Goal: Task Accomplishment & Management: Manage account settings

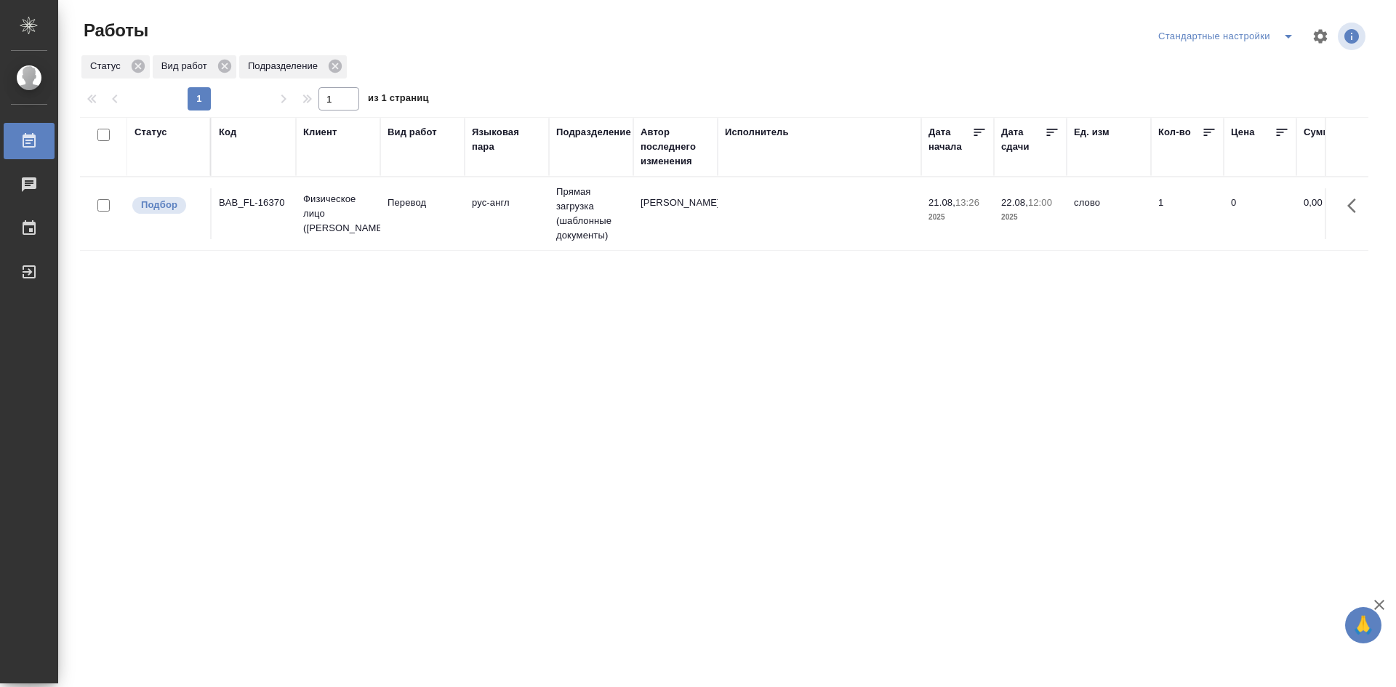
click at [435, 217] on td "Перевод" at bounding box center [422, 213] width 84 height 51
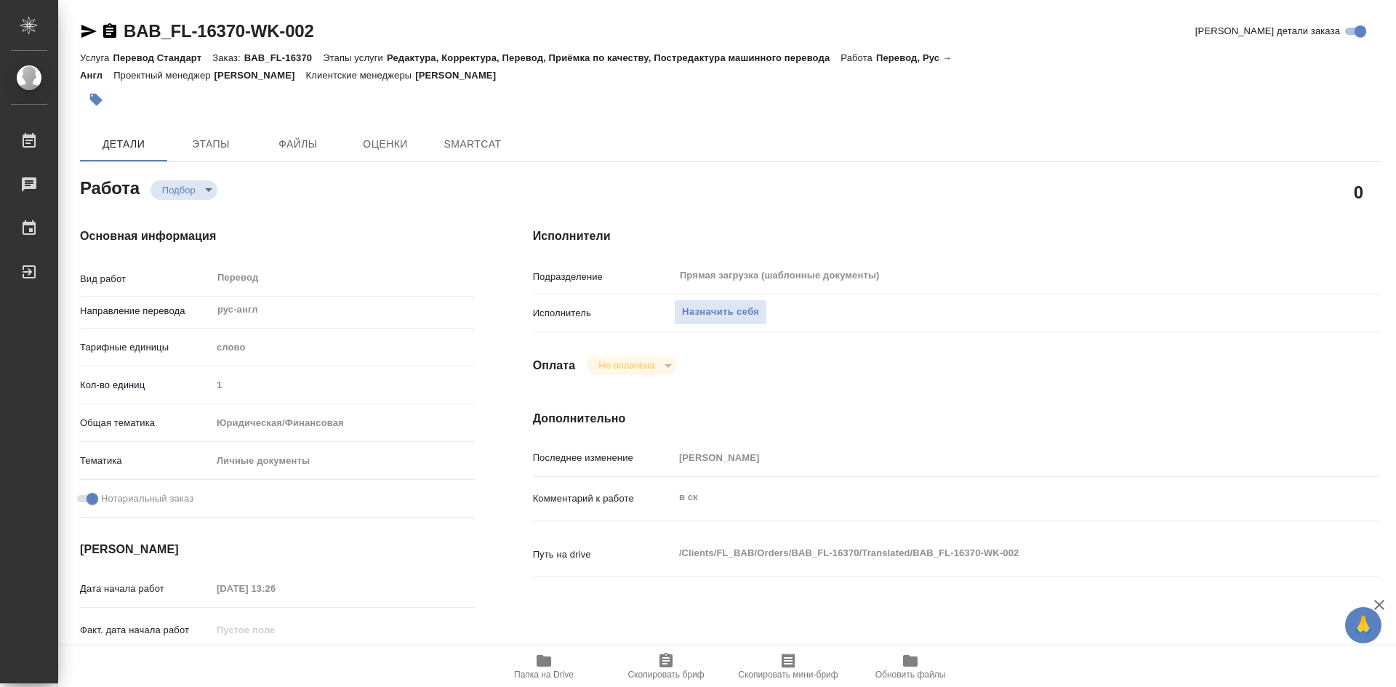
type textarea "x"
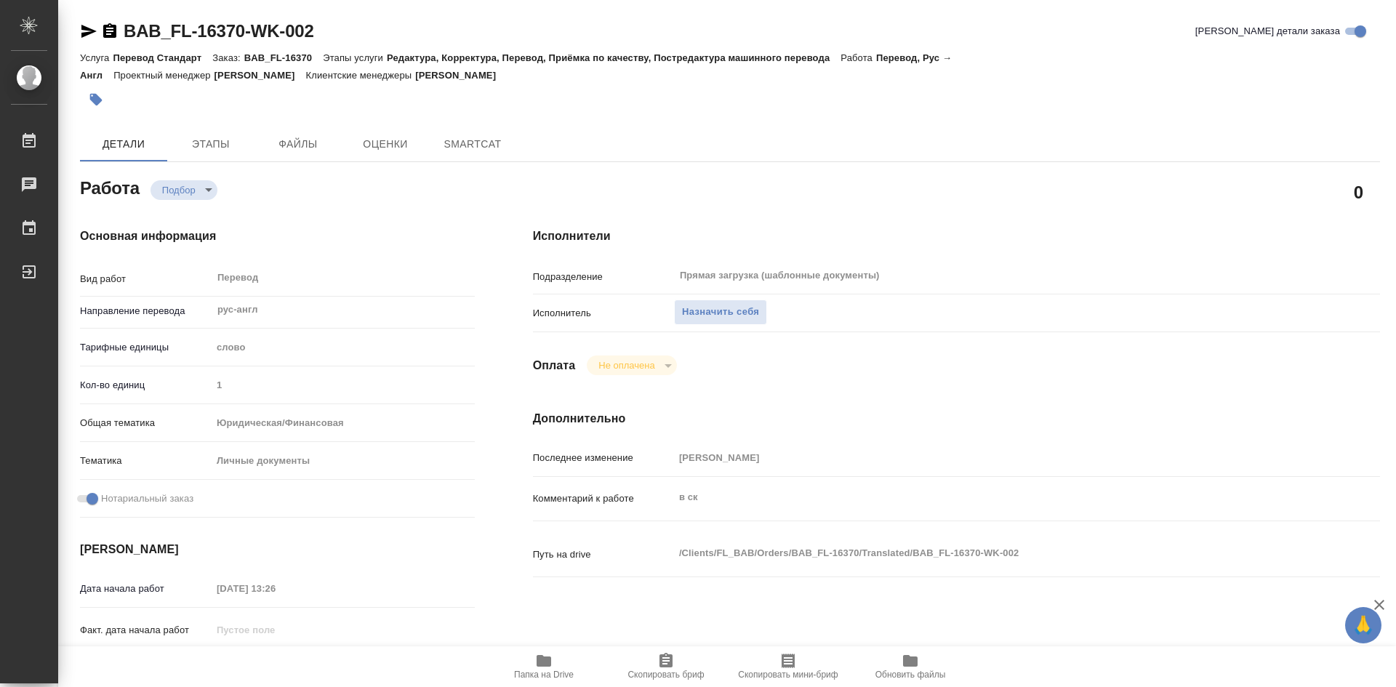
type textarea "x"
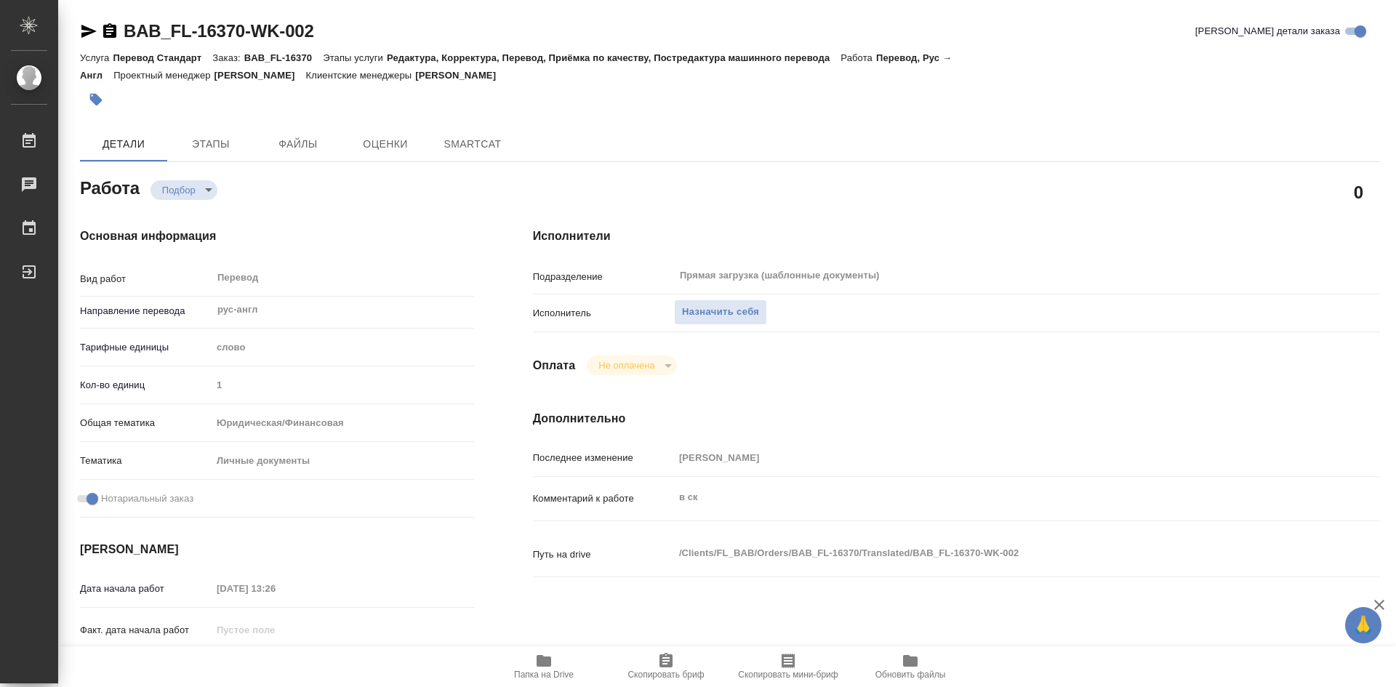
type textarea "x"
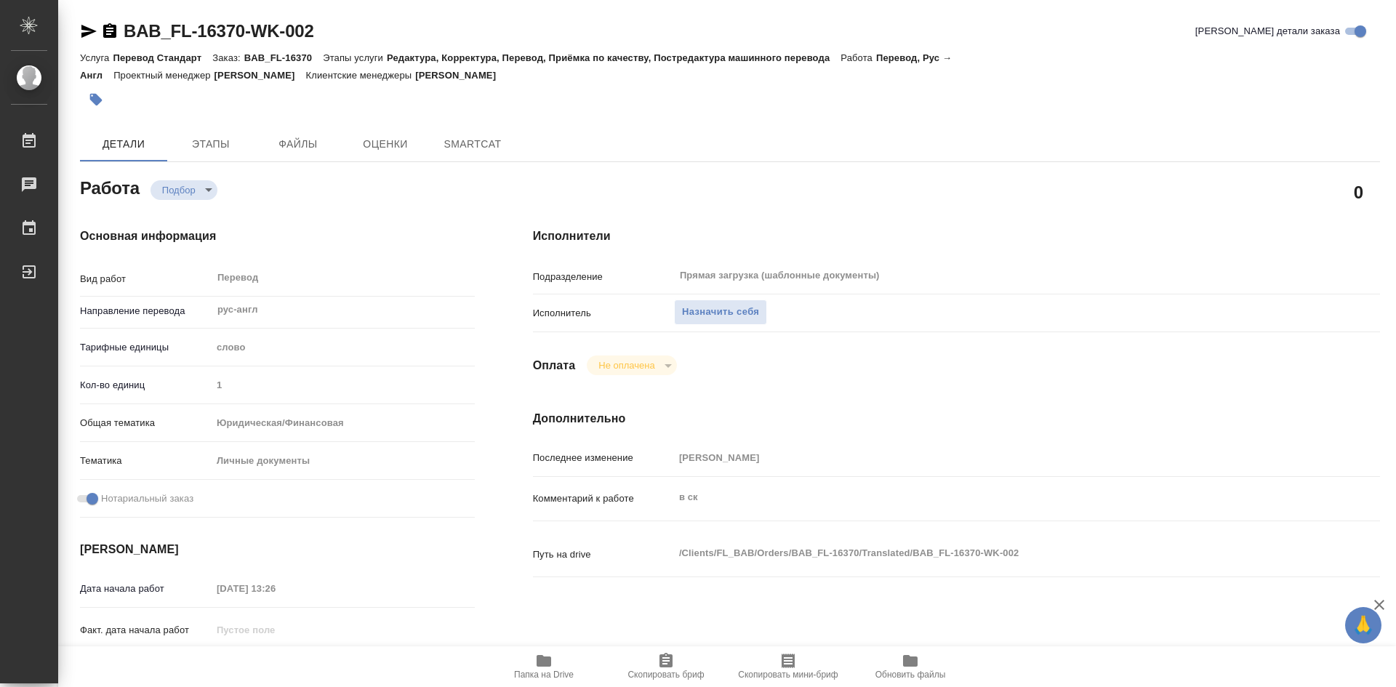
type textarea "x"
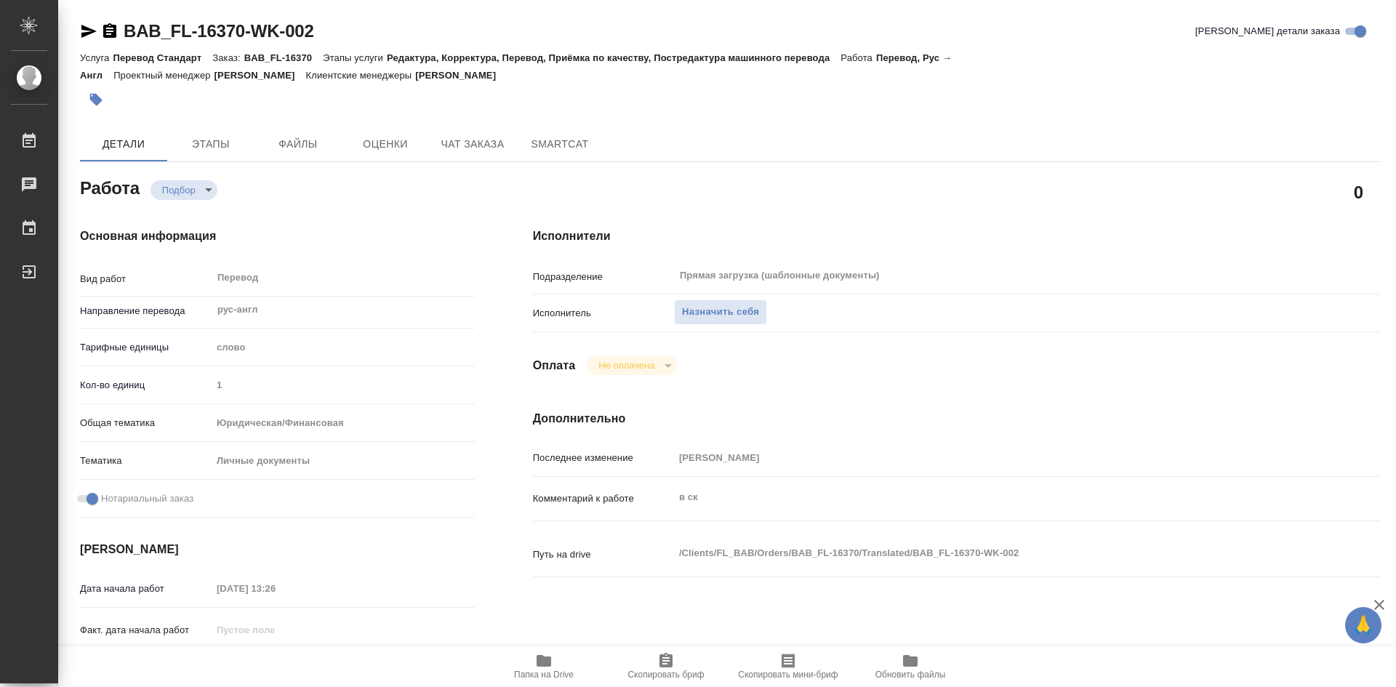
click at [526, 660] on span "Папка на Drive" at bounding box center [543, 666] width 105 height 28
type textarea "x"
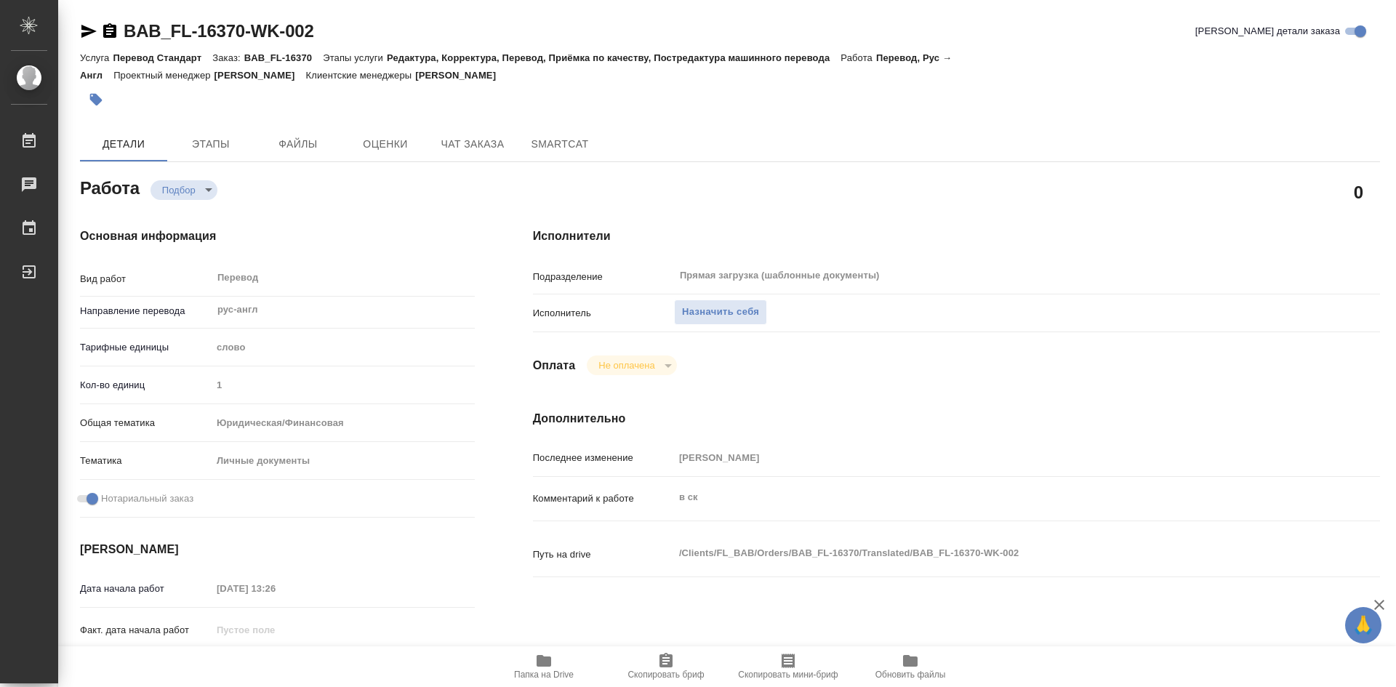
type textarea "x"
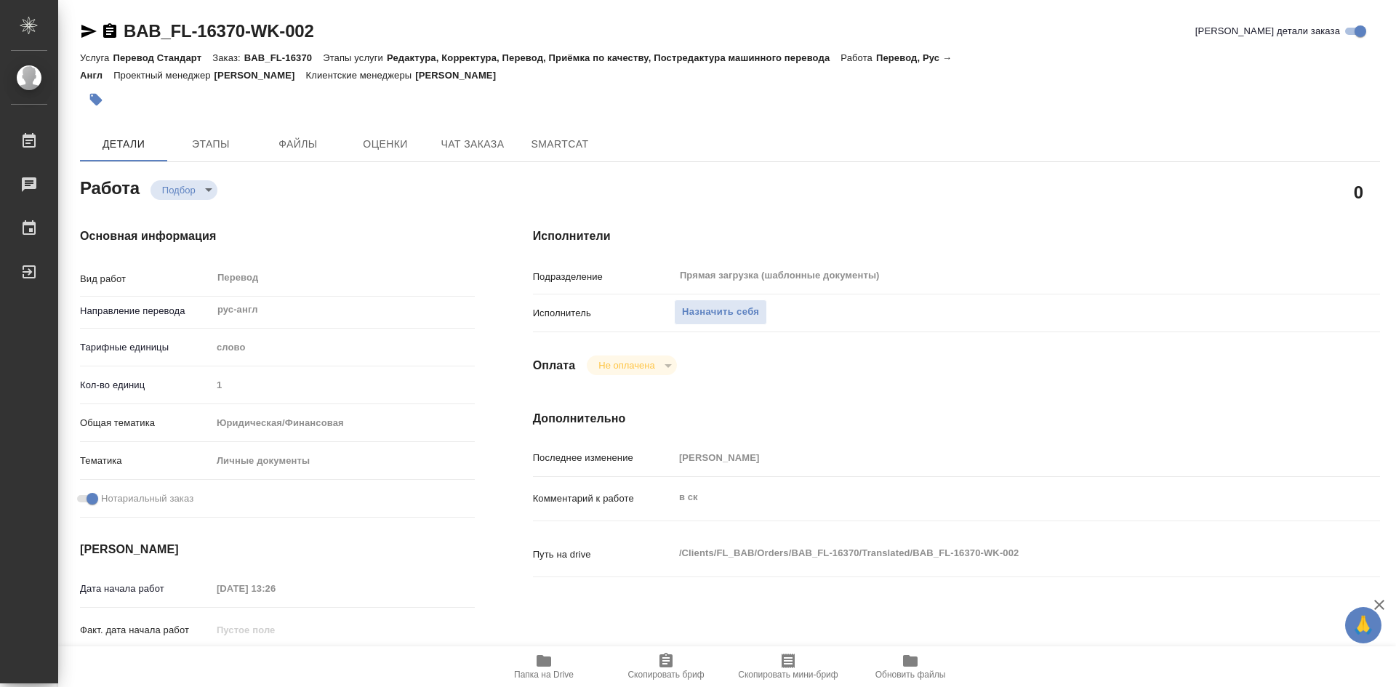
type textarea "x"
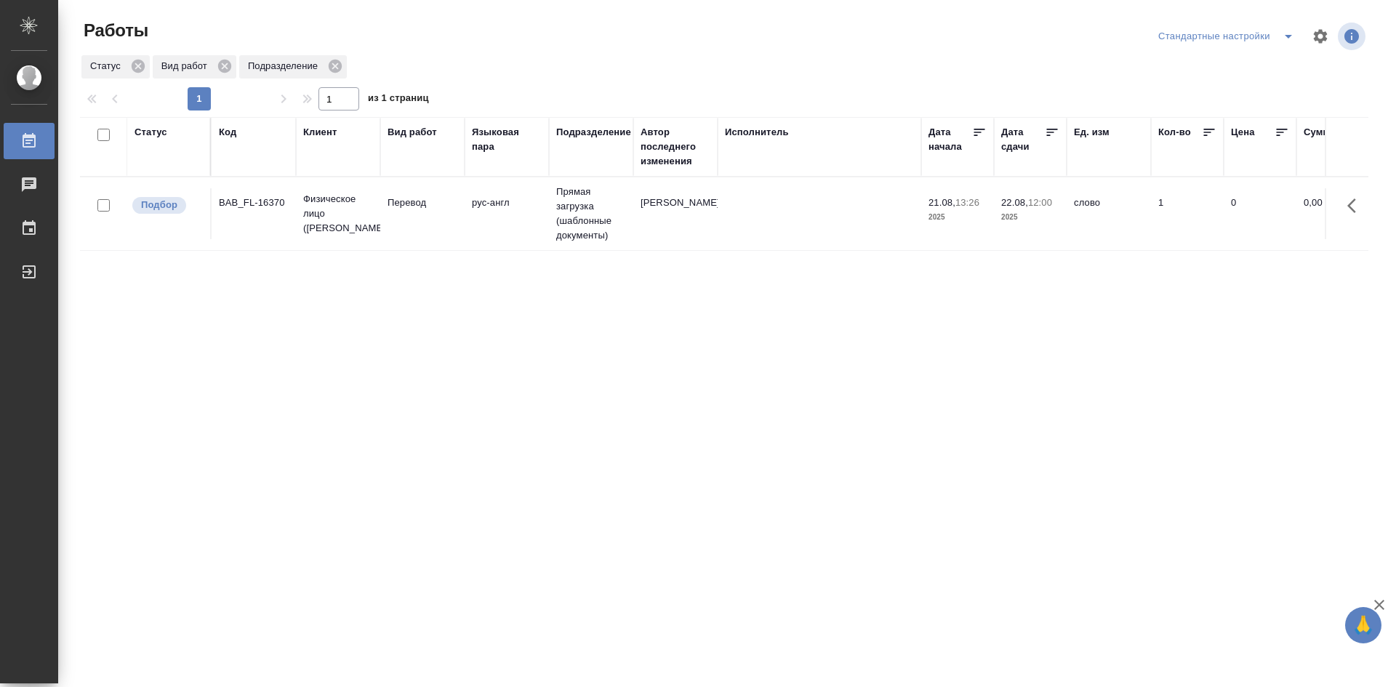
click at [1288, 37] on icon "split button" at bounding box center [1287, 37] width 7 height 4
click at [1221, 67] on li "мои" at bounding box center [1228, 65] width 148 height 23
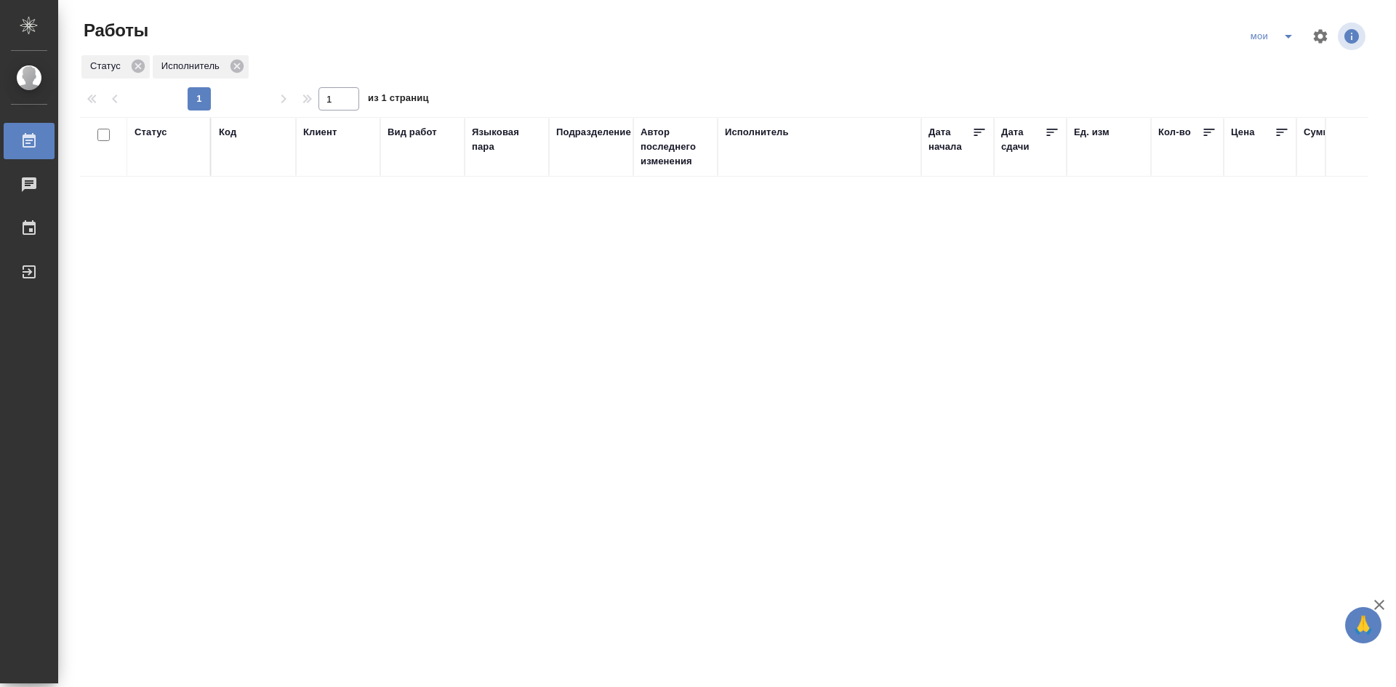
click at [156, 132] on div "Статус" at bounding box center [150, 132] width 33 height 15
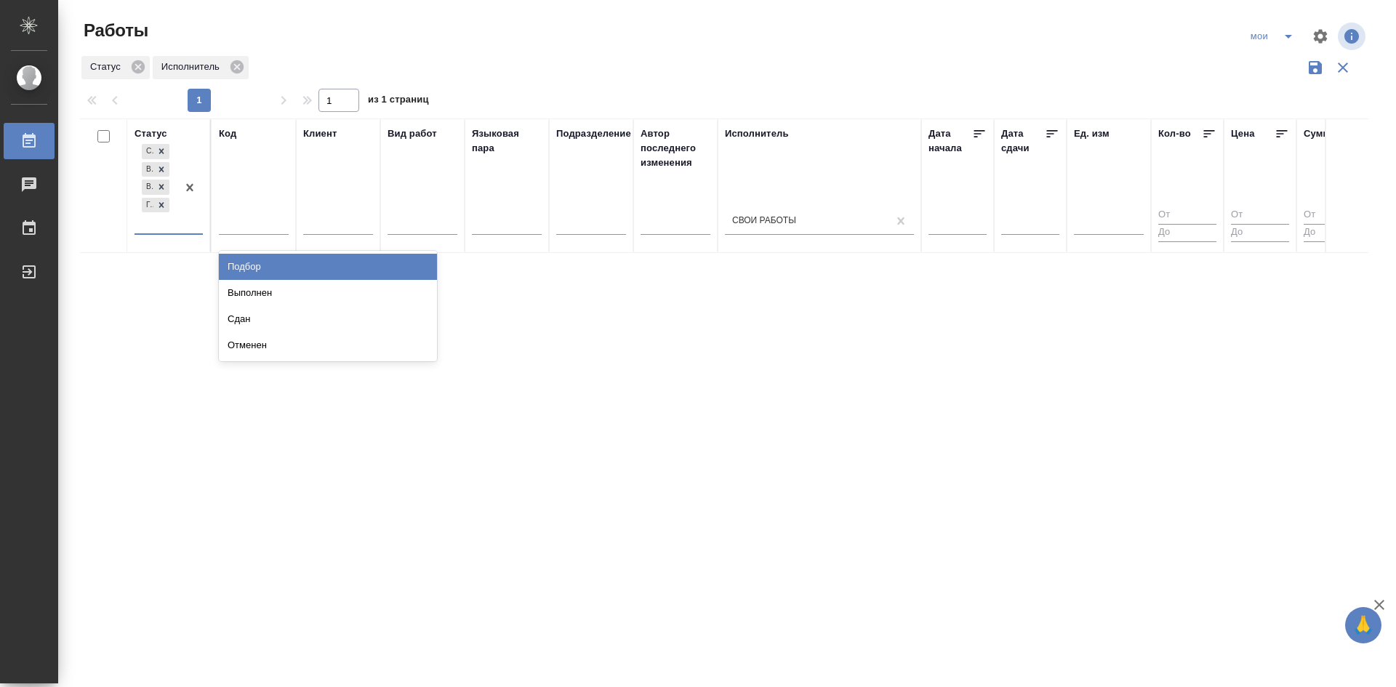
click at [169, 231] on div "Создан В ожидании В работе Готов к работе" at bounding box center [155, 187] width 42 height 92
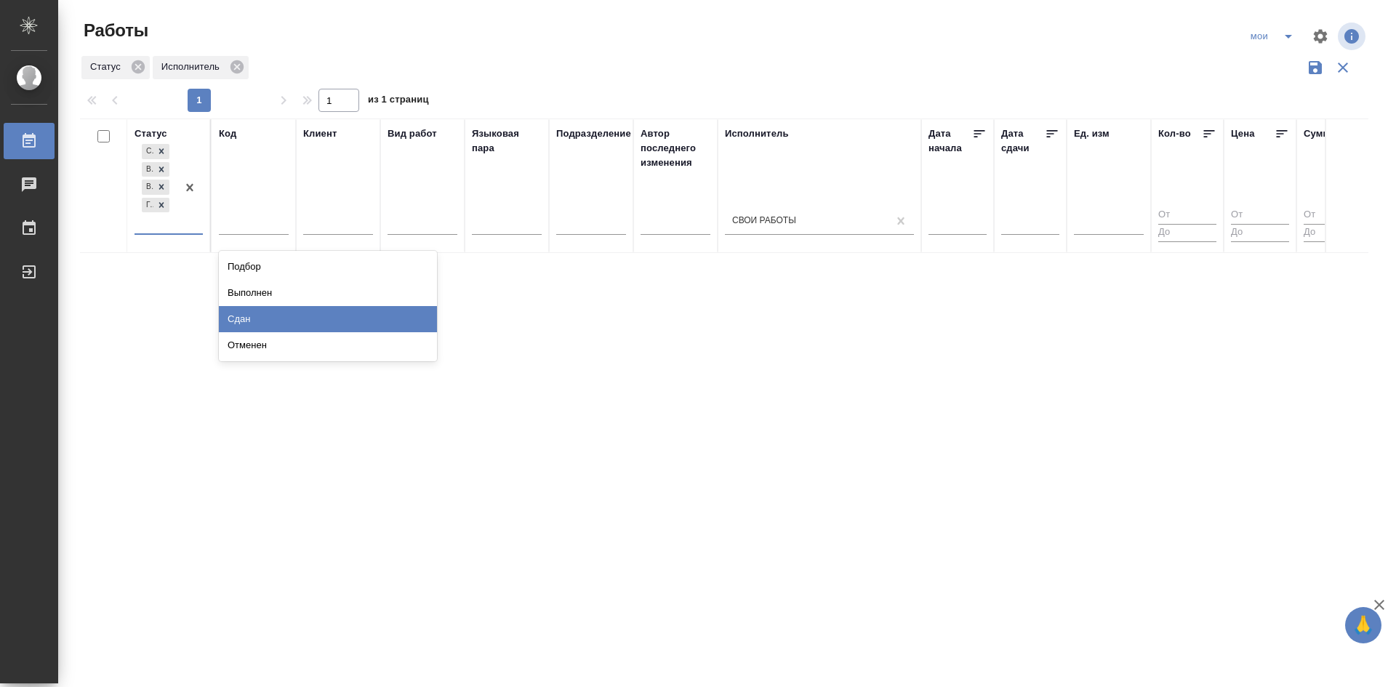
click at [254, 293] on div "Выполнен" at bounding box center [328, 293] width 218 height 26
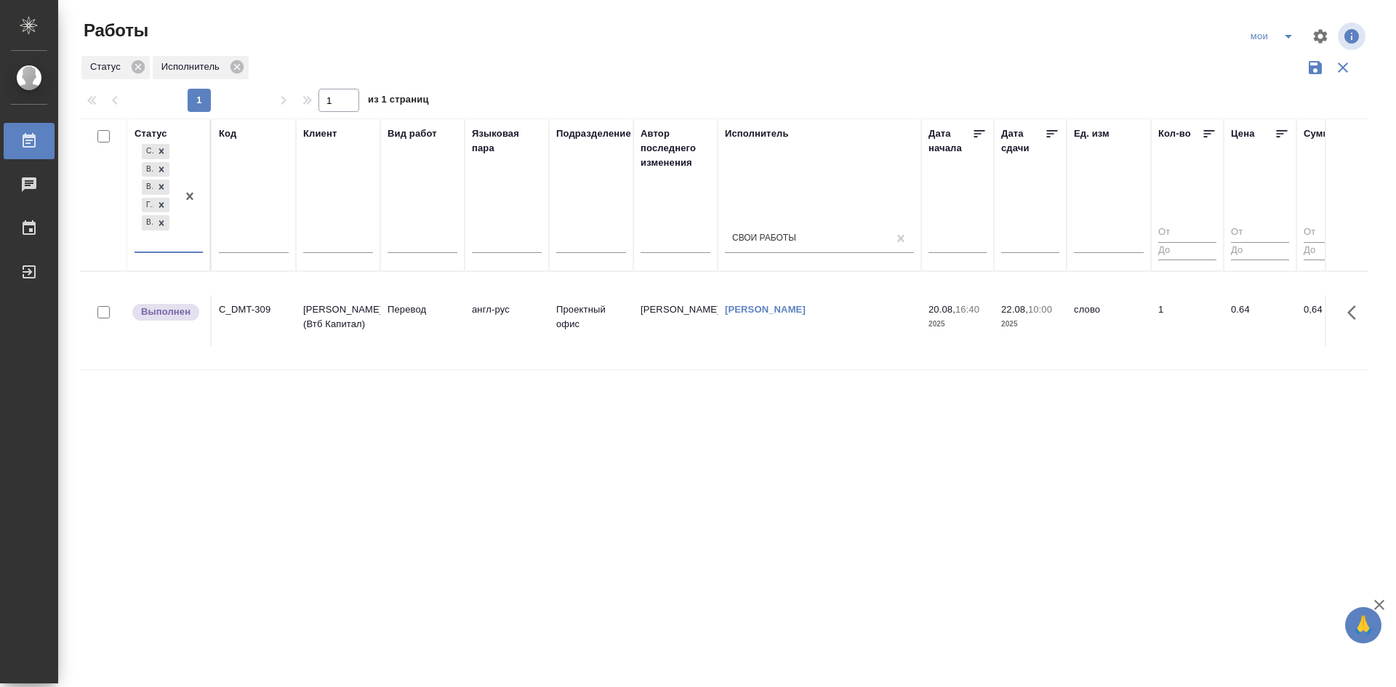
click at [186, 254] on div "option Выполнен, selected. 0 results available. Select is focused ,type to refi…" at bounding box center [168, 202] width 68 height 122
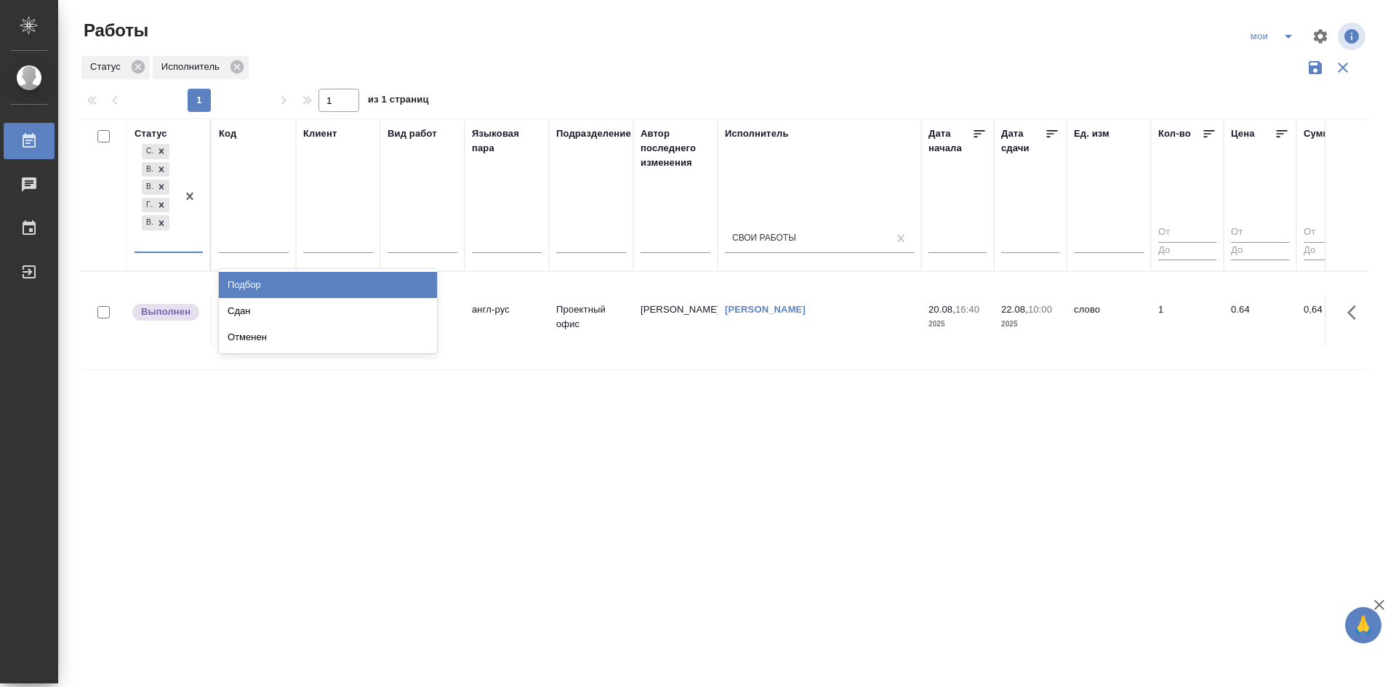
click at [181, 251] on div at bounding box center [190, 196] width 26 height 110
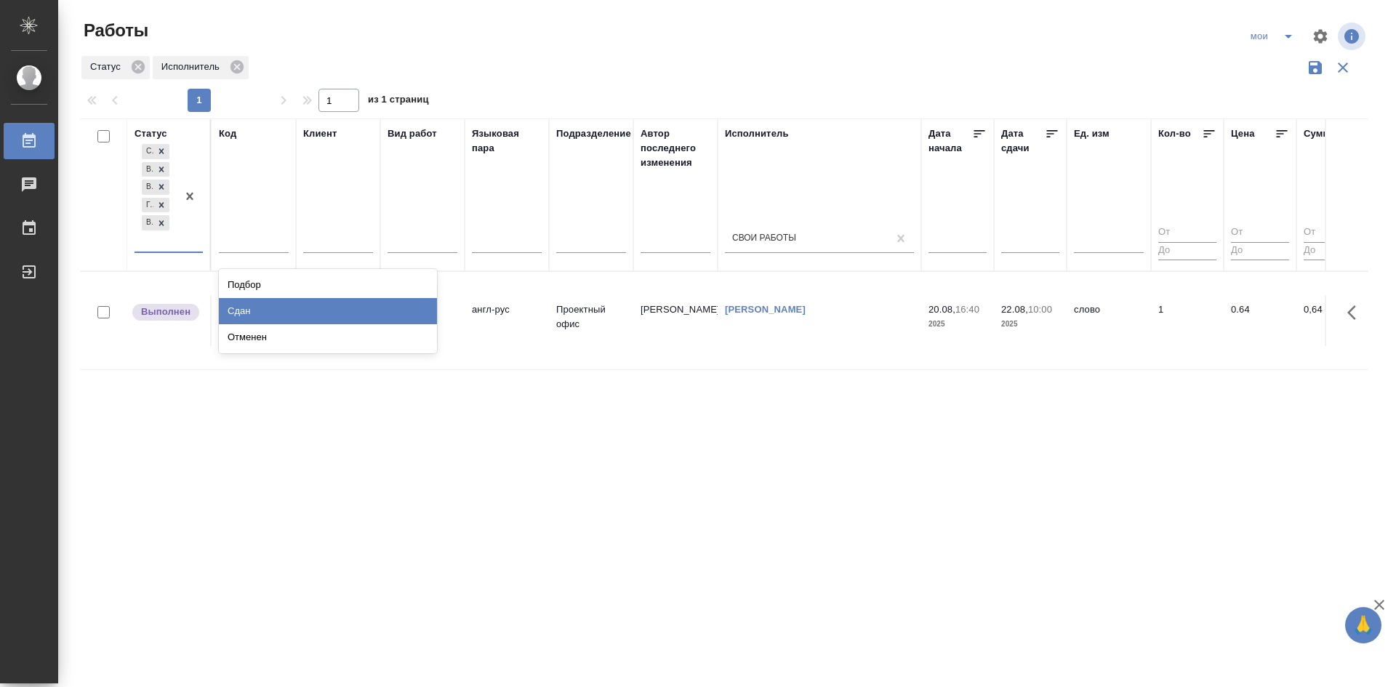
click at [228, 307] on div "Сдан" at bounding box center [328, 311] width 218 height 26
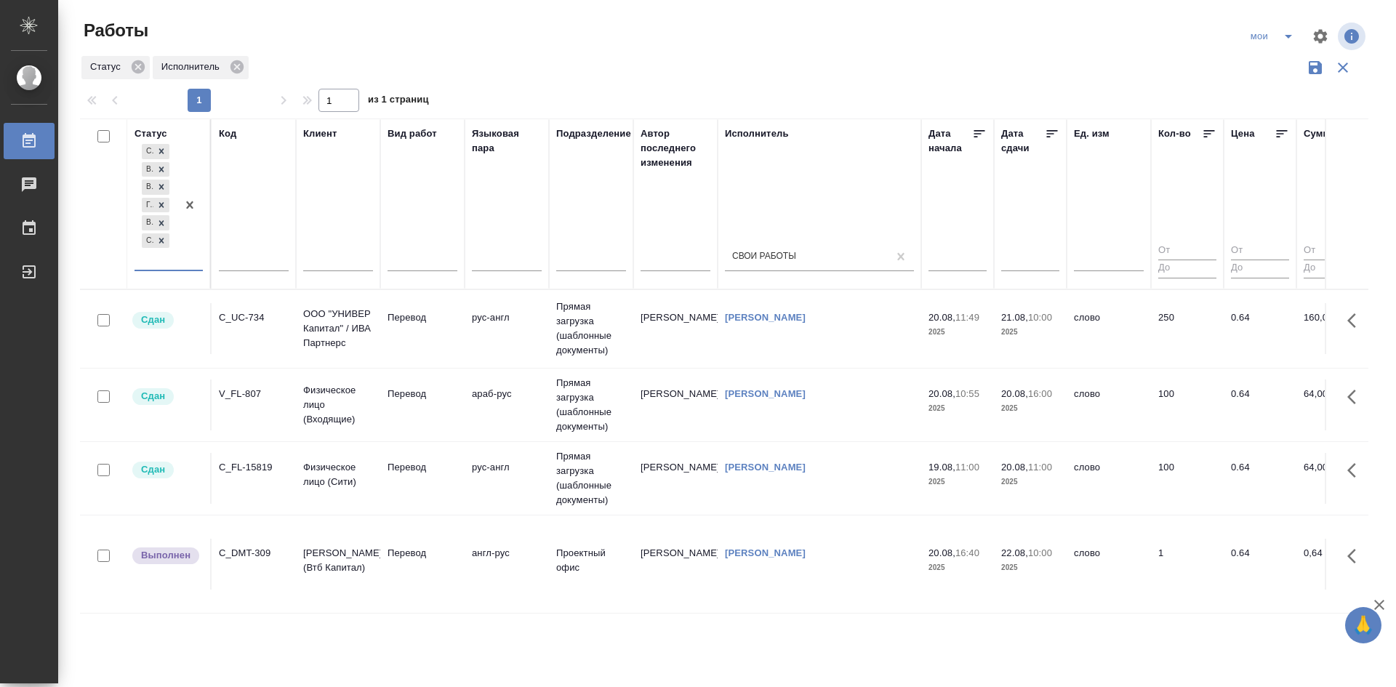
click at [1290, 31] on icon "split button" at bounding box center [1287, 36] width 17 height 17
drag, startPoint x: 1266, startPoint y: 70, endPoint x: 1246, endPoint y: 71, distance: 19.7
click at [1265, 70] on li "Стандартные настройки" at bounding box center [1274, 65] width 140 height 23
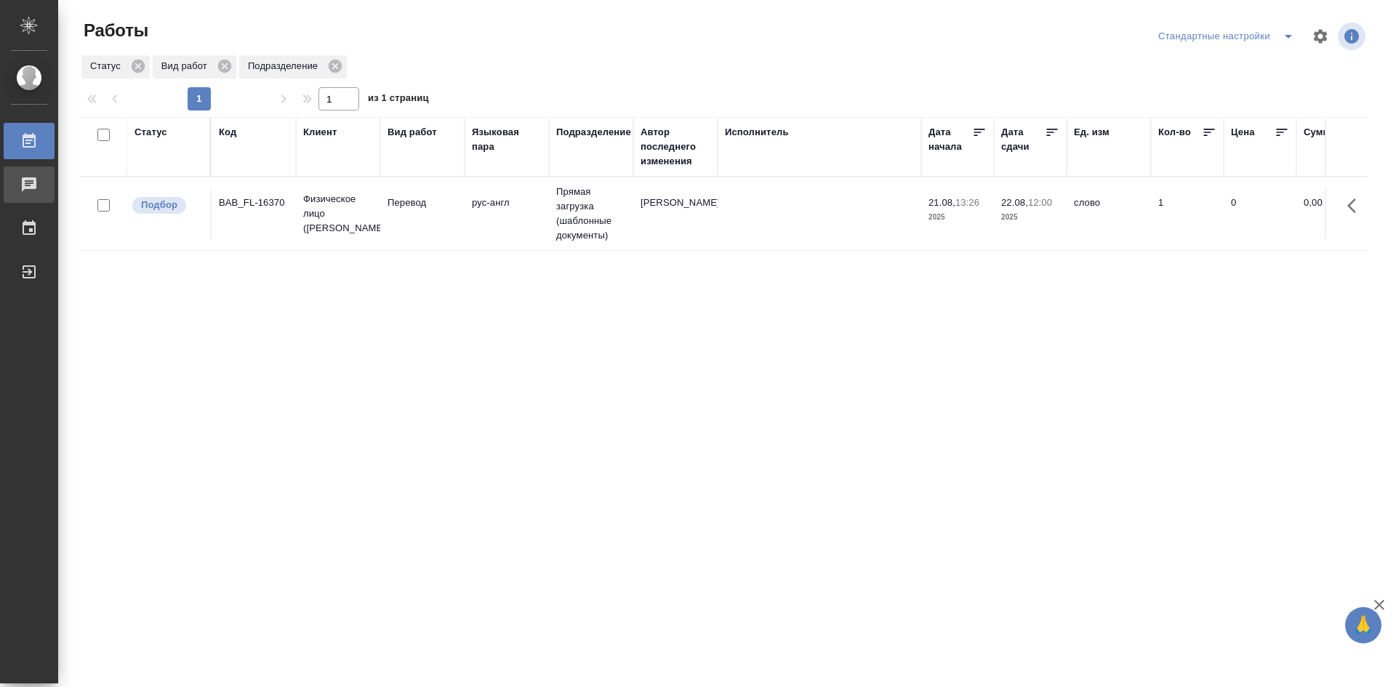
click at [28, 181] on div "Чаты" at bounding box center [11, 185] width 36 height 22
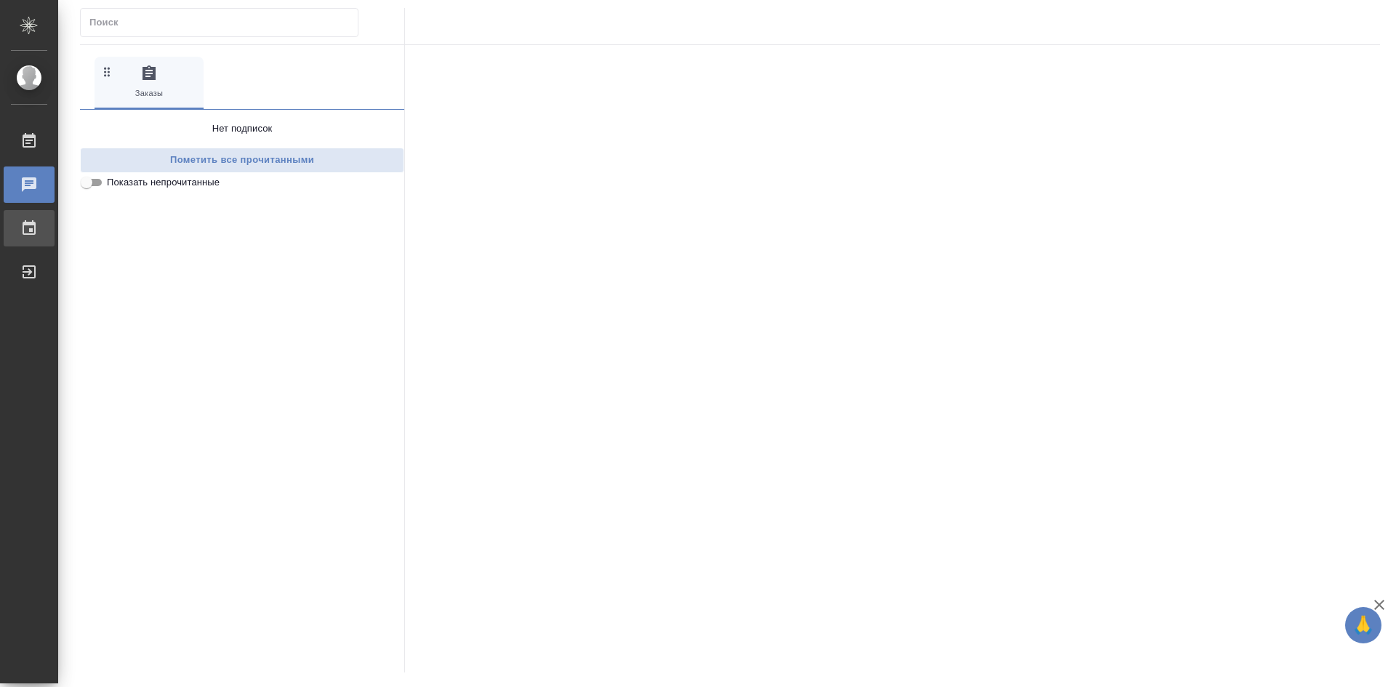
click at [37, 225] on icon at bounding box center [28, 228] width 17 height 17
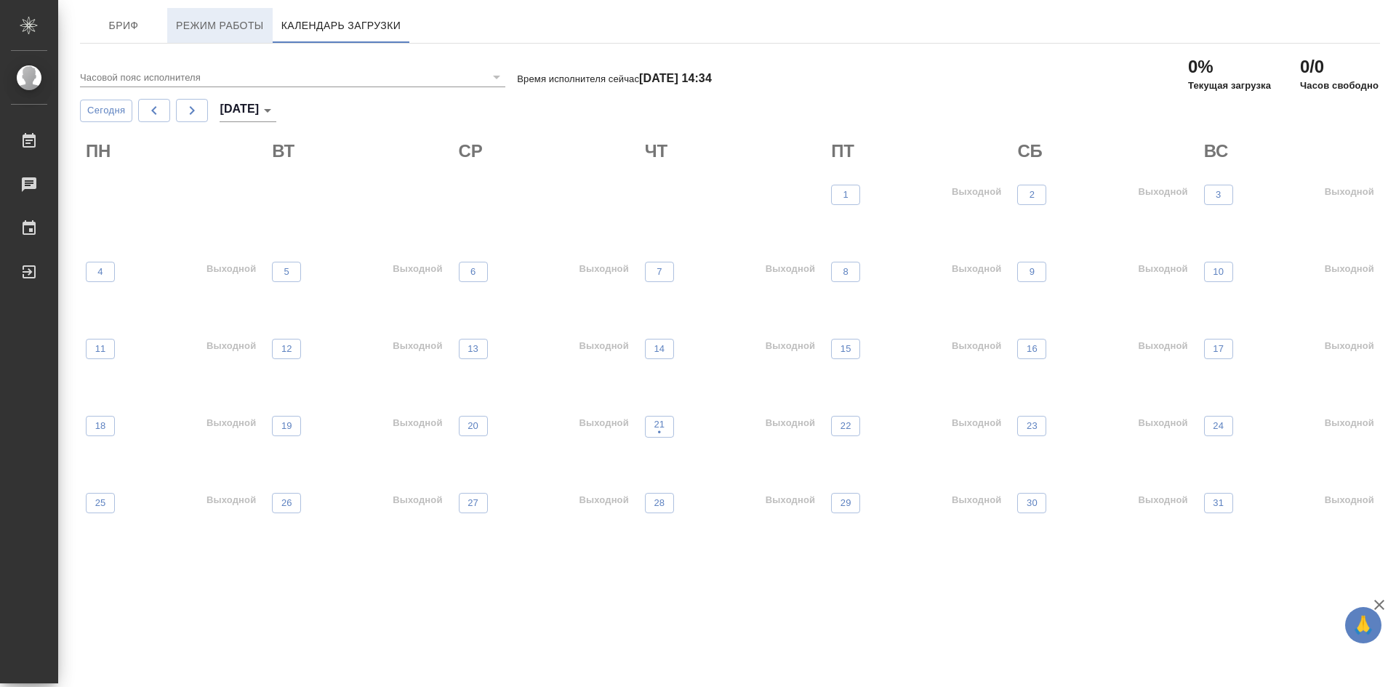
click at [207, 25] on span "Режим работы" at bounding box center [220, 26] width 88 height 18
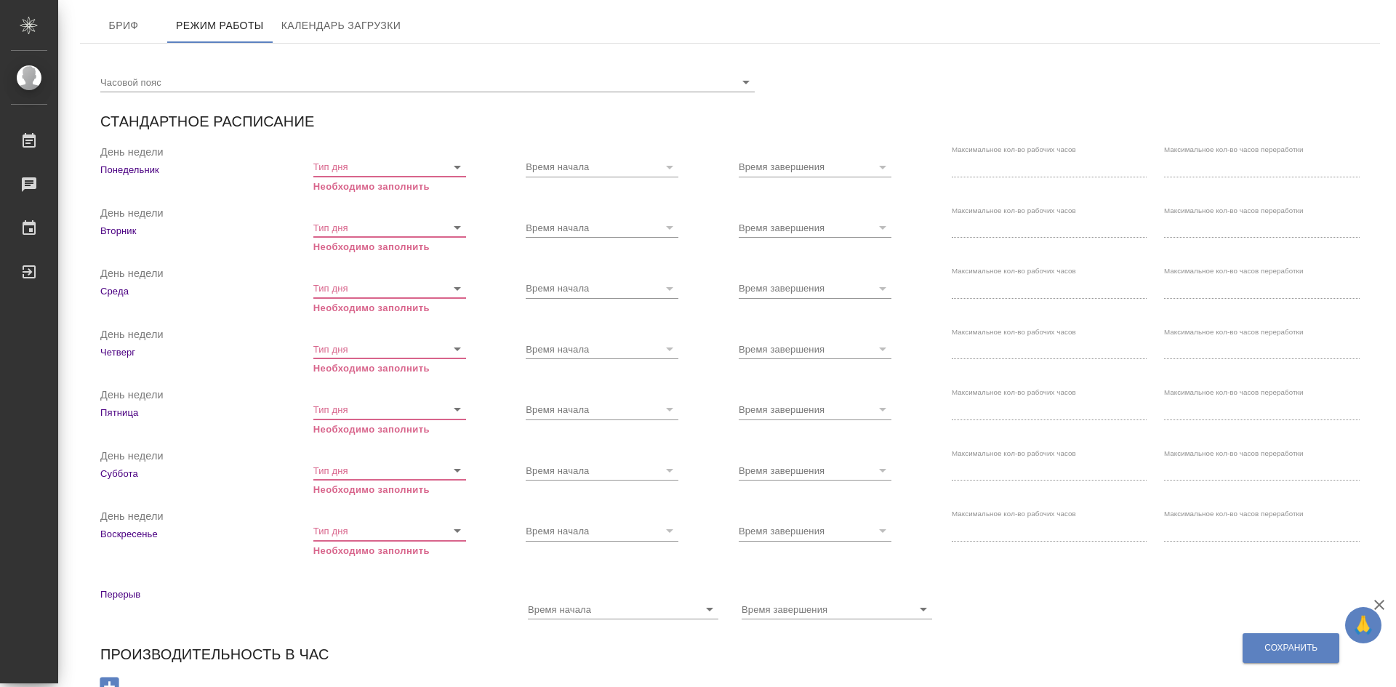
scroll to position [140, 0]
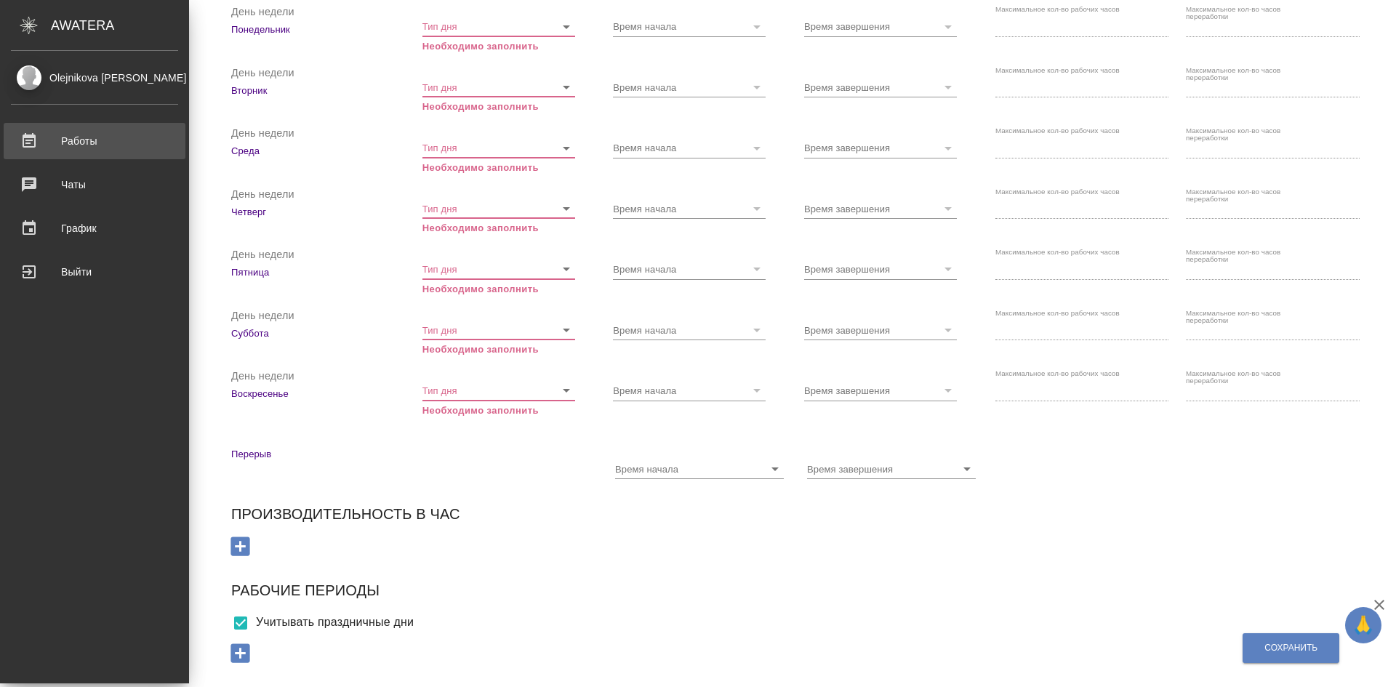
click at [97, 134] on div "Работы" at bounding box center [94, 141] width 167 height 22
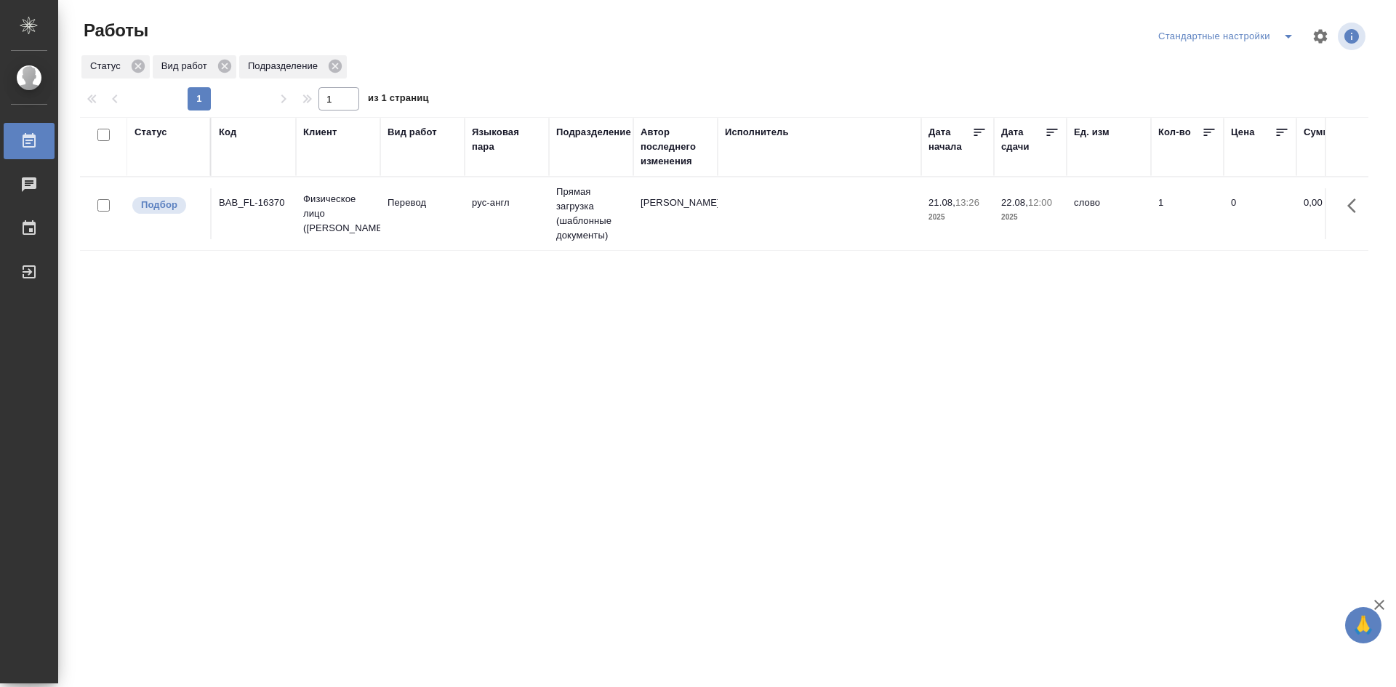
click at [1246, 33] on div "Стандартные настройки" at bounding box center [1228, 36] width 148 height 23
click at [1282, 36] on icon "split button" at bounding box center [1287, 36] width 17 height 17
click at [1207, 61] on li "мои" at bounding box center [1228, 65] width 148 height 23
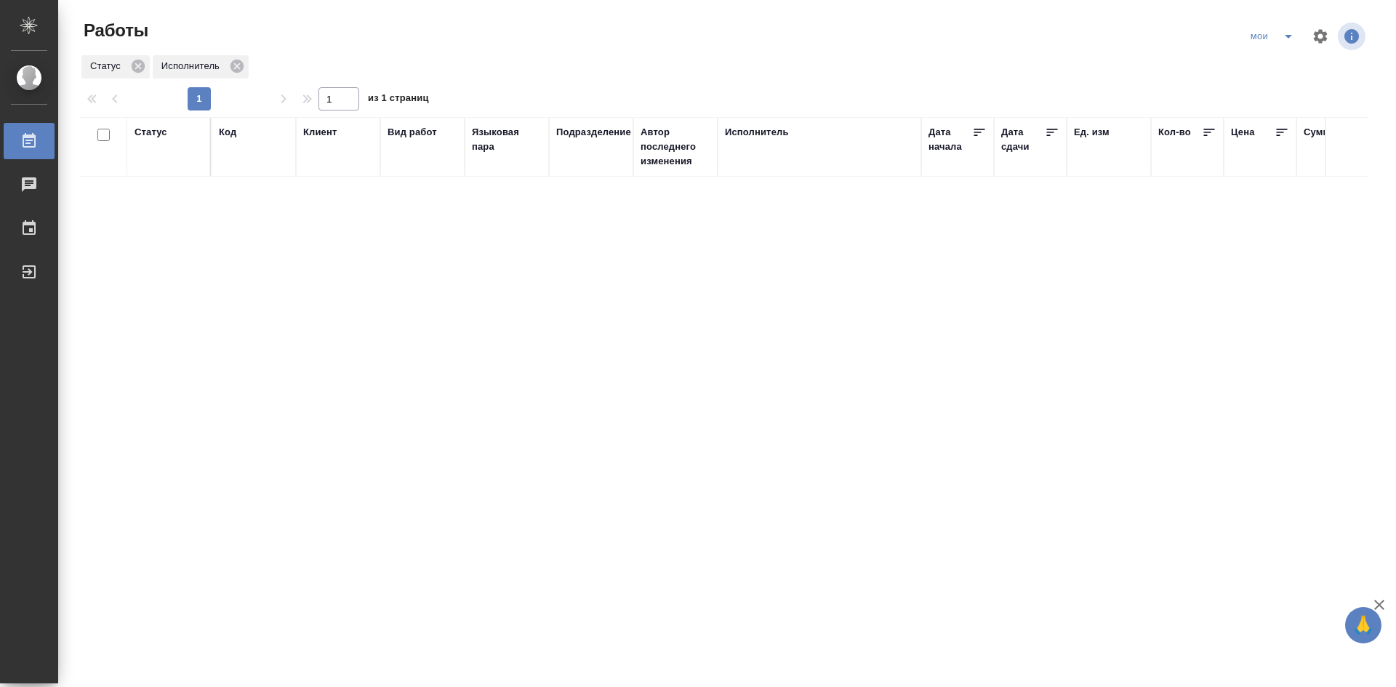
click at [144, 136] on div "Статус" at bounding box center [150, 132] width 33 height 15
click at [181, 241] on div "Создан В ожидании В работе Готов к работе" at bounding box center [168, 192] width 68 height 103
click at [179, 235] on div "Создан В ожидании В работе Готов к работе" at bounding box center [168, 192] width 68 height 103
click at [177, 231] on div at bounding box center [190, 187] width 26 height 92
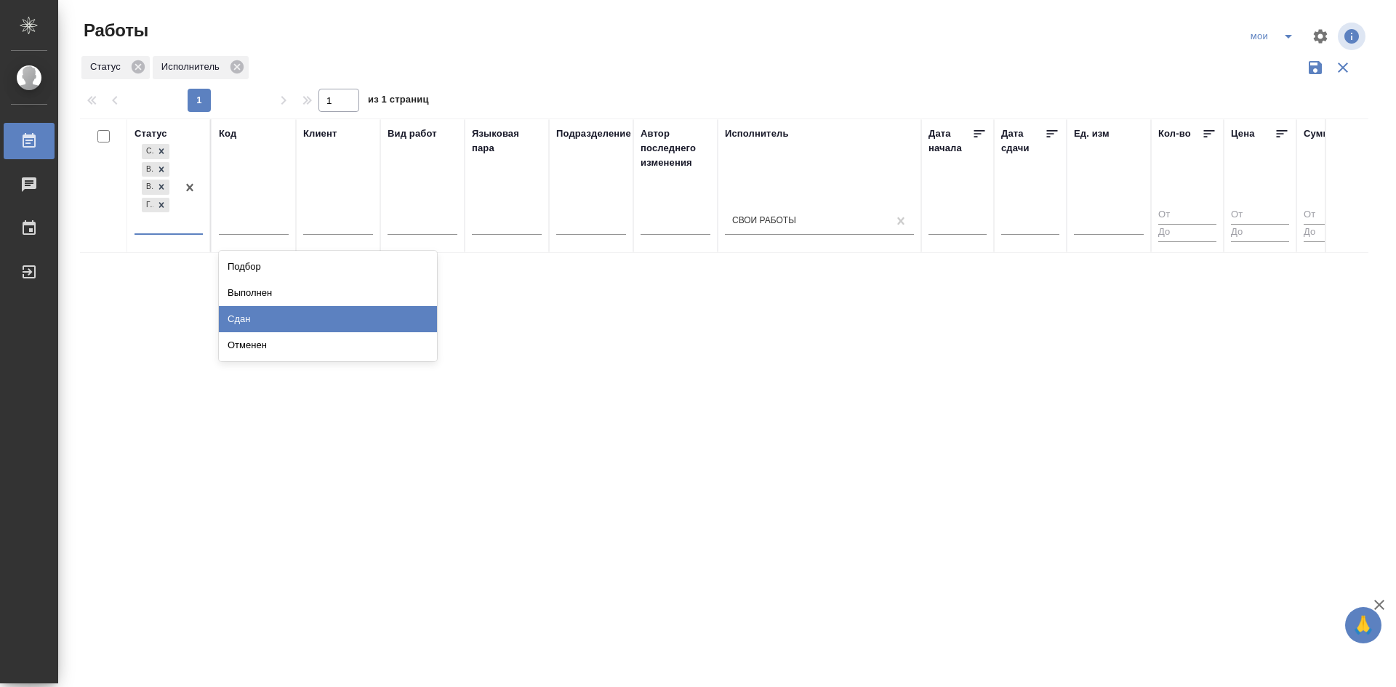
click at [257, 319] on div "Сдан" at bounding box center [328, 319] width 218 height 26
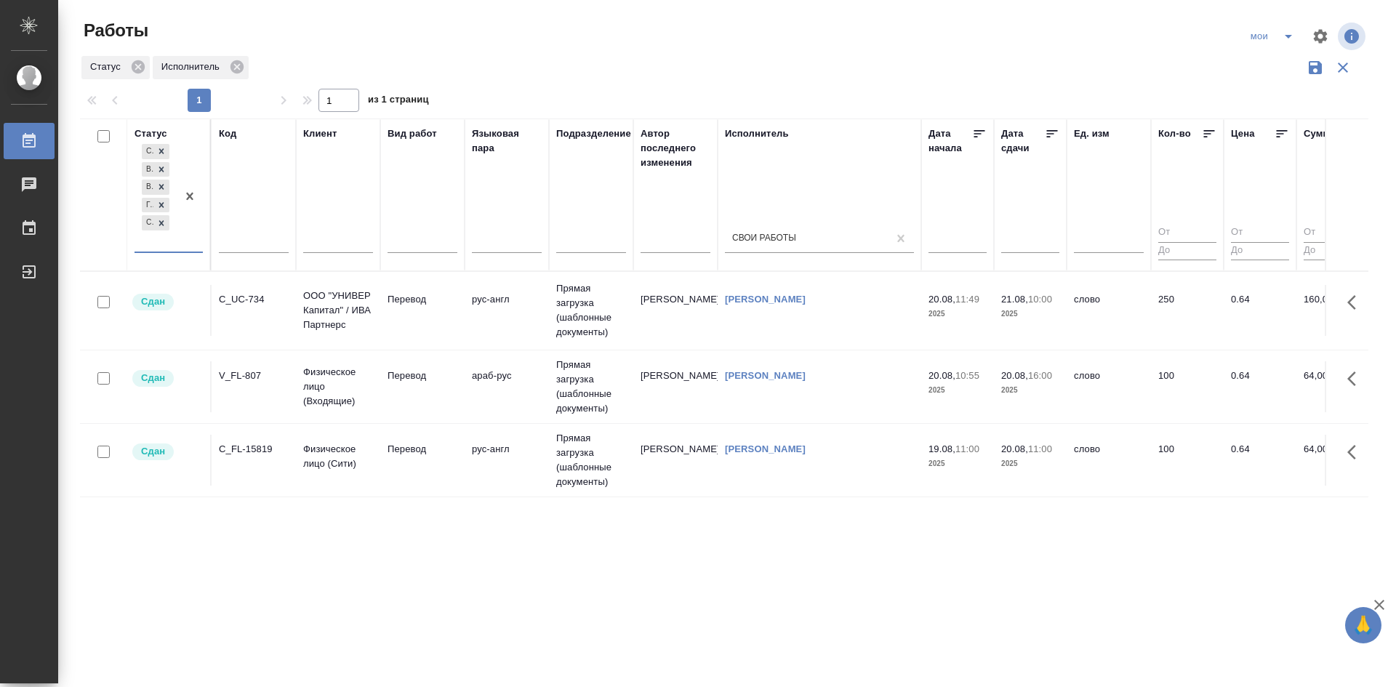
click at [1288, 39] on icon "split button" at bounding box center [1287, 36] width 17 height 17
click at [1276, 69] on li "Стандартные настройки" at bounding box center [1274, 65] width 140 height 23
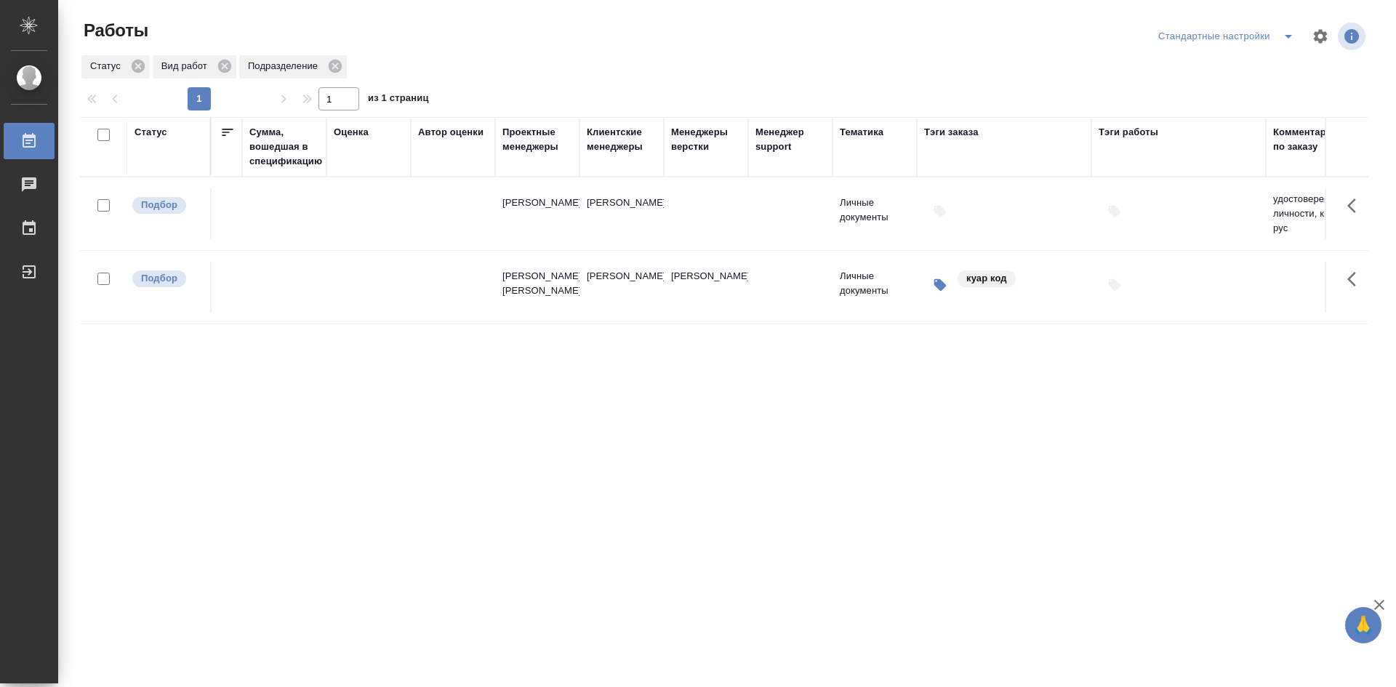
scroll to position [0, 1242]
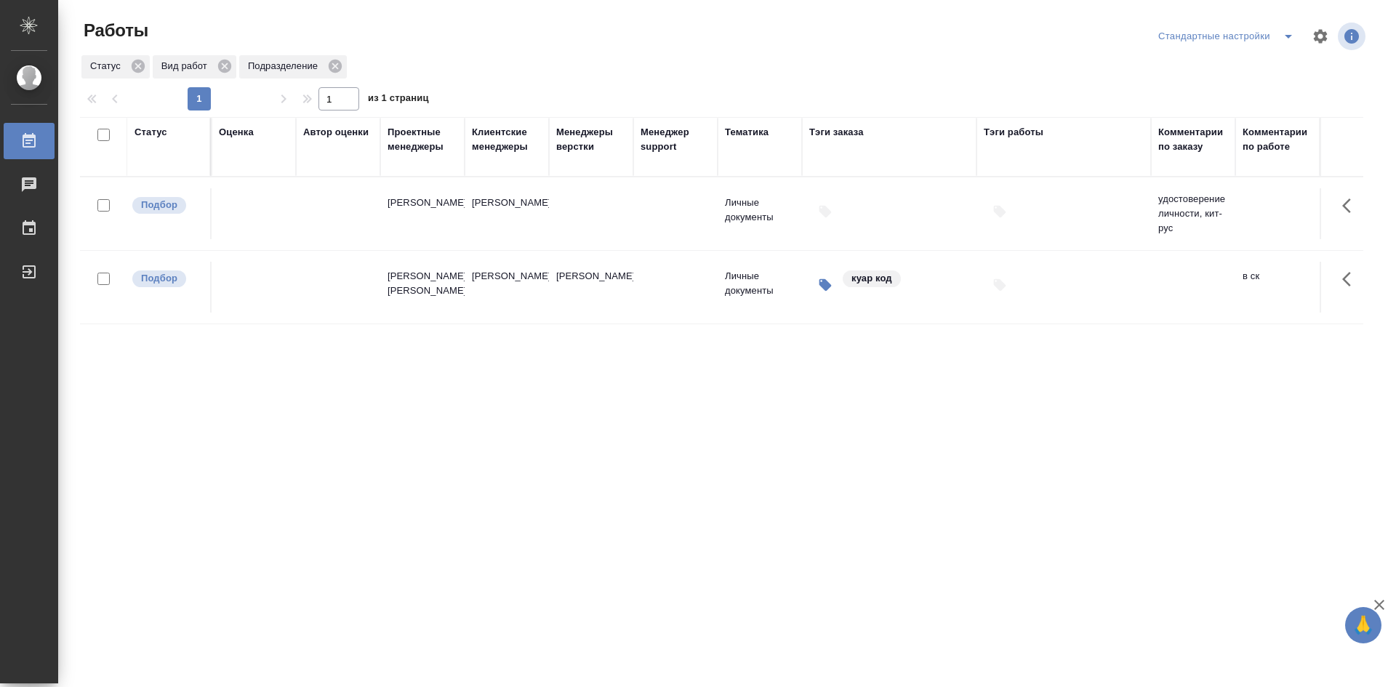
drag, startPoint x: 489, startPoint y: 468, endPoint x: 819, endPoint y: 474, distance: 330.1
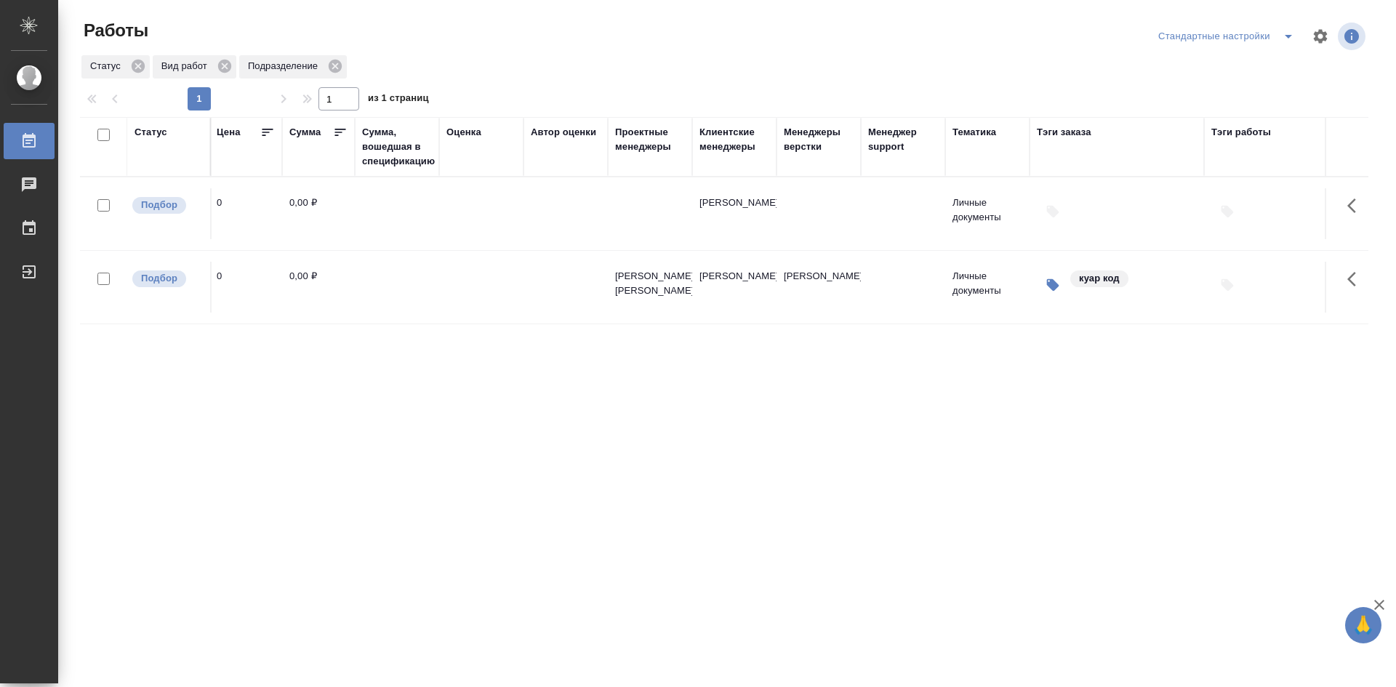
scroll to position [0, 0]
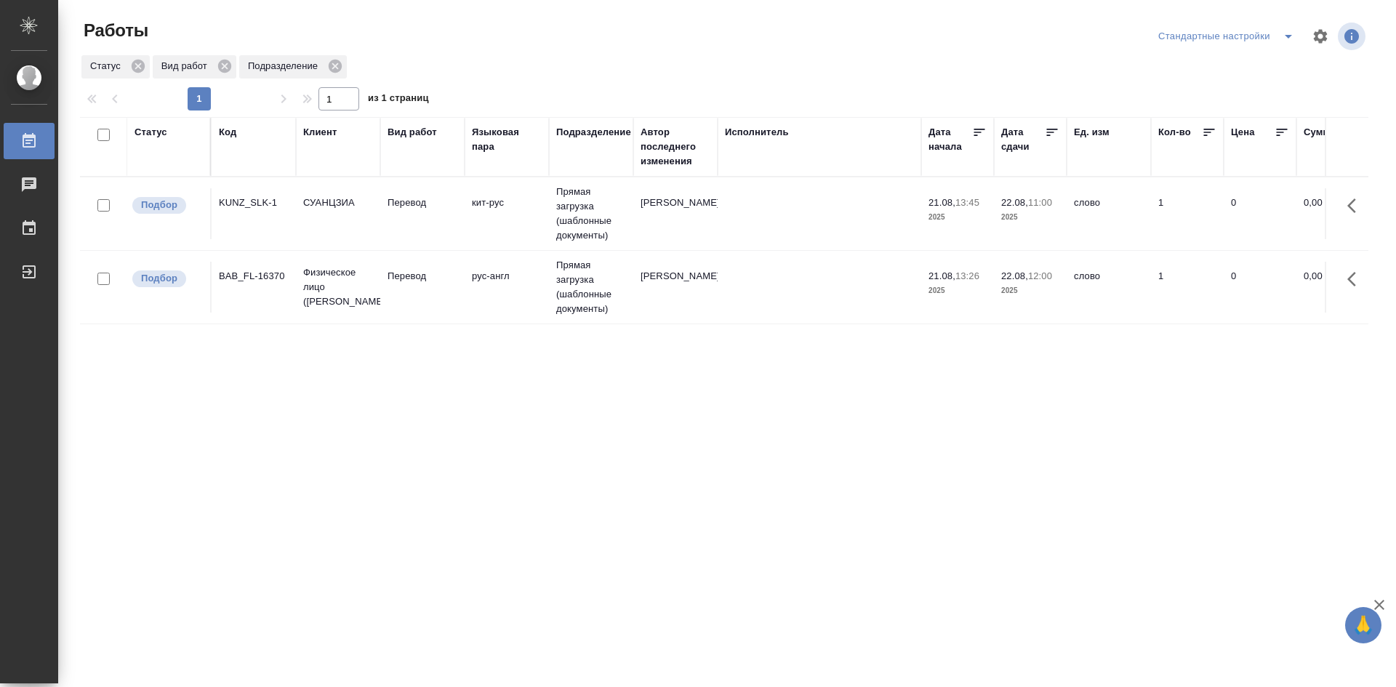
drag, startPoint x: 463, startPoint y: 375, endPoint x: 183, endPoint y: 352, distance: 280.8
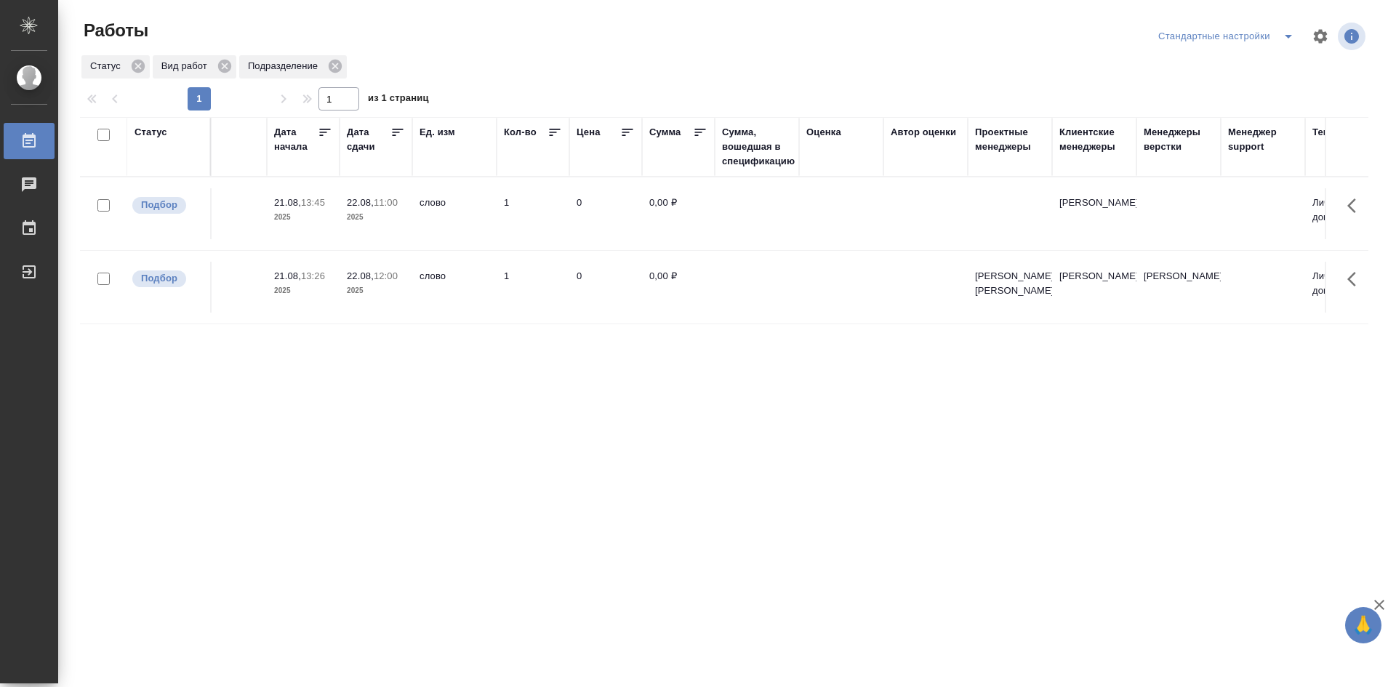
scroll to position [0, 1242]
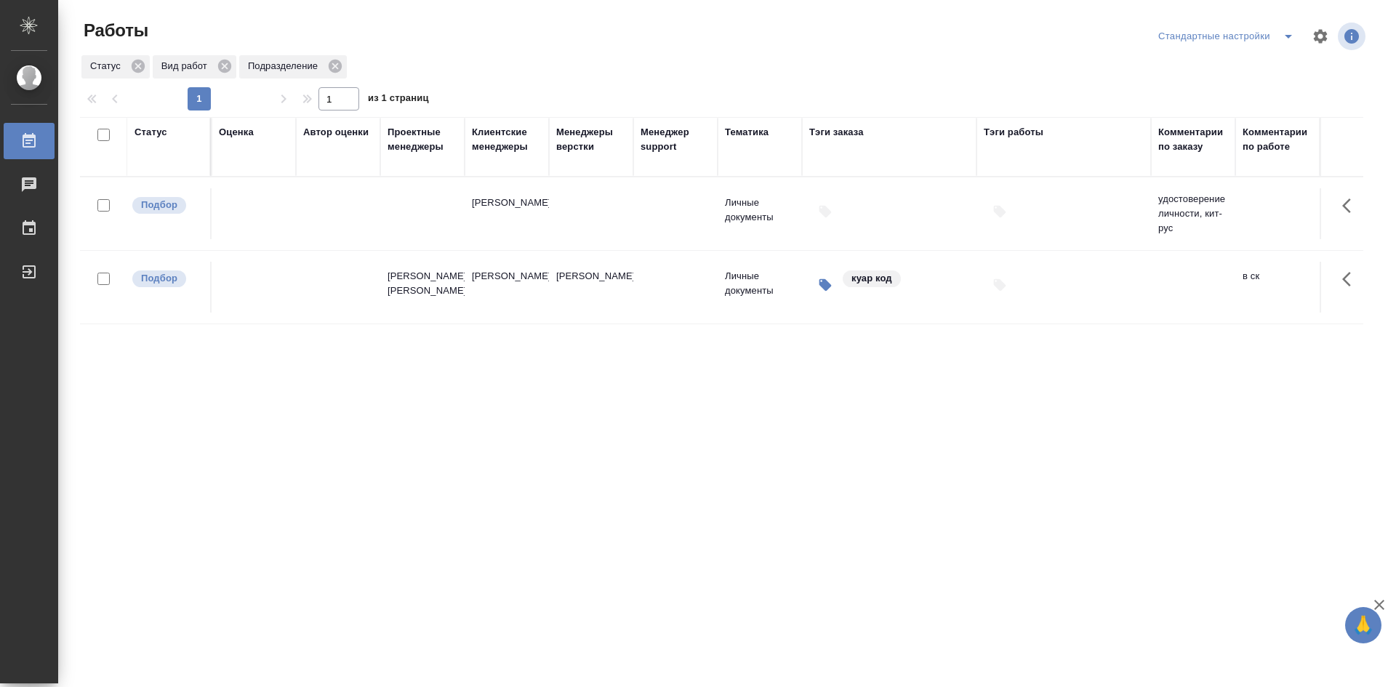
drag, startPoint x: 579, startPoint y: 407, endPoint x: 752, endPoint y: 399, distance: 172.5
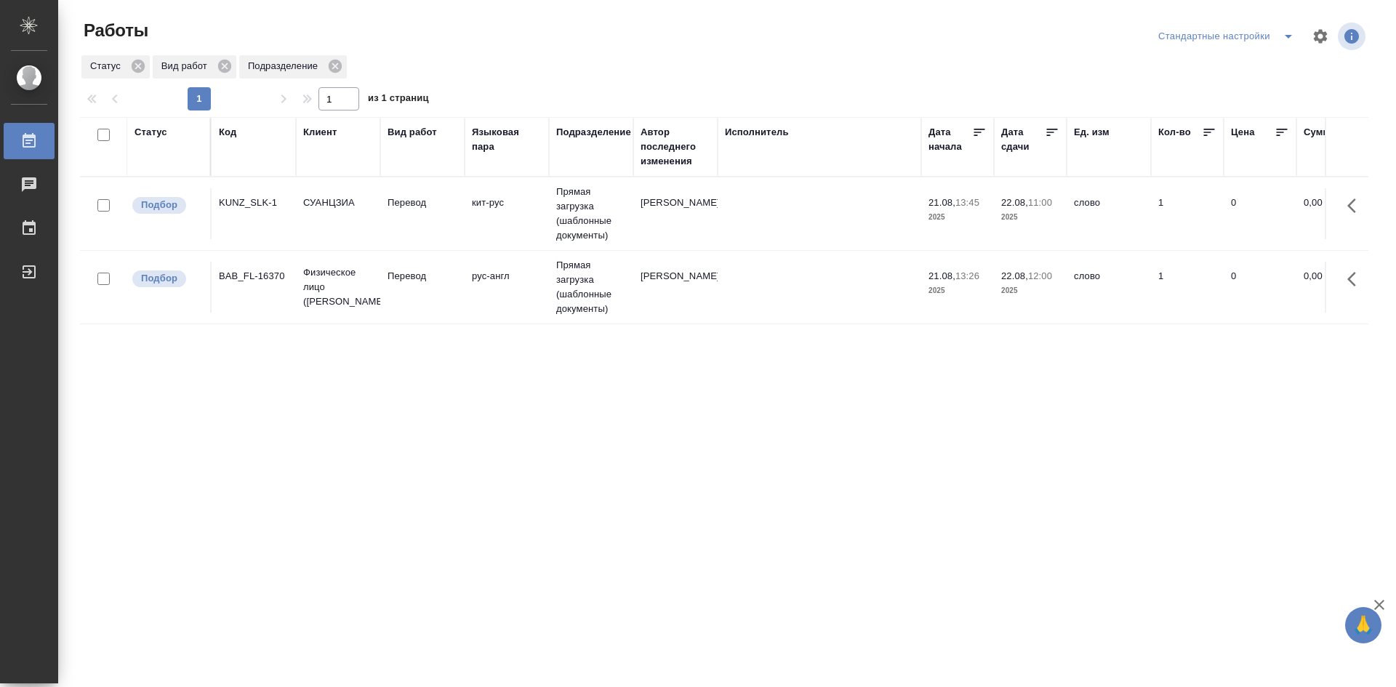
click at [375, 221] on td "СУАНЦЗИА" at bounding box center [338, 213] width 84 height 51
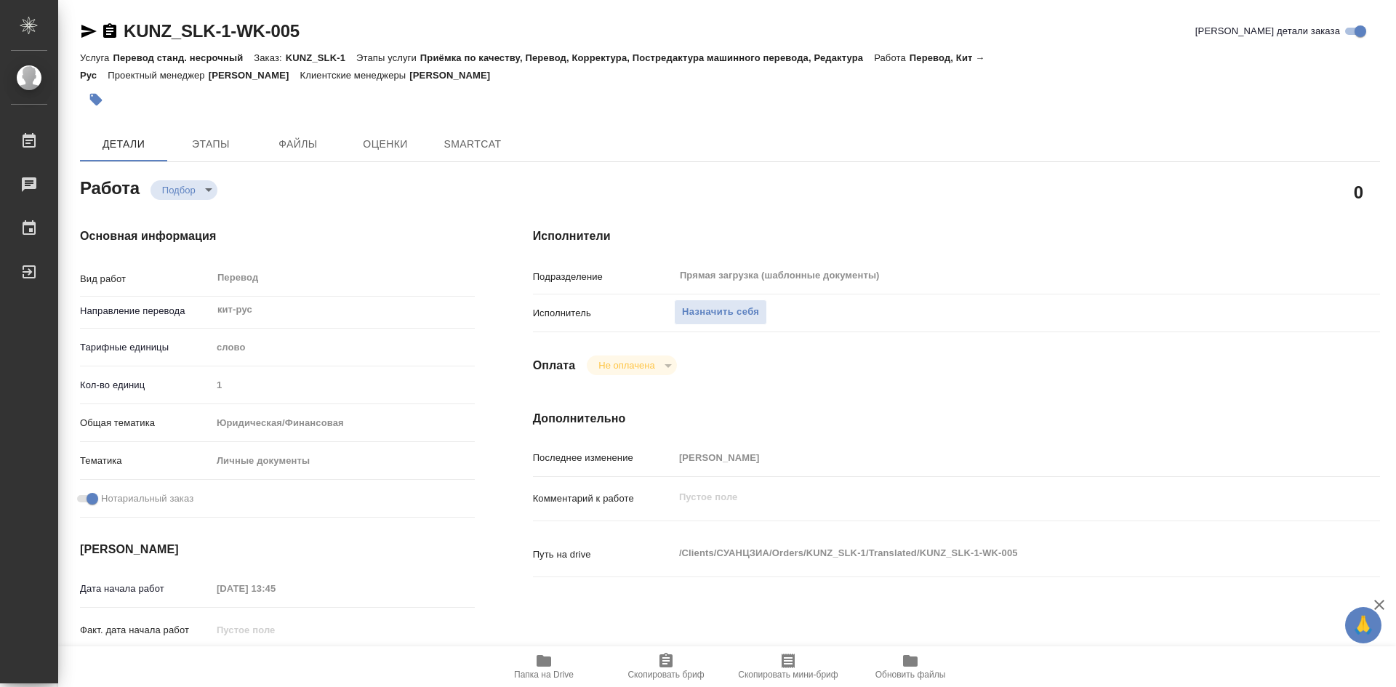
type textarea "x"
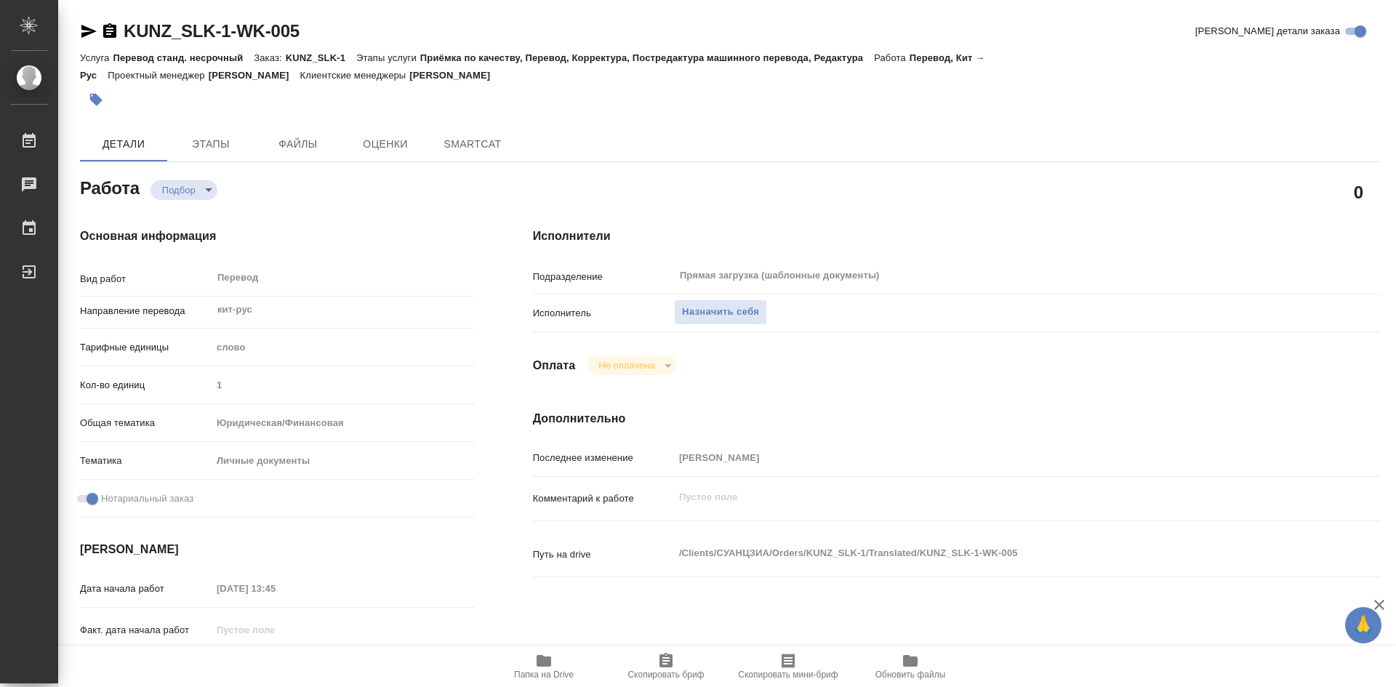
type textarea "x"
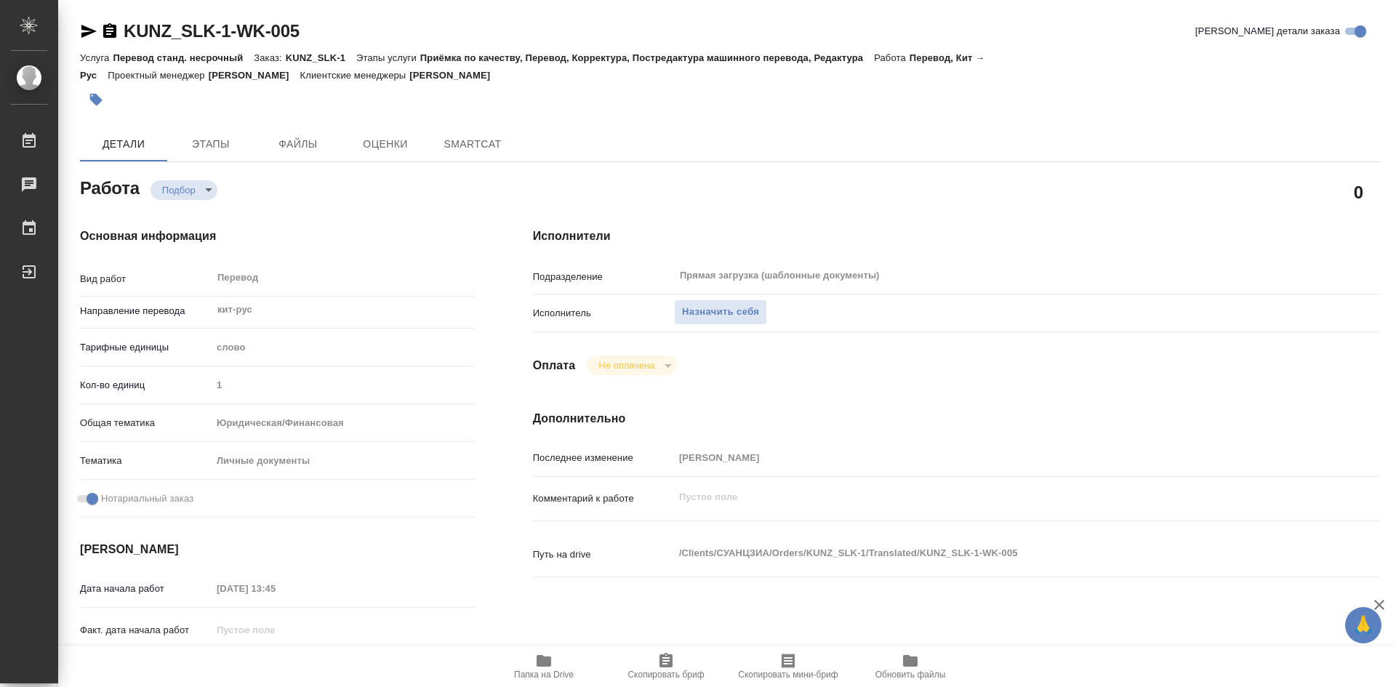
type textarea "x"
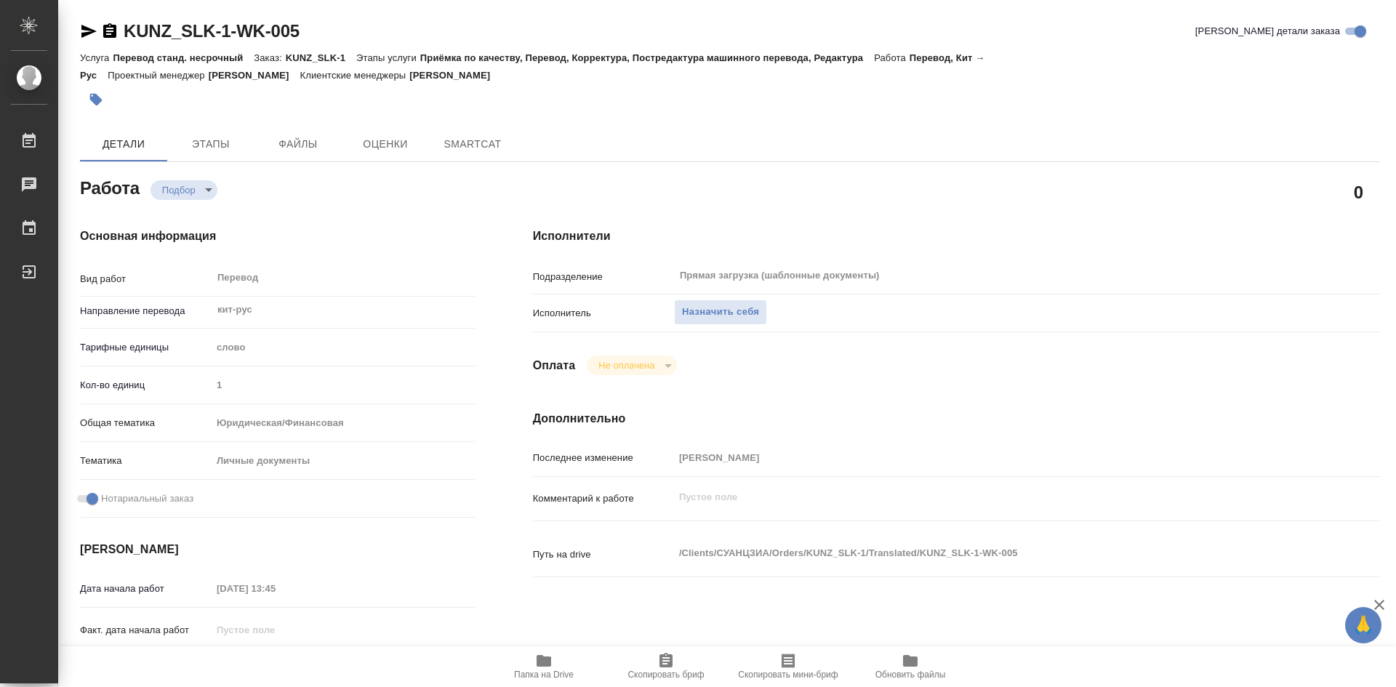
type textarea "x"
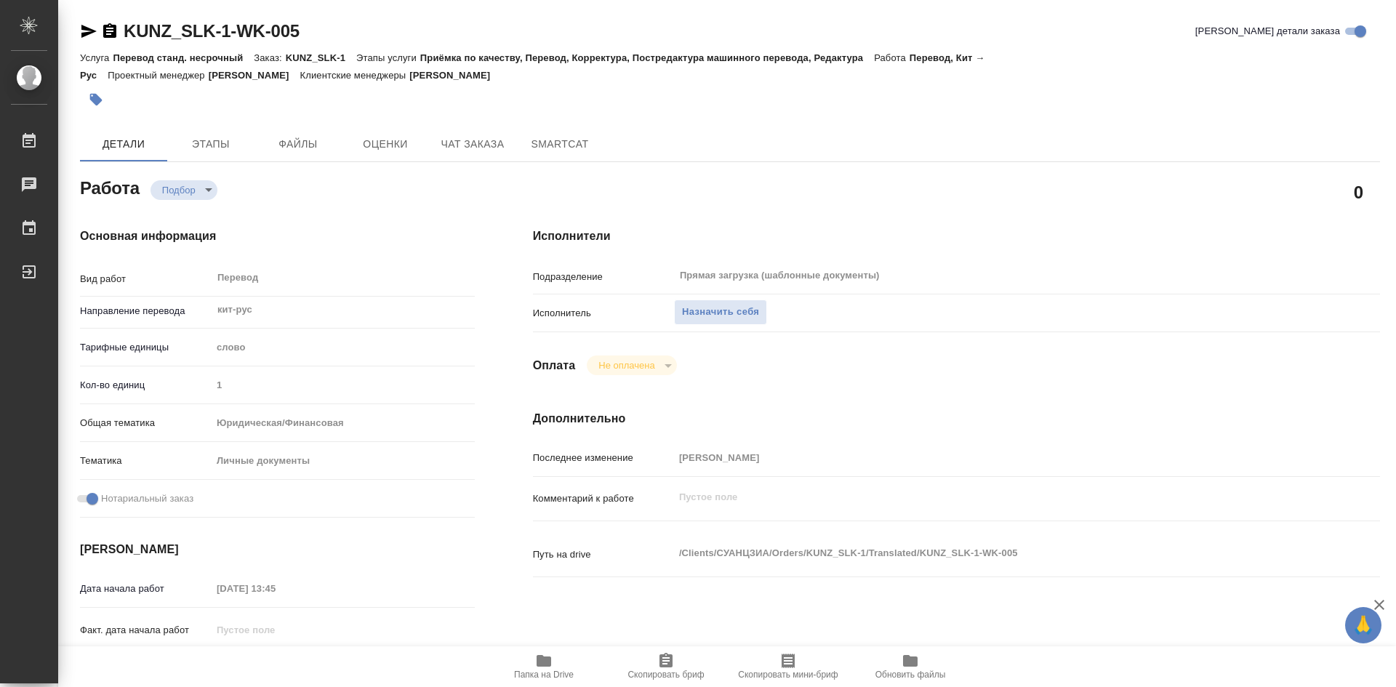
click at [525, 667] on span "Папка на Drive" at bounding box center [543, 666] width 105 height 28
type textarea "x"
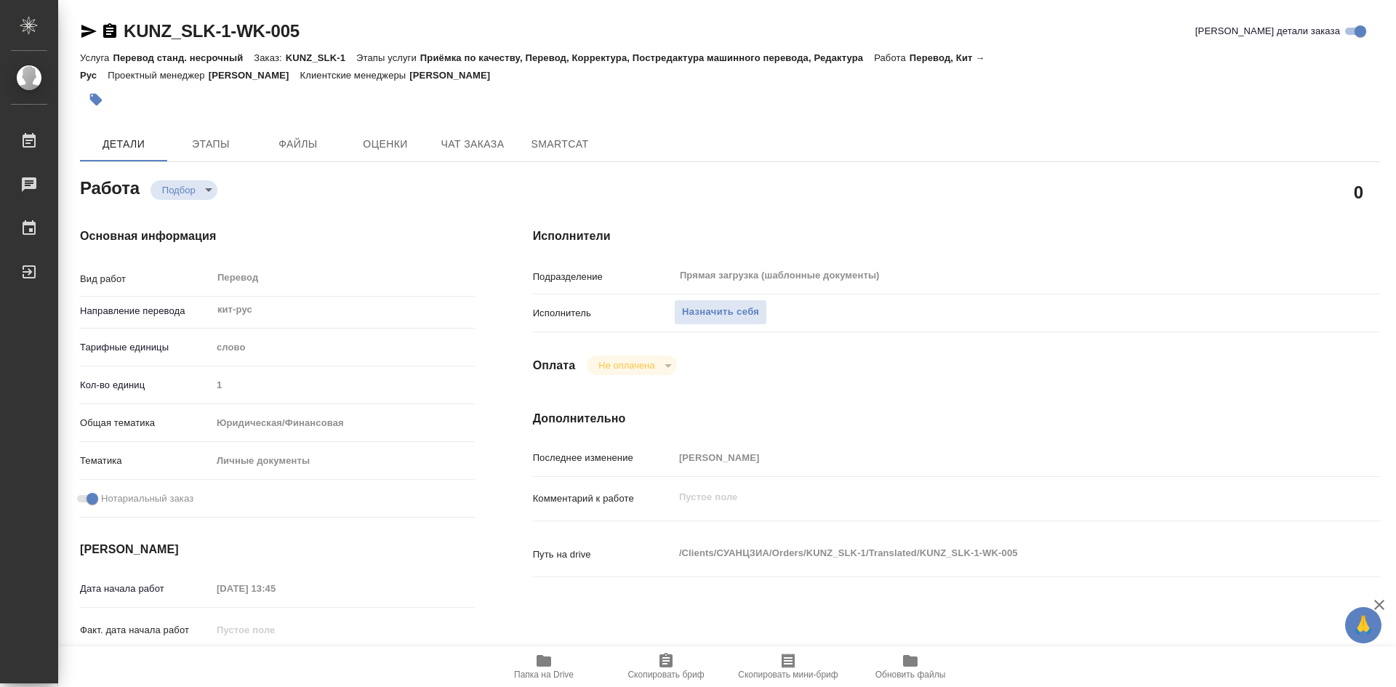
type textarea "x"
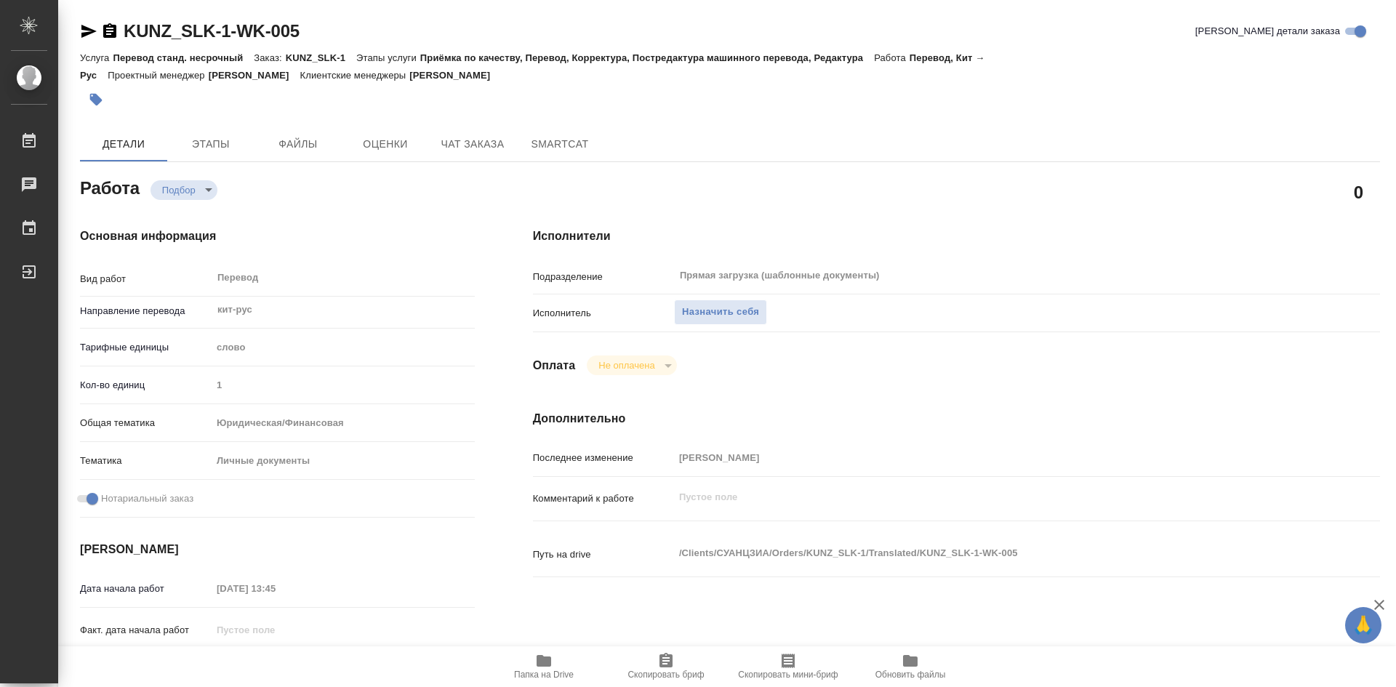
type textarea "x"
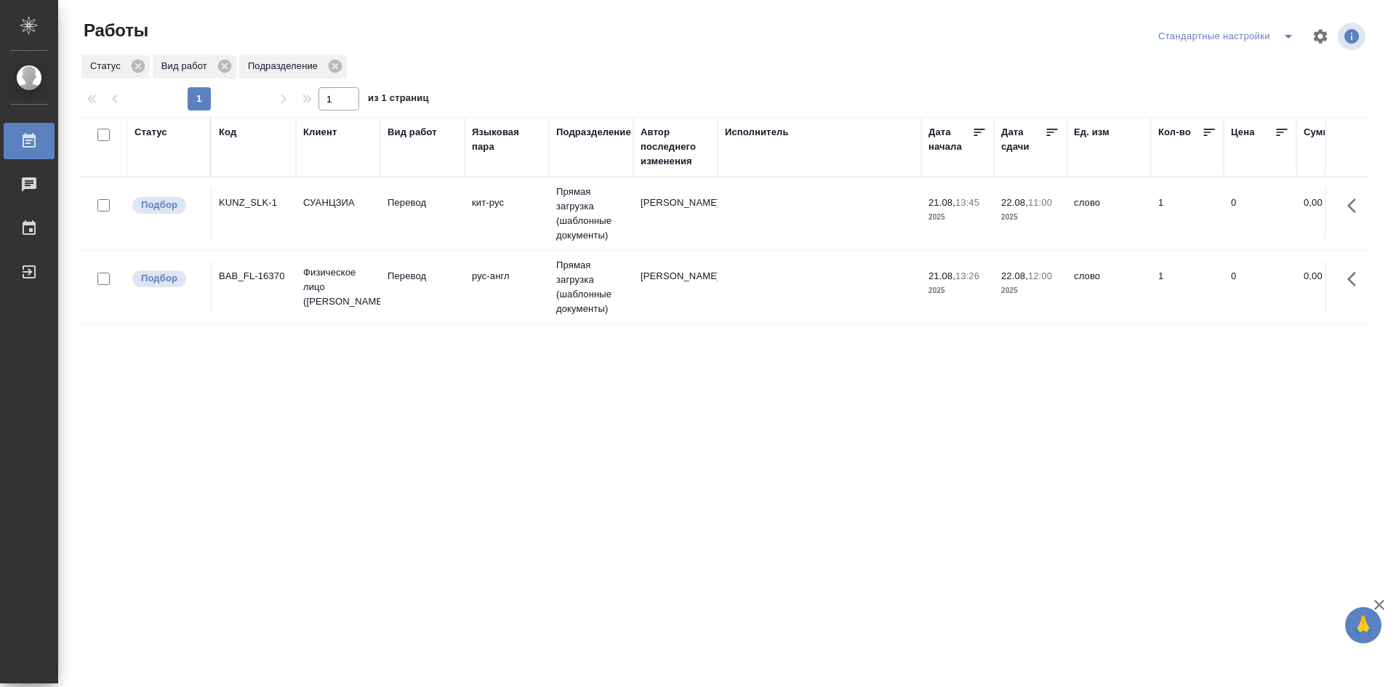
click at [459, 239] on td "Перевод" at bounding box center [422, 213] width 84 height 51
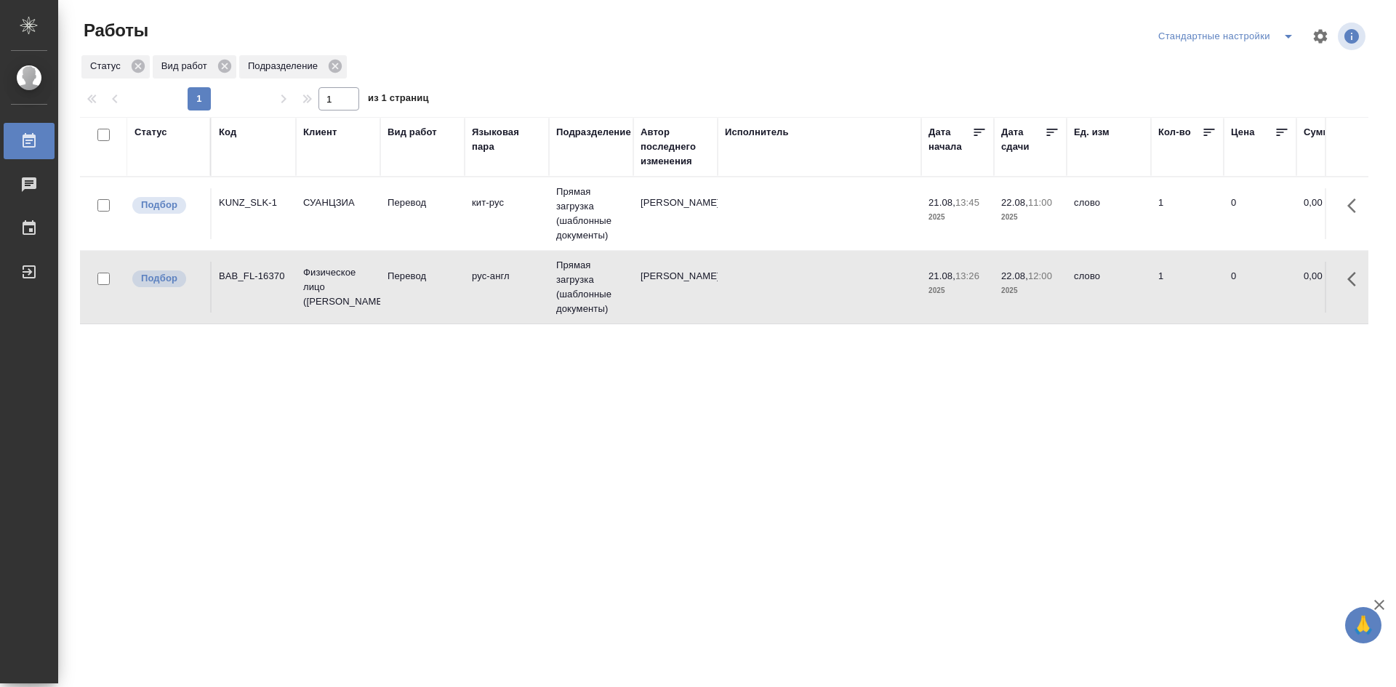
click at [459, 239] on td "Перевод" at bounding box center [422, 213] width 84 height 51
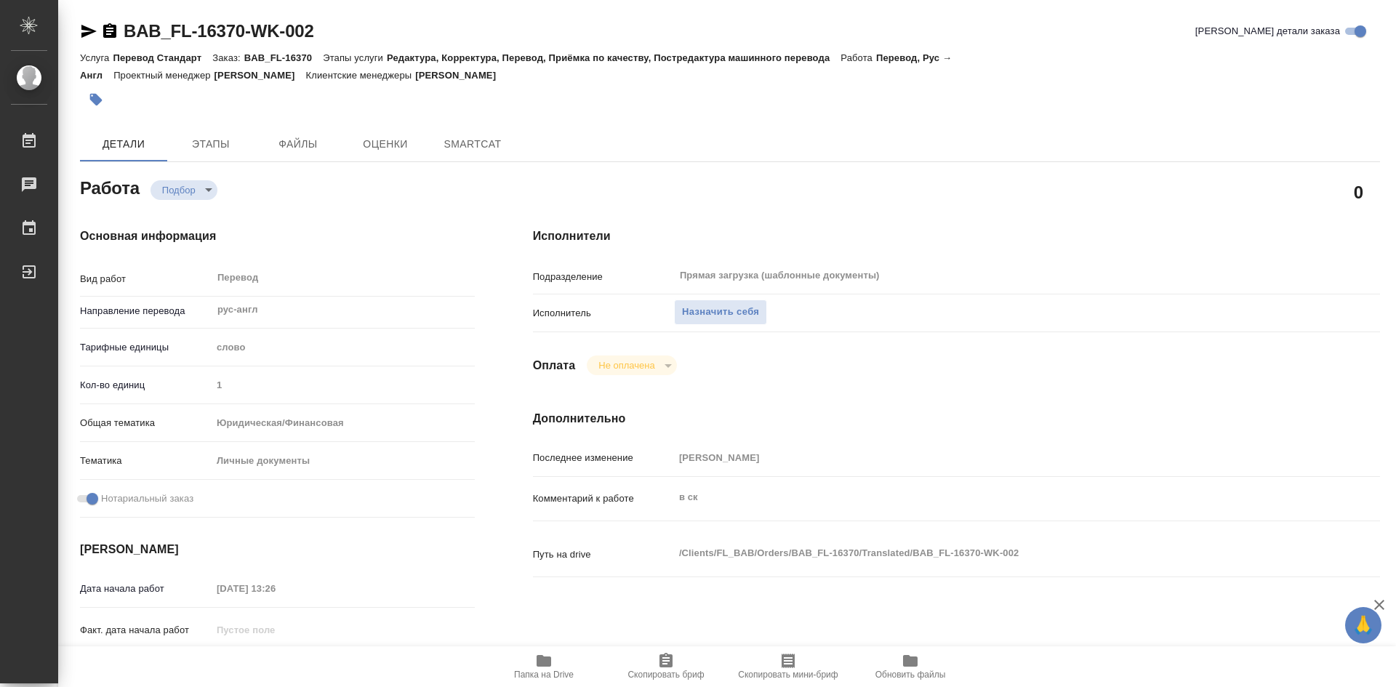
type textarea "x"
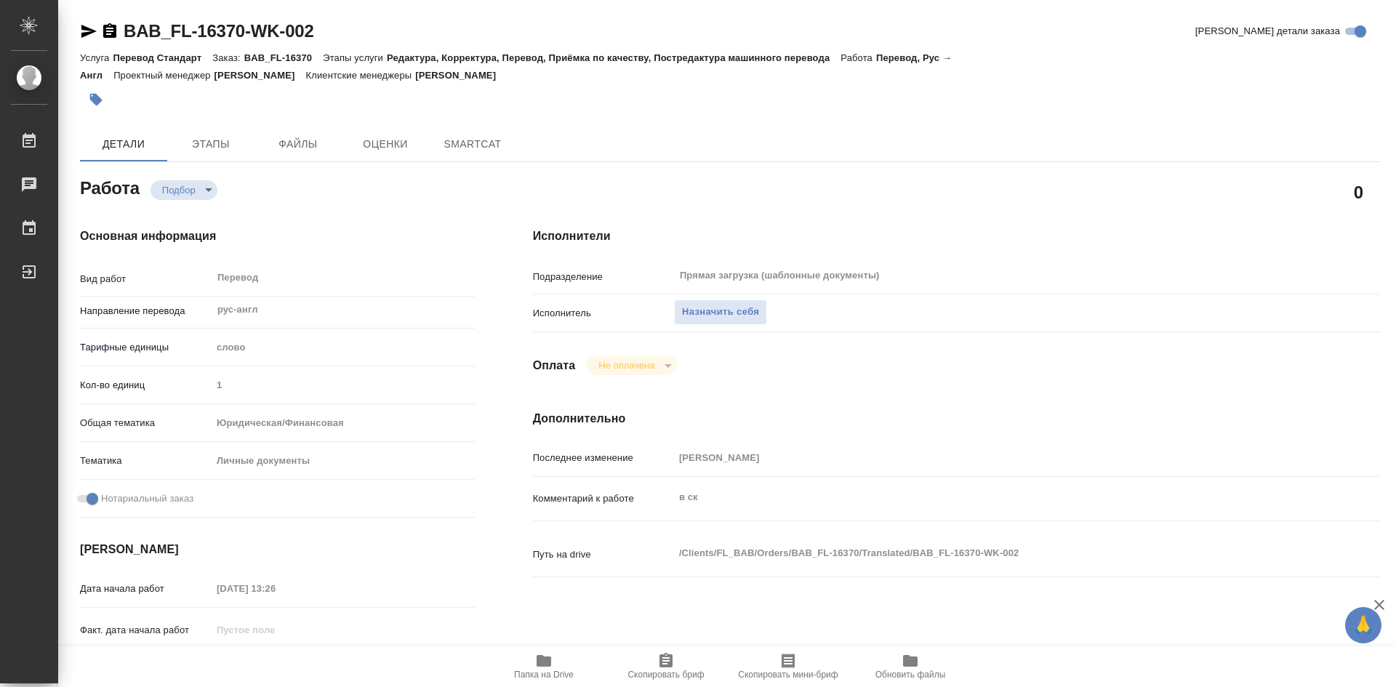
type textarea "x"
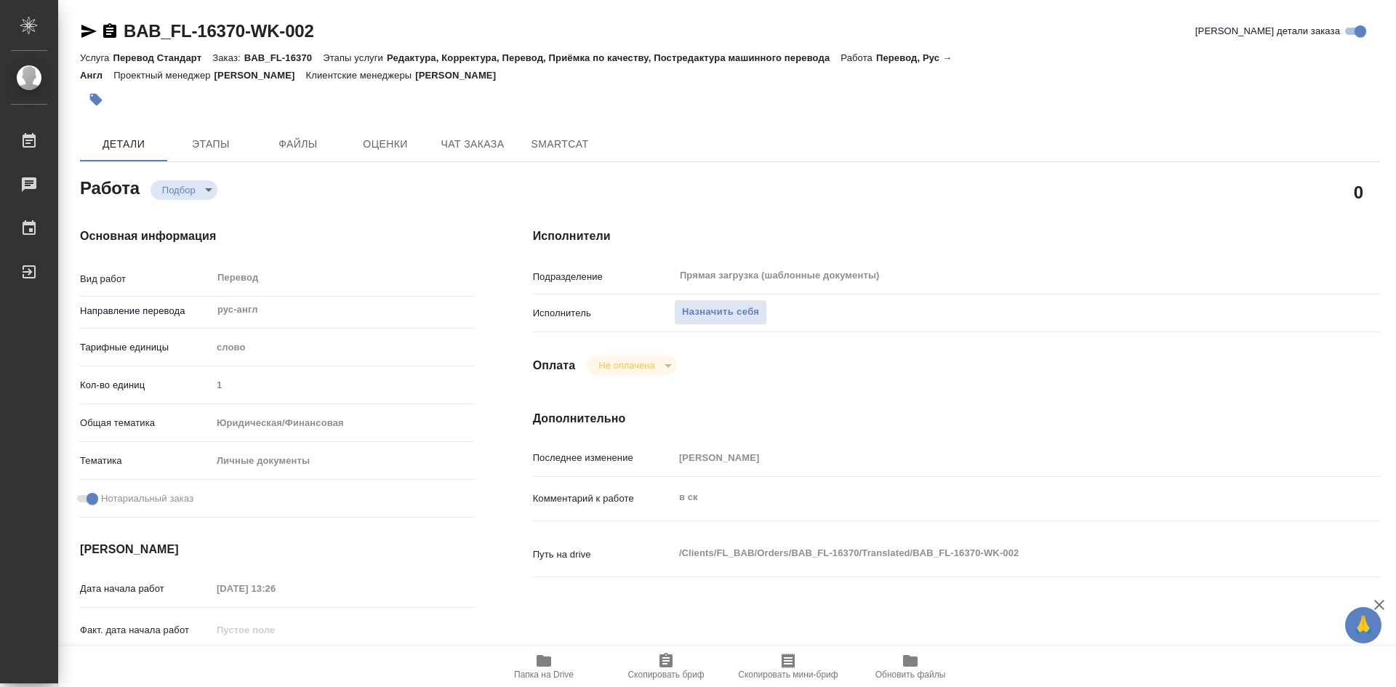
click at [547, 664] on icon "button" at bounding box center [543, 661] width 15 height 12
type textarea "x"
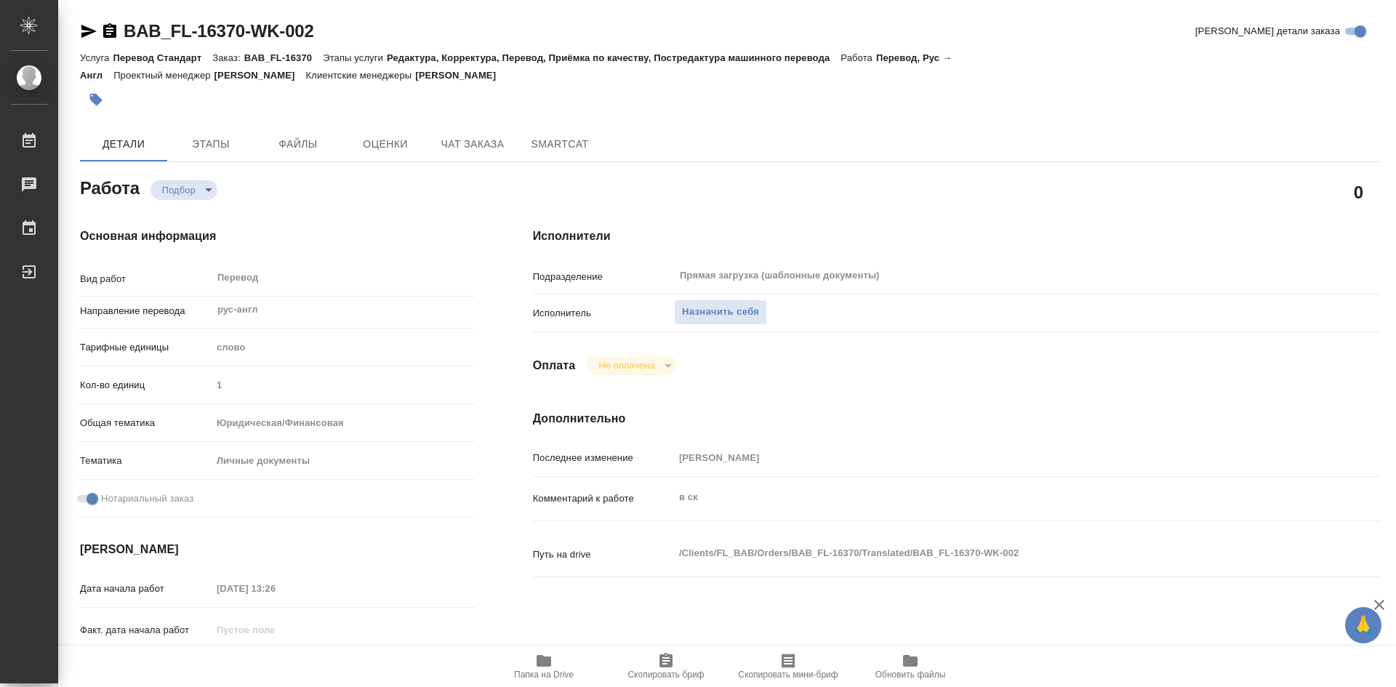
type textarea "x"
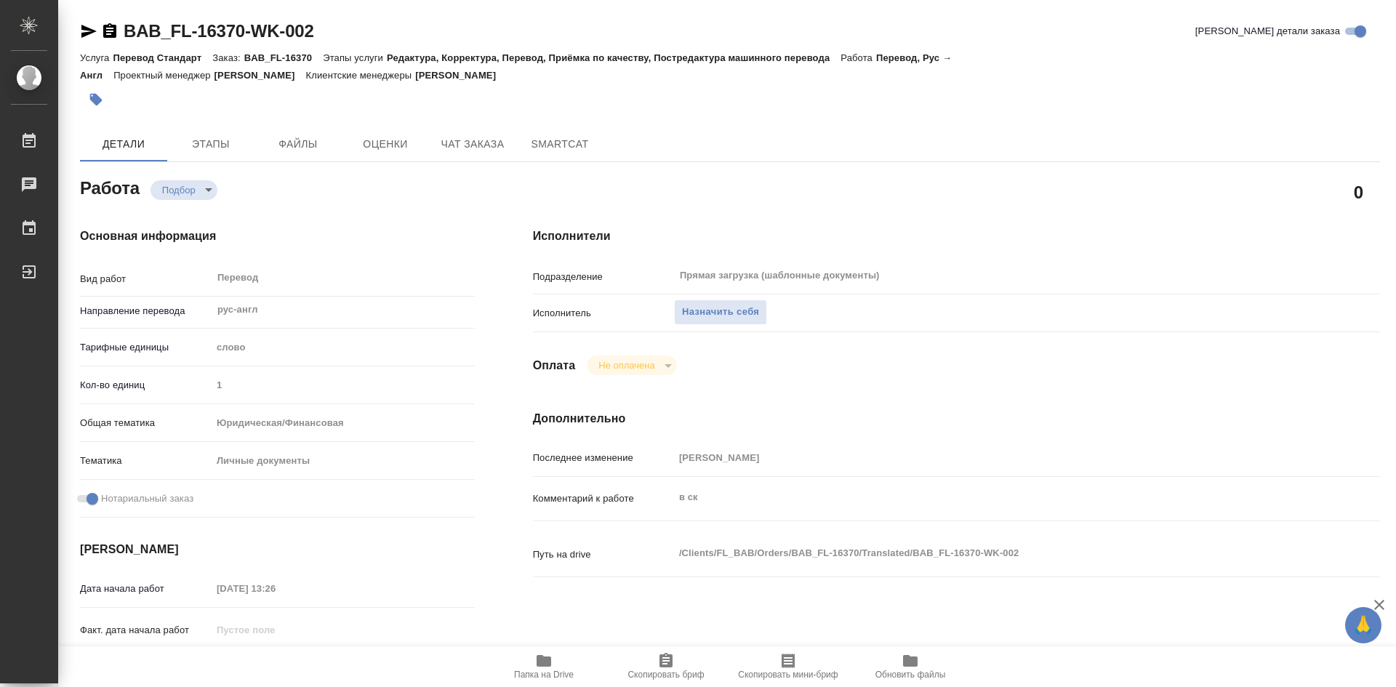
type textarea "x"
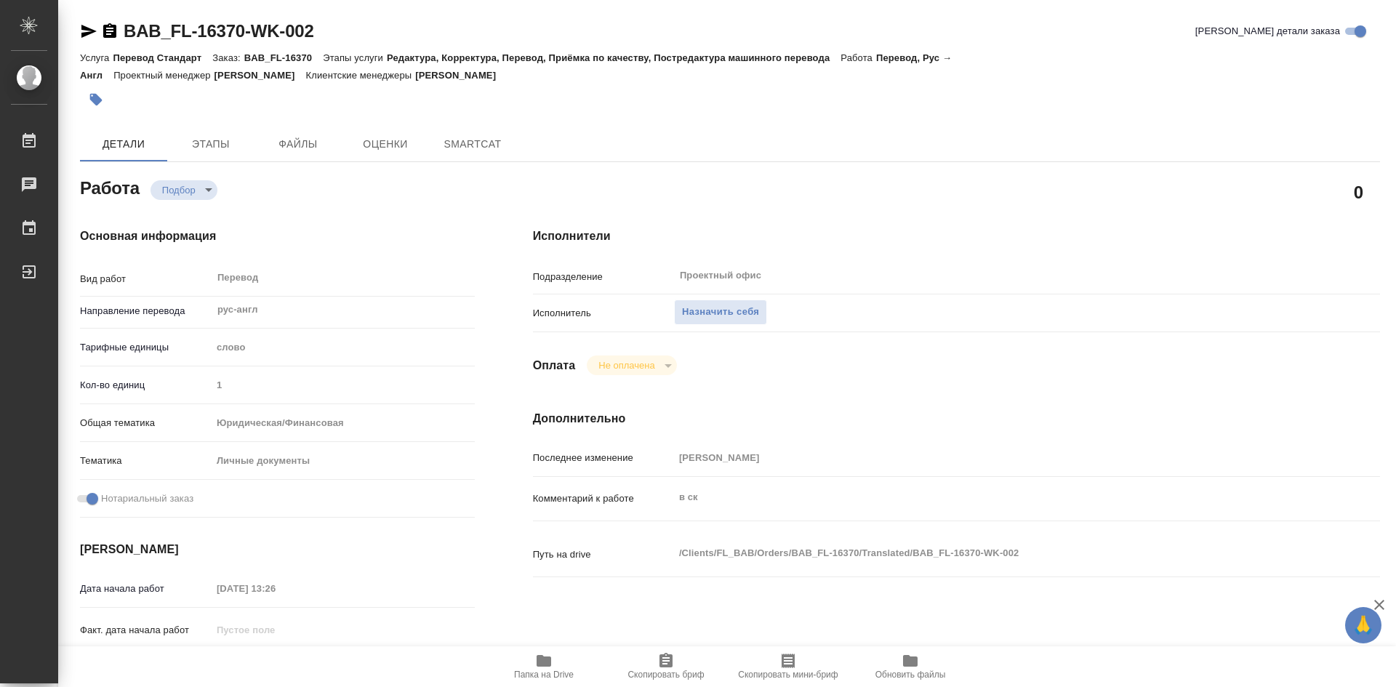
type textarea "x"
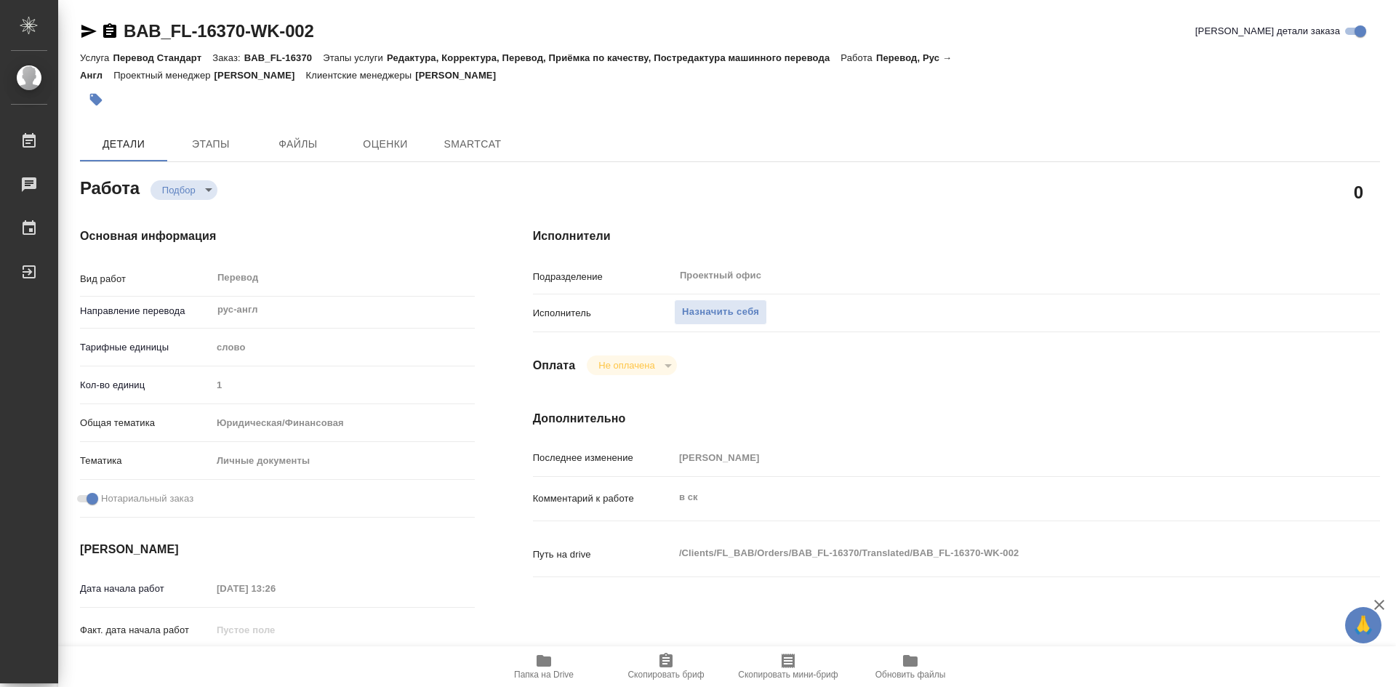
type textarea "x"
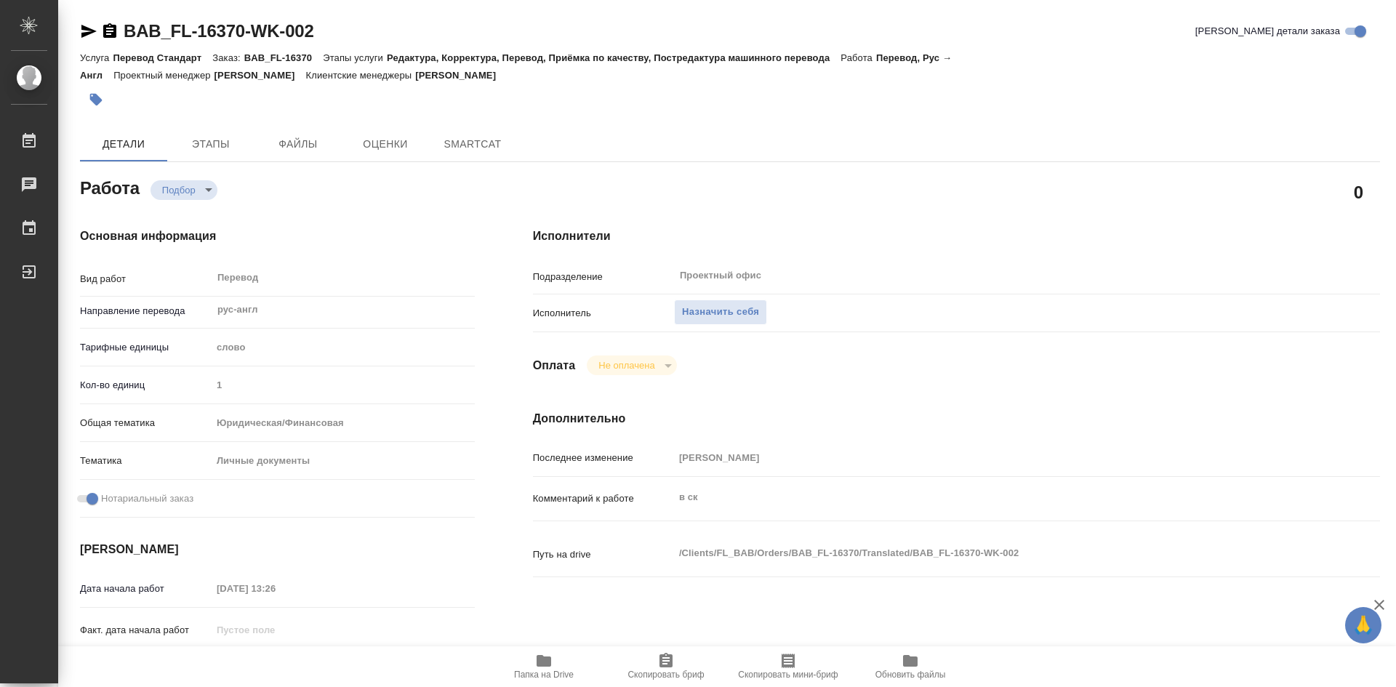
type textarea "x"
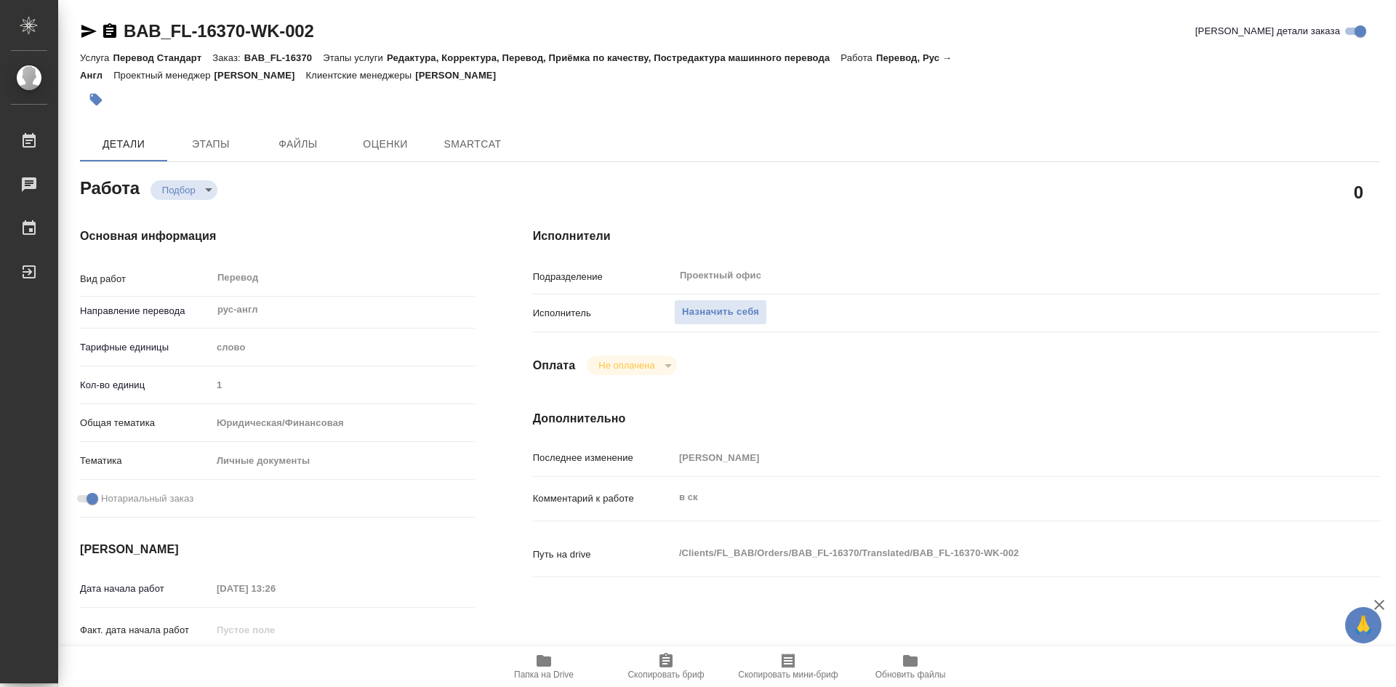
type textarea "x"
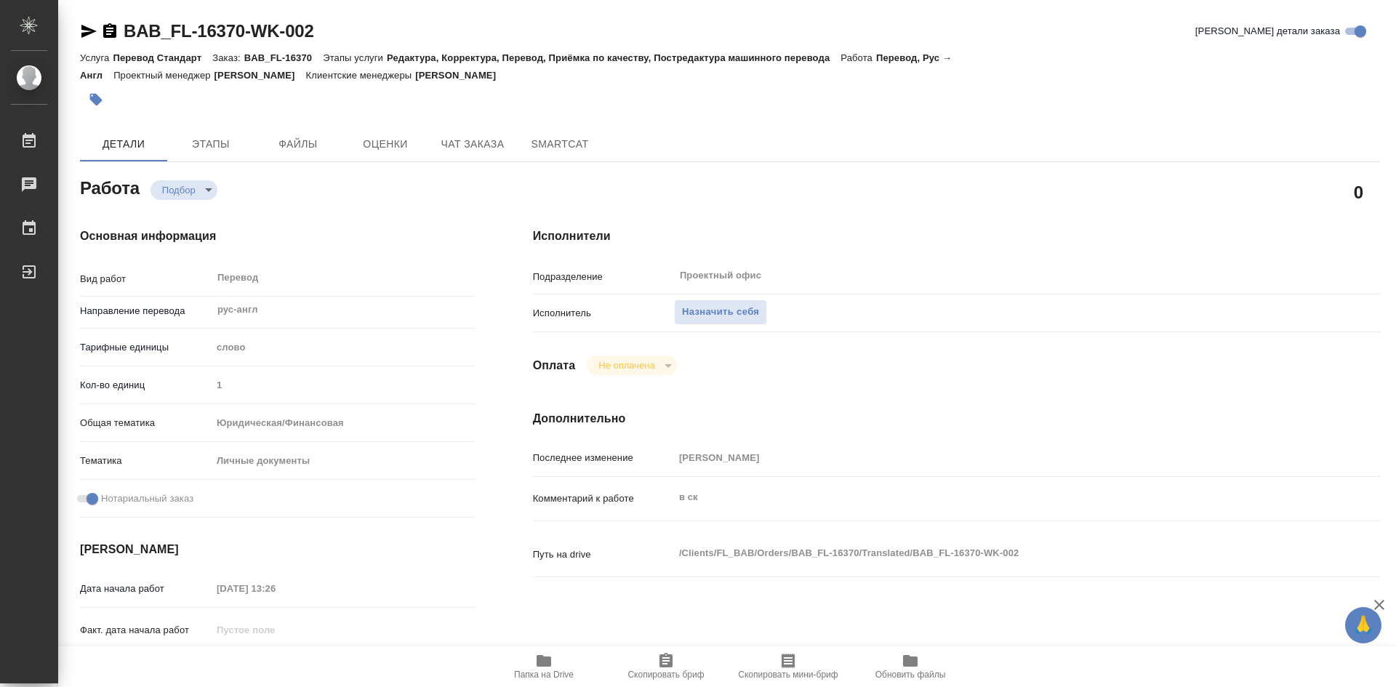
type textarea "x"
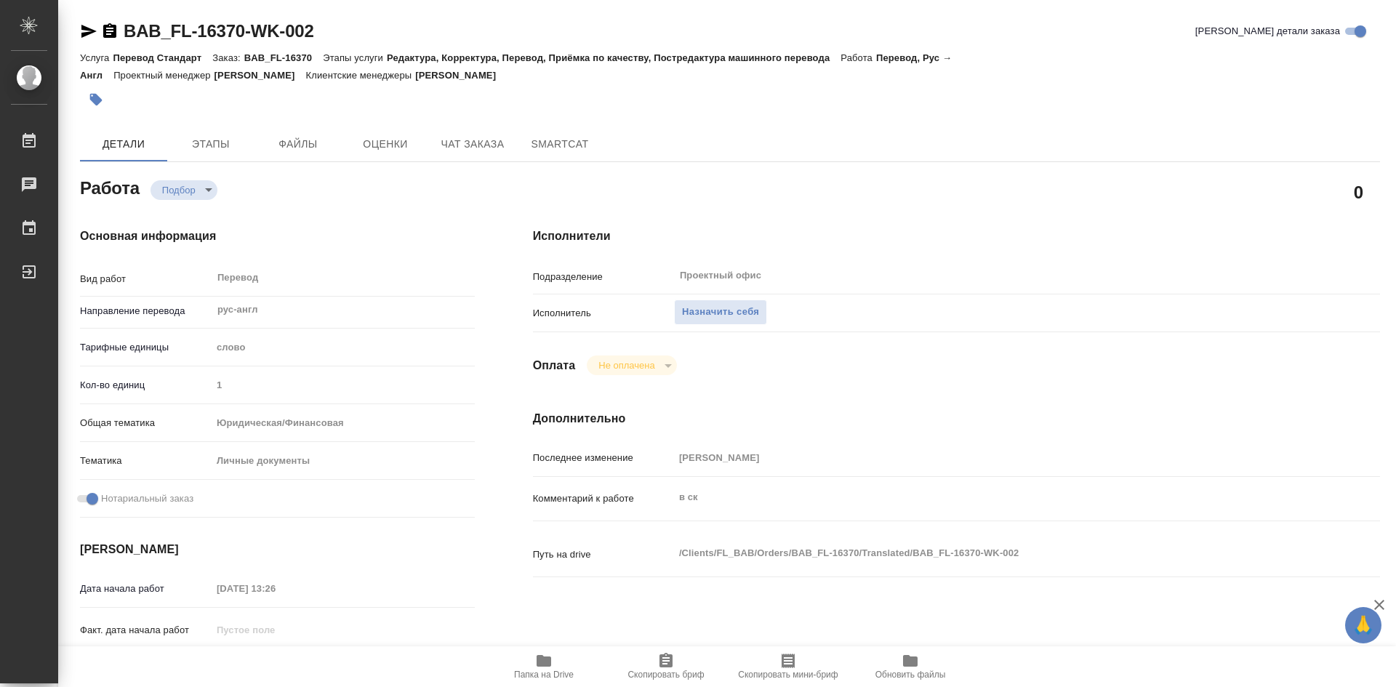
type textarea "x"
click at [552, 630] on div "Исполнители Подразделение Проектный офис ​ Исполнитель Назначить себя Оплата Не…" at bounding box center [956, 508] width 905 height 621
click at [551, 664] on icon "button" at bounding box center [543, 661] width 15 height 12
type textarea "x"
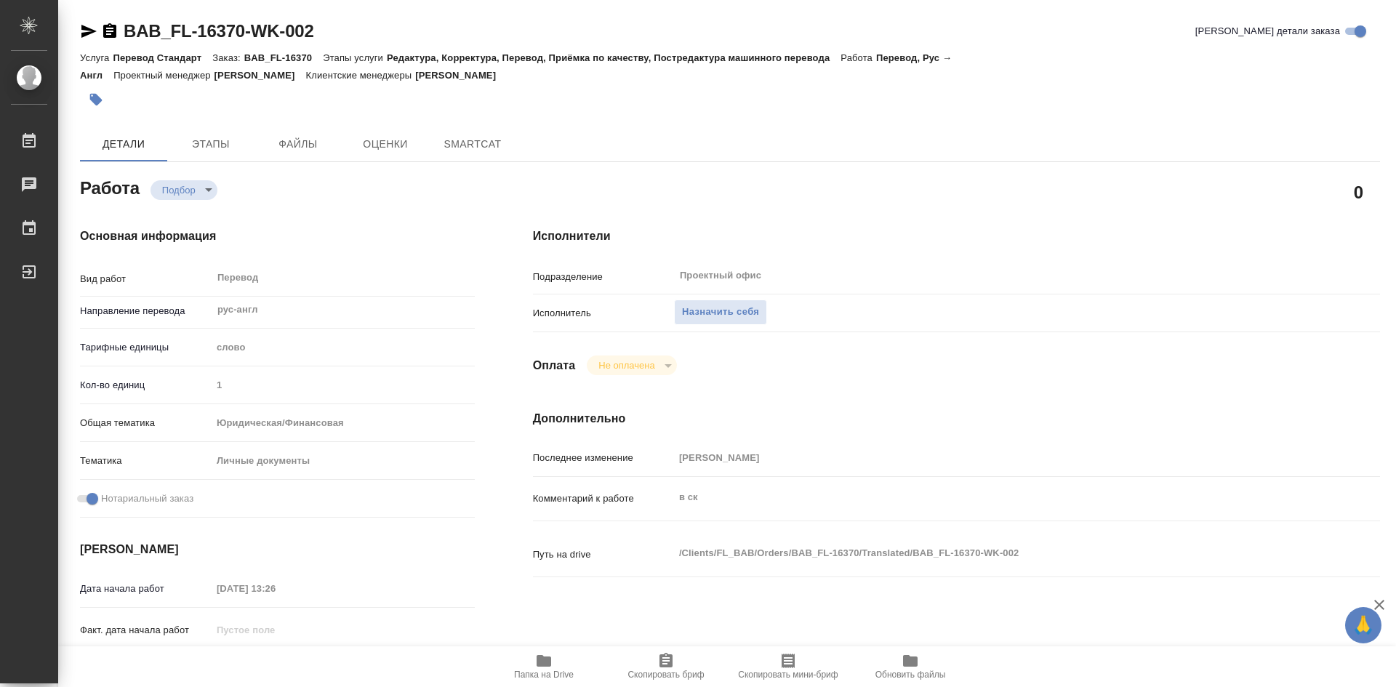
type textarea "x"
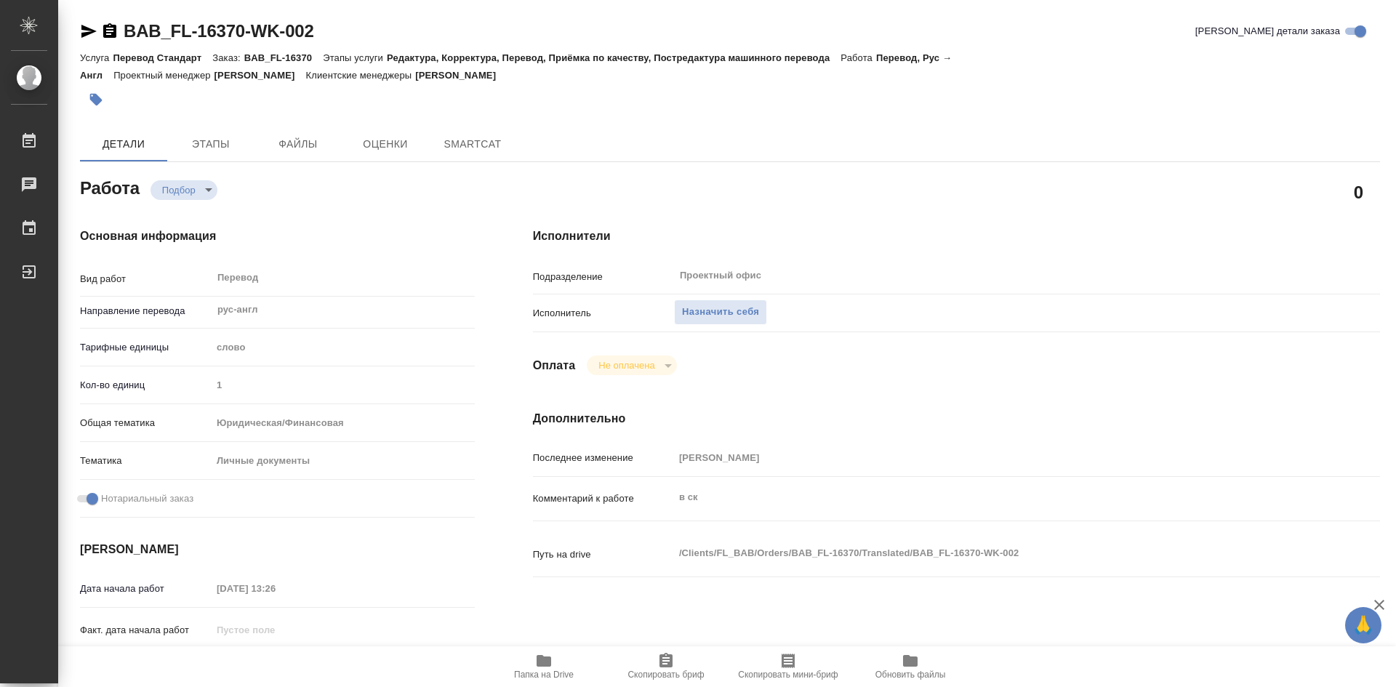
type textarea "x"
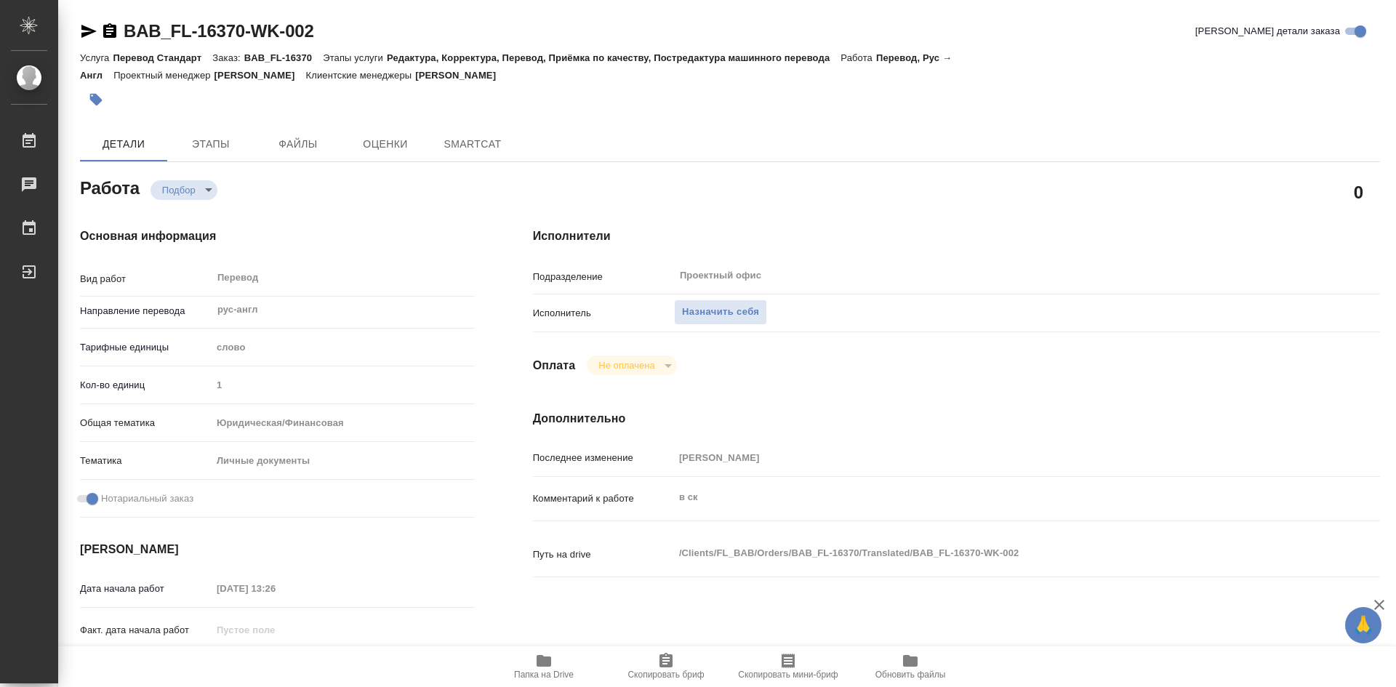
type textarea "x"
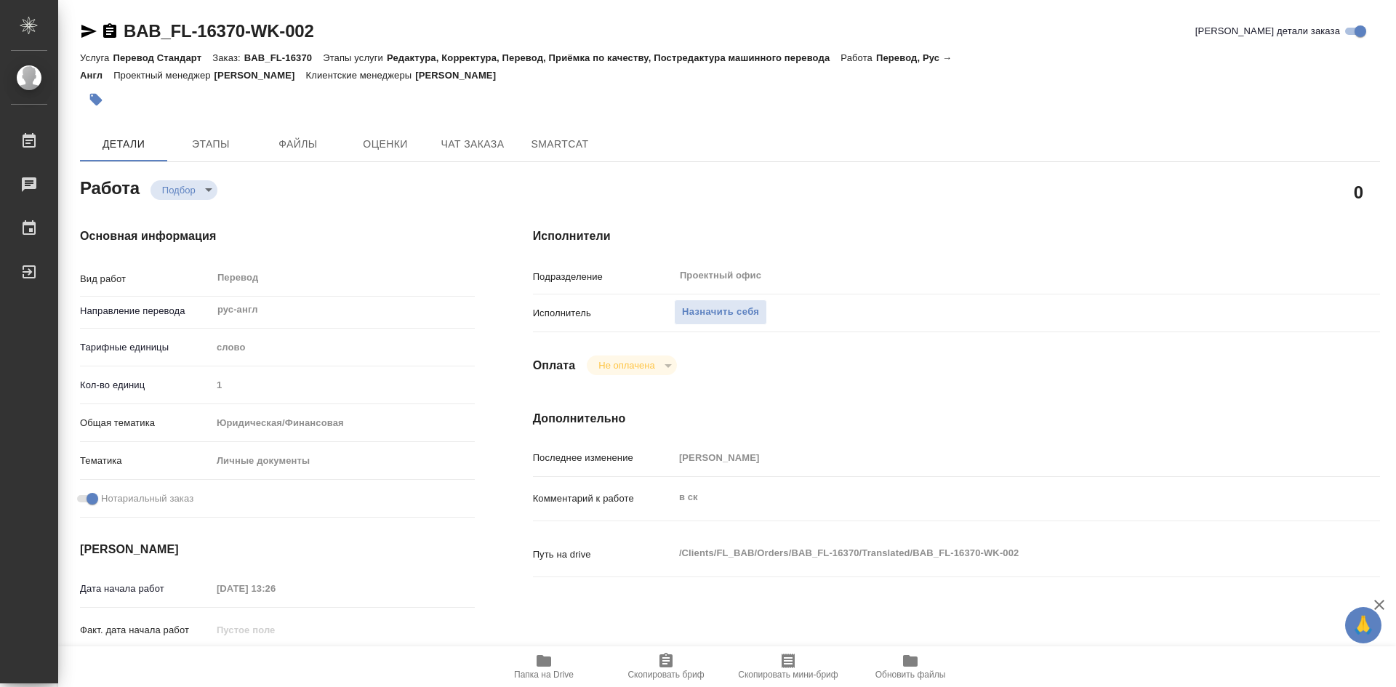
type textarea "x"
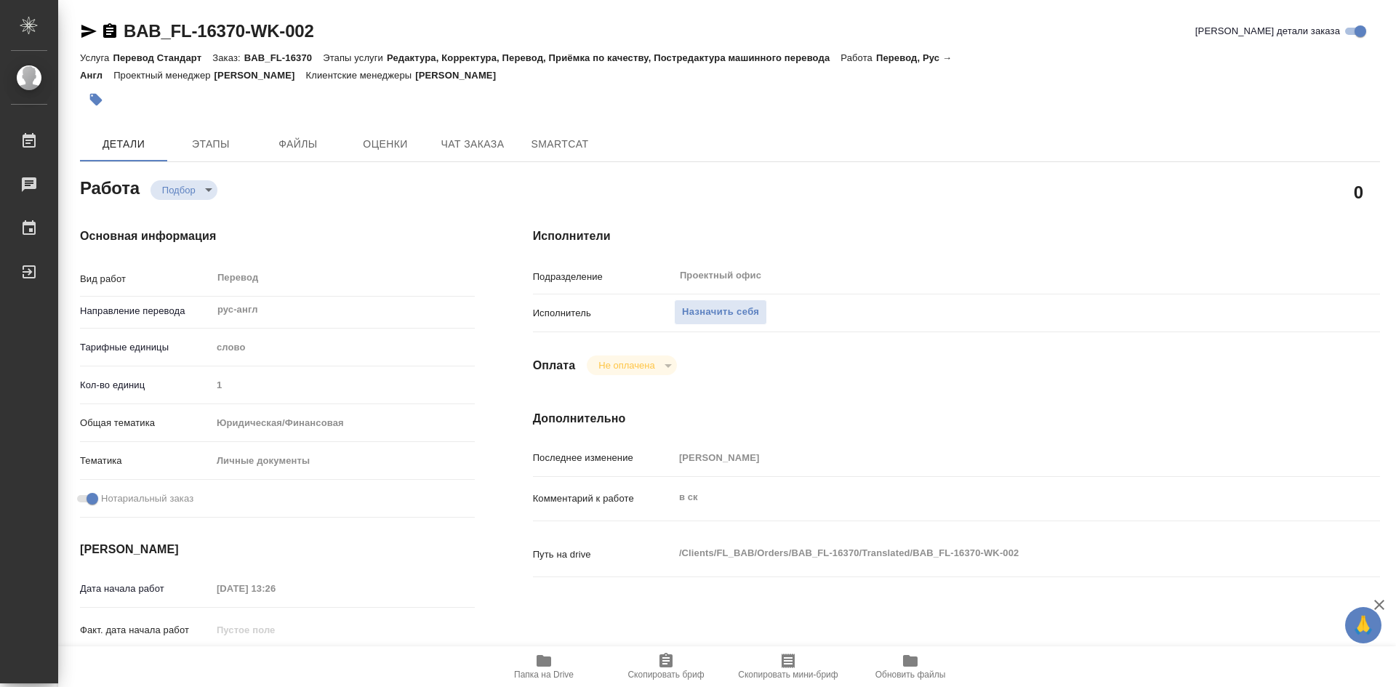
type textarea "x"
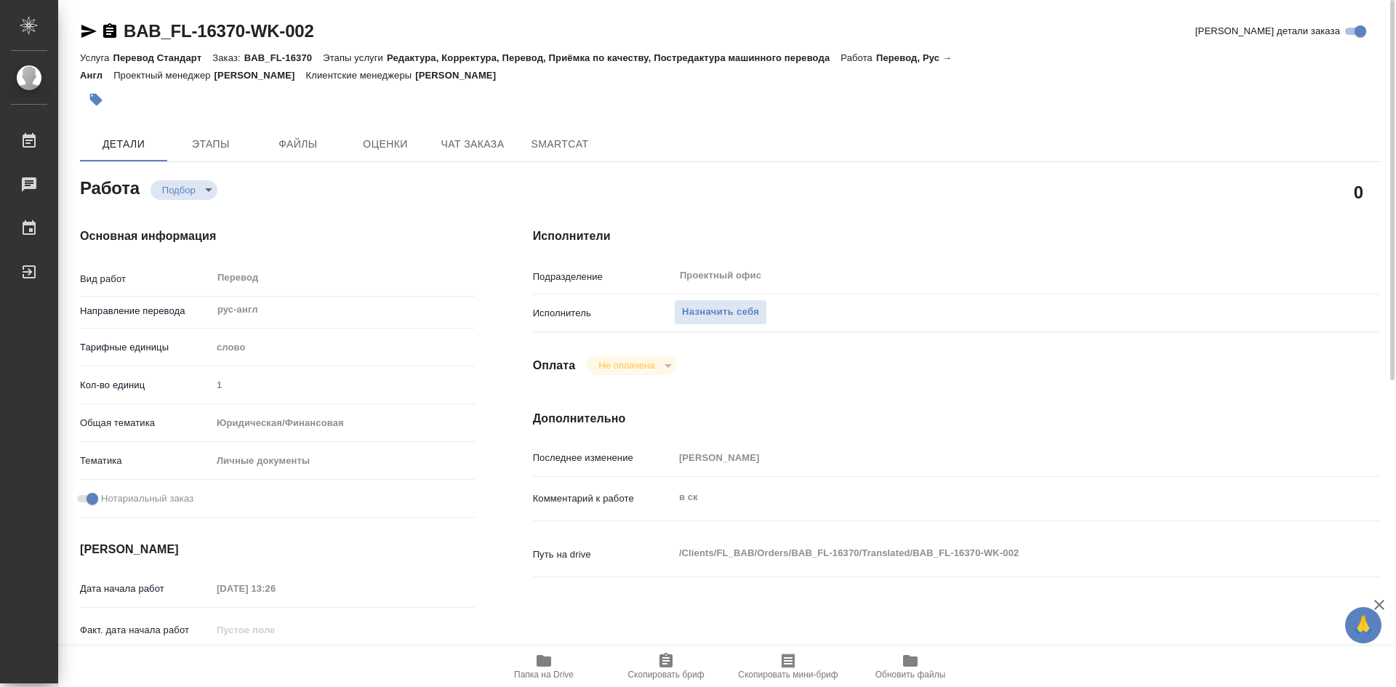
type textarea "x"
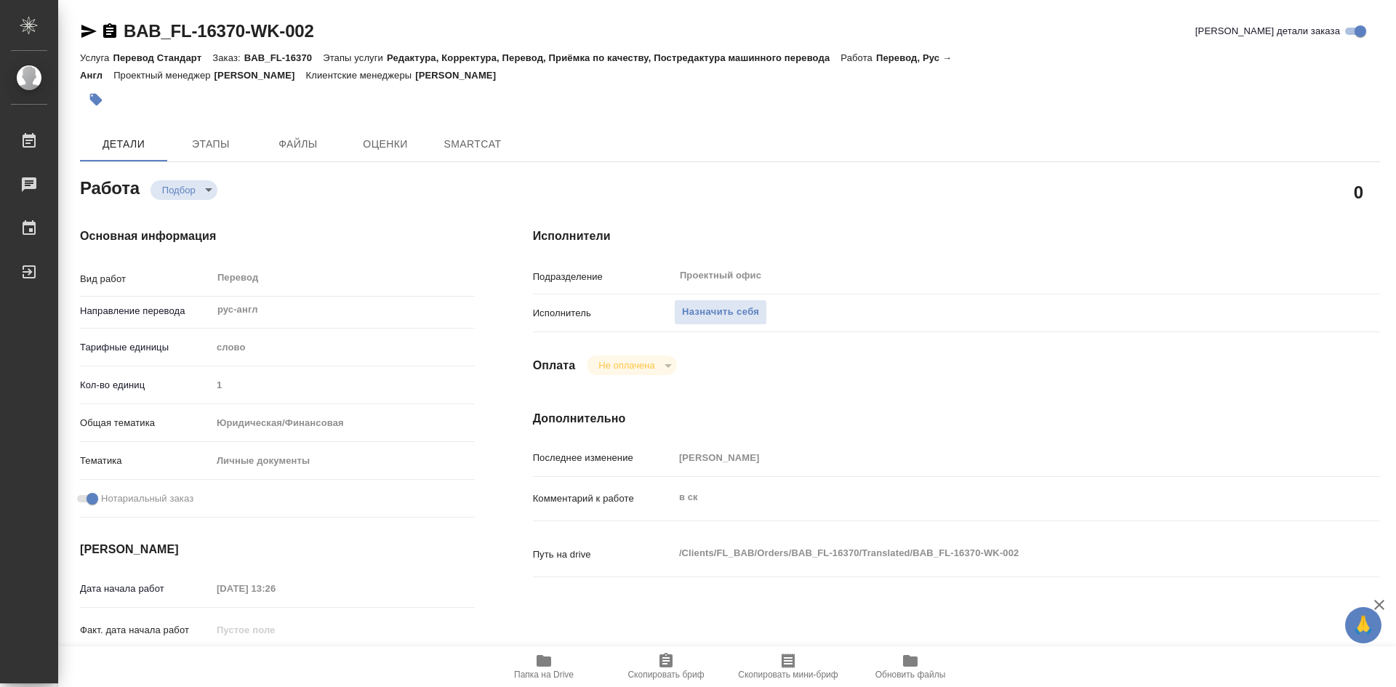
type textarea "x"
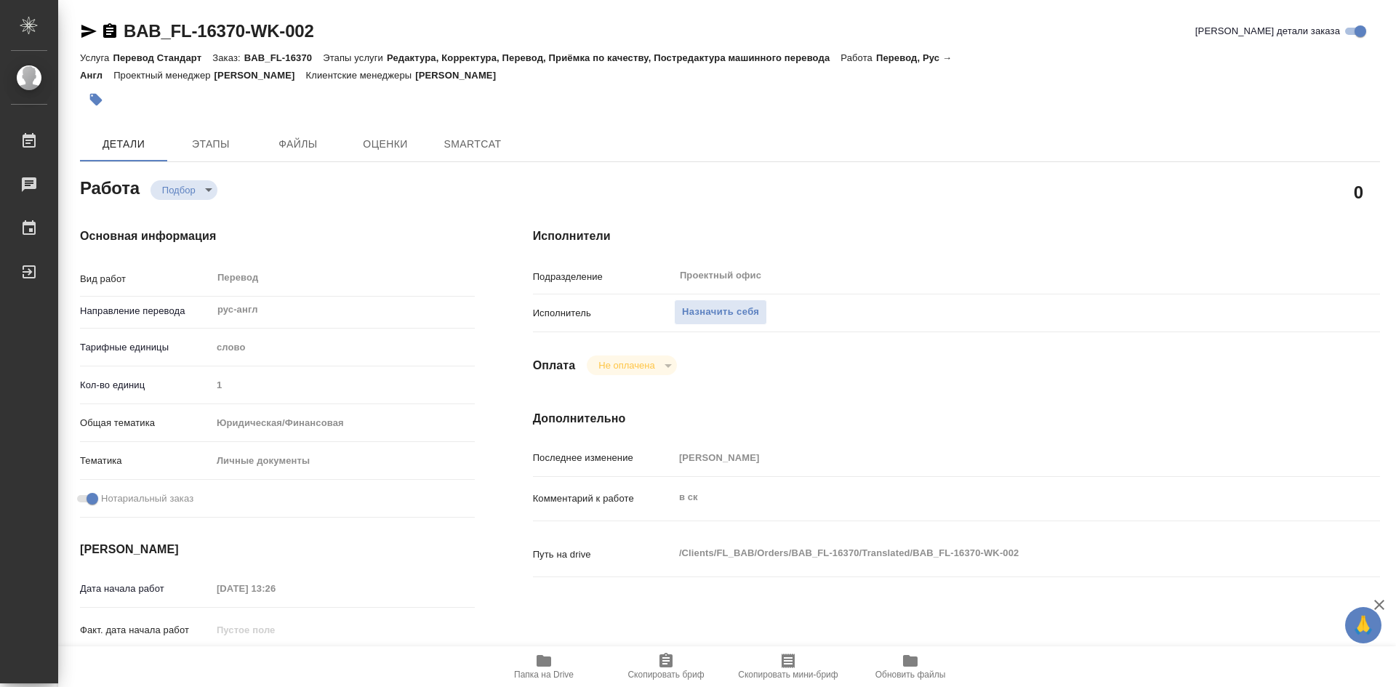
type textarea "x"
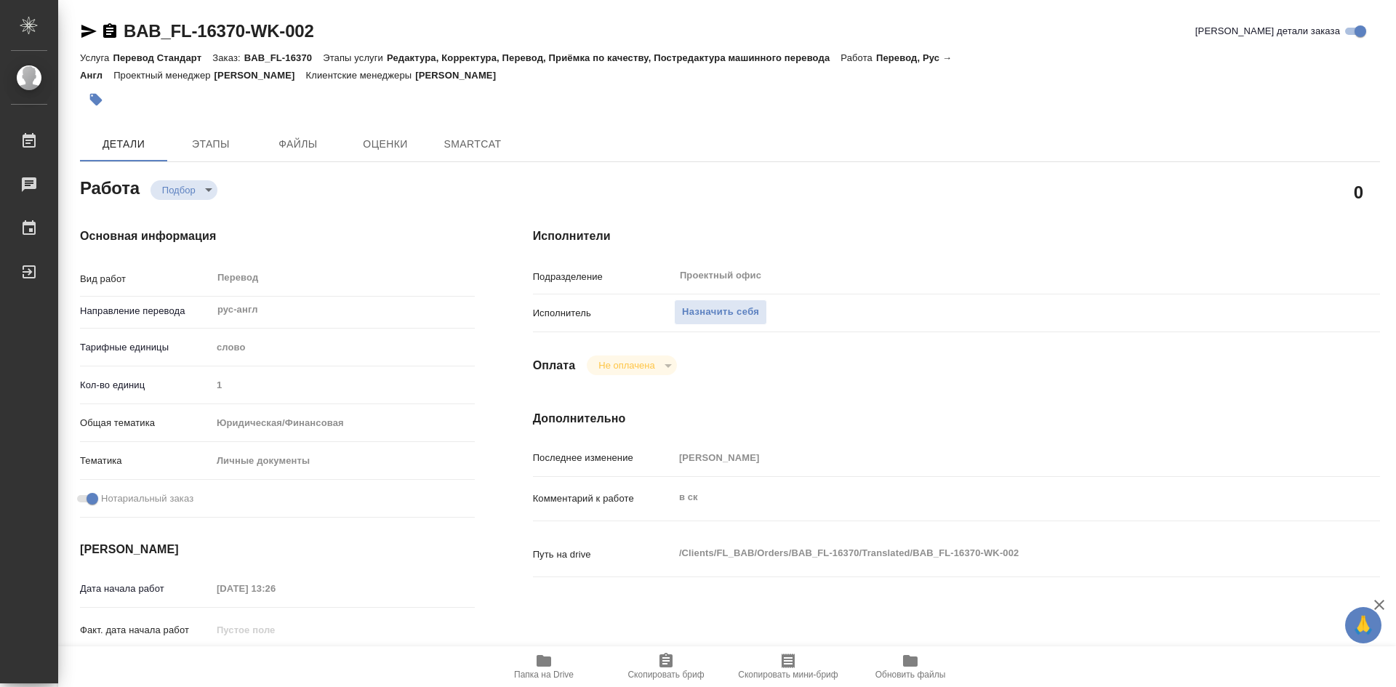
type textarea "x"
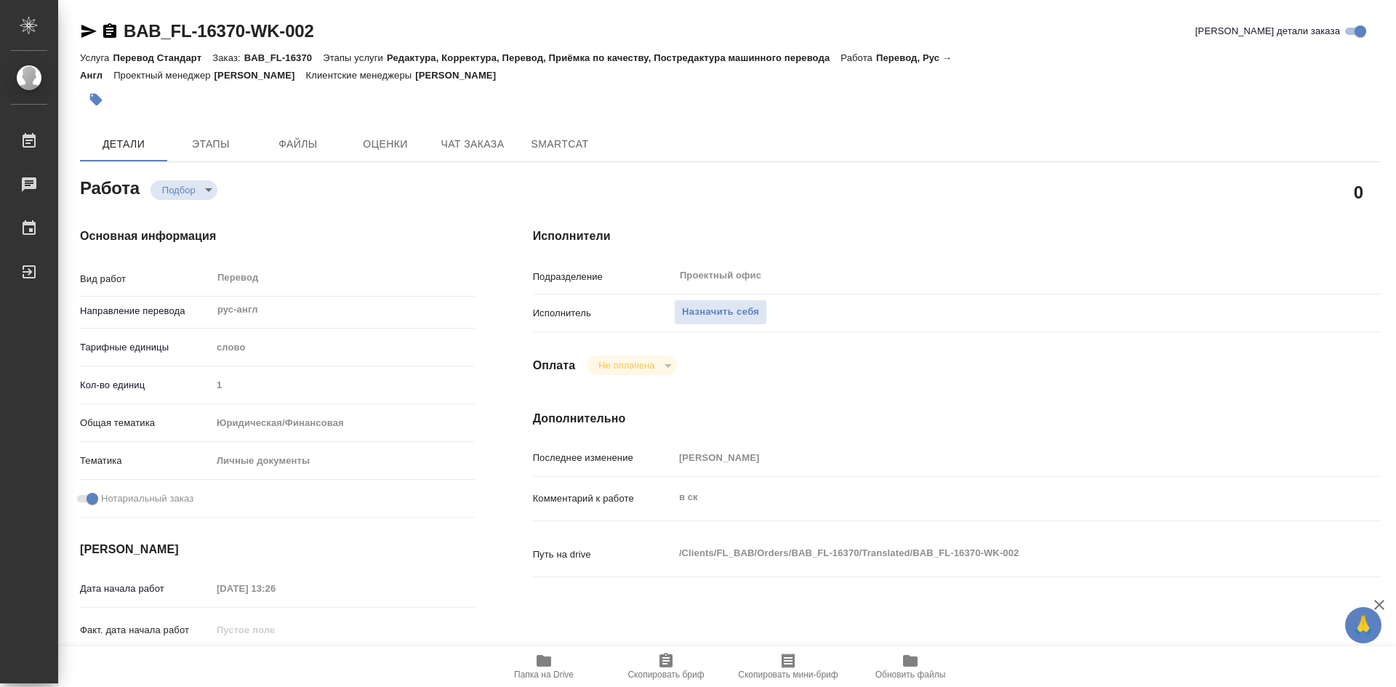
type textarea "x"
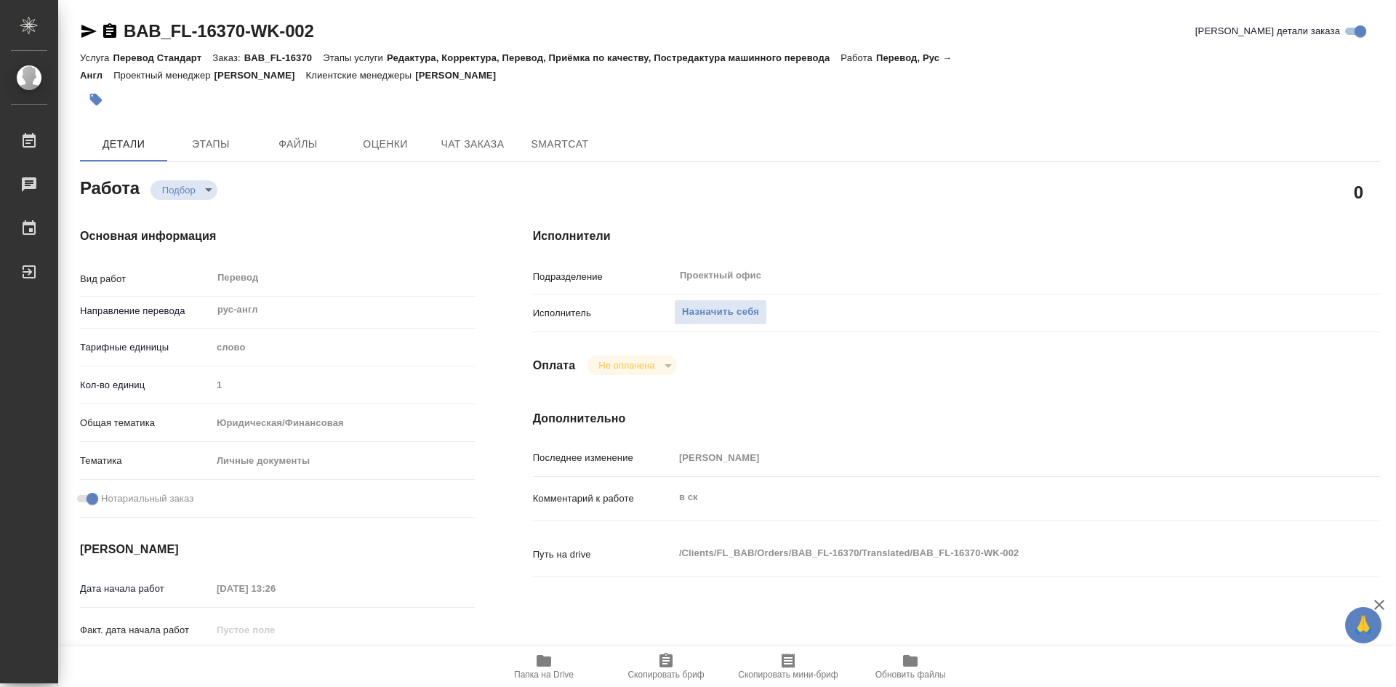
type textarea "x"
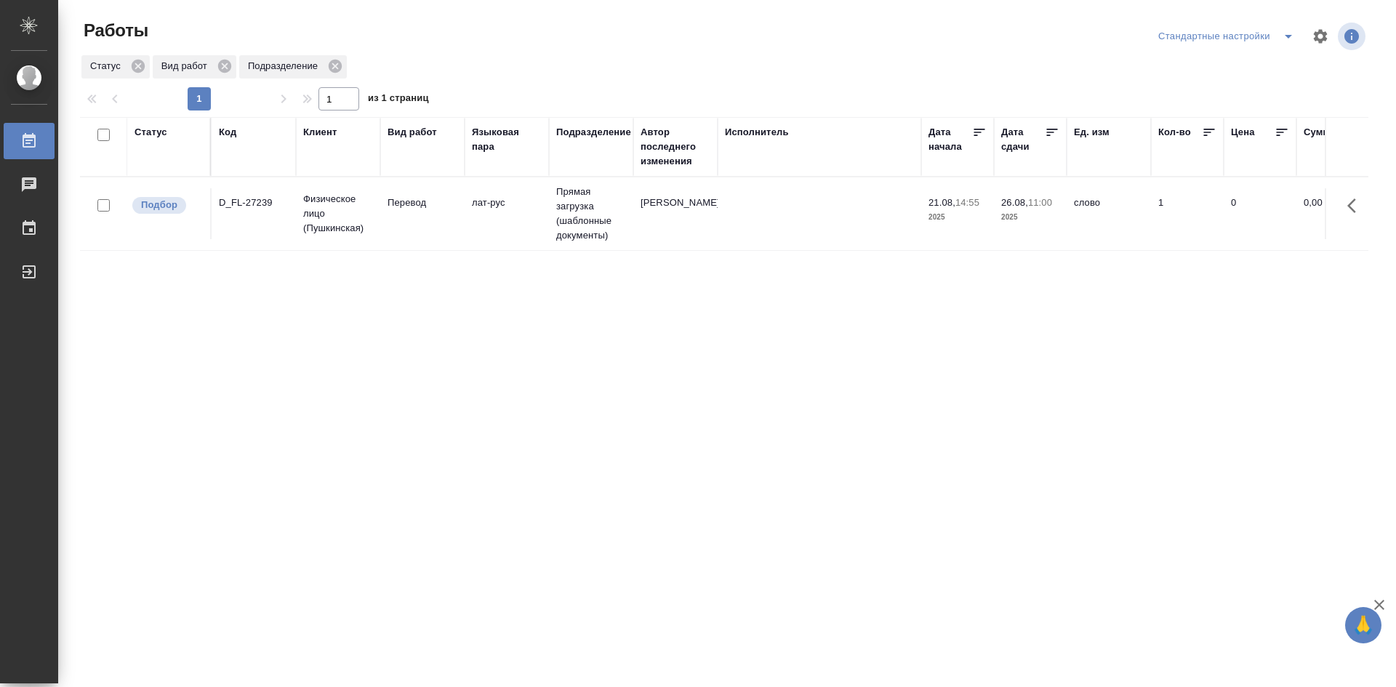
click at [1229, 39] on div "Стандартные настройки" at bounding box center [1228, 36] width 148 height 23
click at [1292, 35] on icon "split button" at bounding box center [1287, 36] width 17 height 17
click at [1183, 63] on li "мои" at bounding box center [1228, 65] width 148 height 23
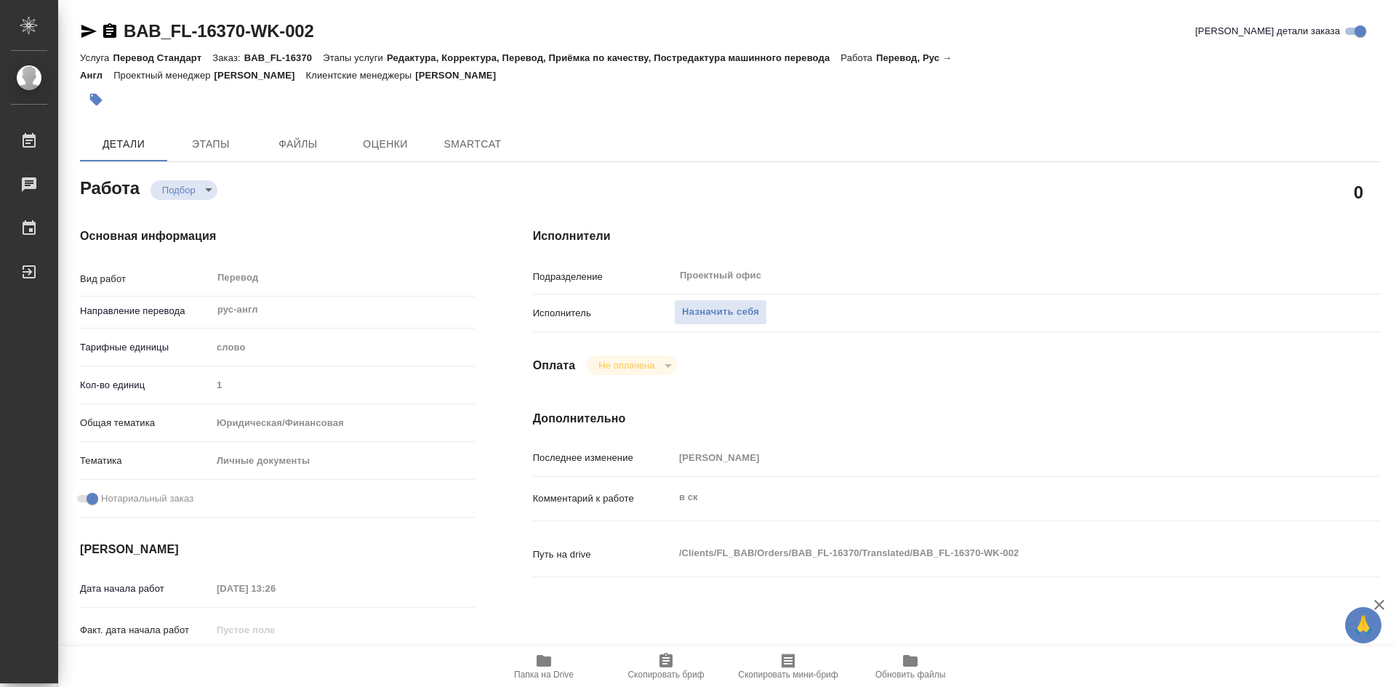
type textarea "x"
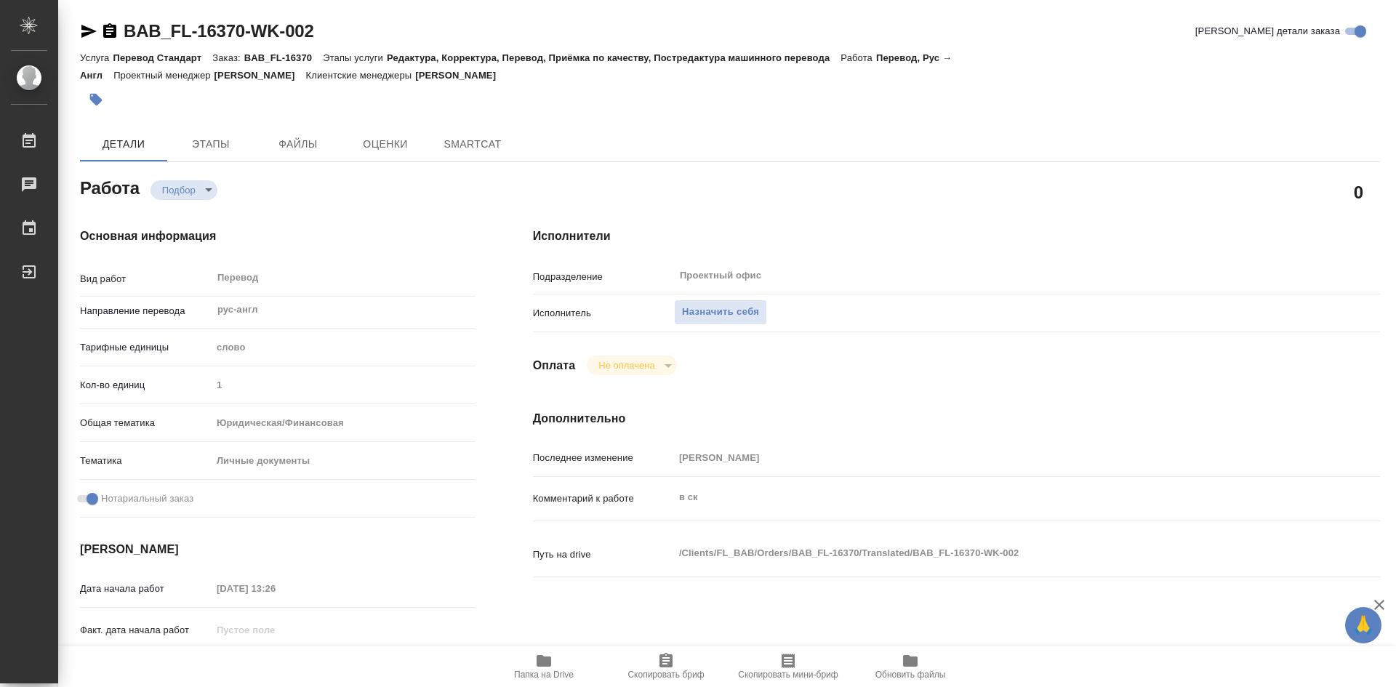
type textarea "x"
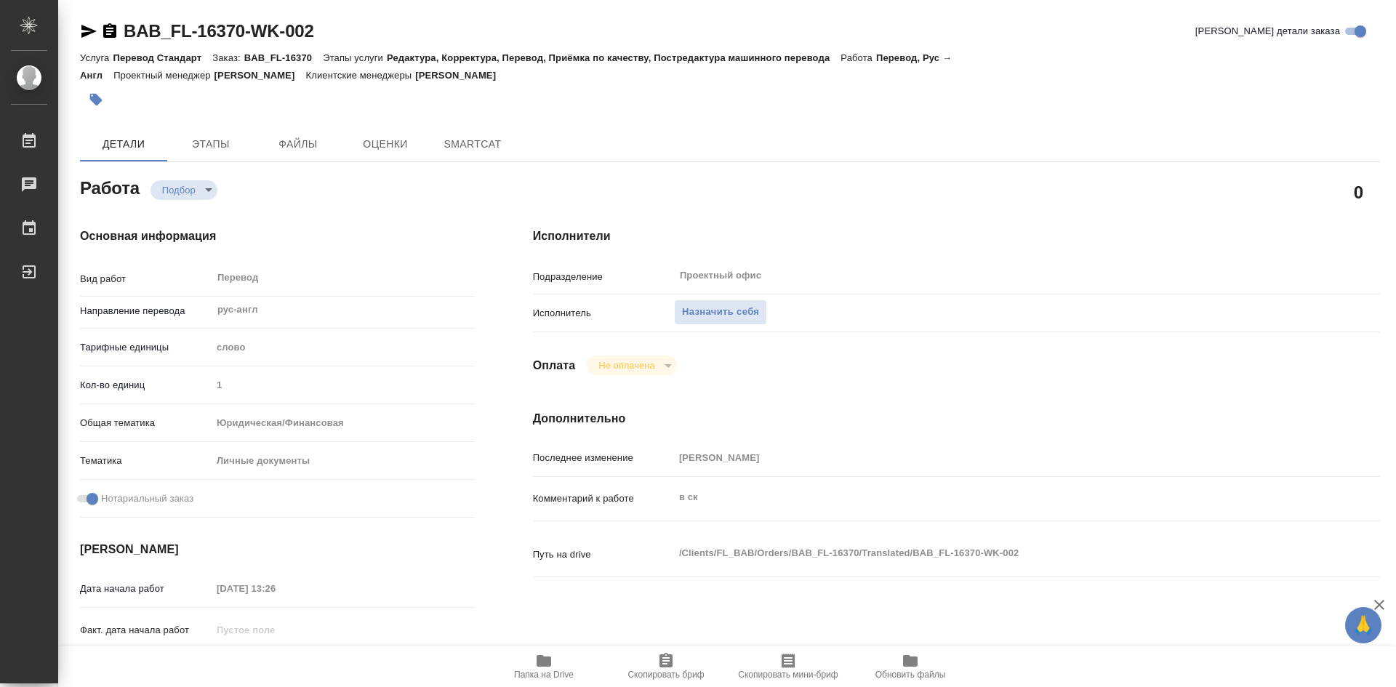
type textarea "x"
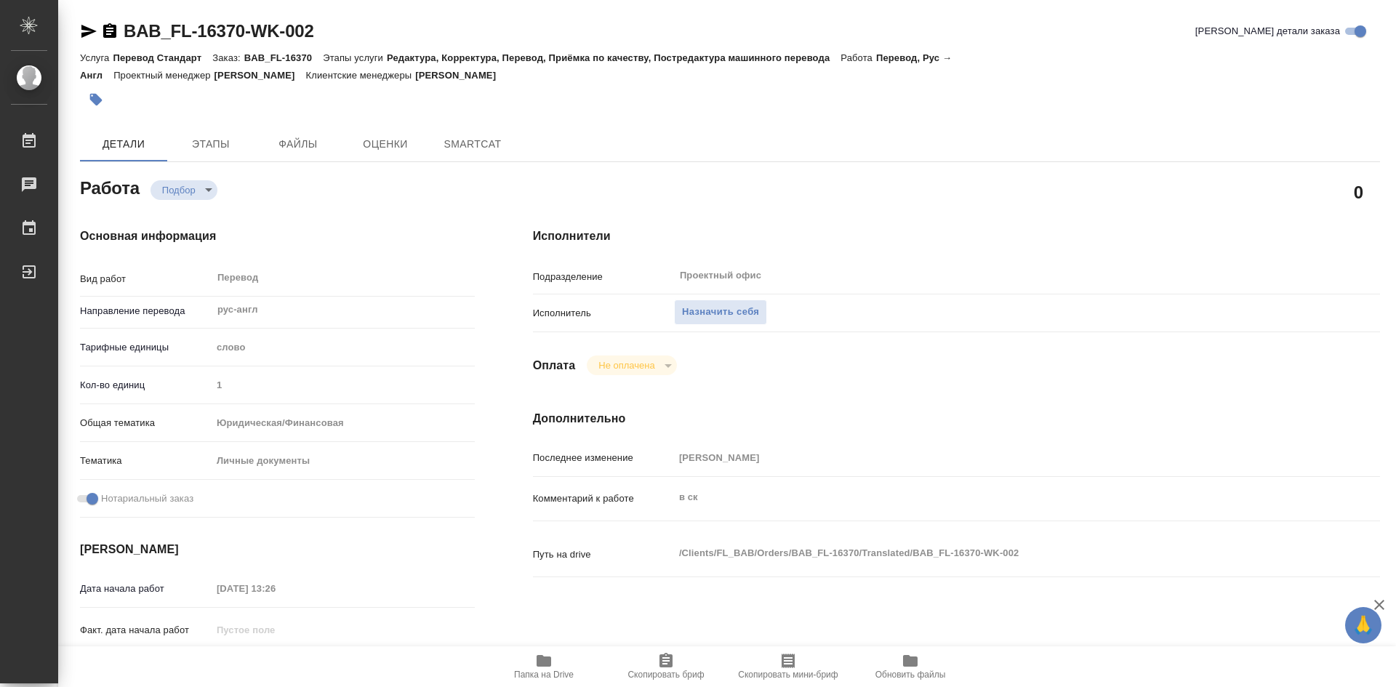
type textarea "x"
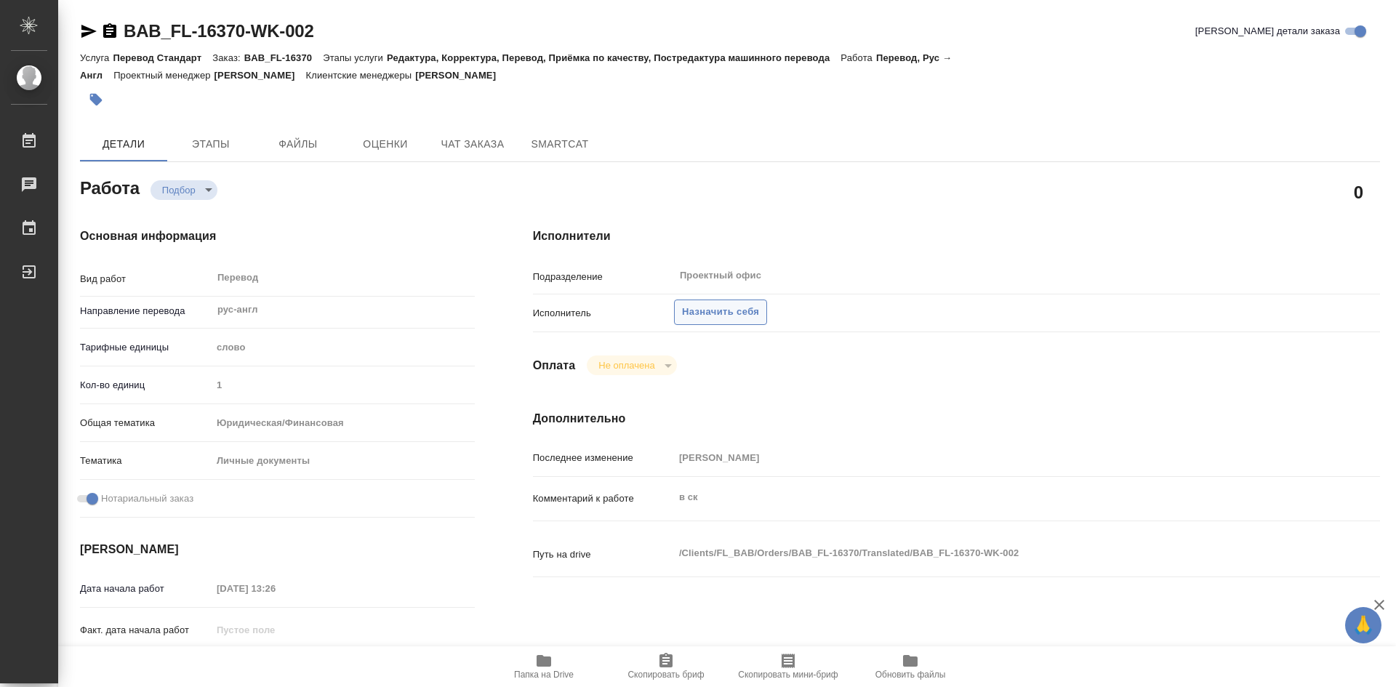
type textarea "x"
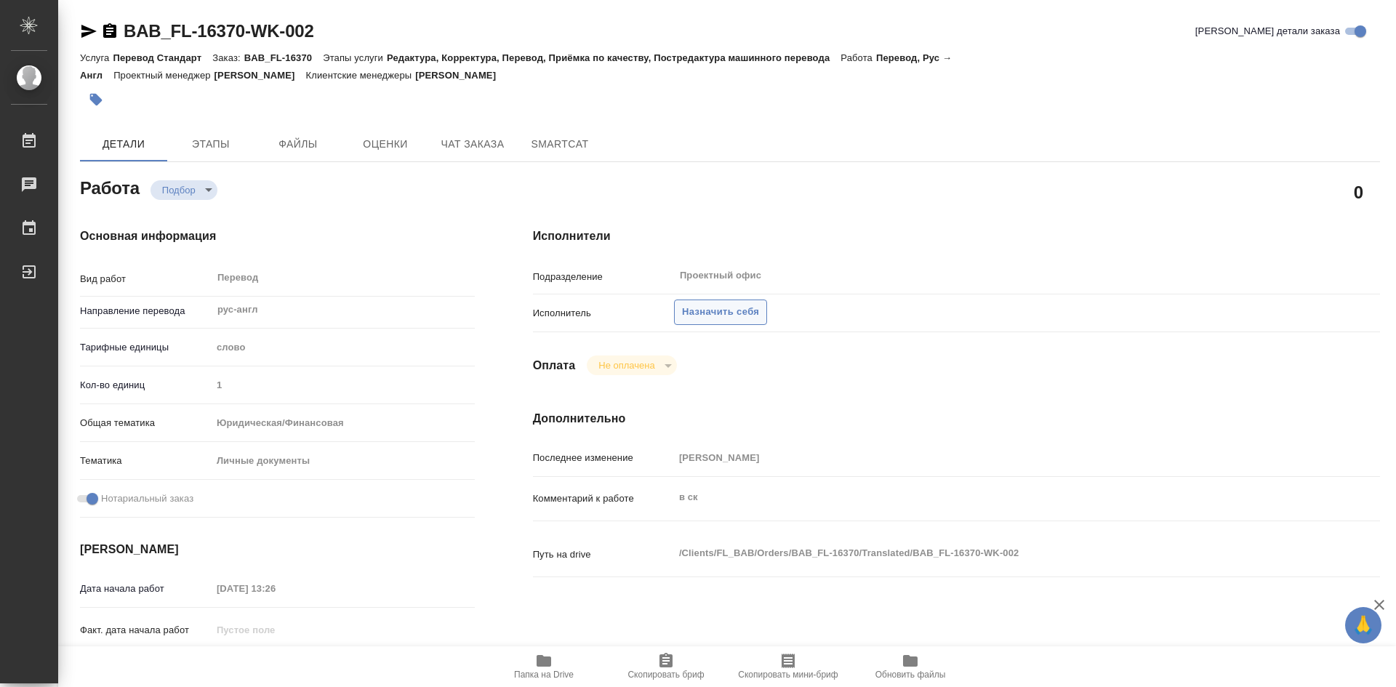
click at [694, 312] on span "Назначить себя" at bounding box center [720, 312] width 77 height 17
type textarea "x"
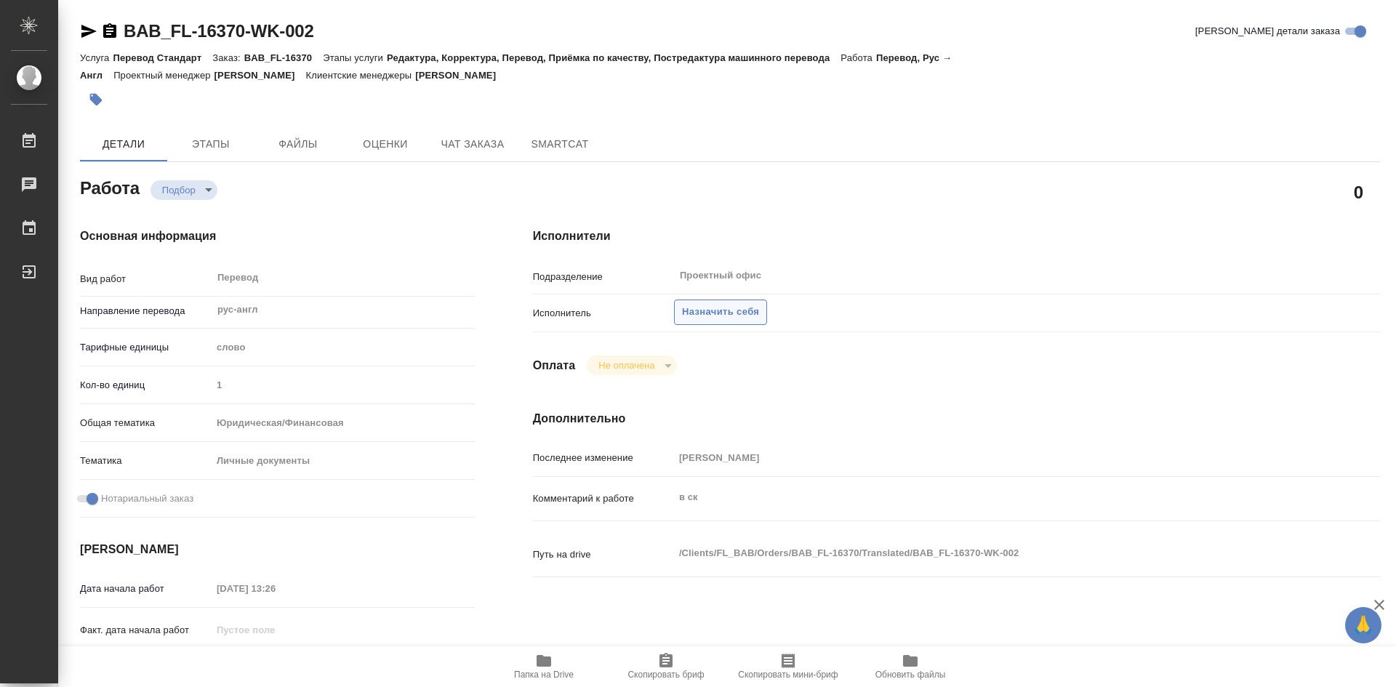
type textarea "x"
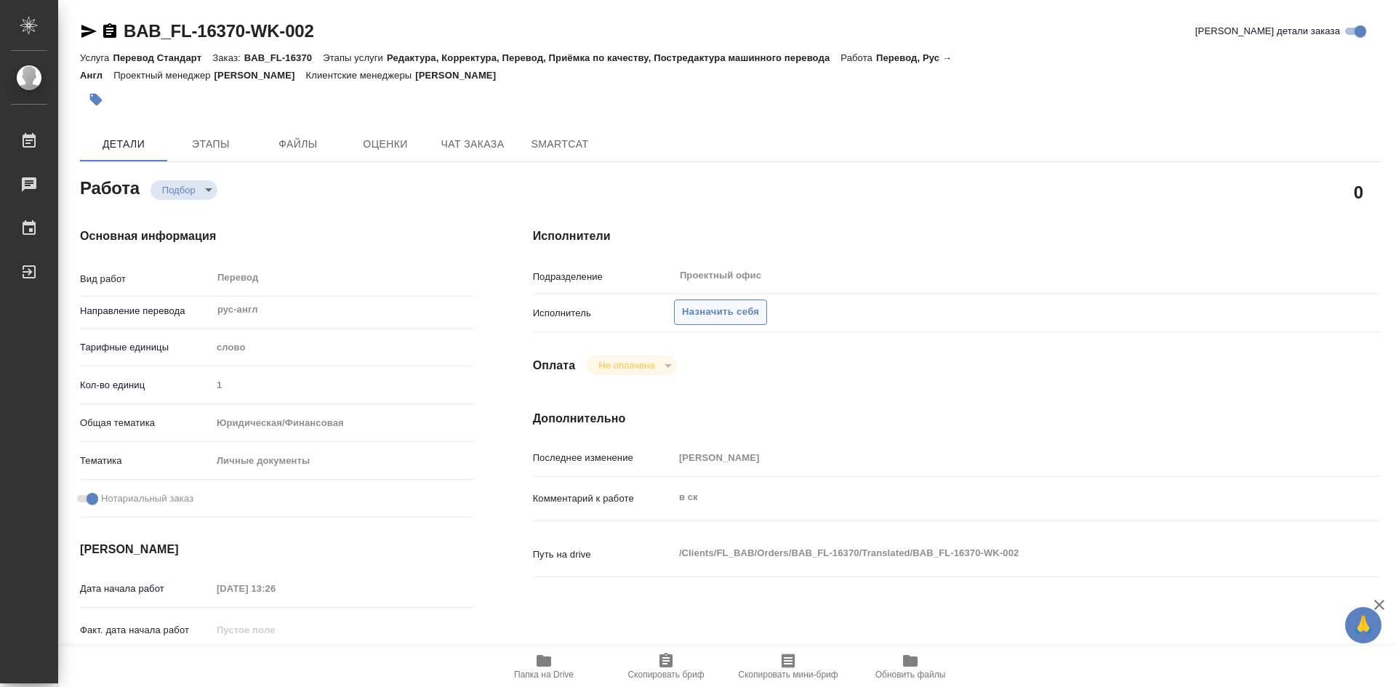
type textarea "x"
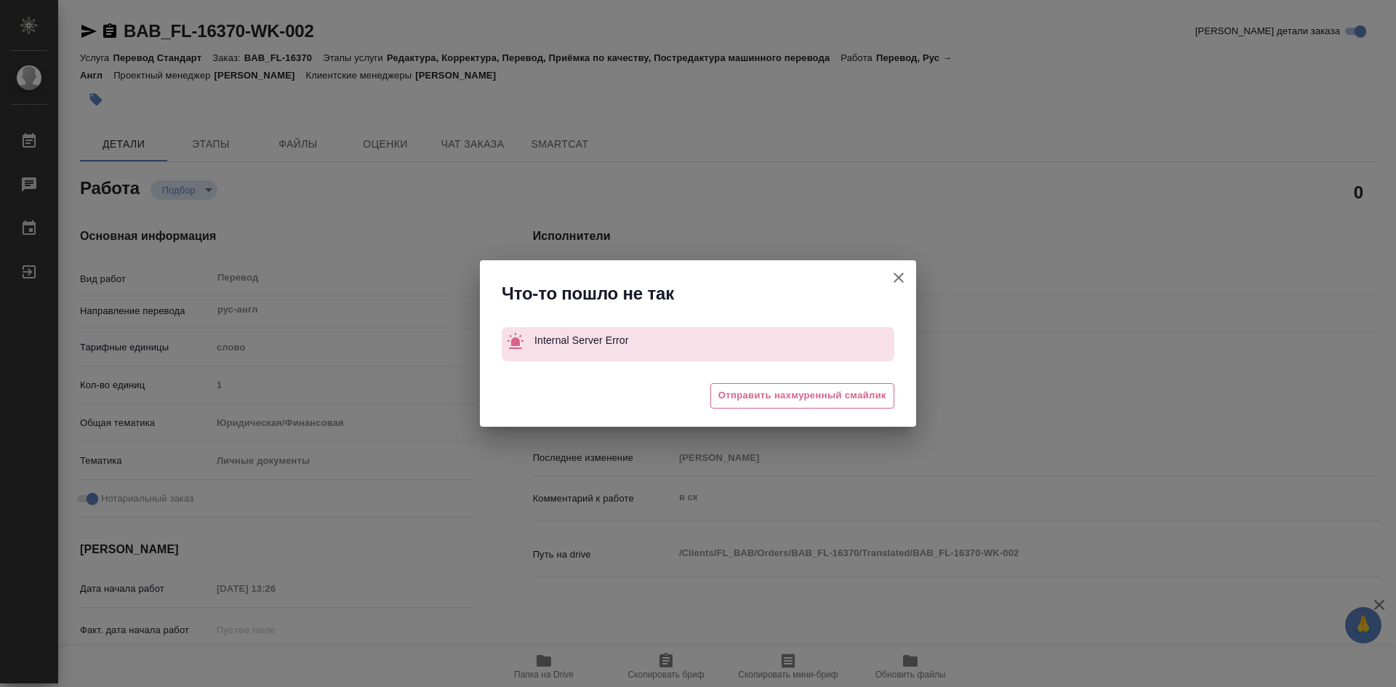
click at [900, 284] on icon "button" at bounding box center [898, 277] width 17 height 17
type textarea "x"
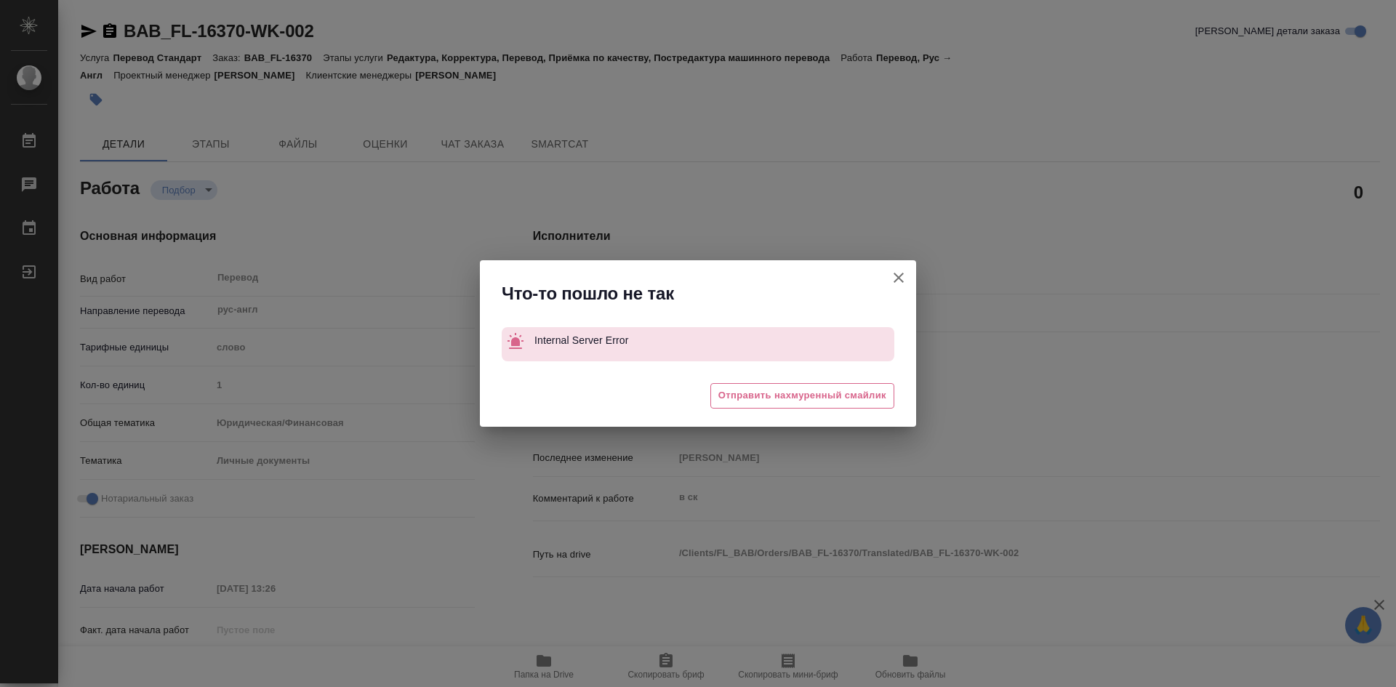
type textarea "x"
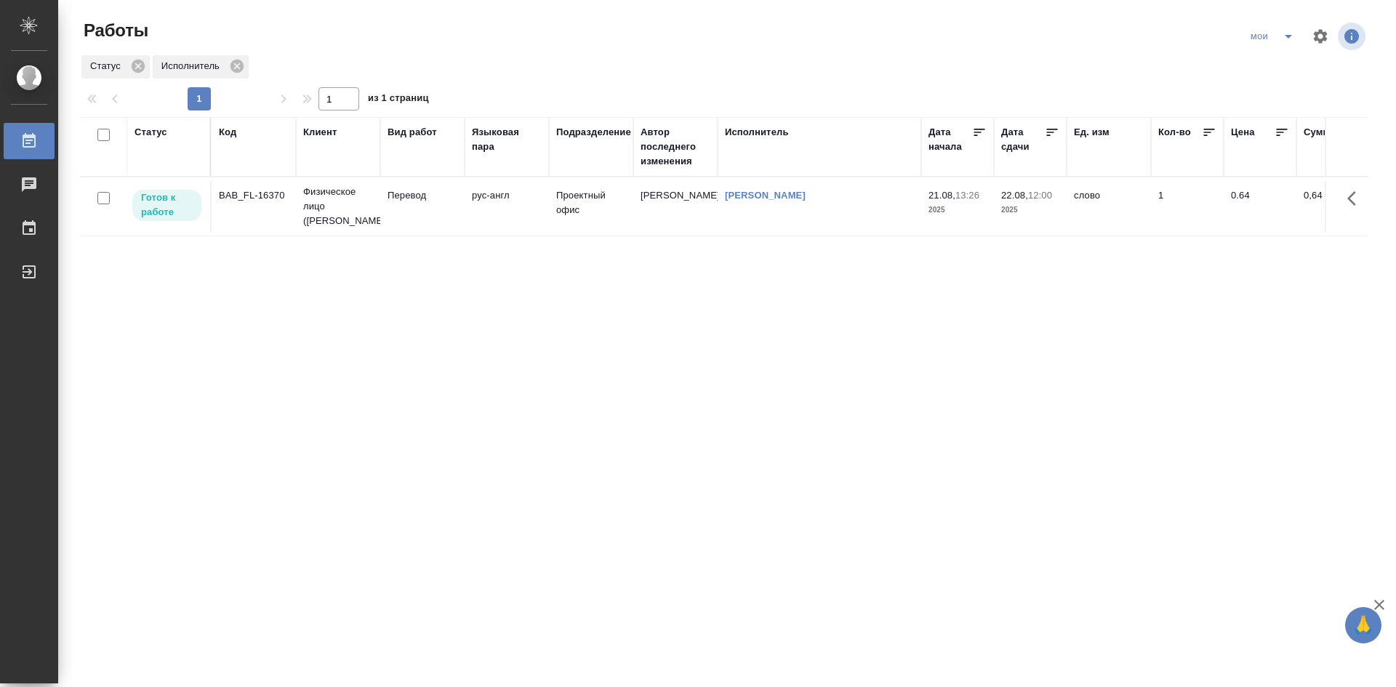
click at [453, 211] on td "Перевод" at bounding box center [422, 206] width 84 height 51
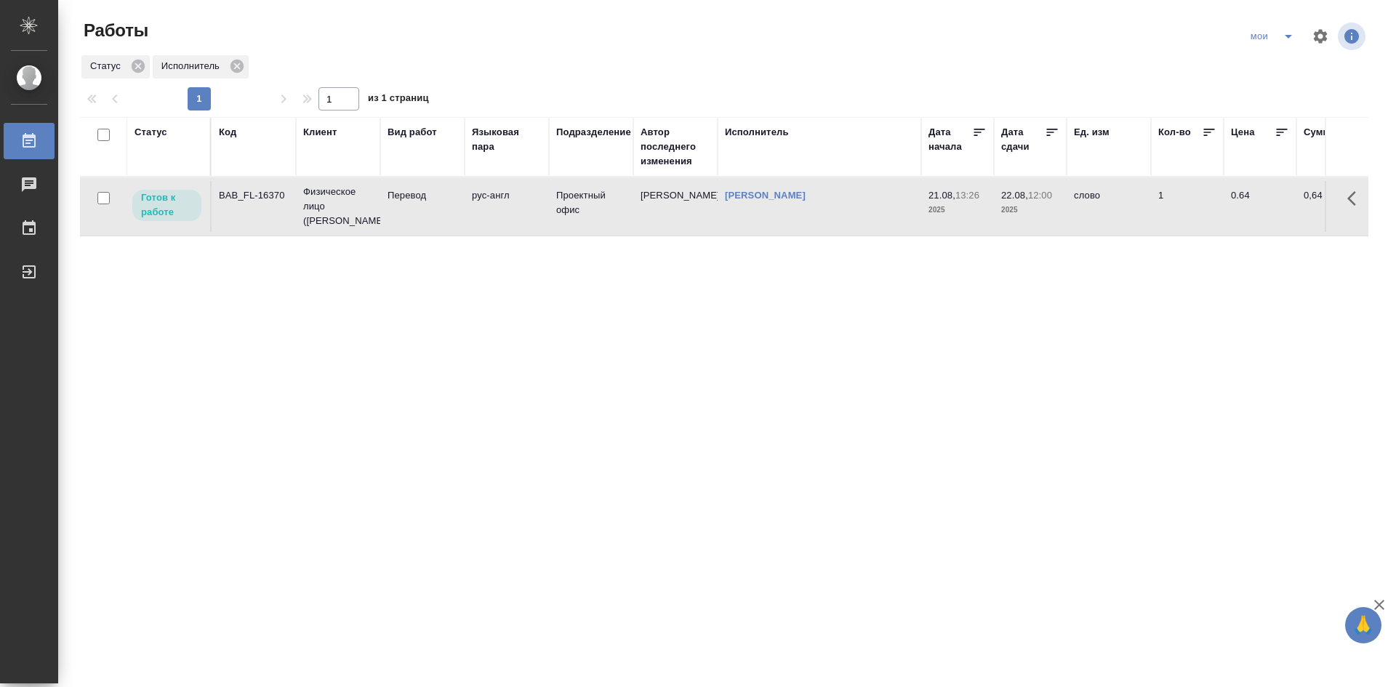
click at [526, 230] on td "рус-англ" at bounding box center [507, 206] width 84 height 51
click at [1289, 37] on icon "split button" at bounding box center [1287, 37] width 7 height 4
click at [1261, 67] on li "Стандартные настройки" at bounding box center [1274, 65] width 140 height 23
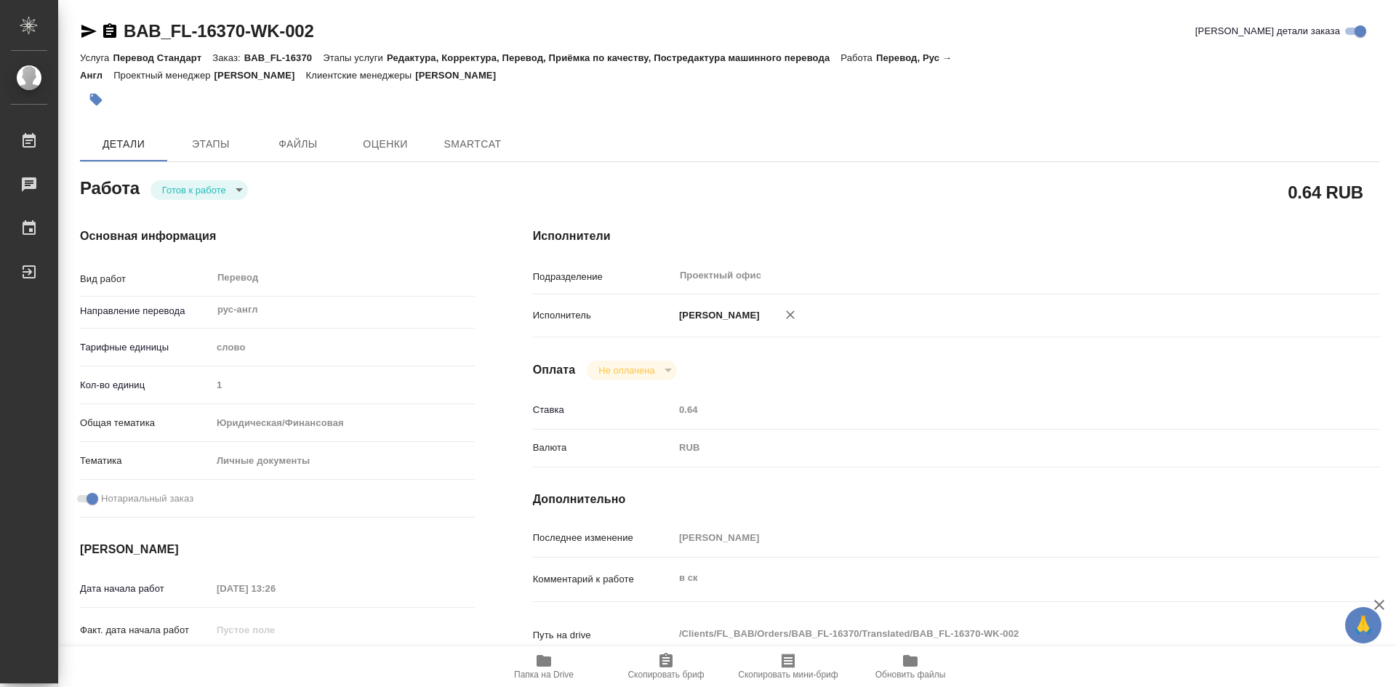
type textarea "x"
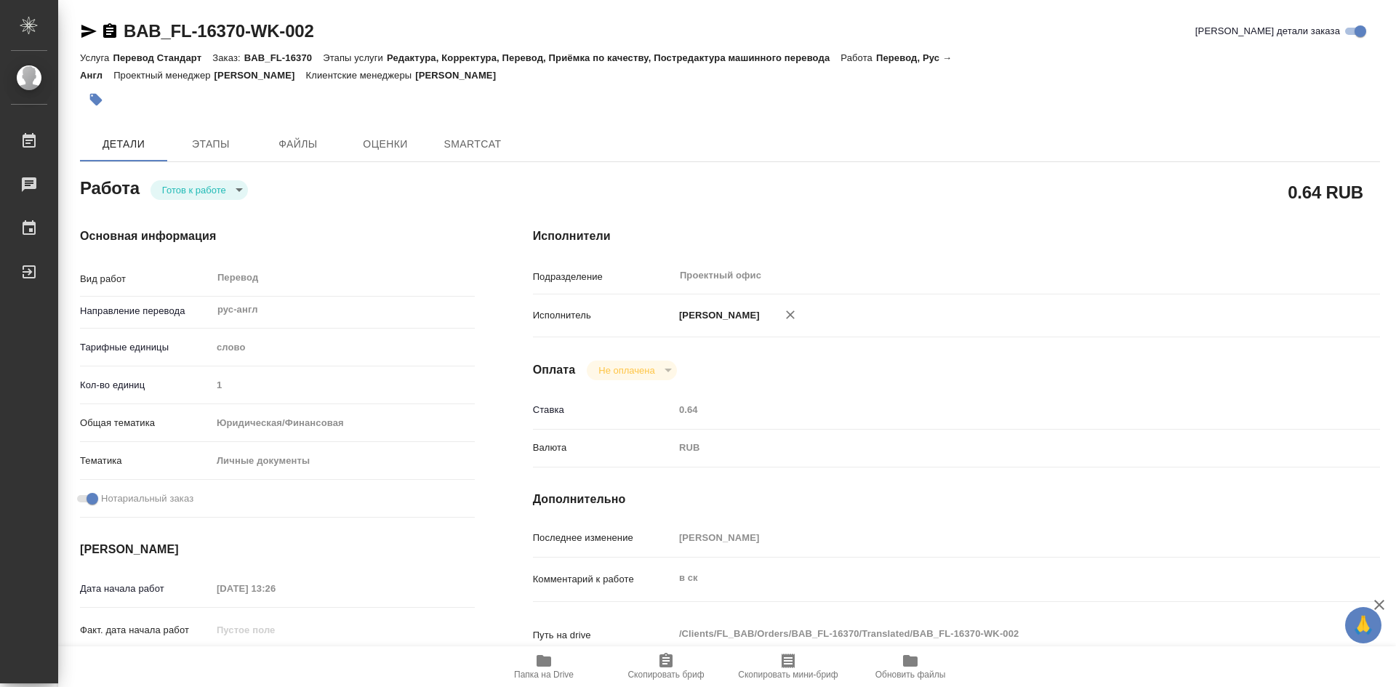
type textarea "x"
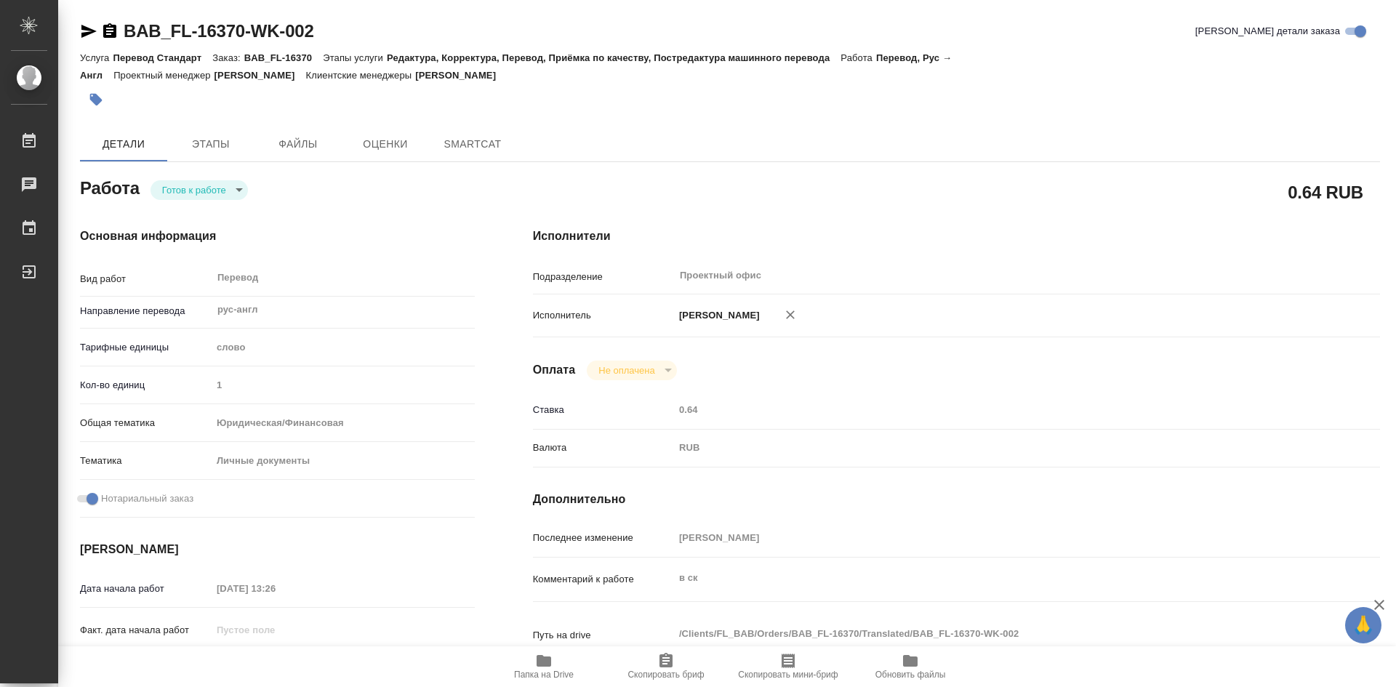
type textarea "x"
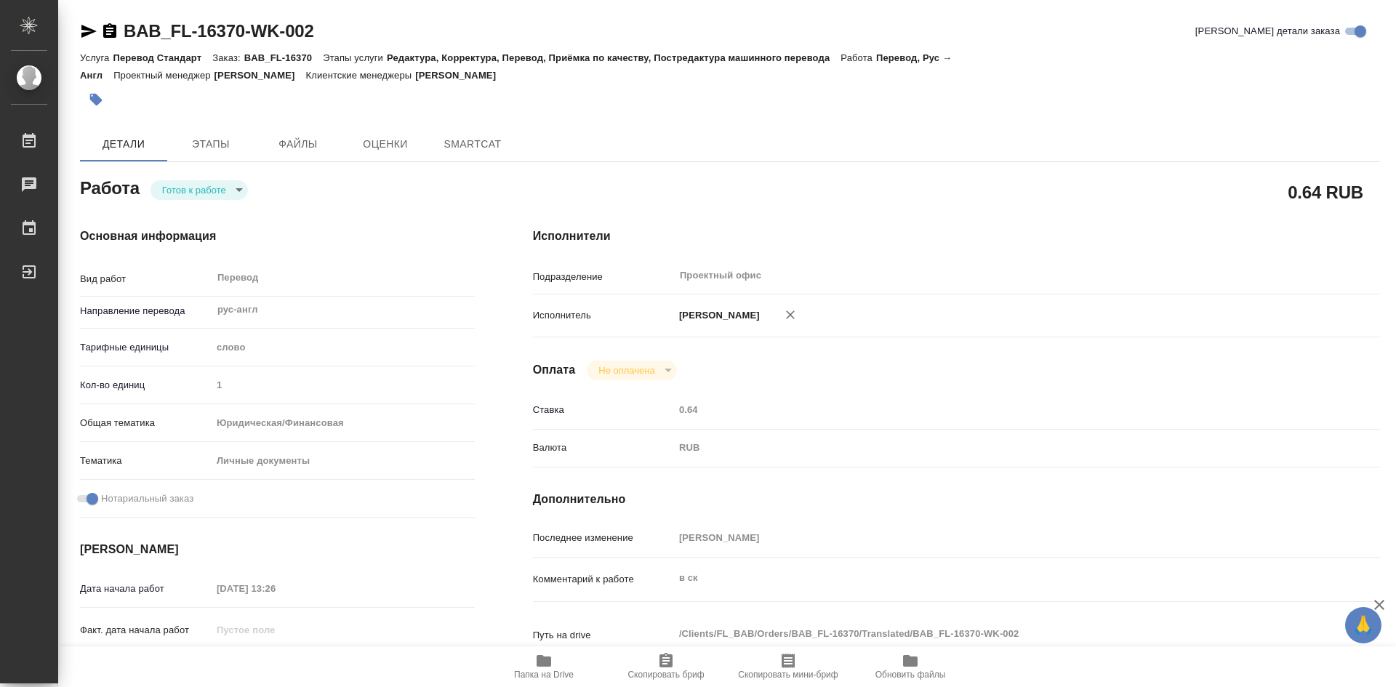
type textarea "x"
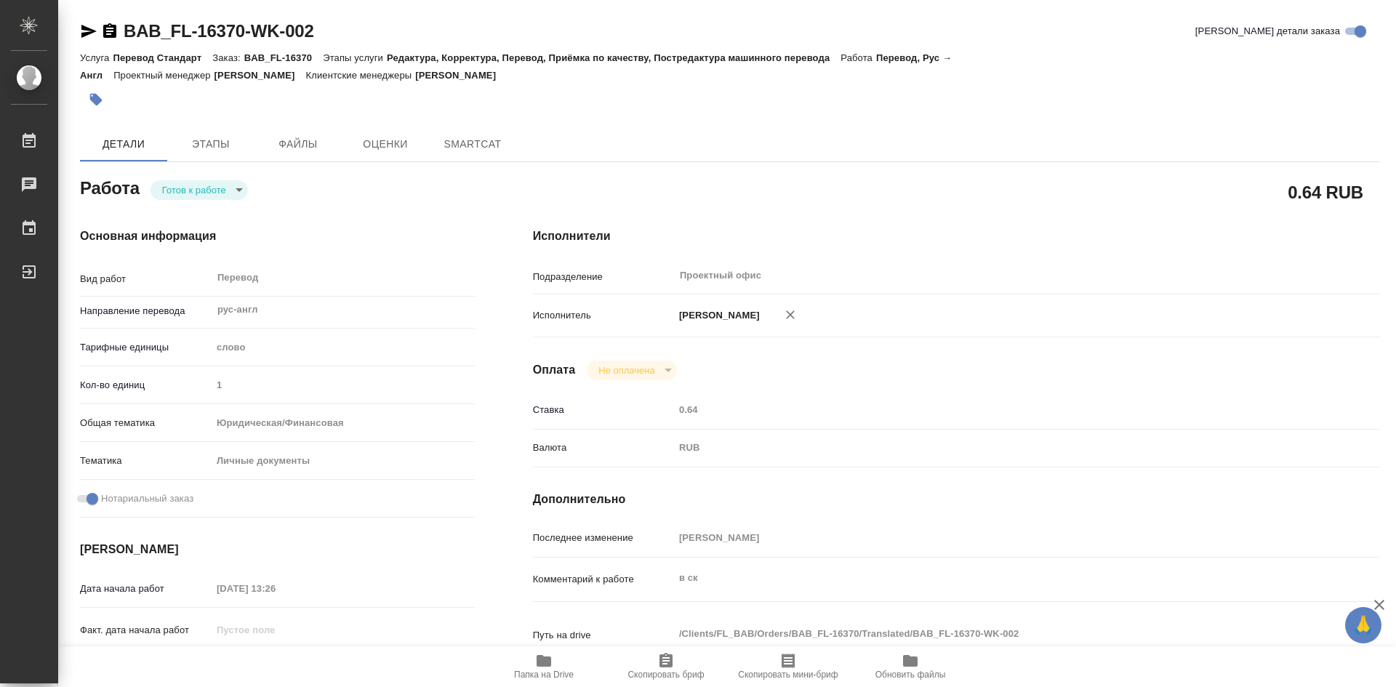
type textarea "x"
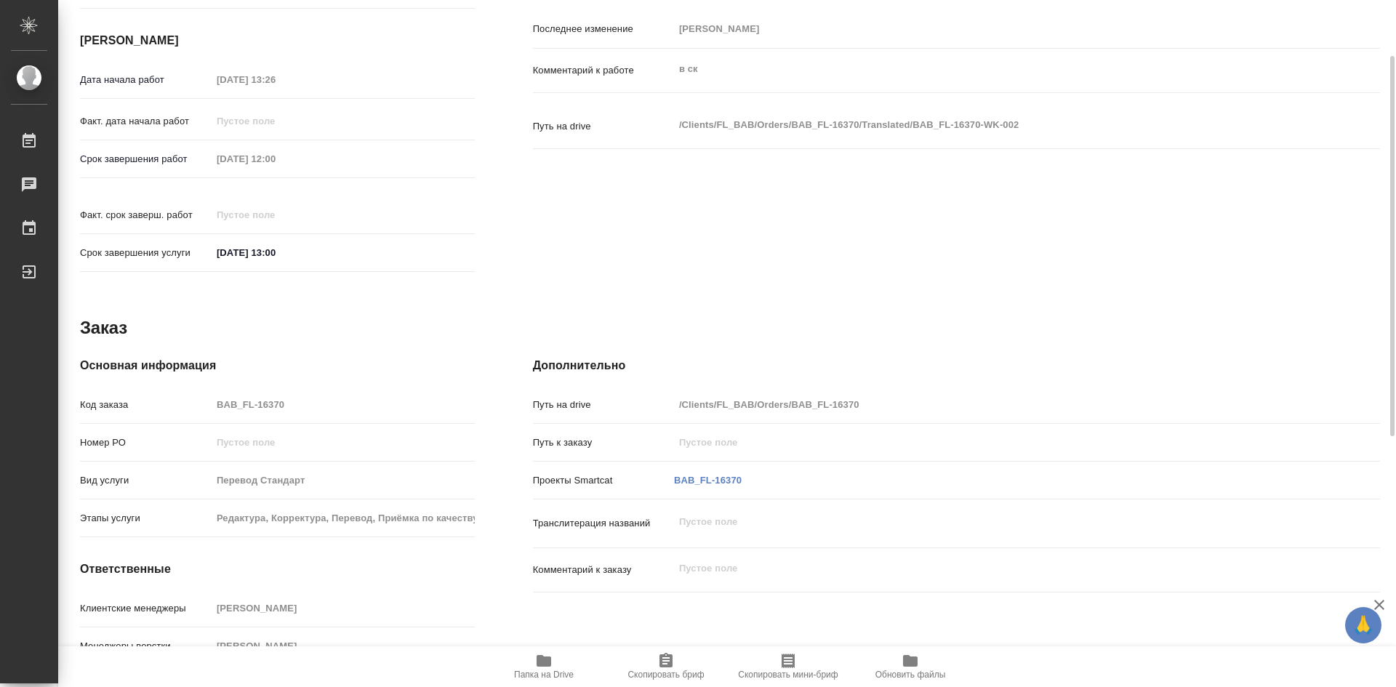
type textarea "x"
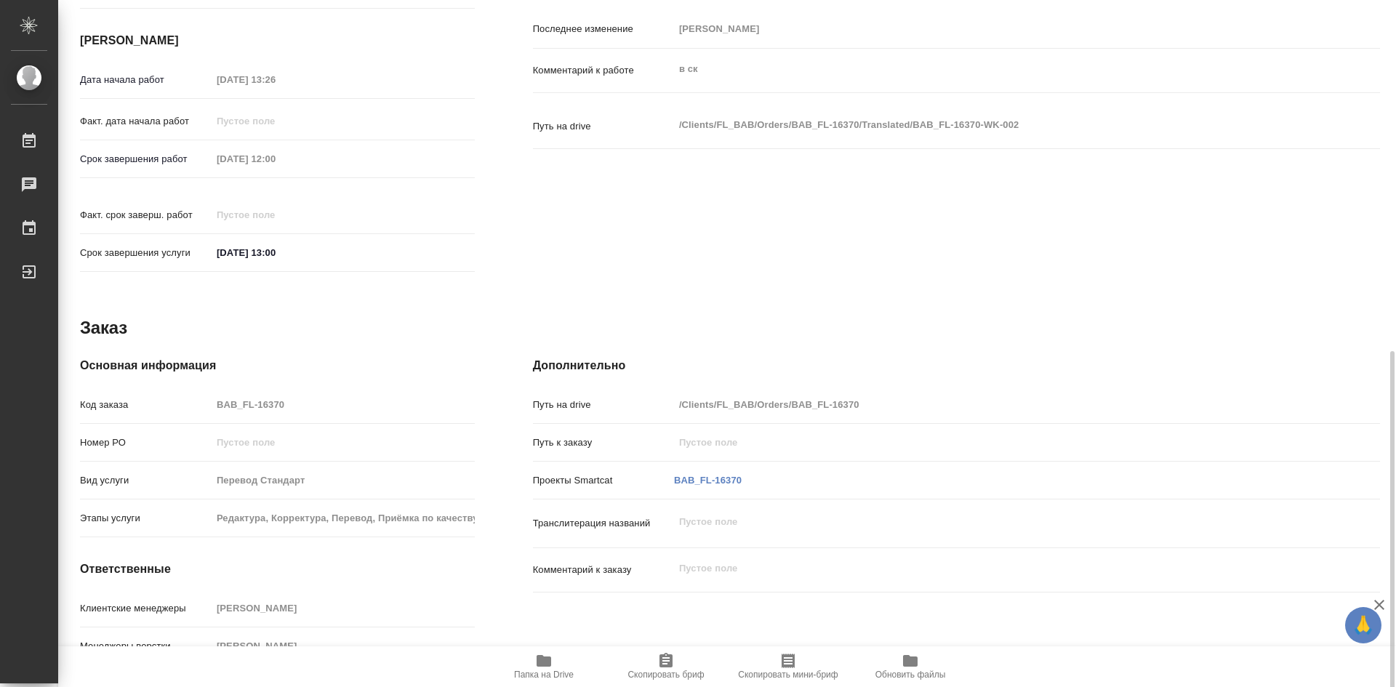
scroll to position [553, 0]
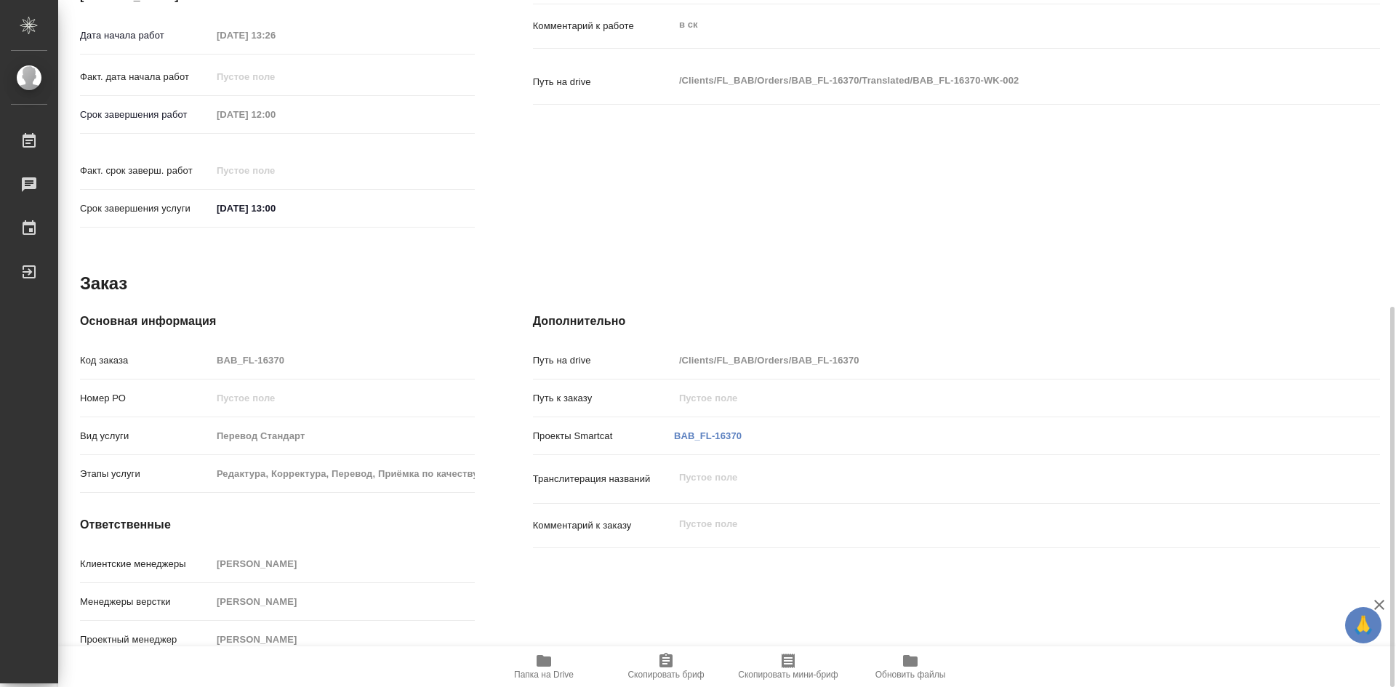
type textarea "x"
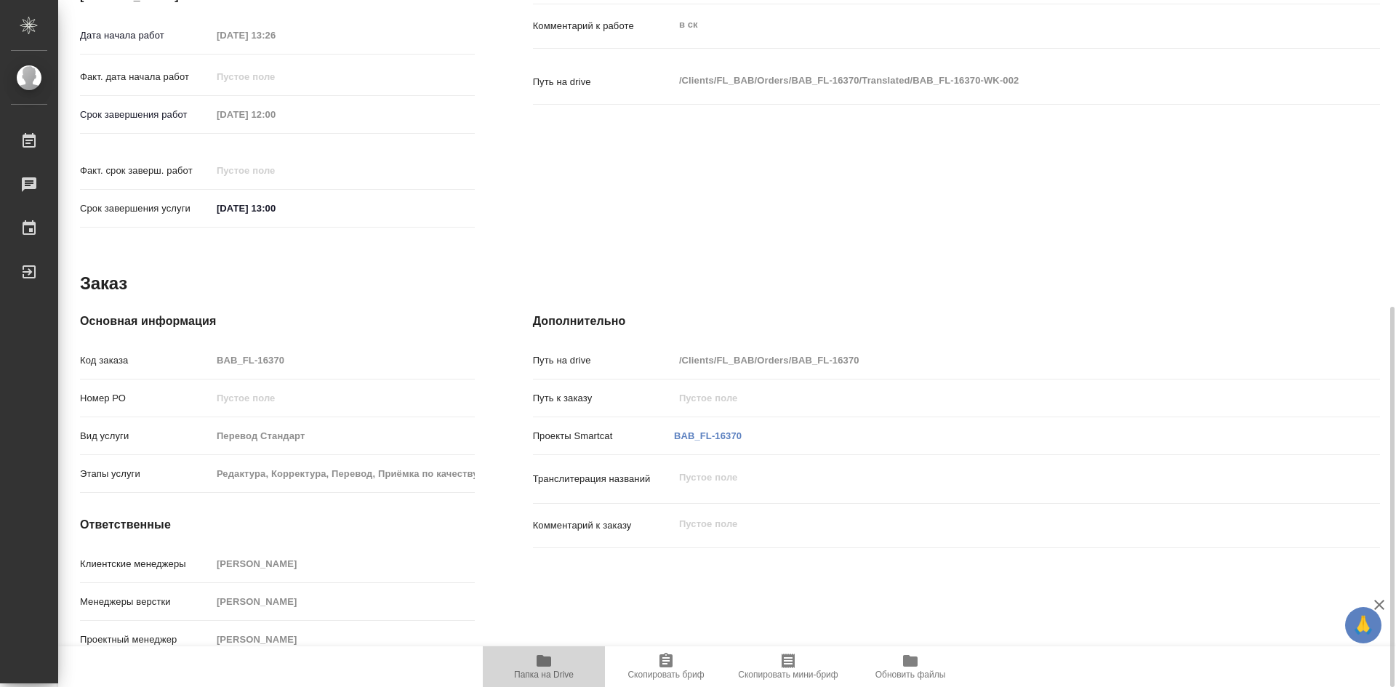
click at [539, 661] on icon "button" at bounding box center [543, 661] width 15 height 12
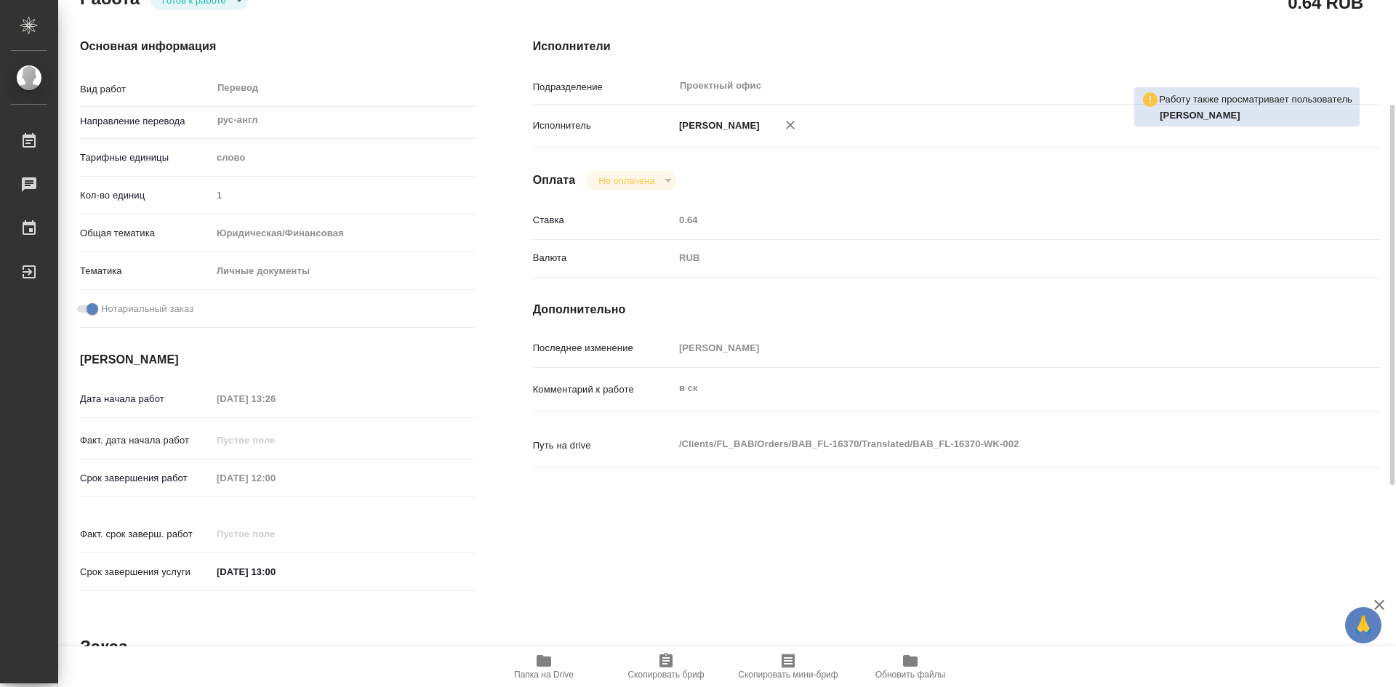
scroll to position [0, 0]
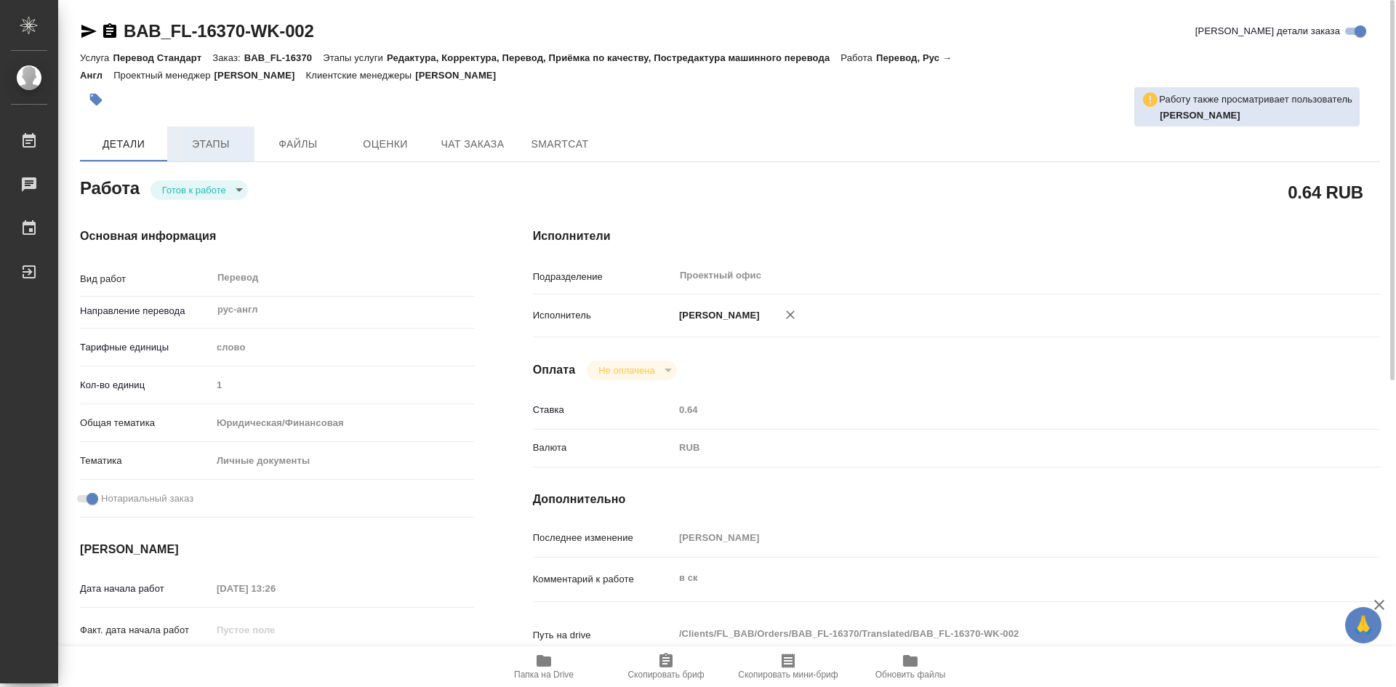
click at [217, 151] on span "Этапы" at bounding box center [211, 144] width 70 height 18
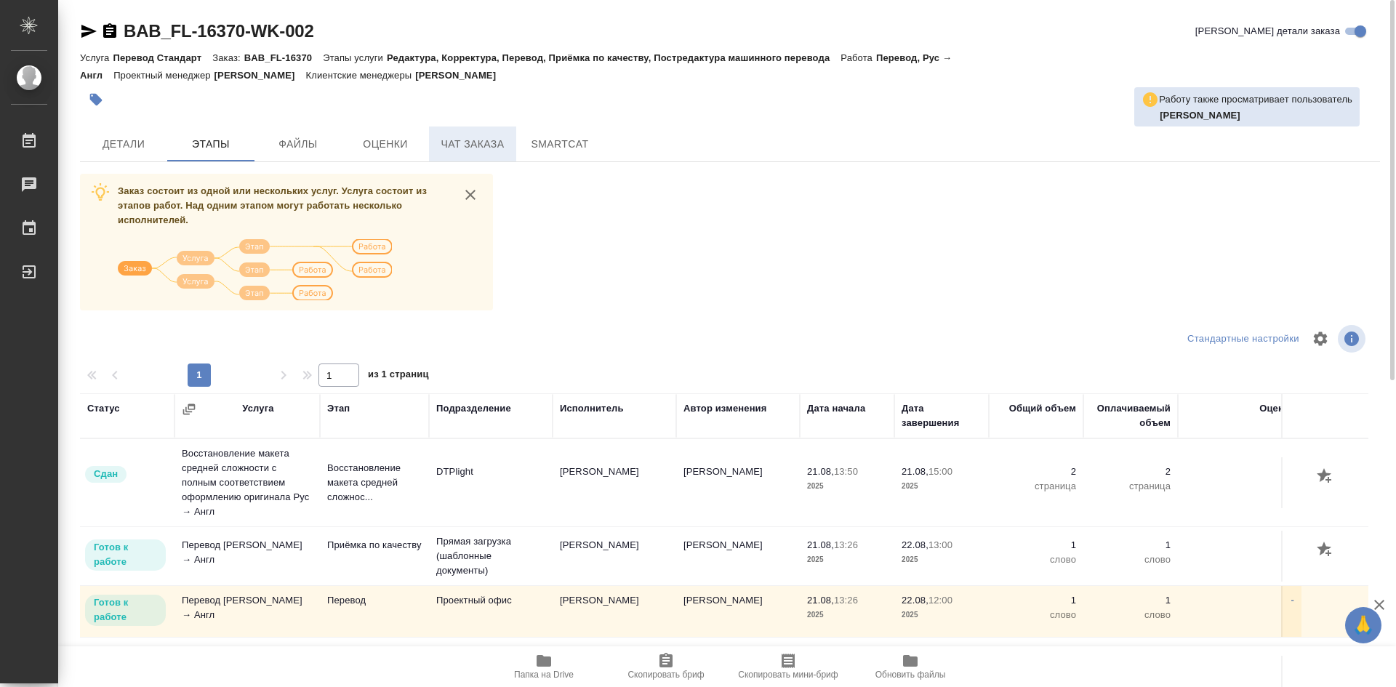
click at [482, 148] on span "Чат заказа" at bounding box center [473, 144] width 70 height 18
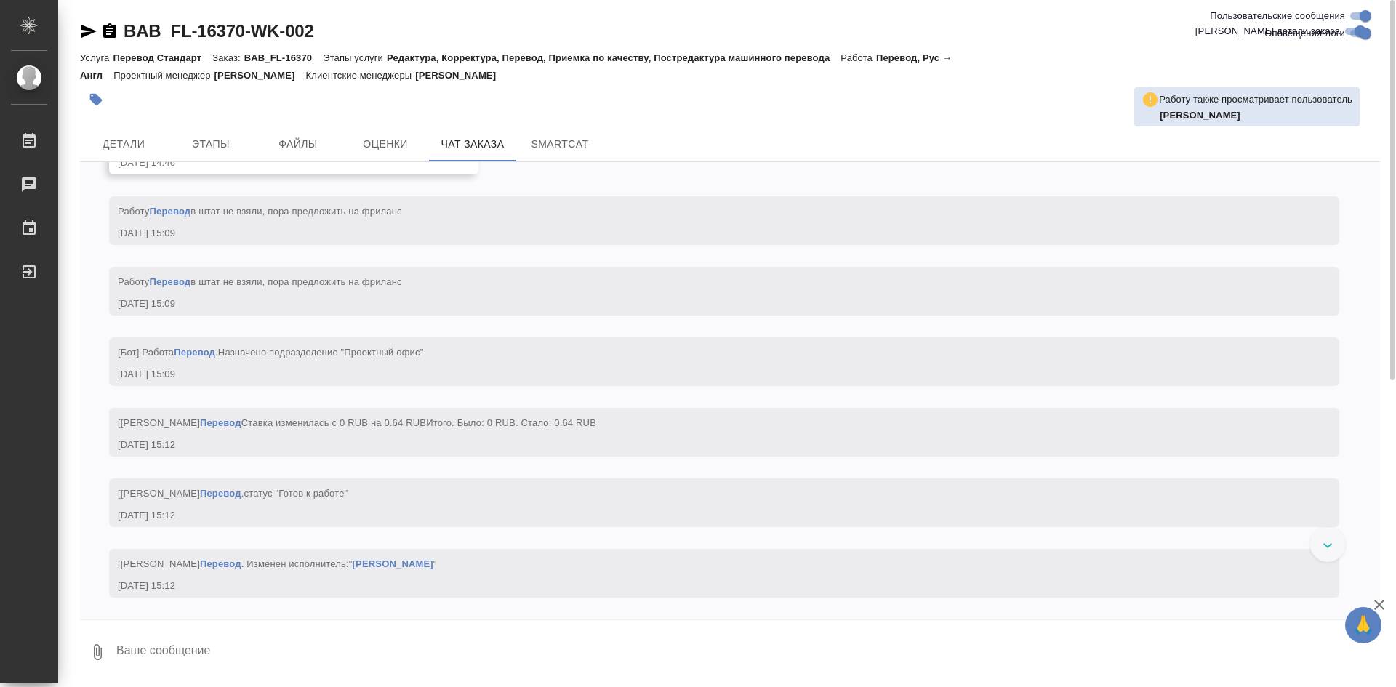
scroll to position [3355, 0]
click at [134, 139] on span "Детали" at bounding box center [124, 144] width 70 height 18
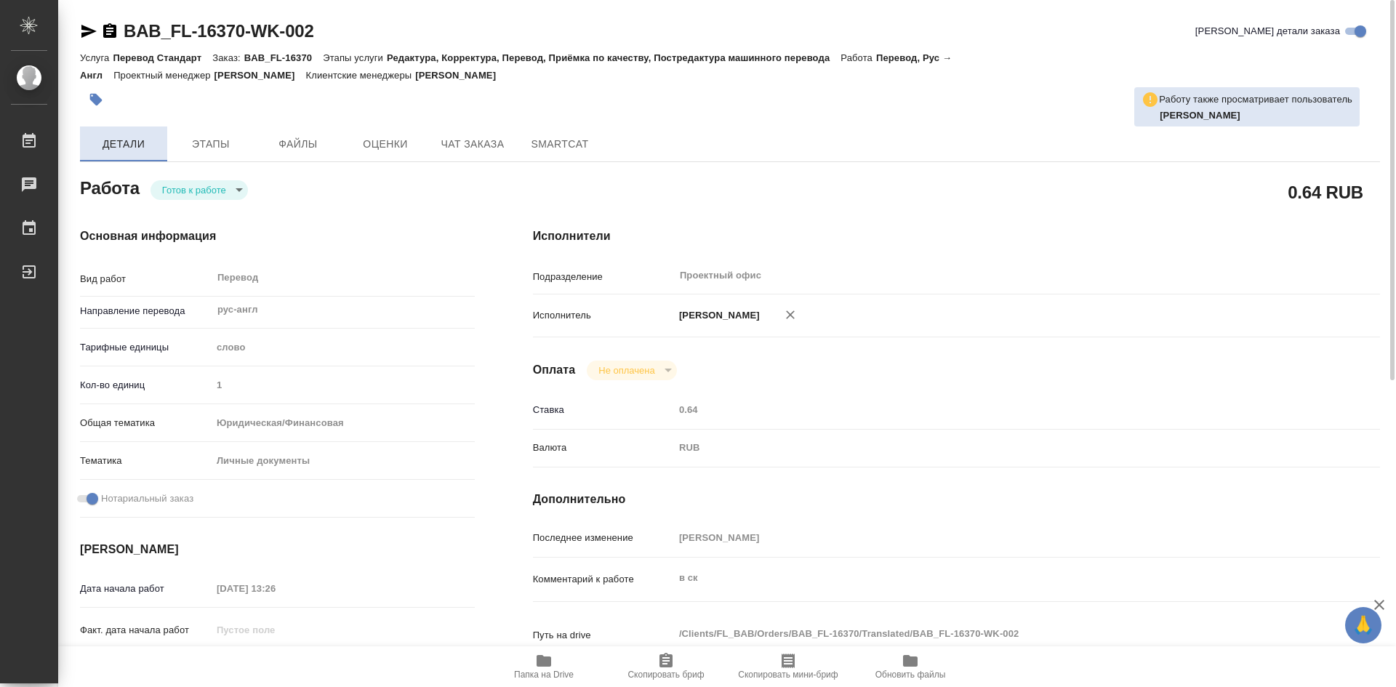
type textarea "x"
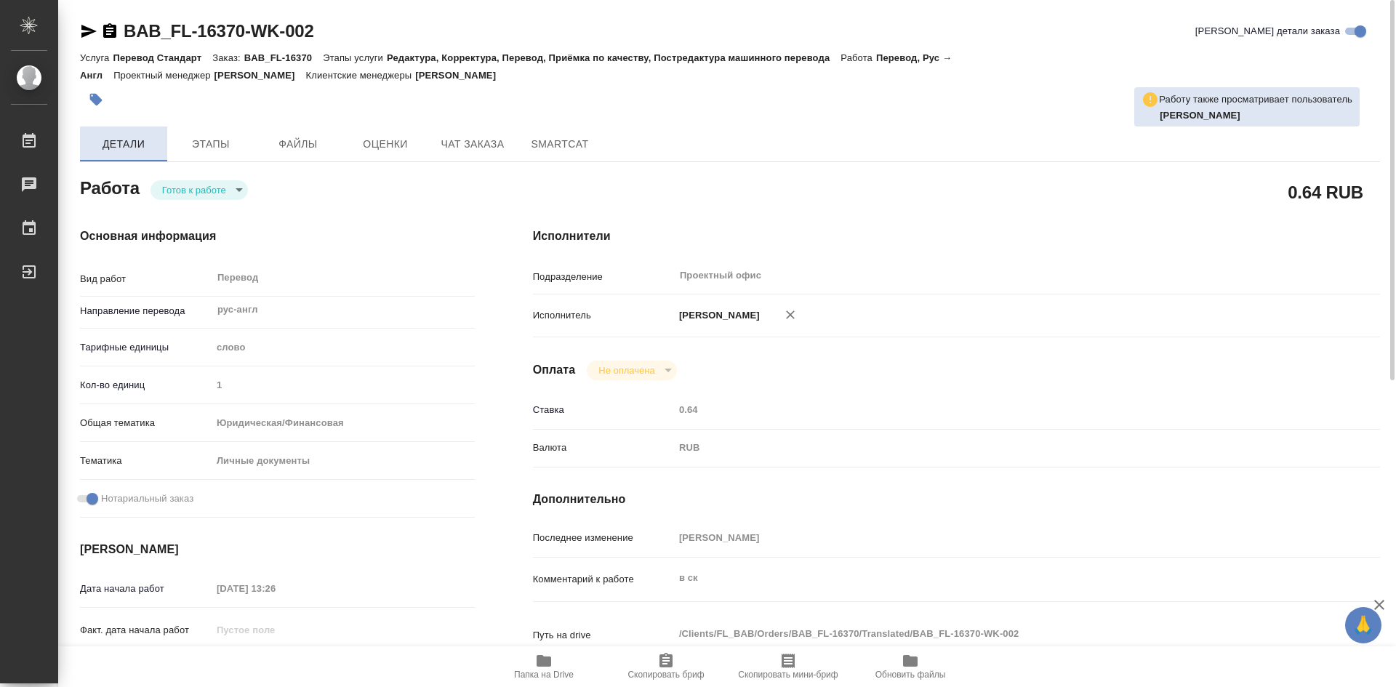
type textarea "x"
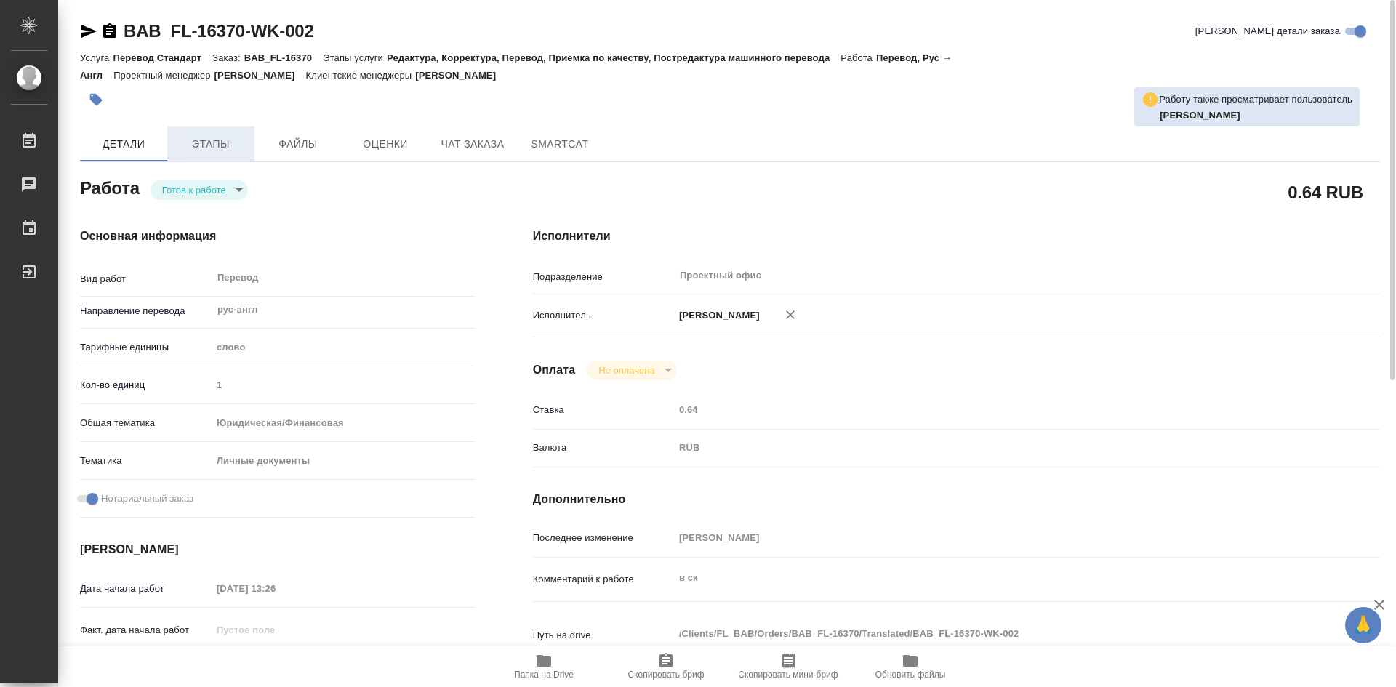
type textarea "x"
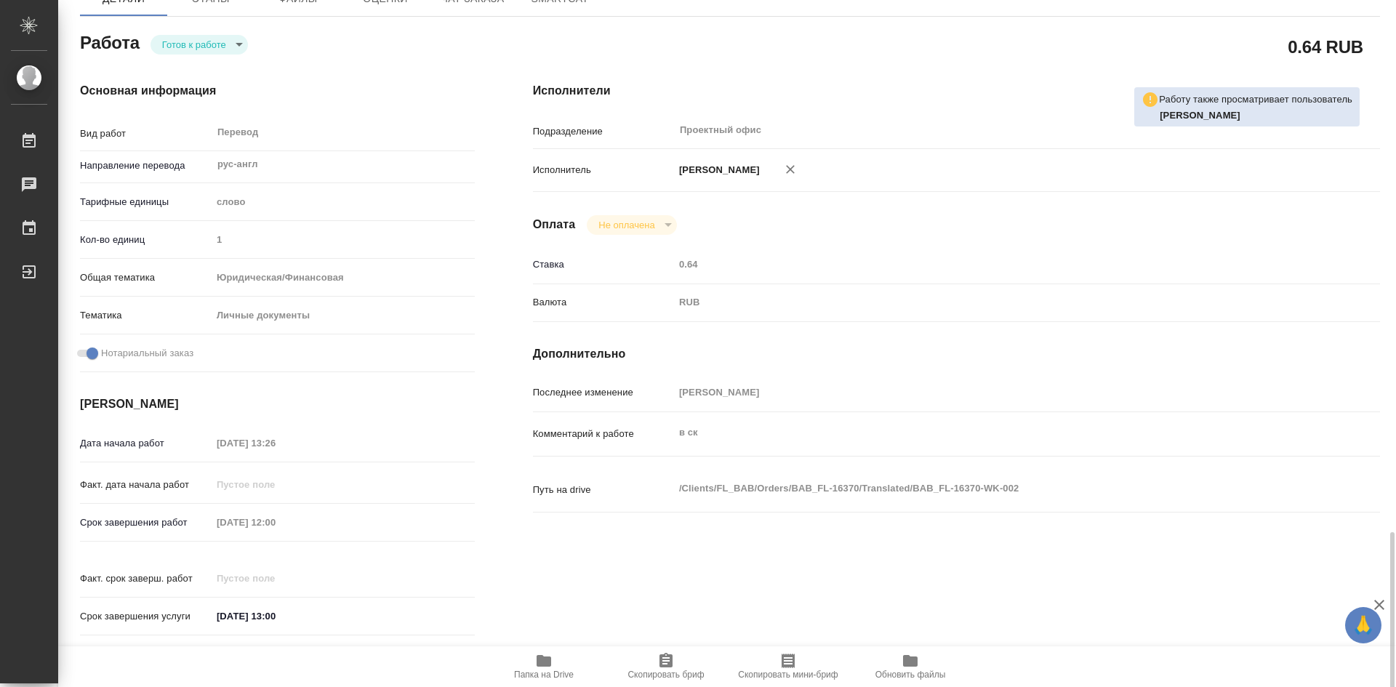
scroll to position [509, 0]
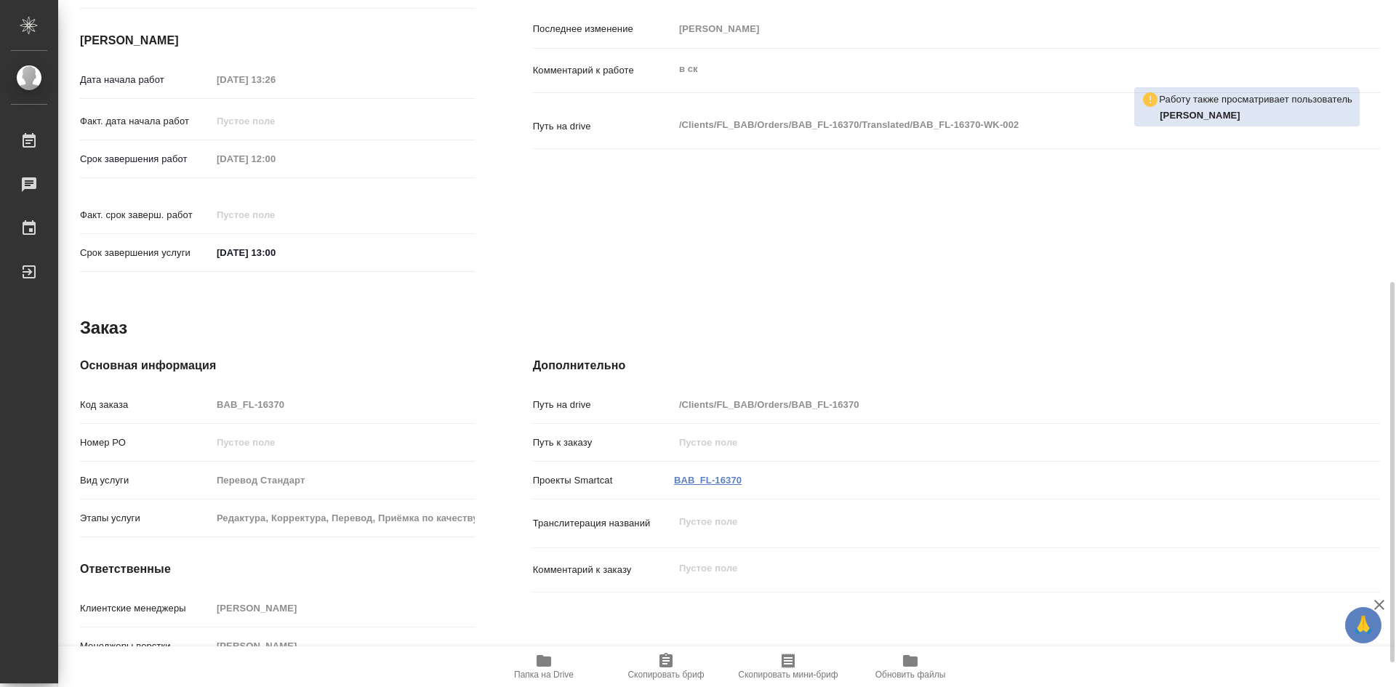
click at [726, 475] on link "BAB_FL-16370" at bounding box center [708, 480] width 68 height 11
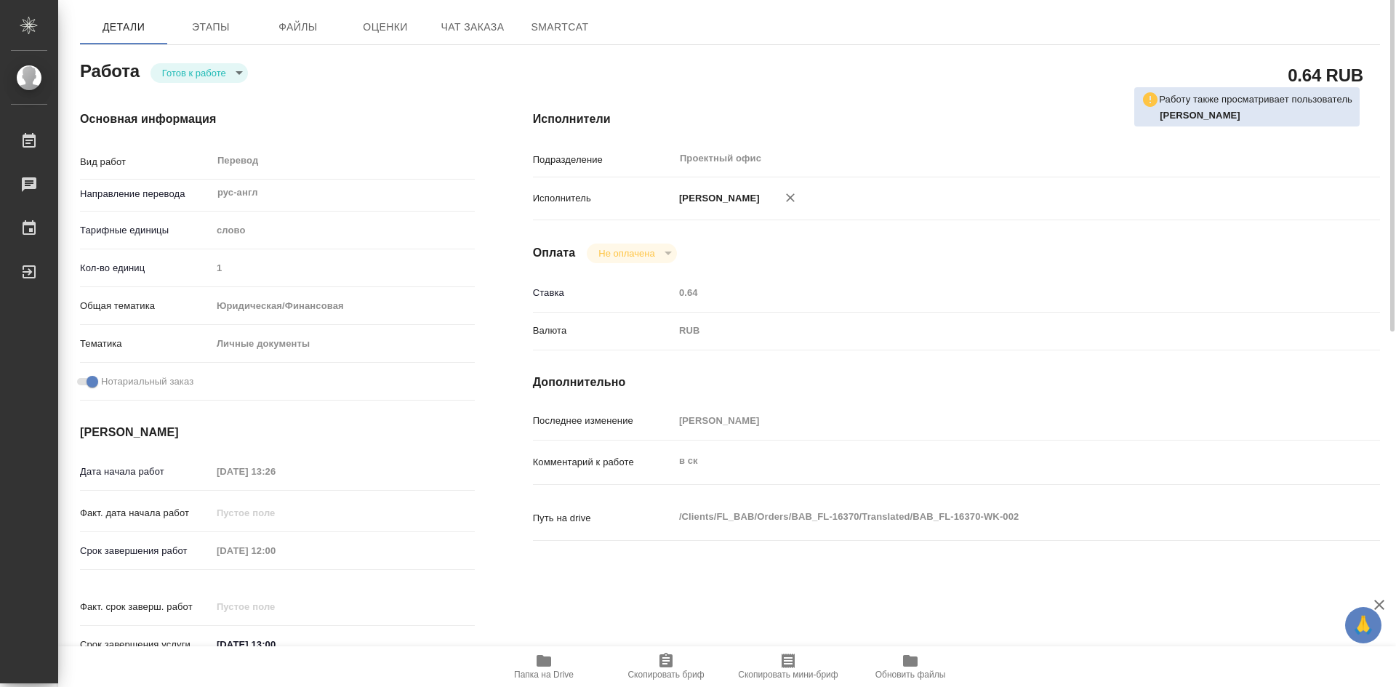
scroll to position [0, 0]
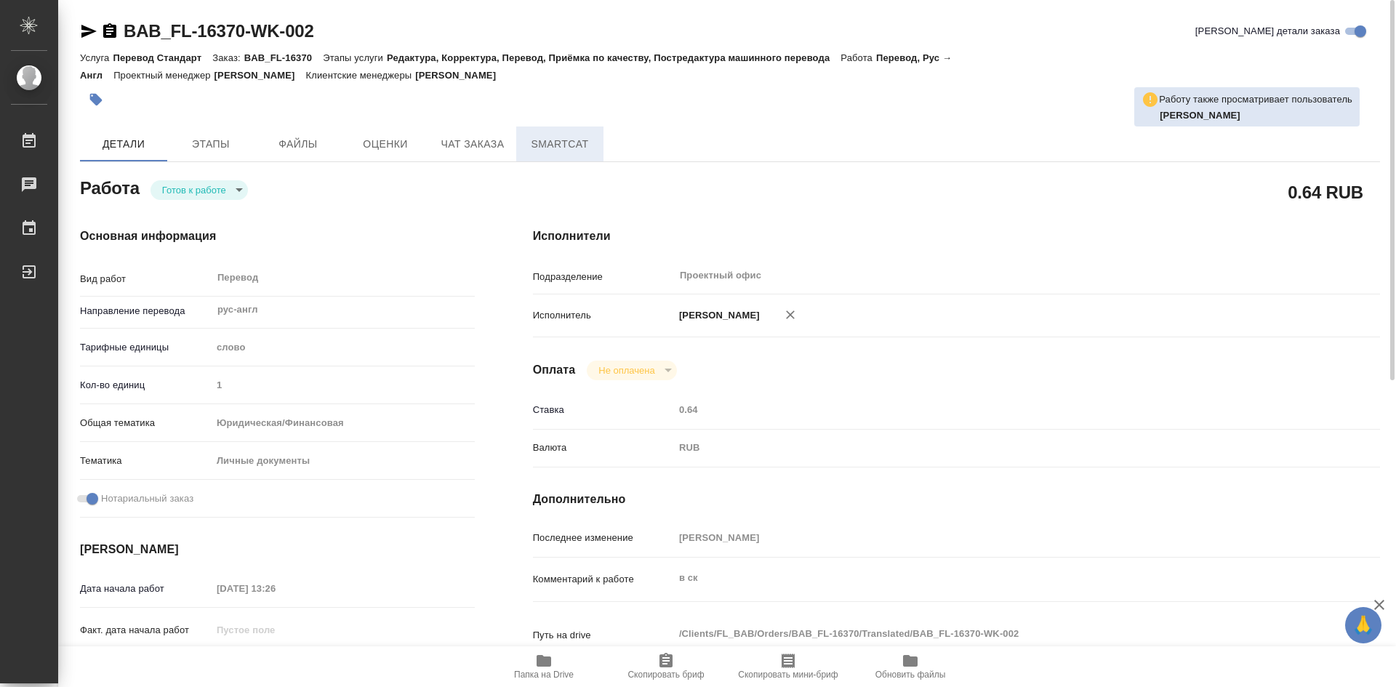
click at [561, 139] on span "SmartCat" at bounding box center [560, 144] width 70 height 18
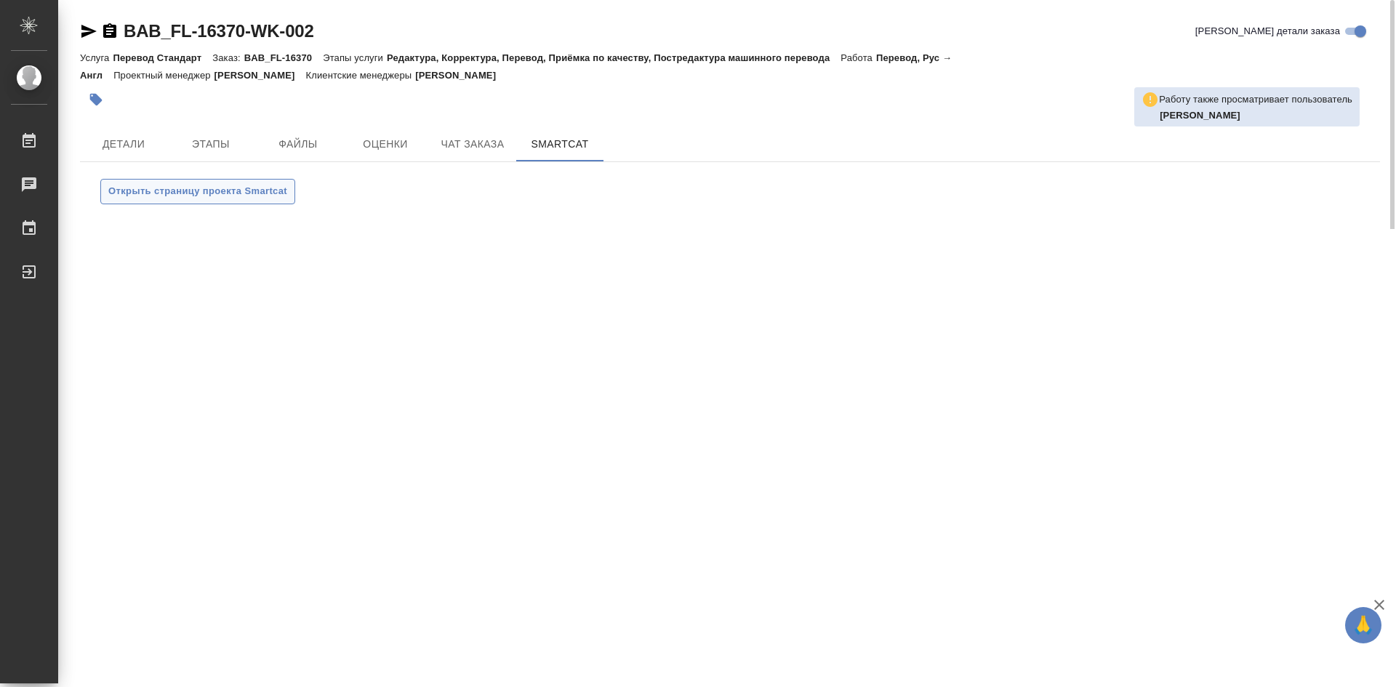
click at [276, 189] on span "Открыть страницу проекта Smartcat" at bounding box center [197, 191] width 179 height 17
click at [220, 144] on span "Этапы" at bounding box center [211, 144] width 70 height 18
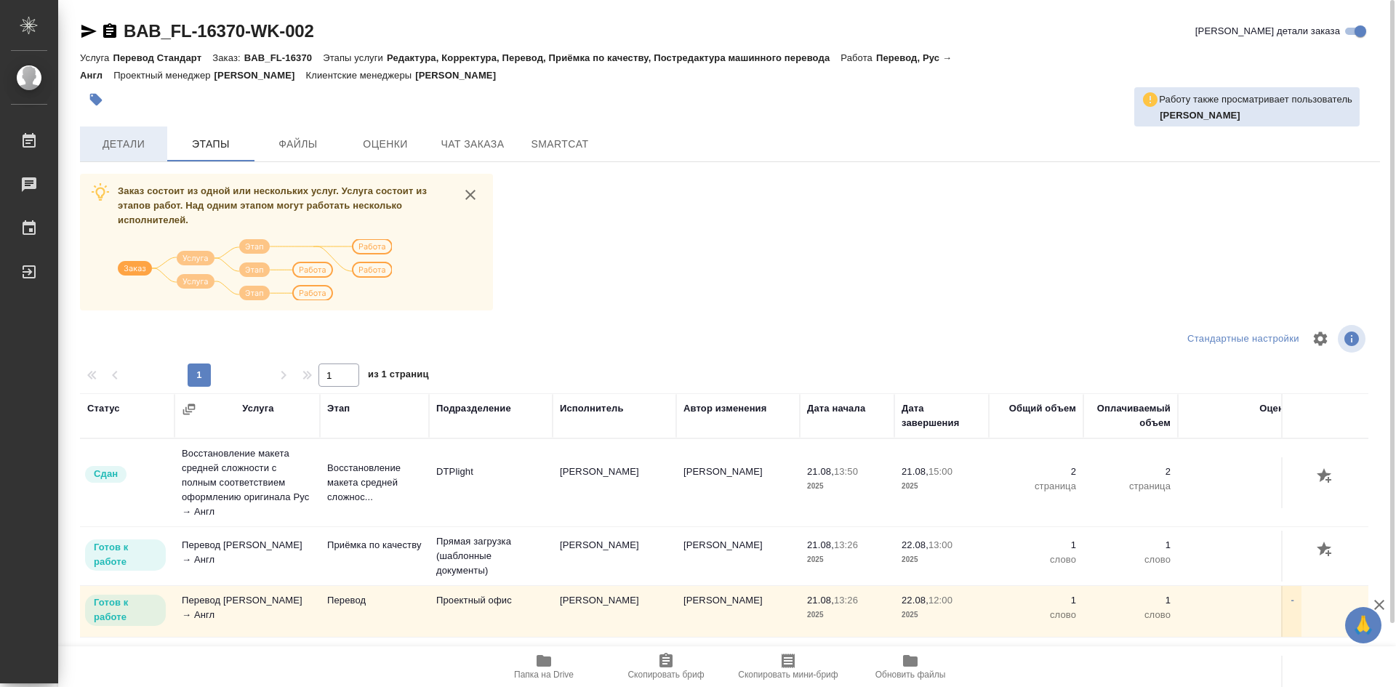
click at [135, 145] on span "Детали" at bounding box center [124, 144] width 70 height 18
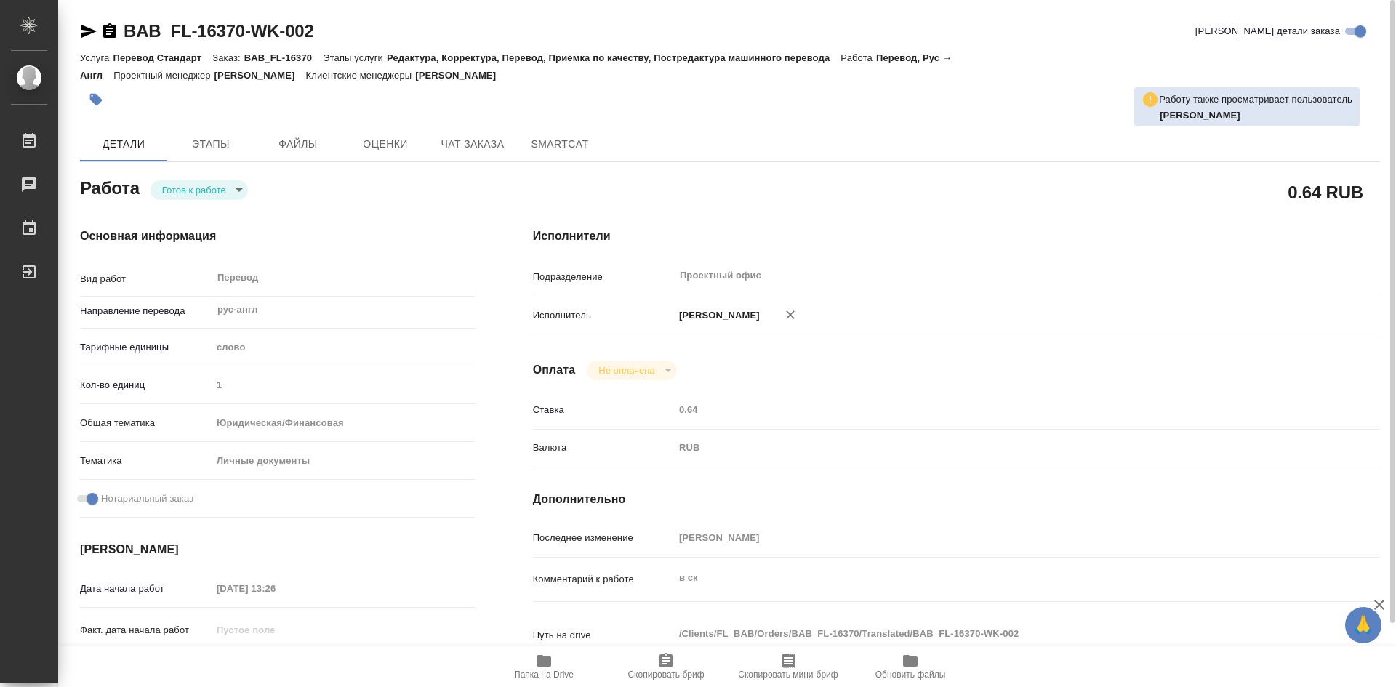
type textarea "x"
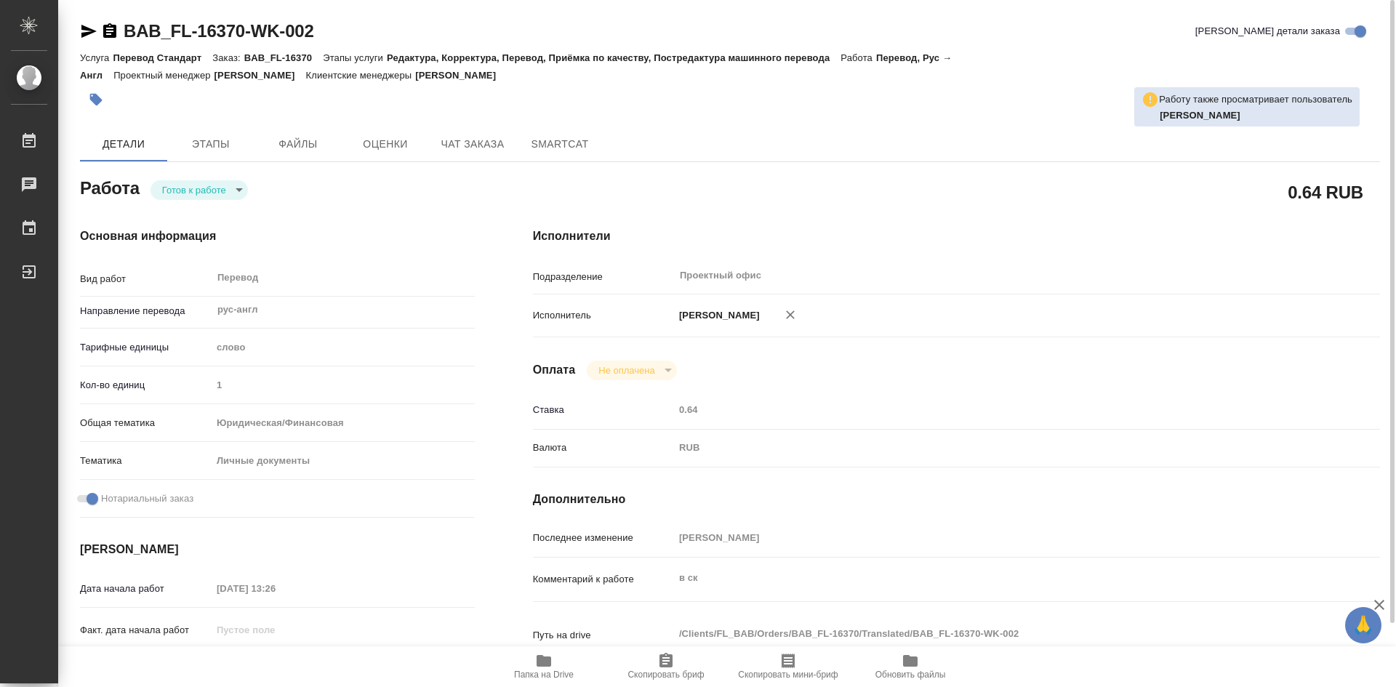
type textarea "x"
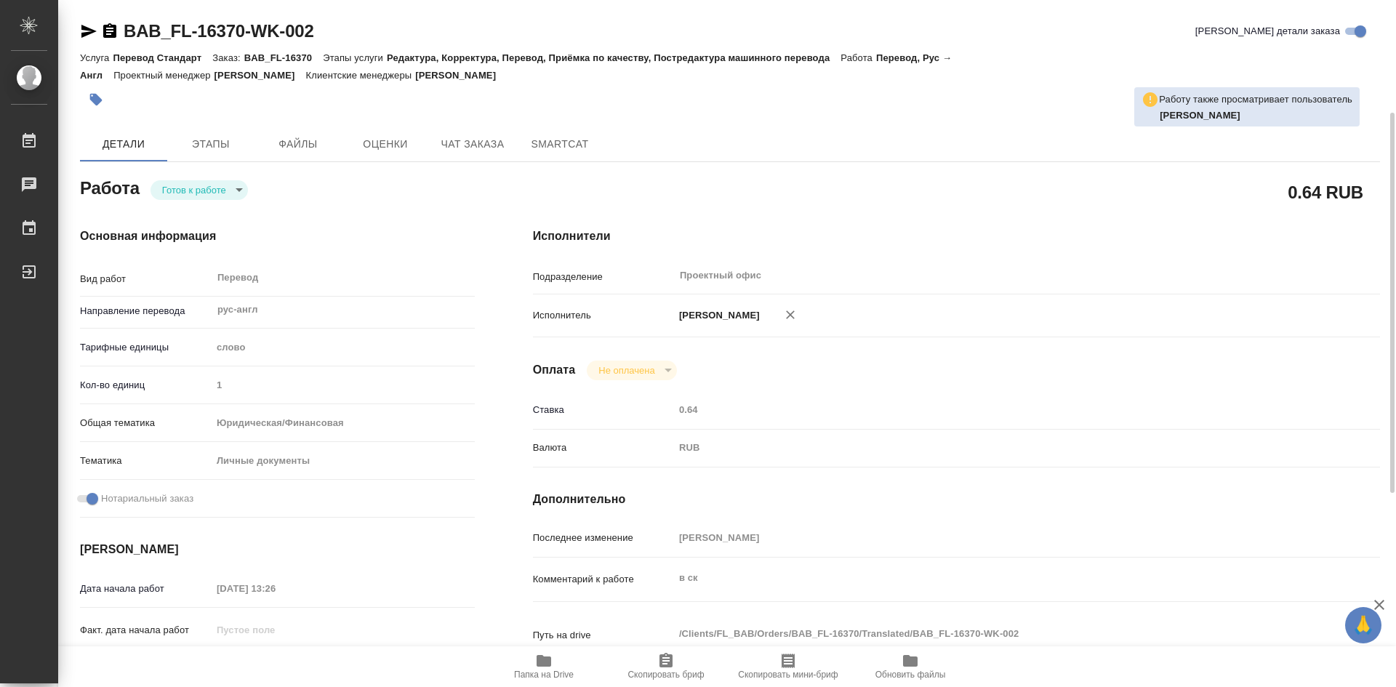
type textarea "x"
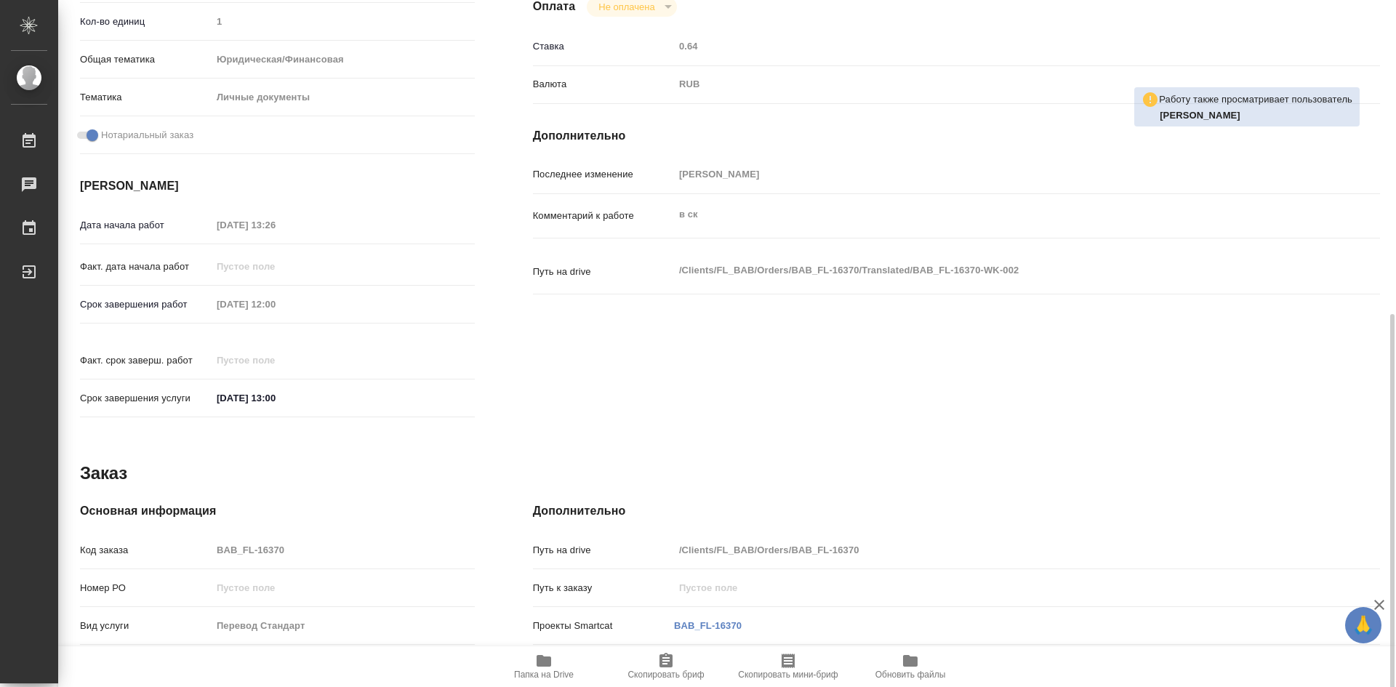
scroll to position [553, 0]
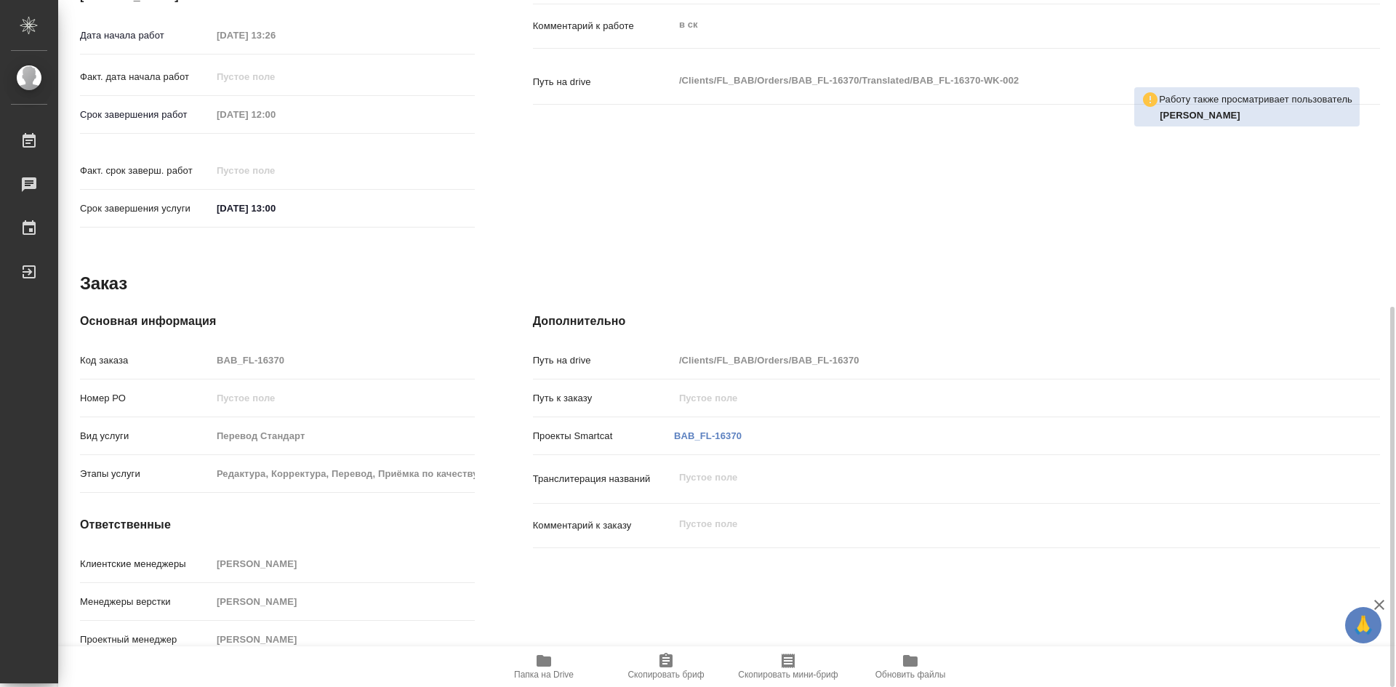
click at [931, 426] on div "BAB_FL-16370" at bounding box center [988, 436] width 635 height 20
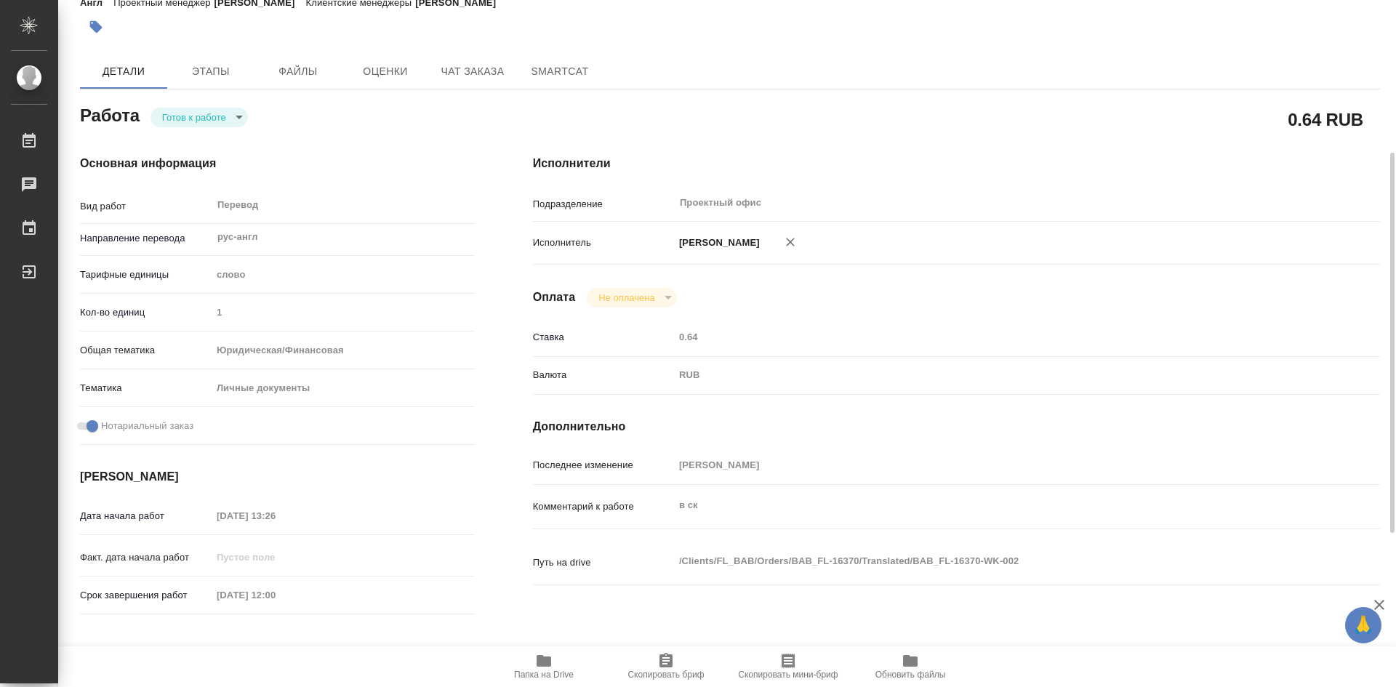
scroll to position [0, 0]
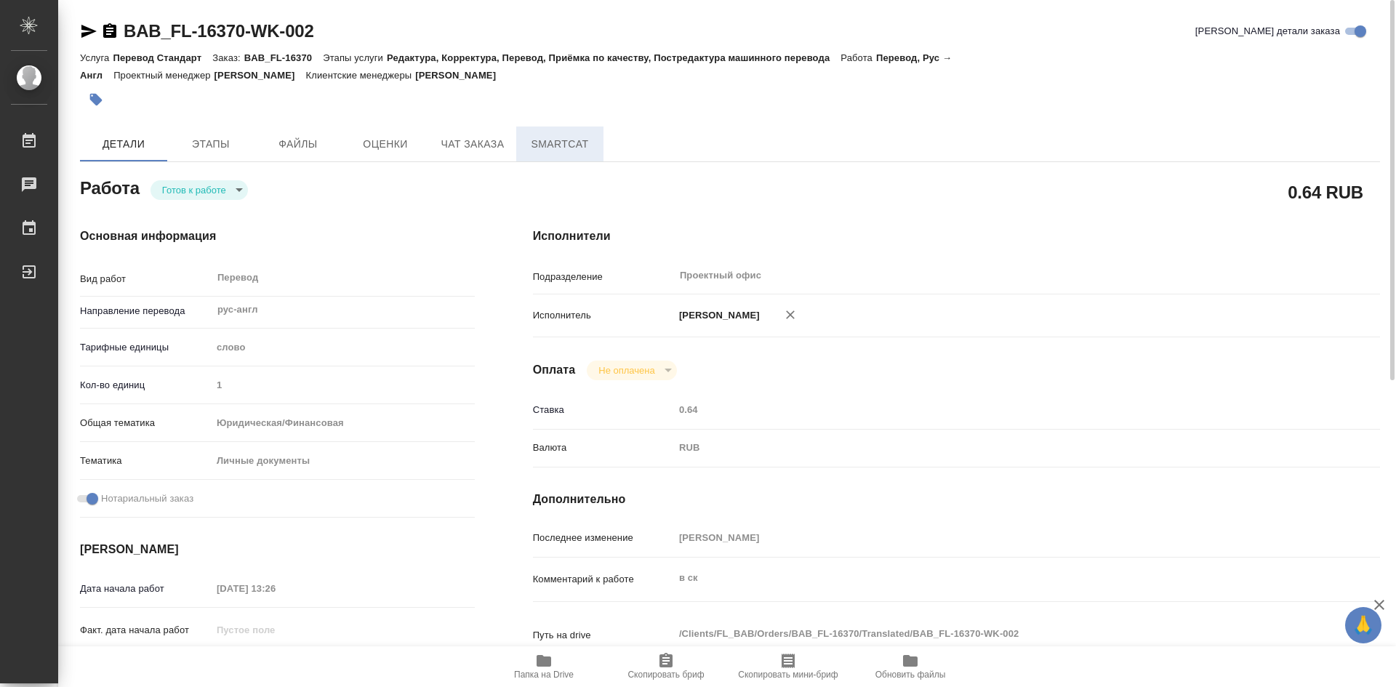
click at [563, 145] on span "SmartCat" at bounding box center [560, 144] width 70 height 18
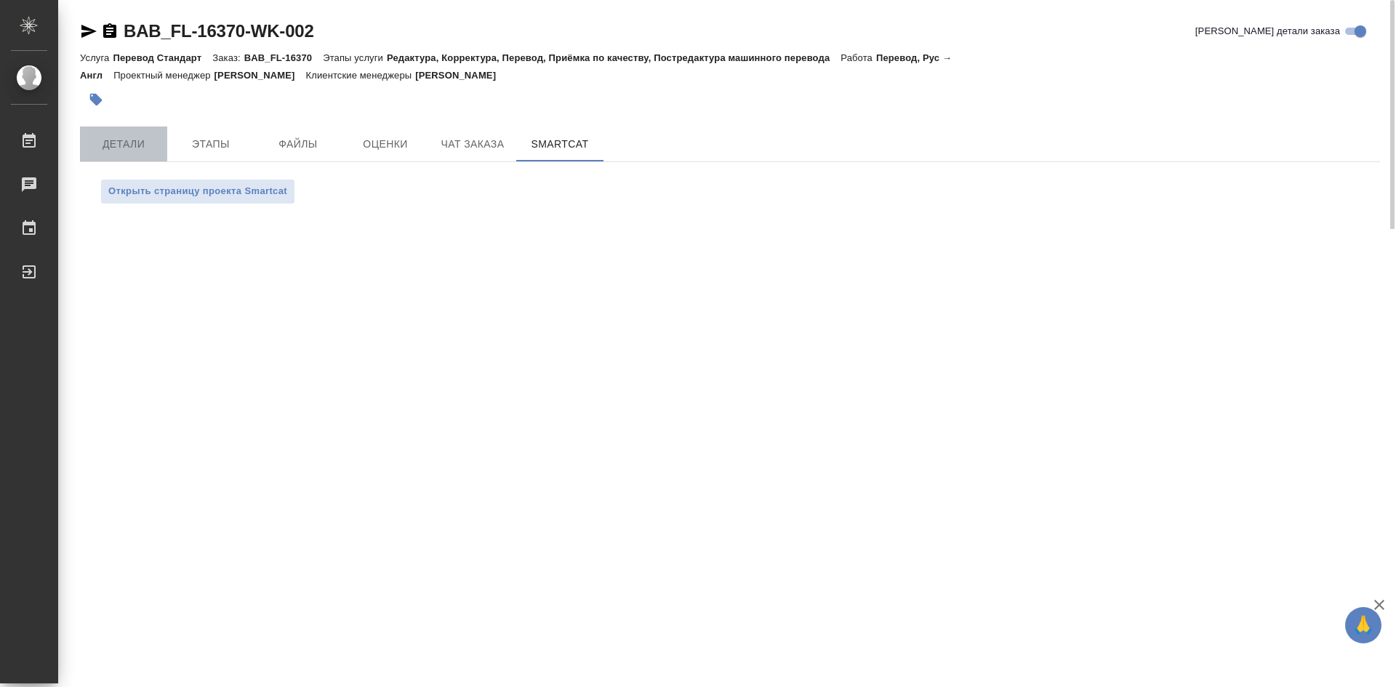
click at [127, 147] on span "Детали" at bounding box center [124, 144] width 70 height 18
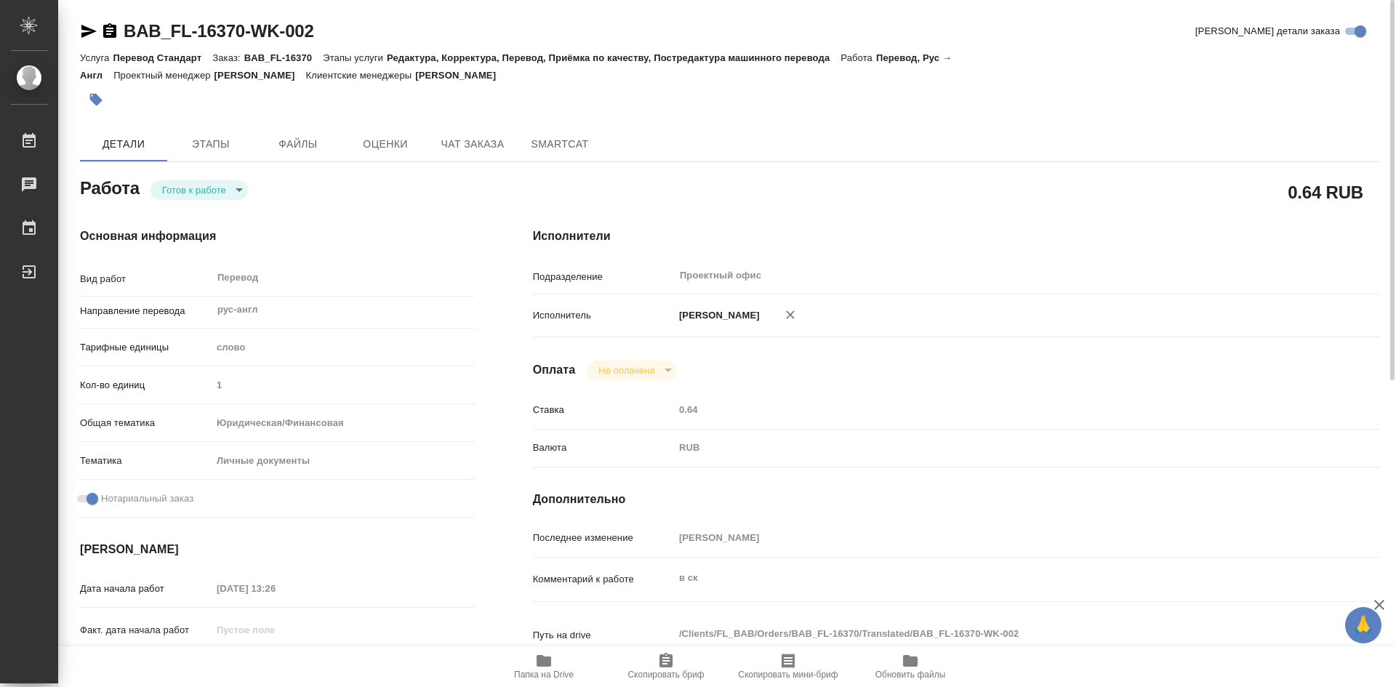
type textarea "x"
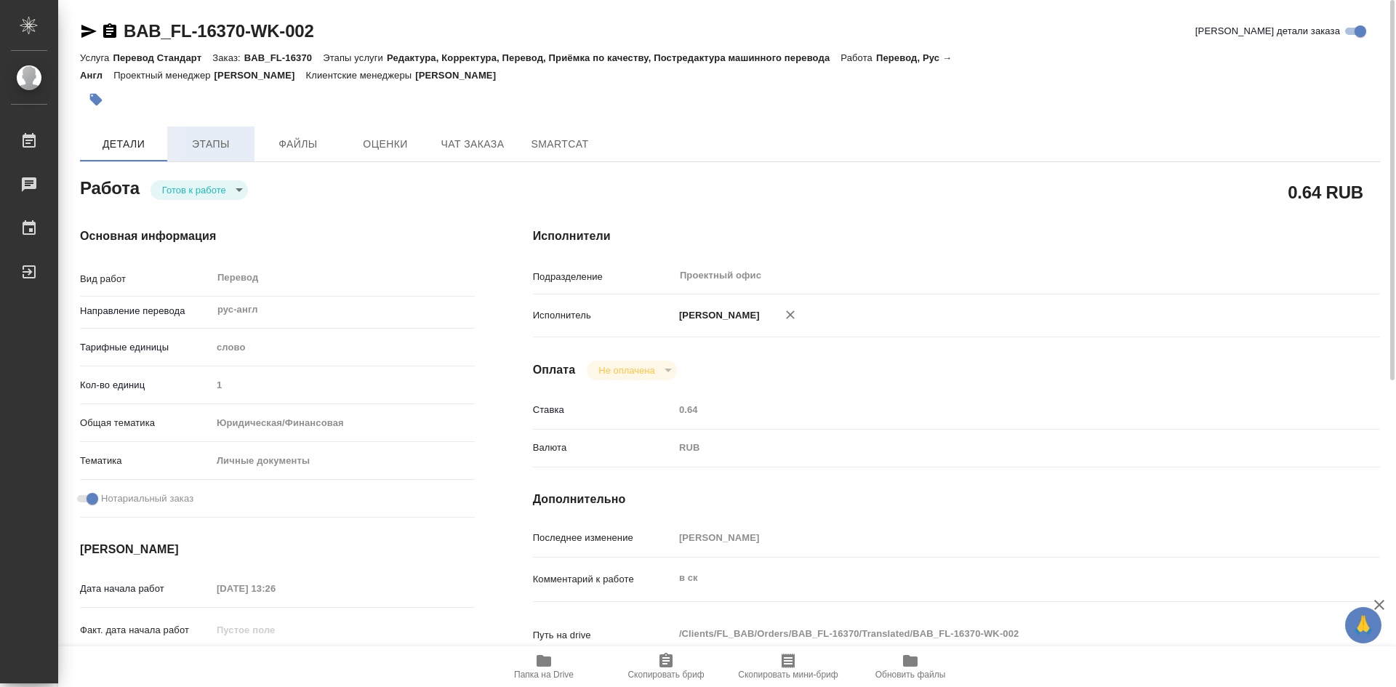
click at [212, 147] on span "Этапы" at bounding box center [211, 144] width 70 height 18
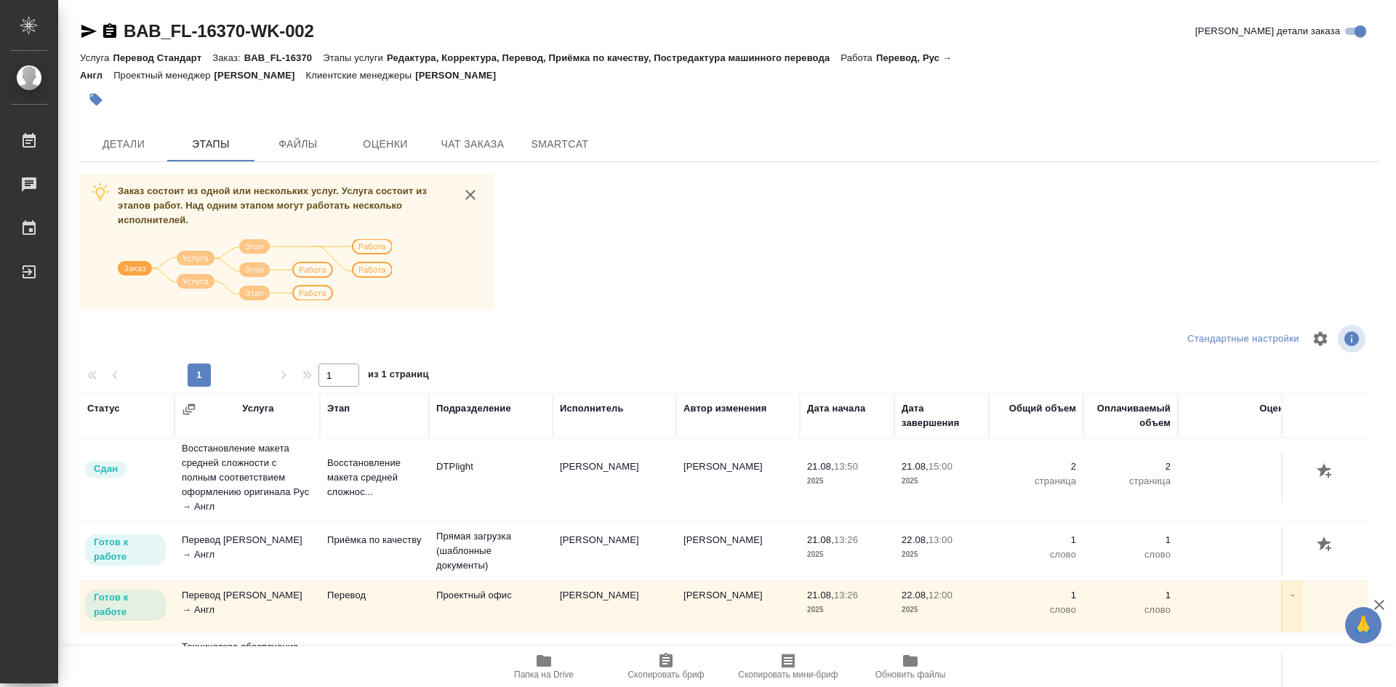
click at [1383, 607] on icon "button" at bounding box center [1378, 604] width 17 height 17
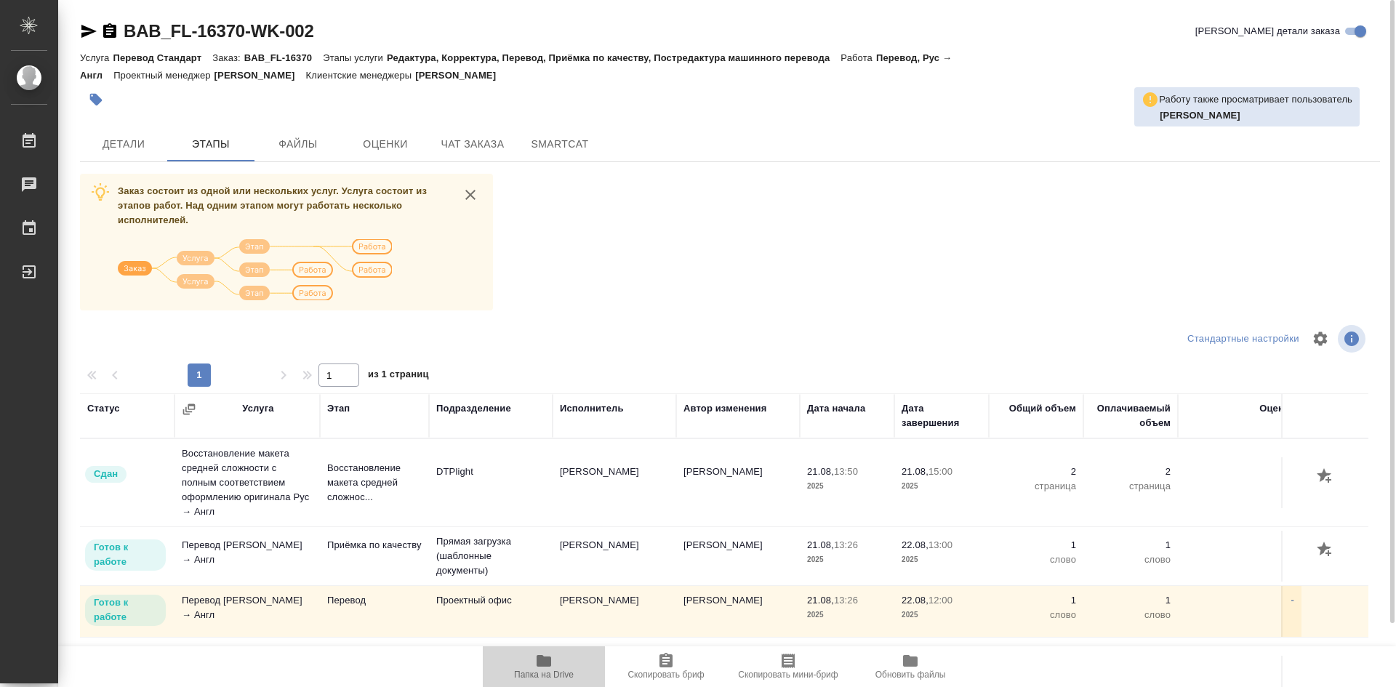
click at [543, 661] on icon "button" at bounding box center [543, 661] width 15 height 12
click at [124, 144] on span "Детали" at bounding box center [124, 144] width 70 height 18
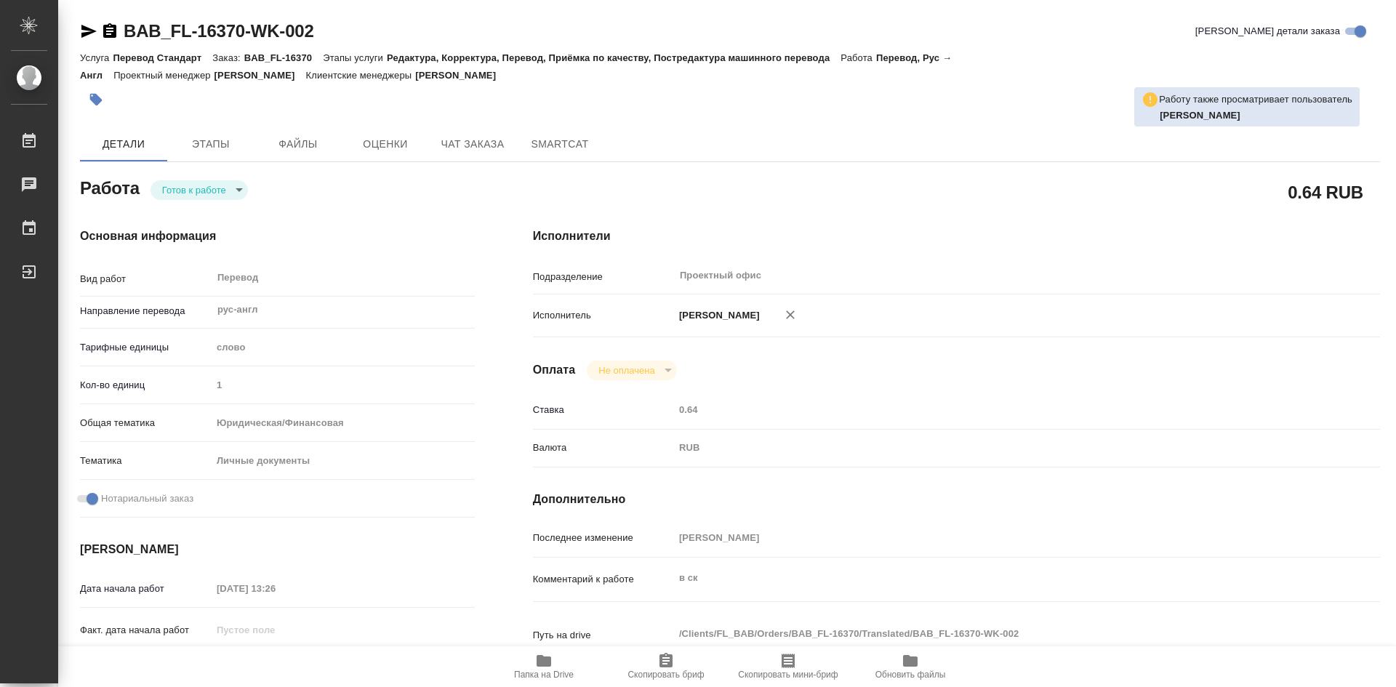
type textarea "x"
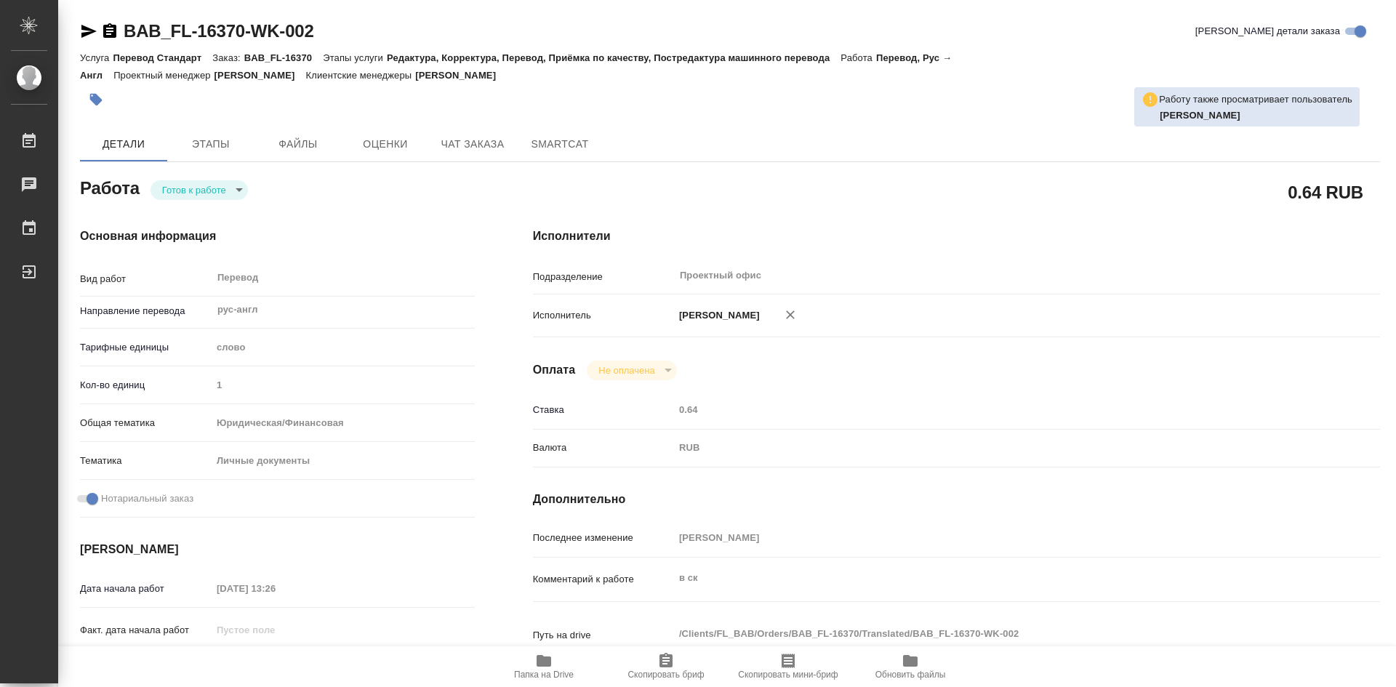
type textarea "x"
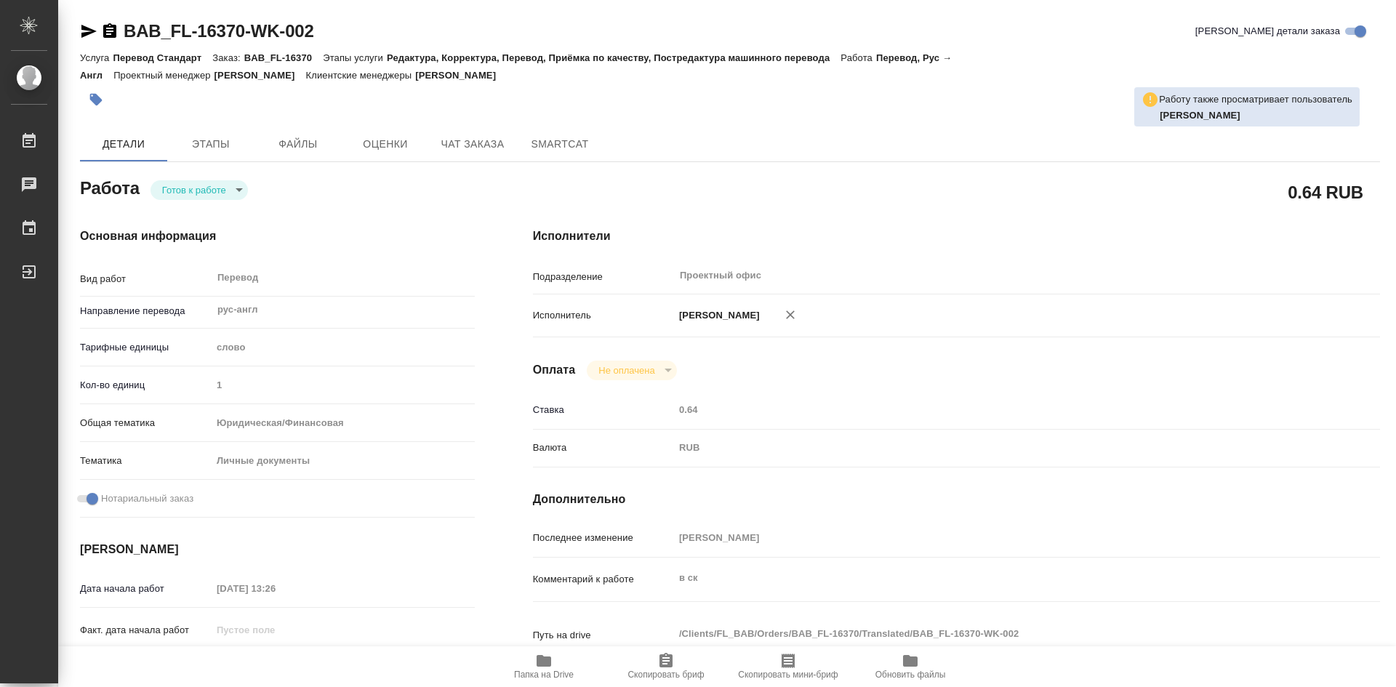
type textarea "x"
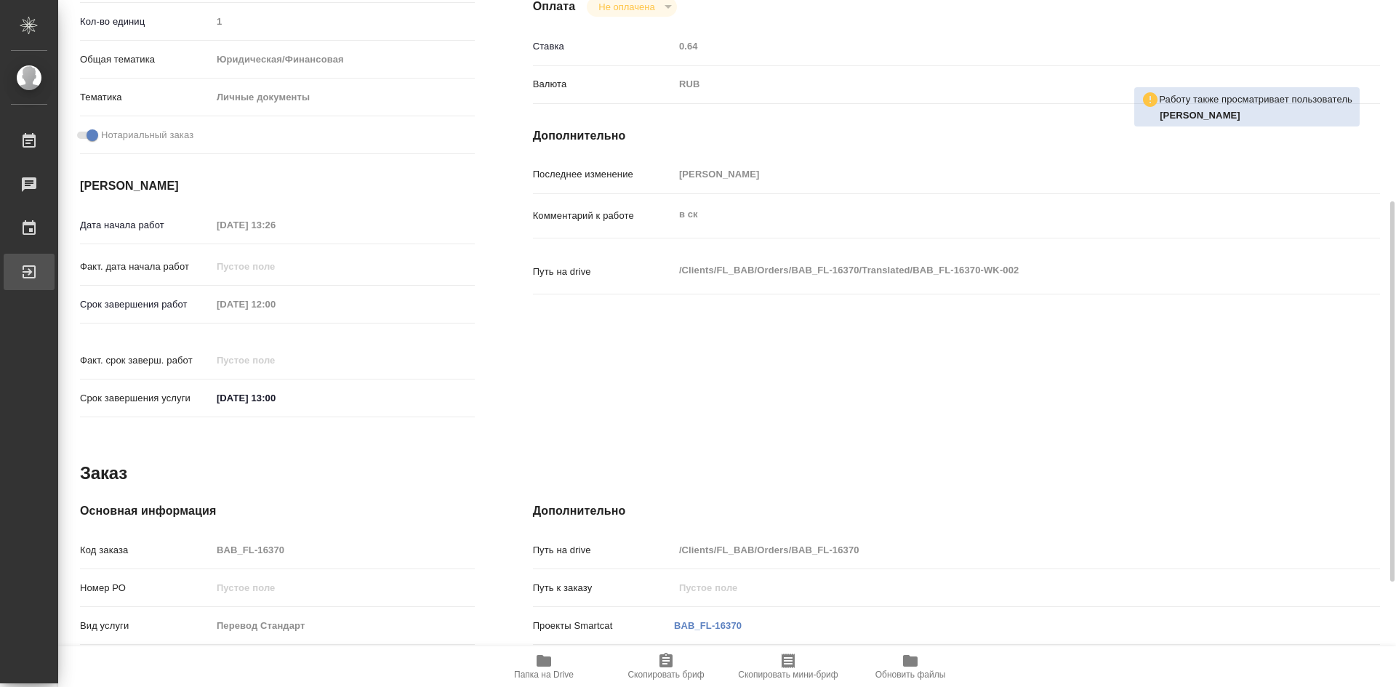
type textarea "x"
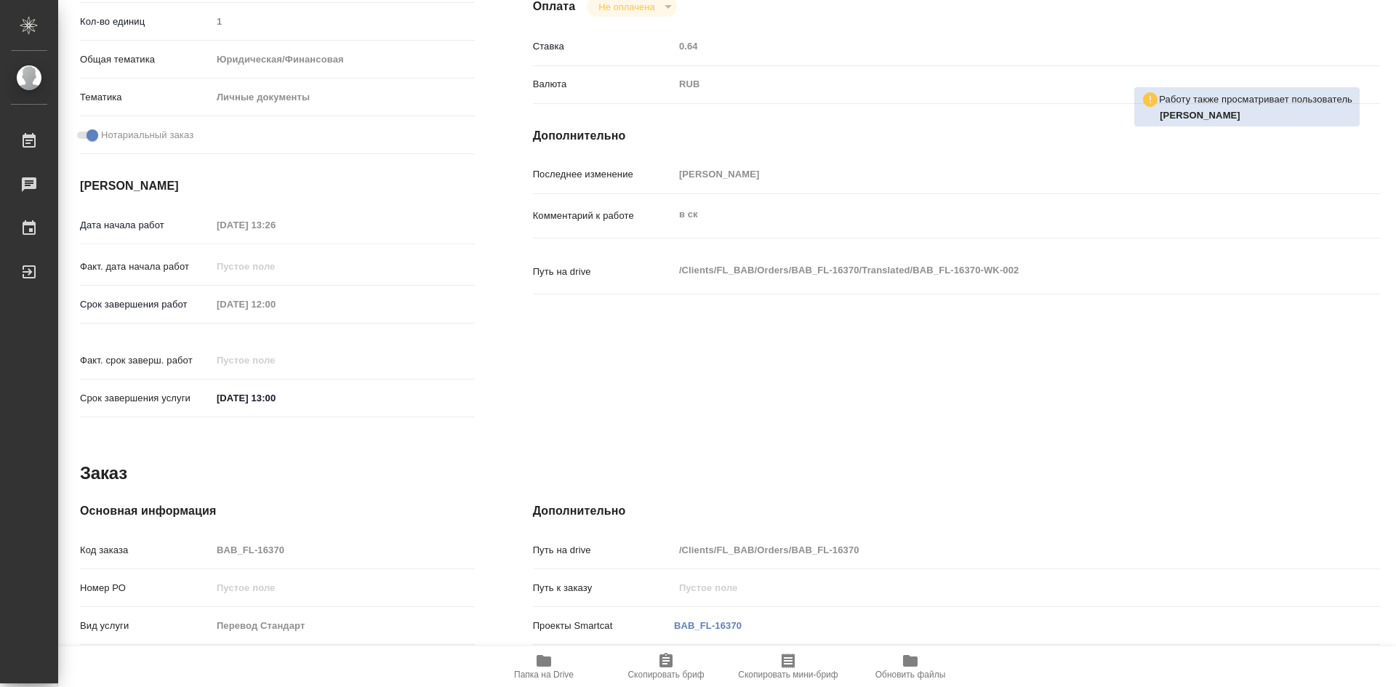
type textarea "x"
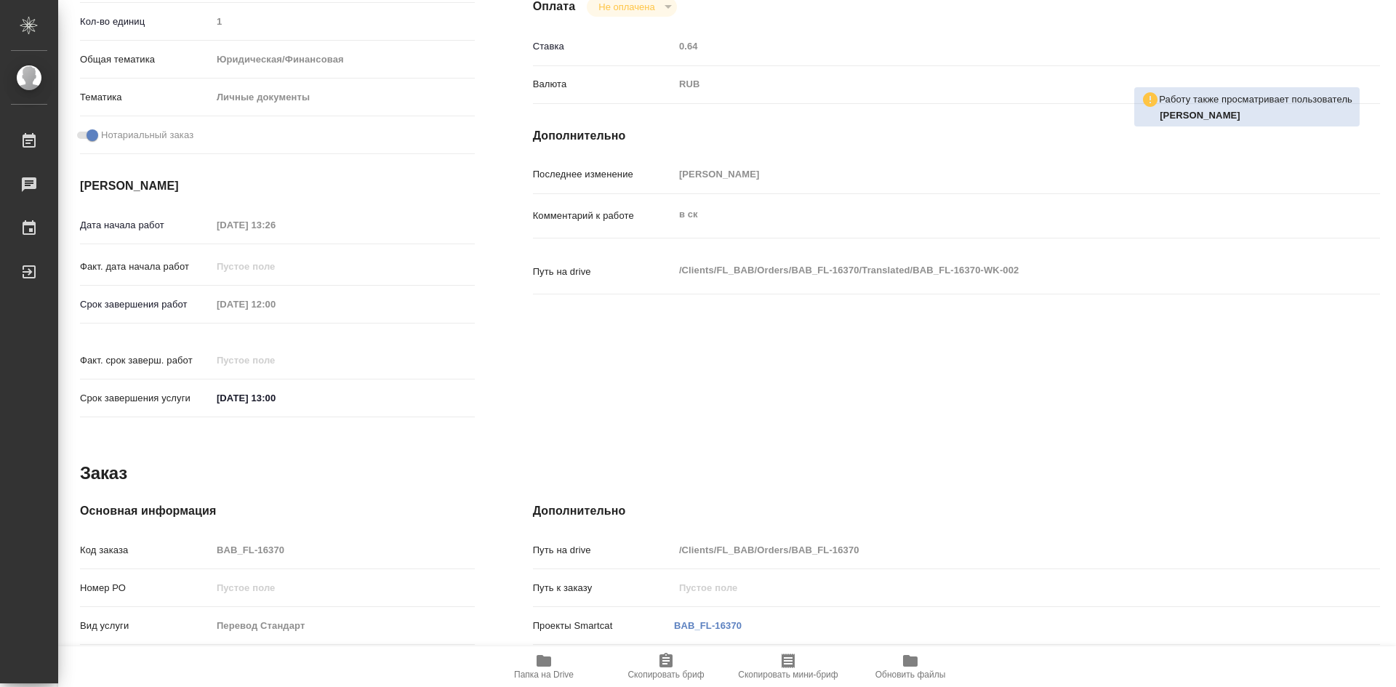
type textarea "x"
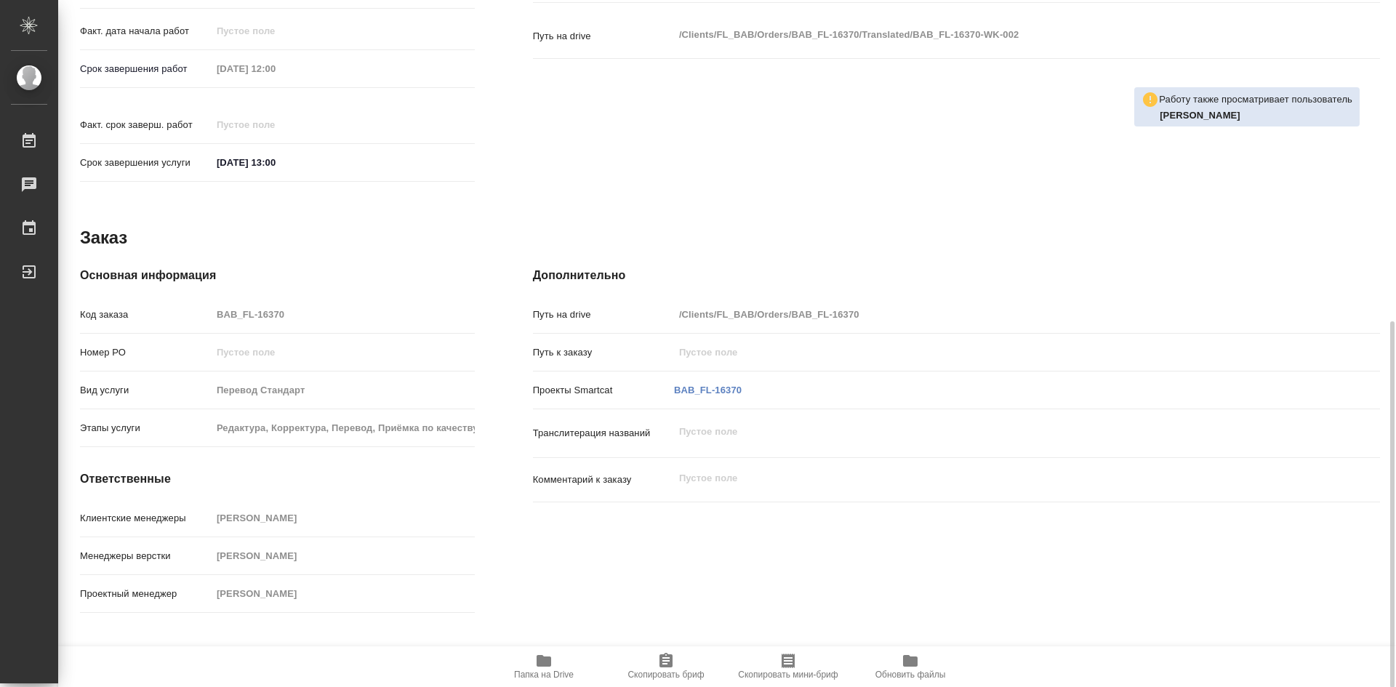
scroll to position [600, 0]
type textarea "x"
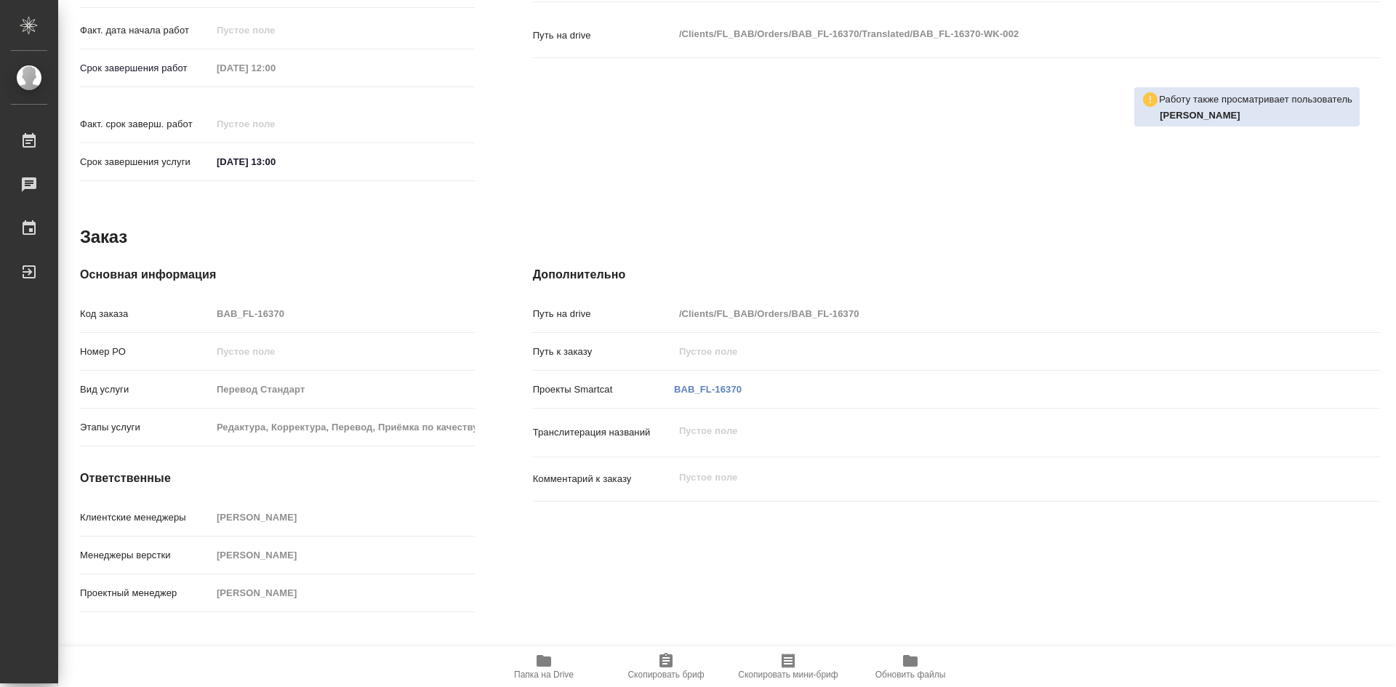
type textarea "x"
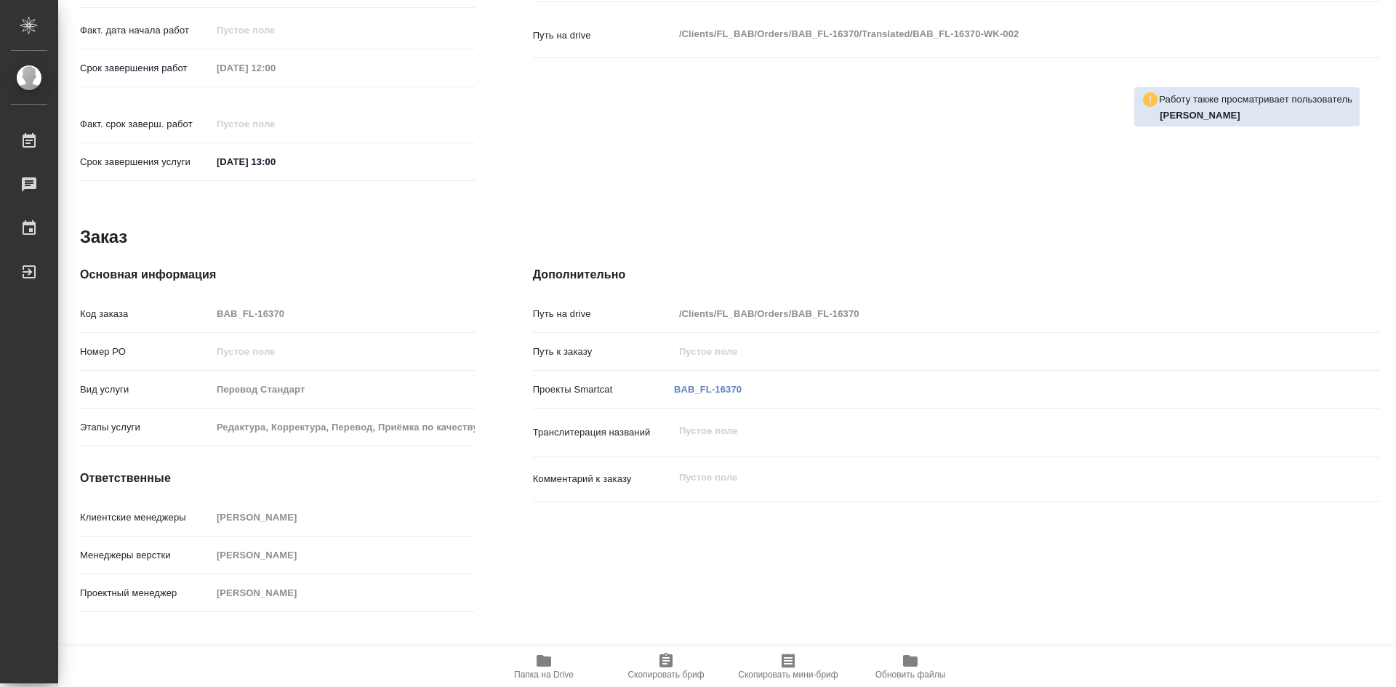
type textarea "x"
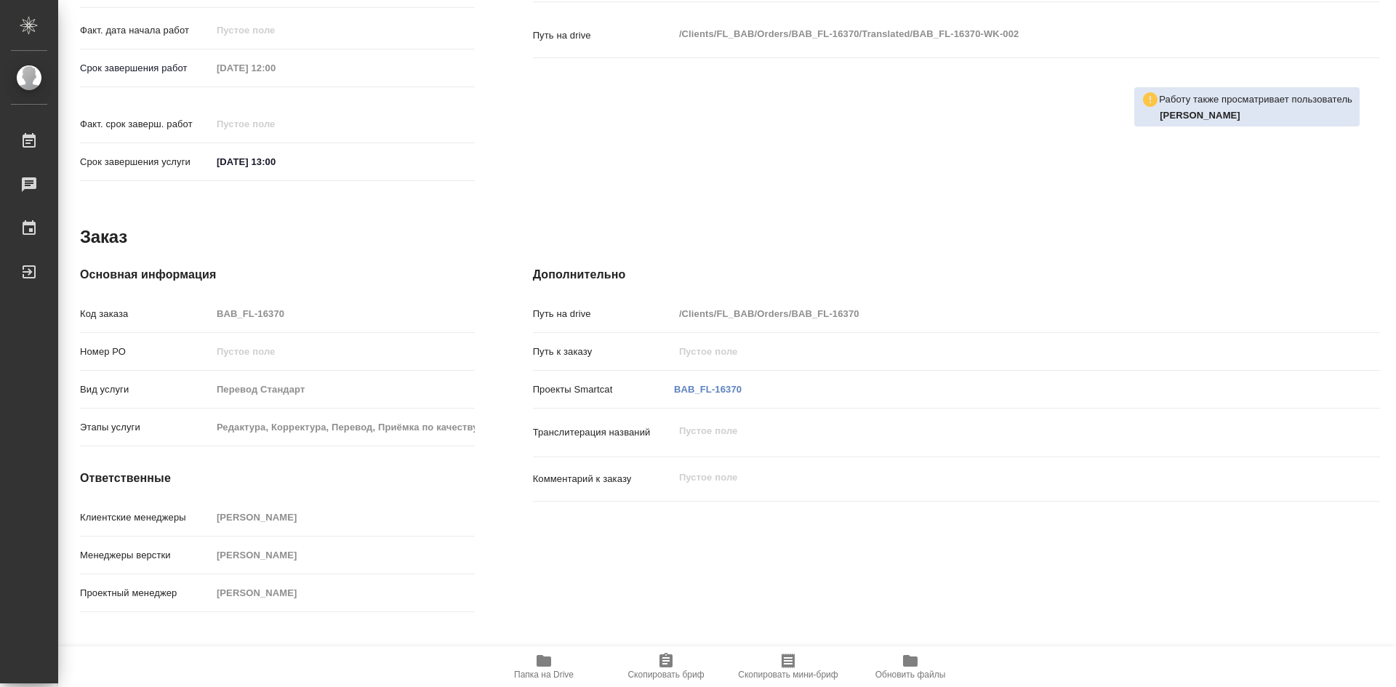
type textarea "x"
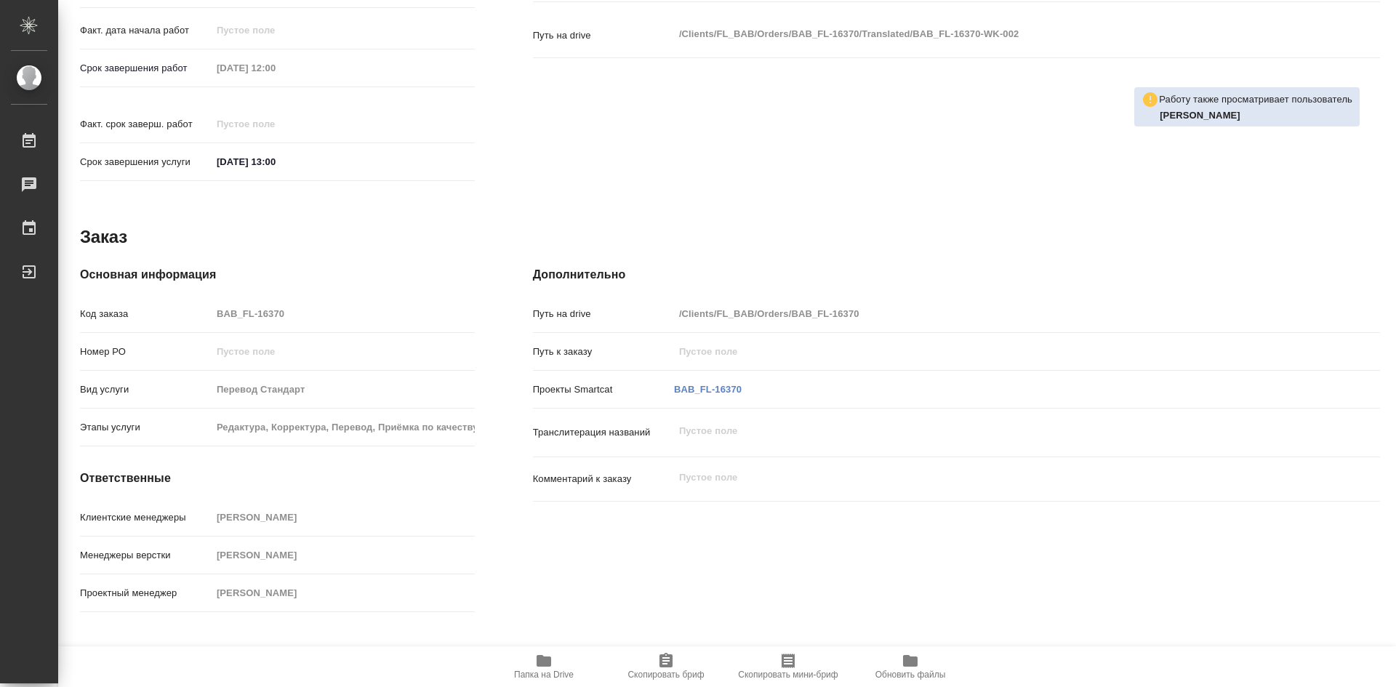
type textarea "x"
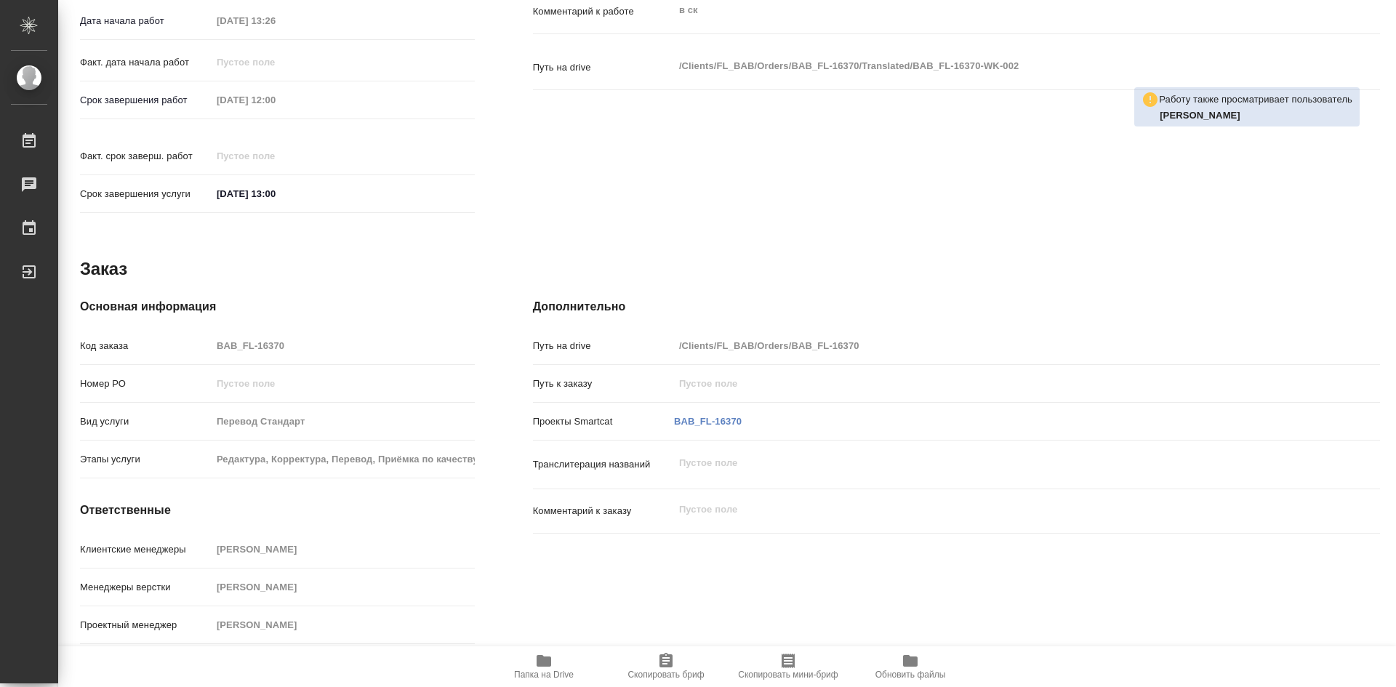
scroll to position [575, 0]
type textarea "x"
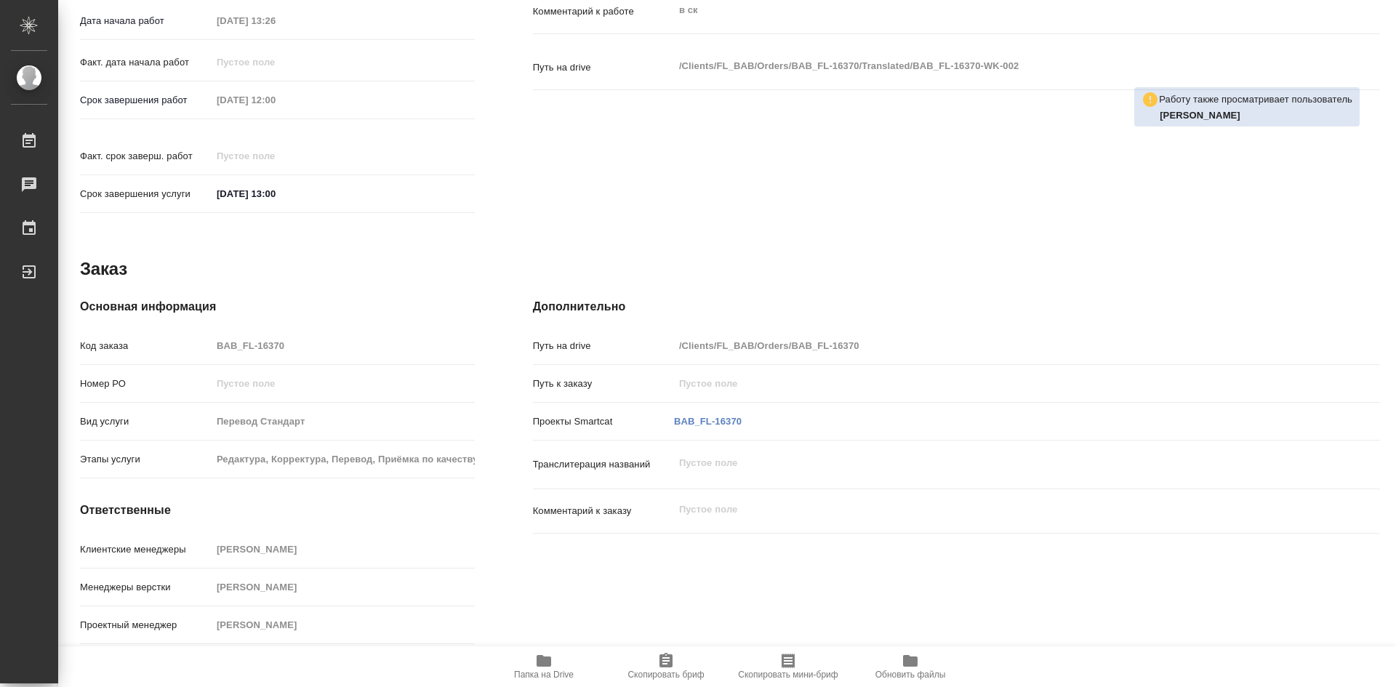
type textarea "x"
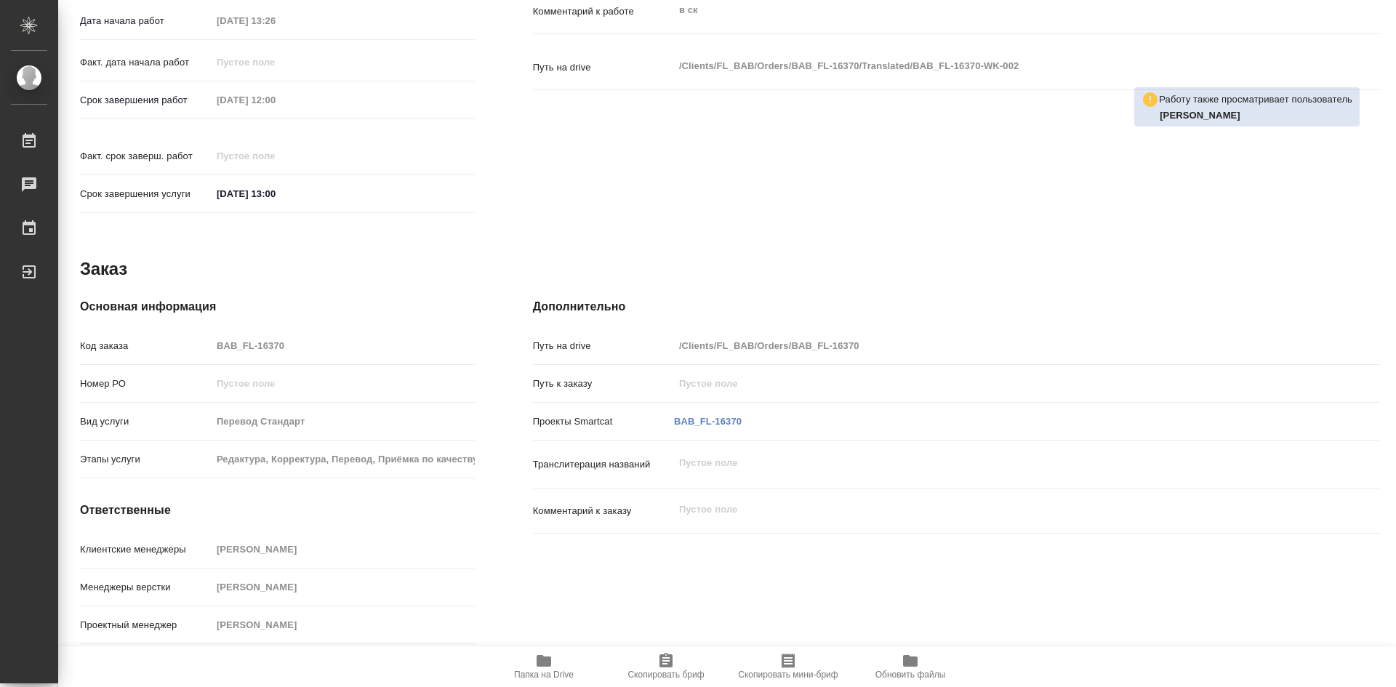
type textarea "x"
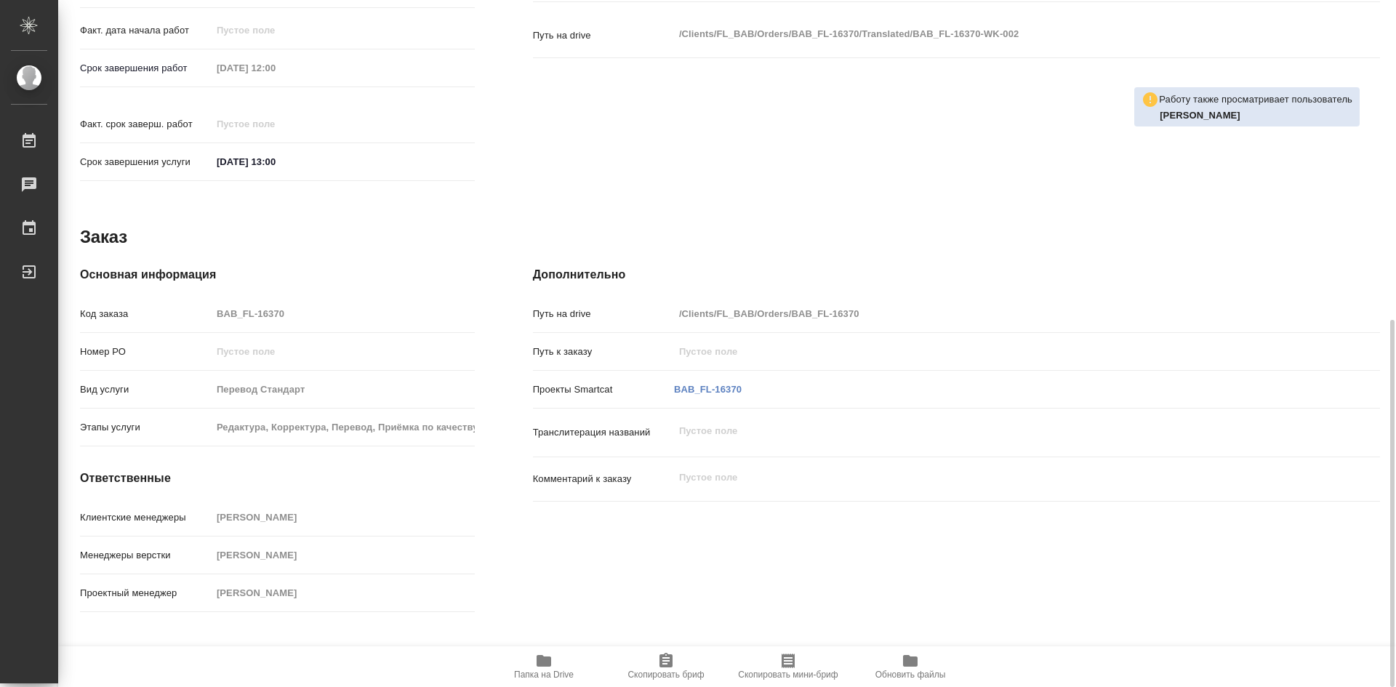
type textarea "x"
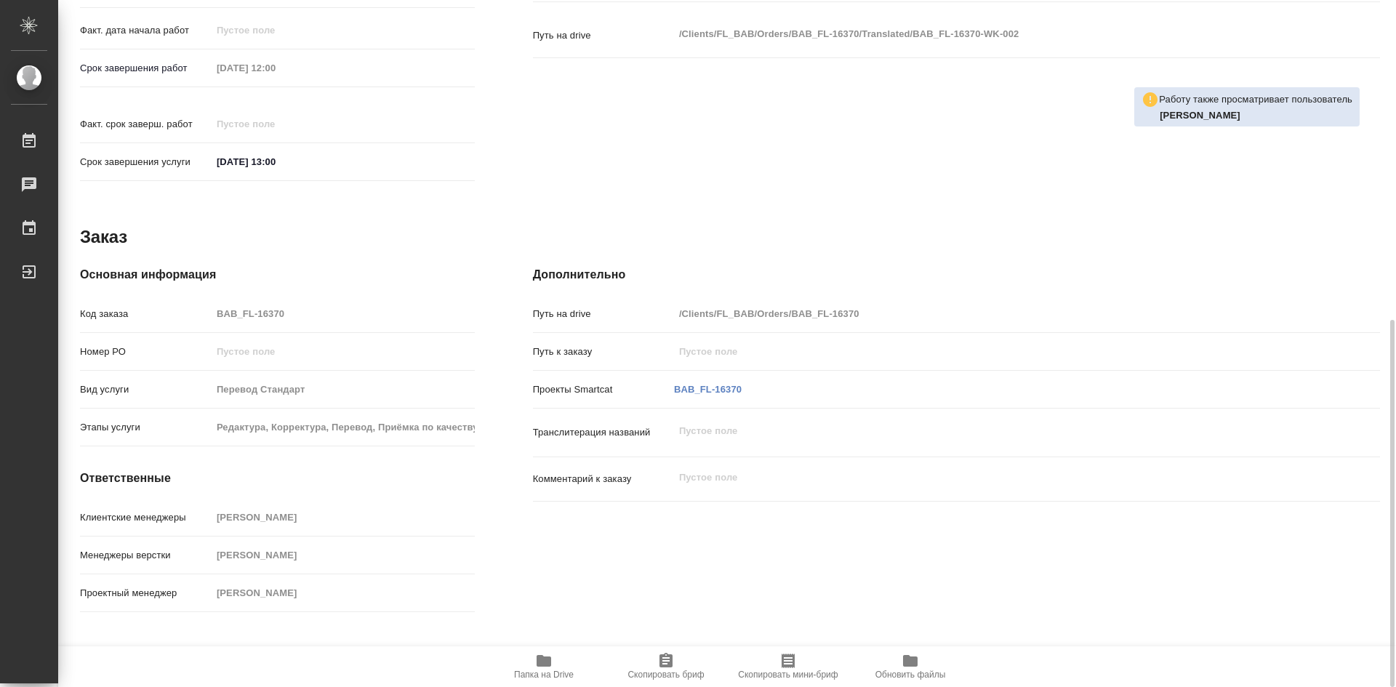
type textarea "x"
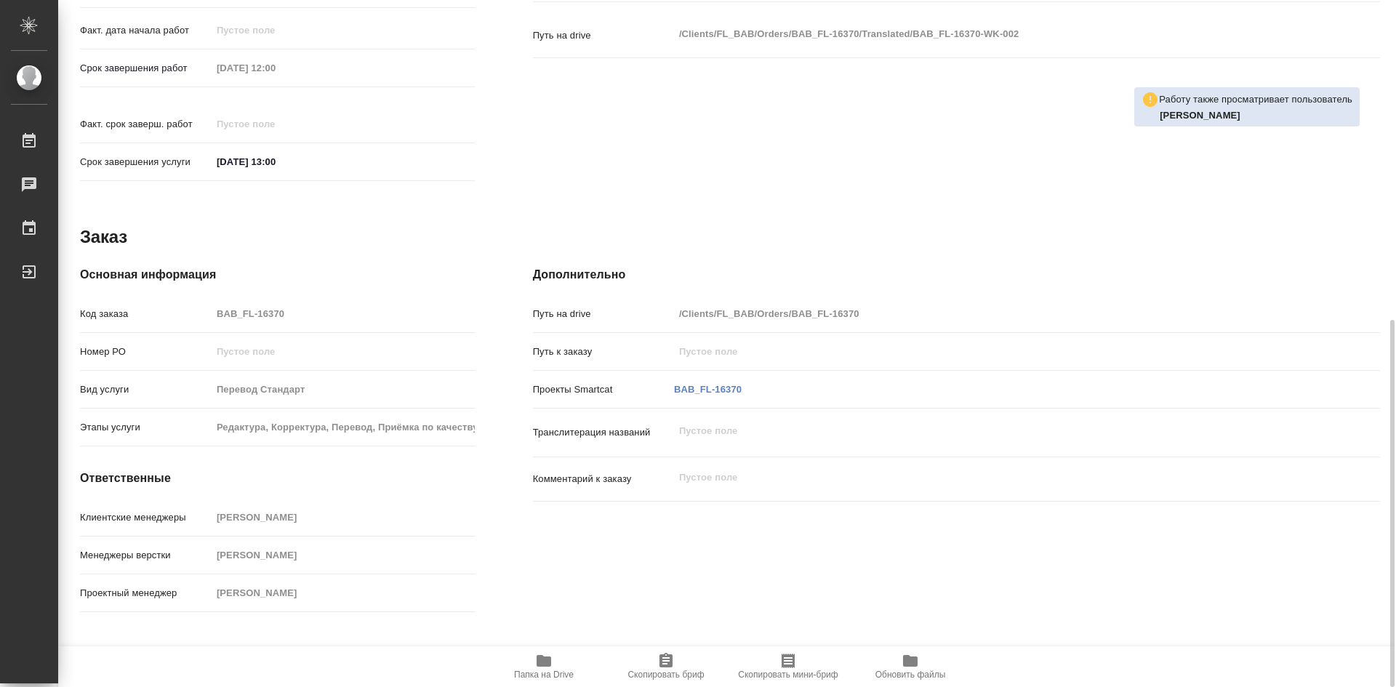
type textarea "x"
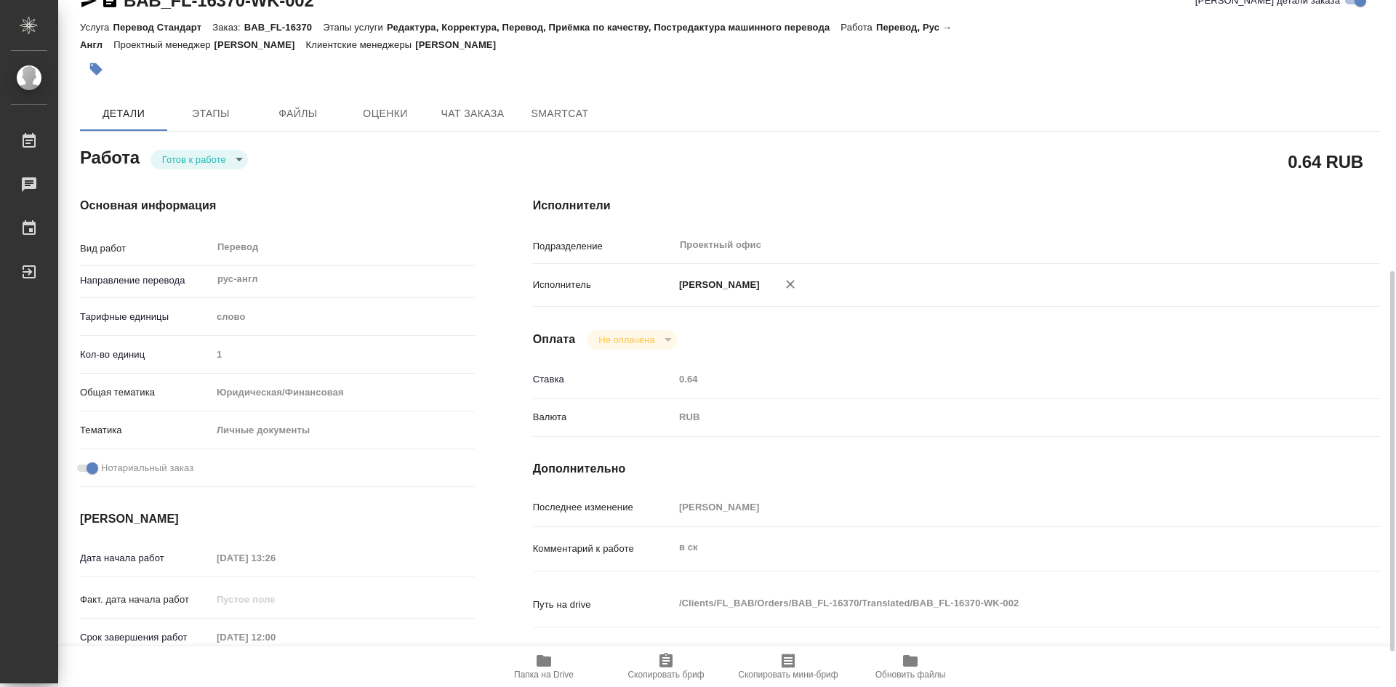
scroll to position [0, 0]
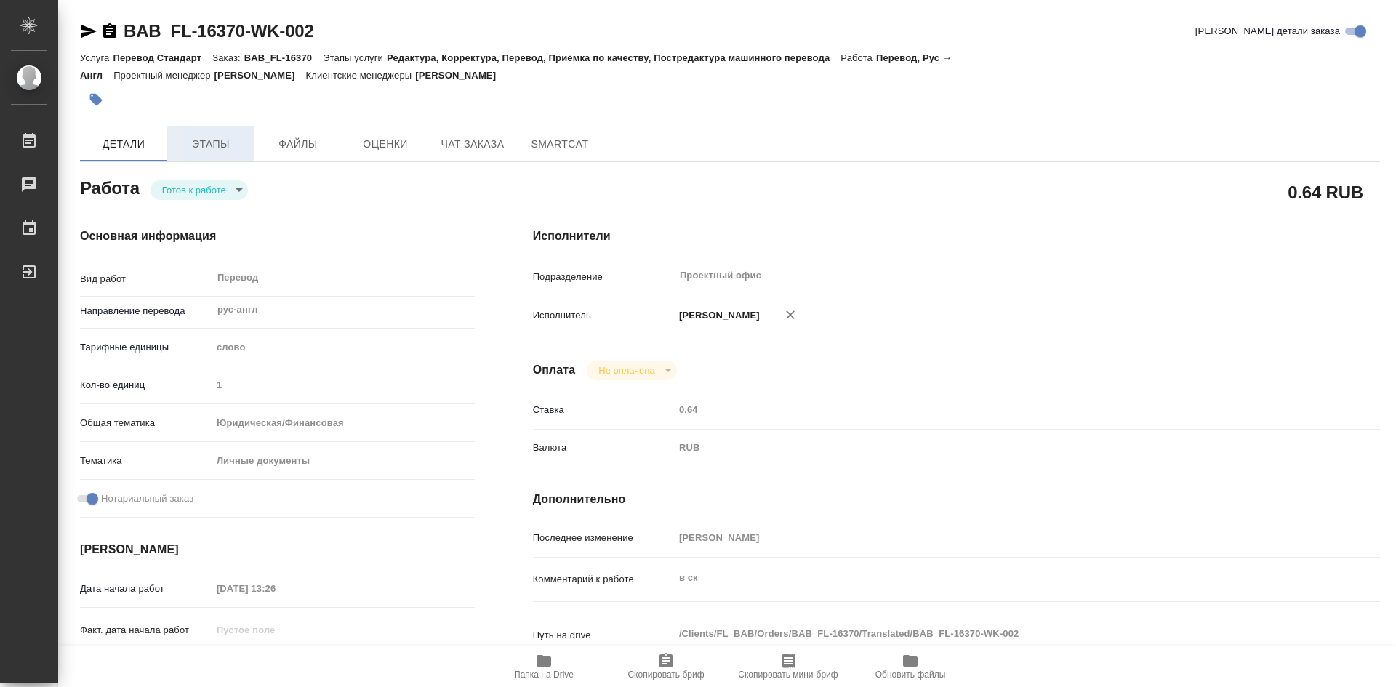
click at [229, 145] on span "Этапы" at bounding box center [211, 144] width 70 height 18
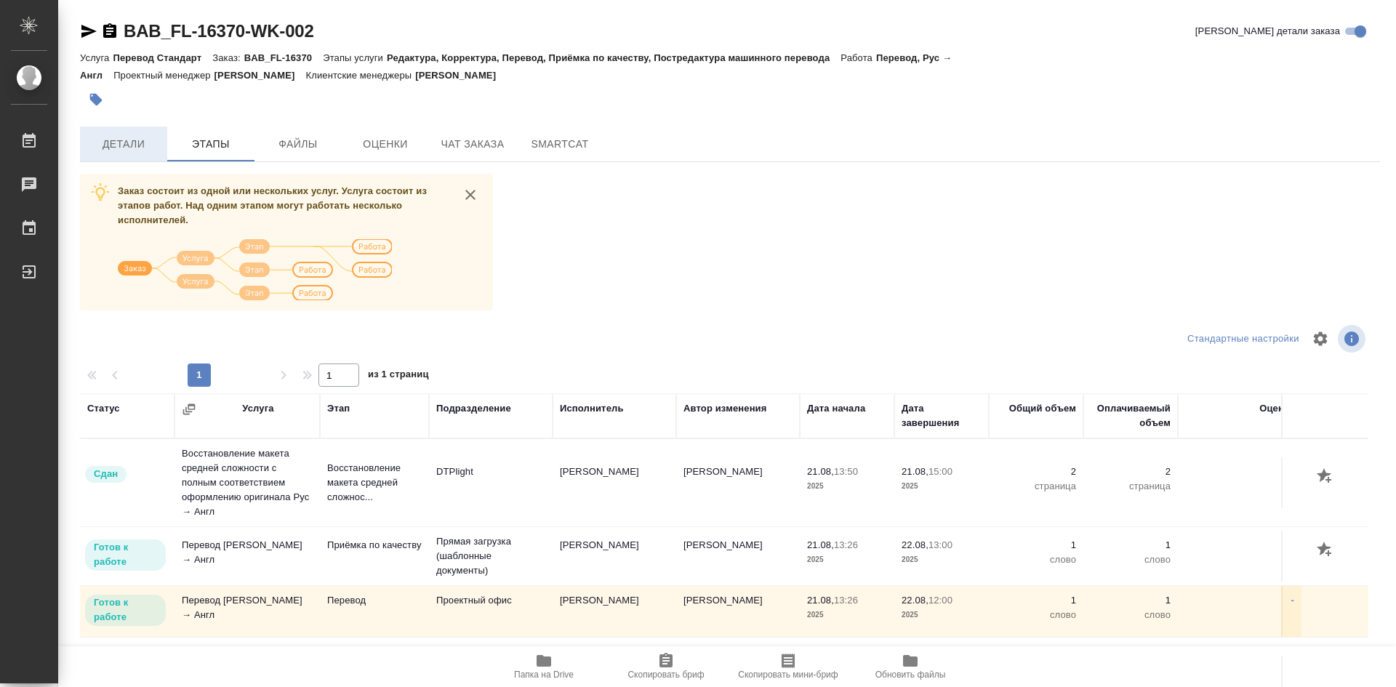
click at [137, 144] on span "Детали" at bounding box center [124, 144] width 70 height 18
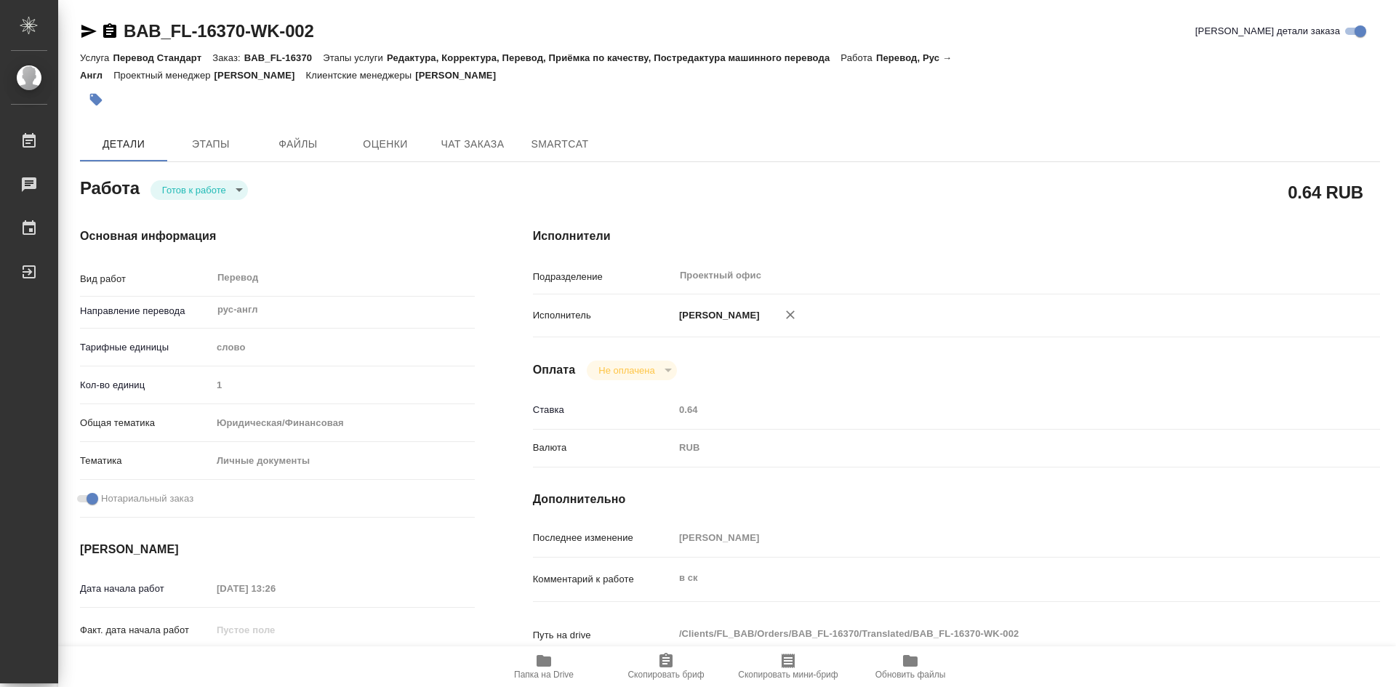
type textarea "x"
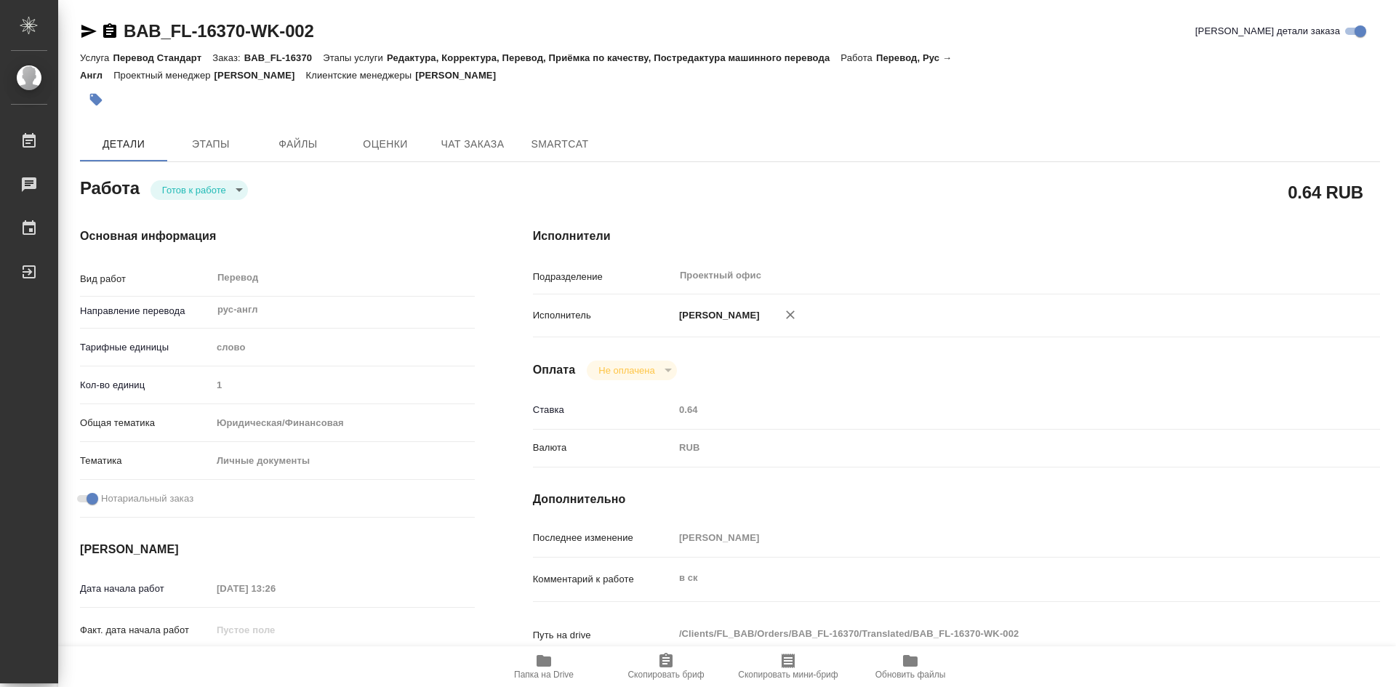
type textarea "x"
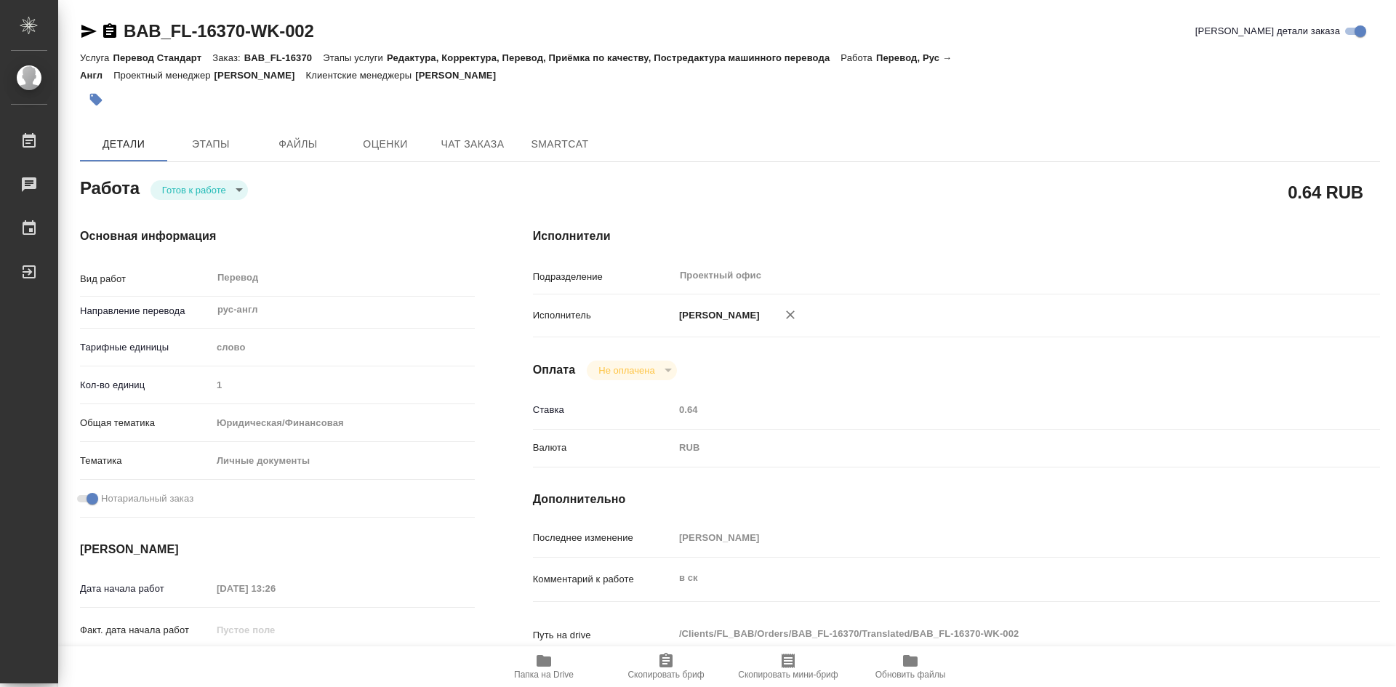
type textarea "x"
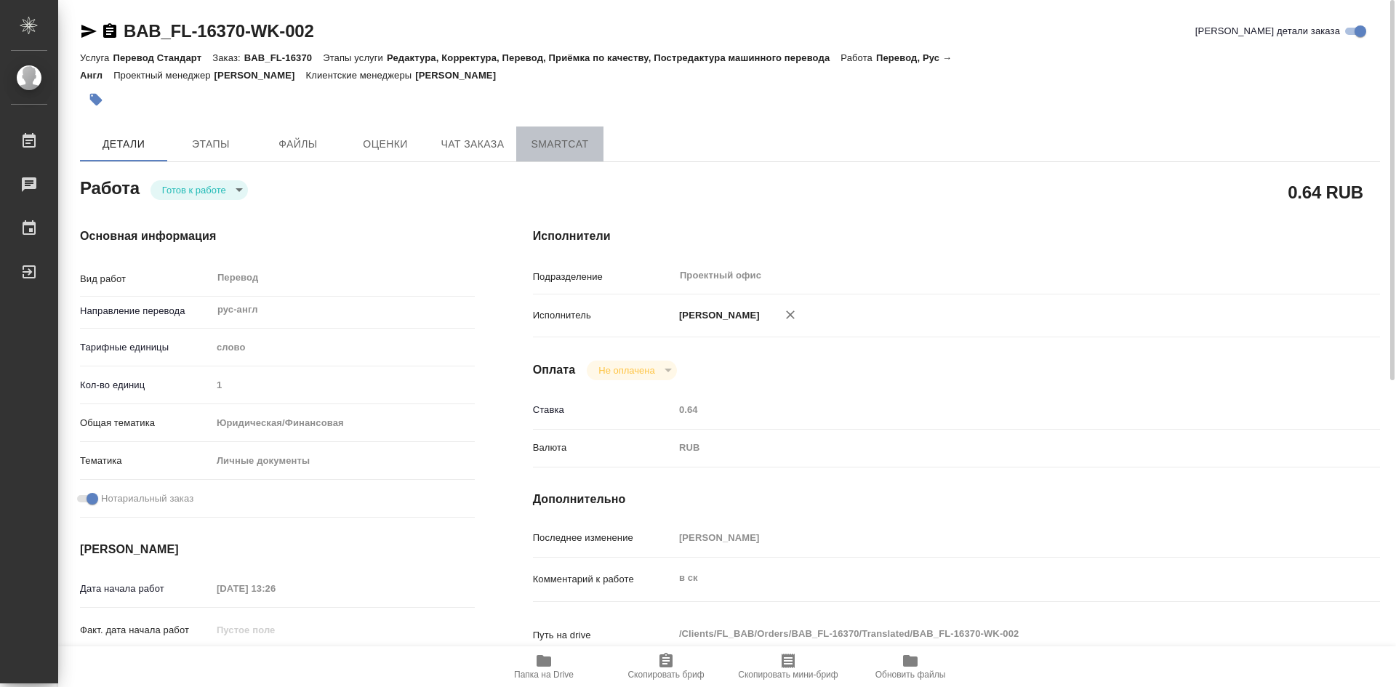
click at [553, 143] on span "SmartCat" at bounding box center [560, 144] width 70 height 18
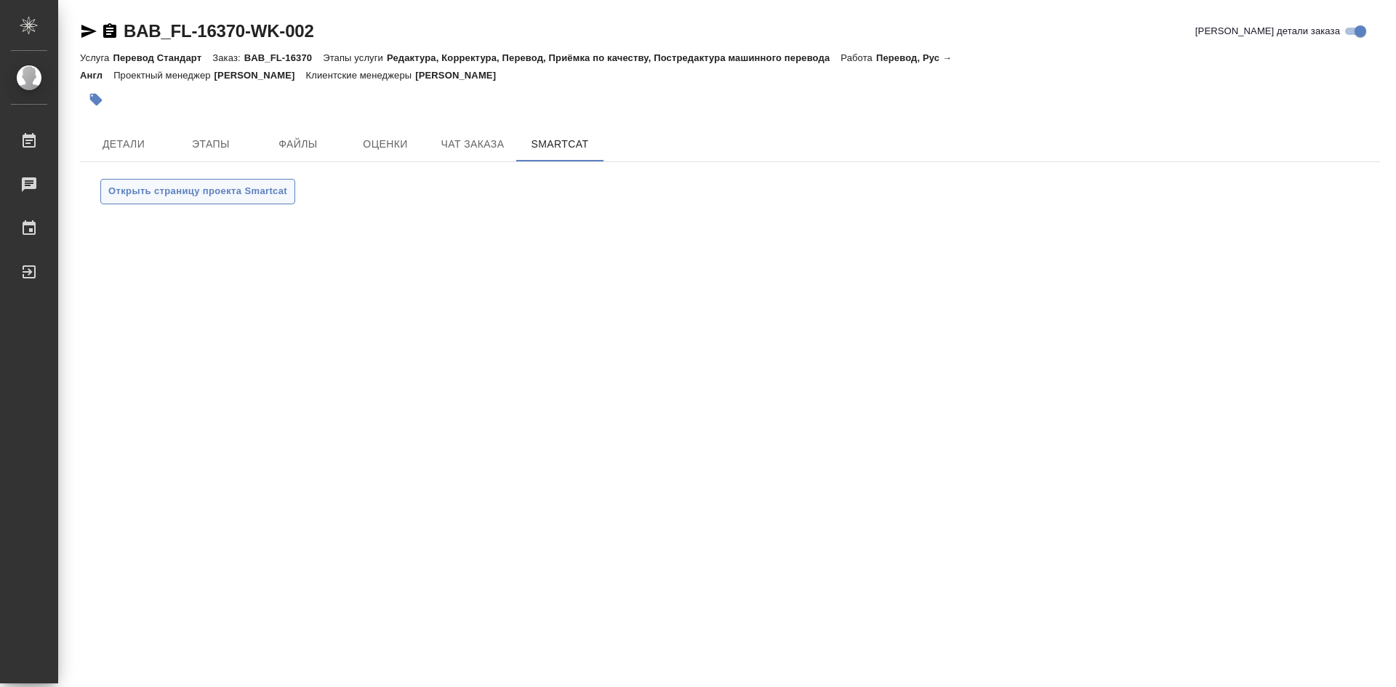
click at [257, 198] on span "Открыть страницу проекта Smartcat" at bounding box center [197, 191] width 179 height 17
click at [137, 142] on span "Детали" at bounding box center [124, 144] width 70 height 18
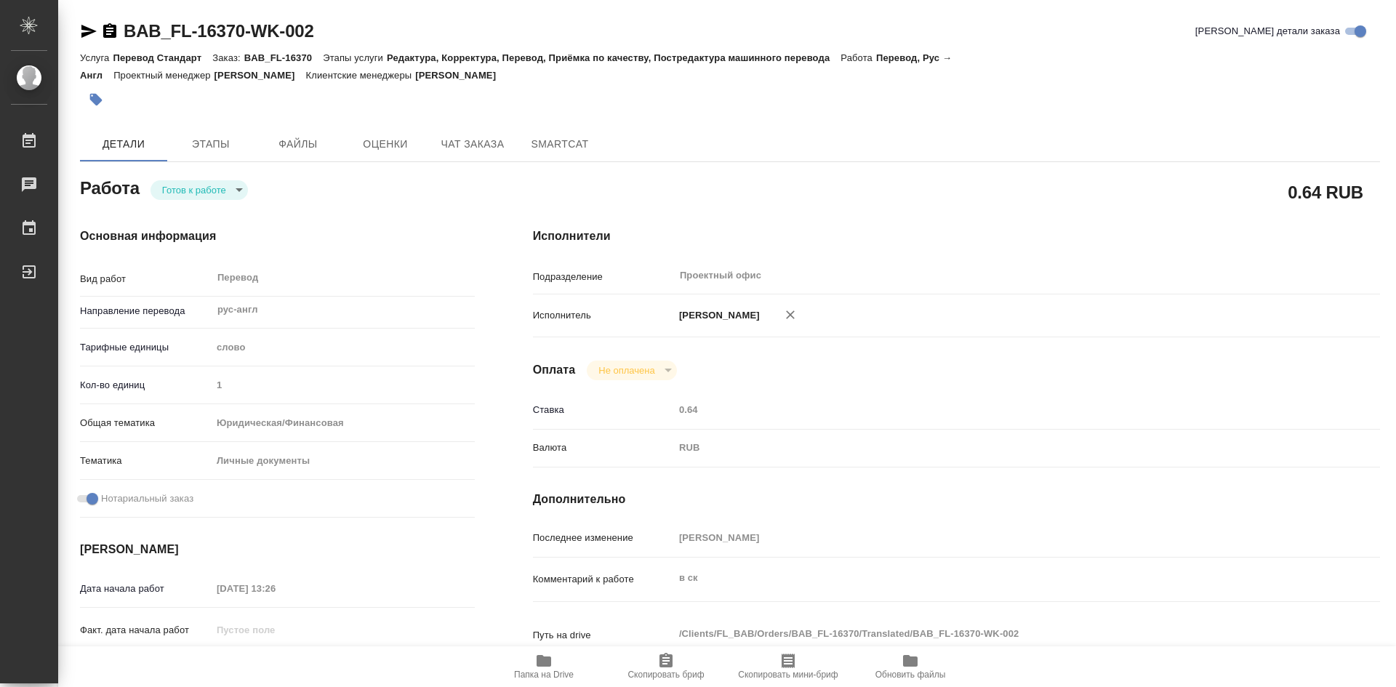
type textarea "x"
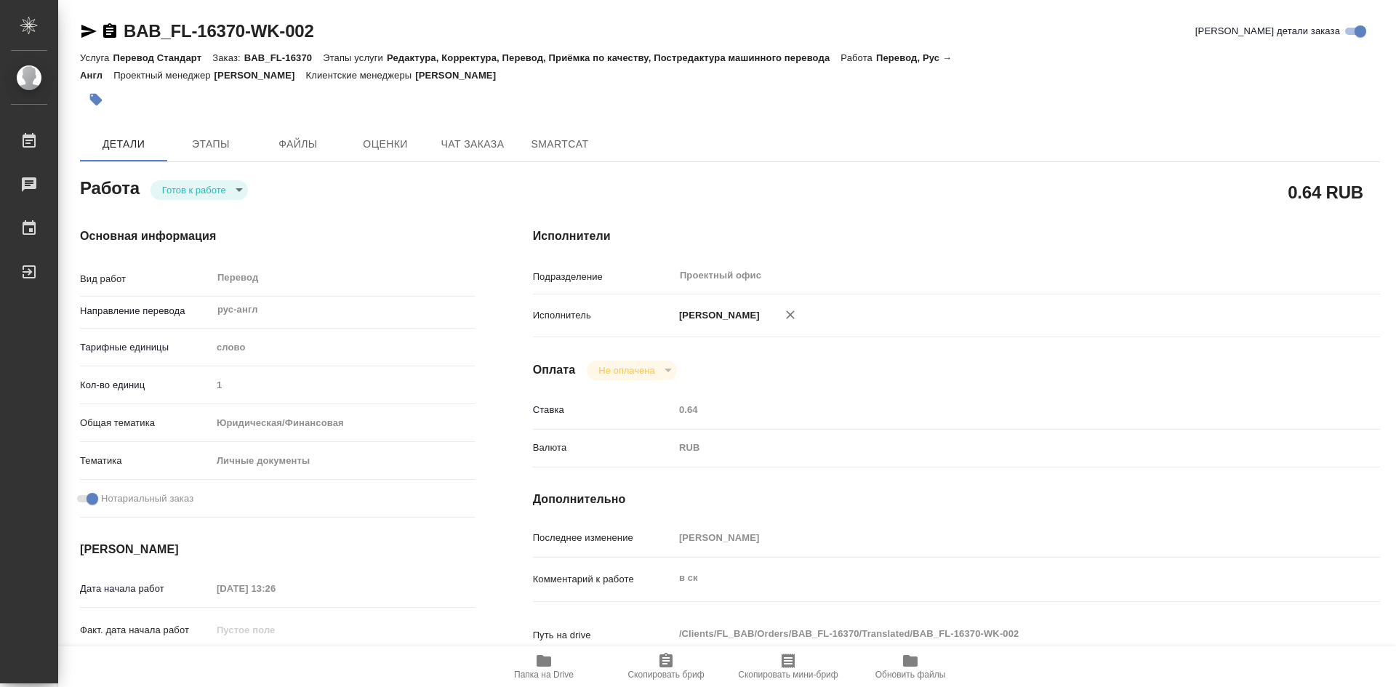
type textarea "x"
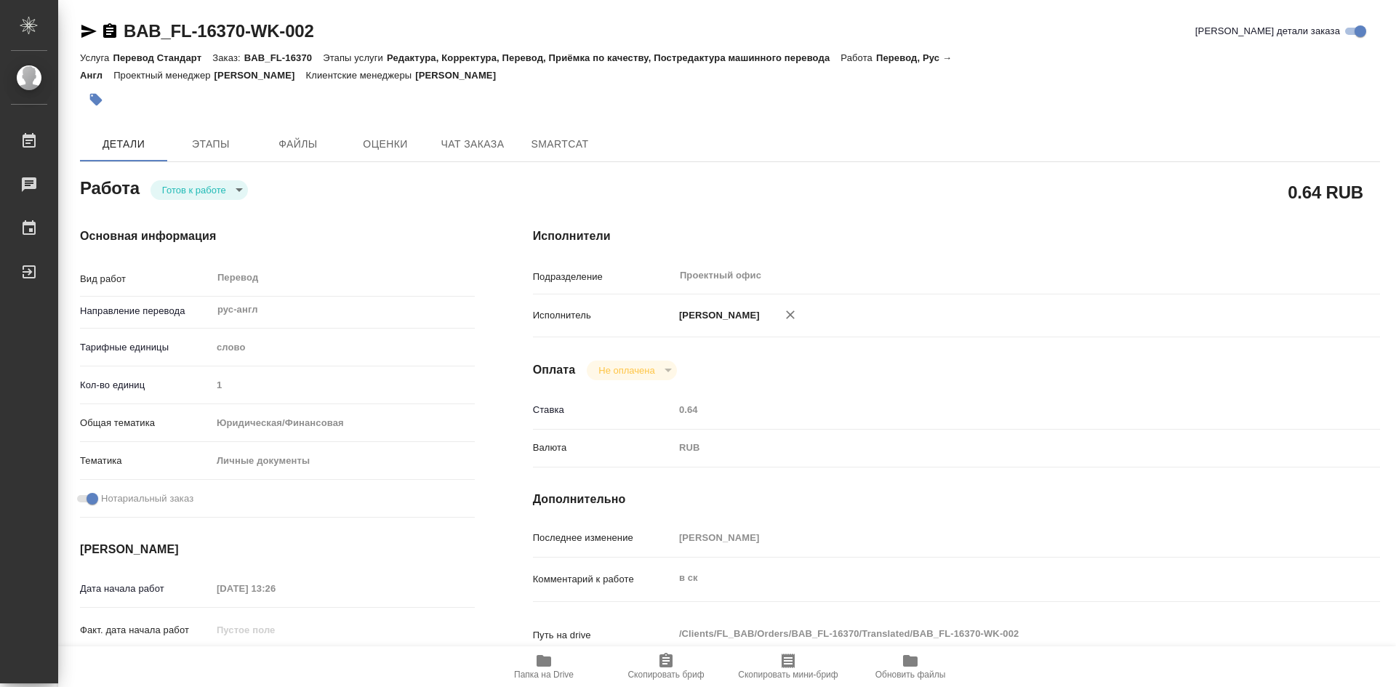
type textarea "x"
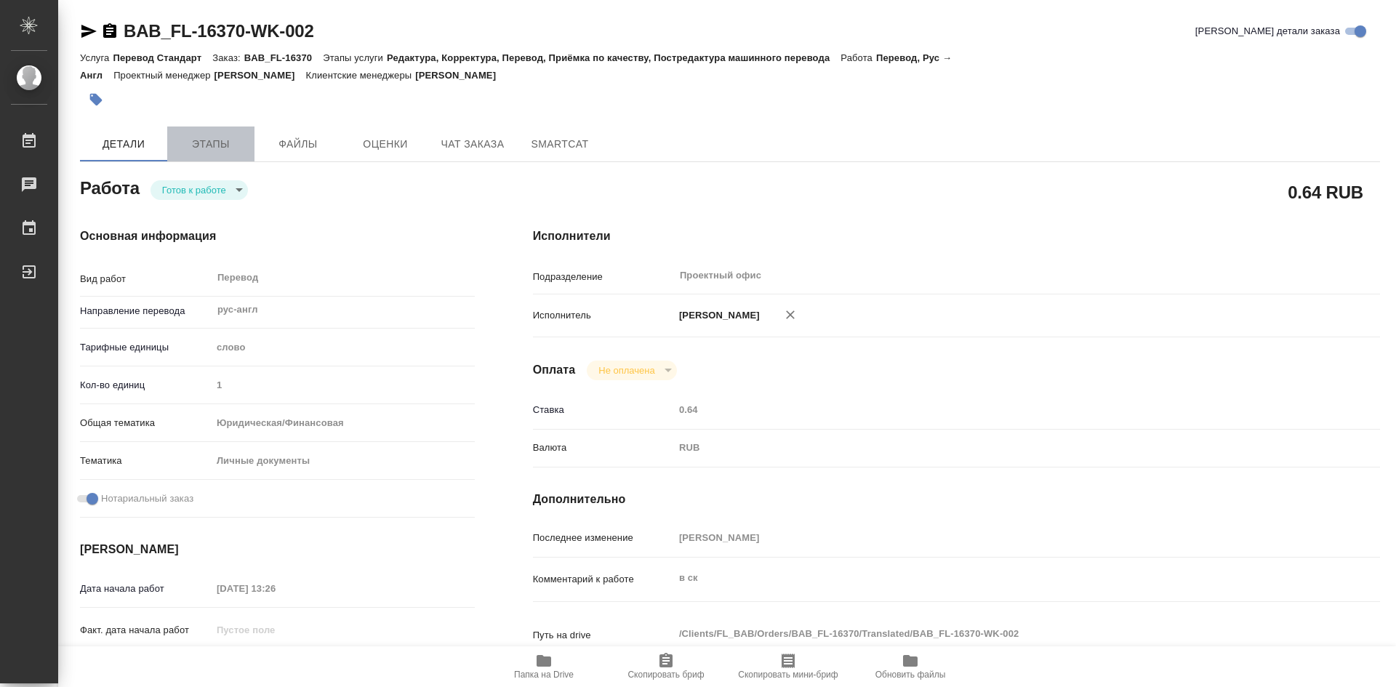
click at [241, 145] on span "Этапы" at bounding box center [211, 144] width 70 height 18
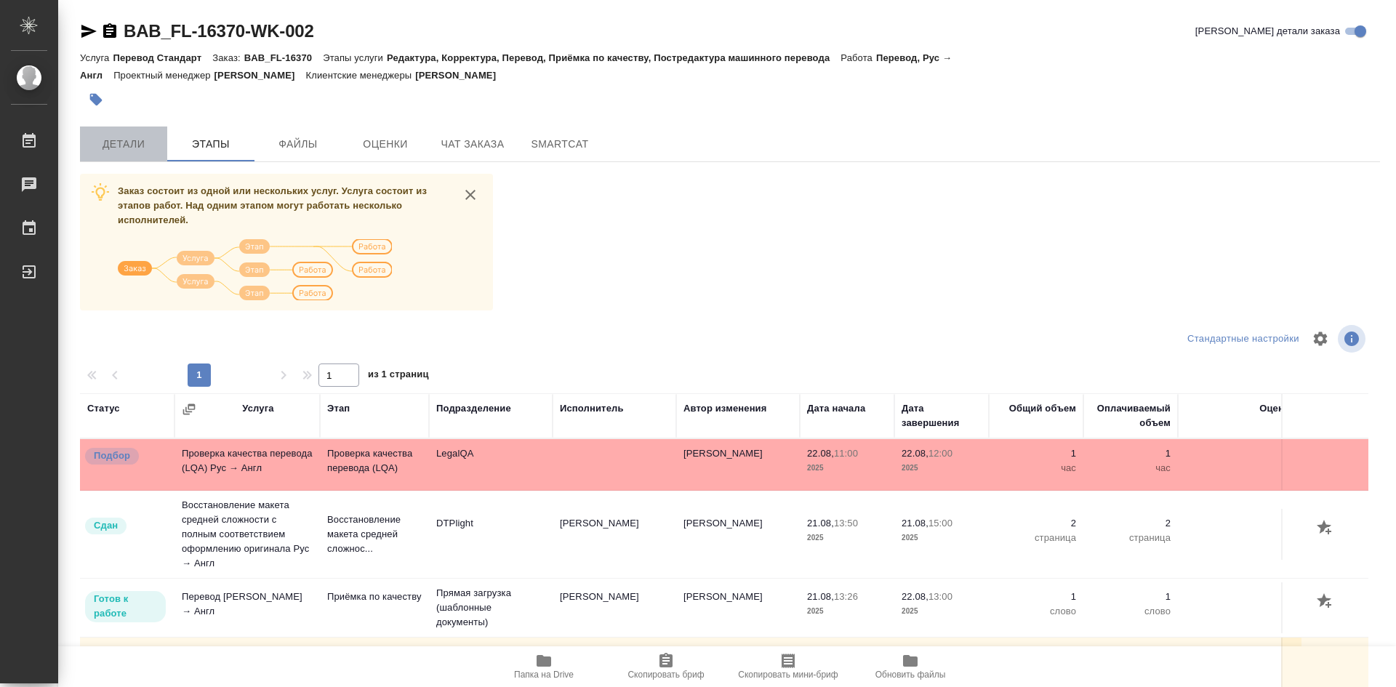
click at [124, 140] on span "Детали" at bounding box center [124, 144] width 70 height 18
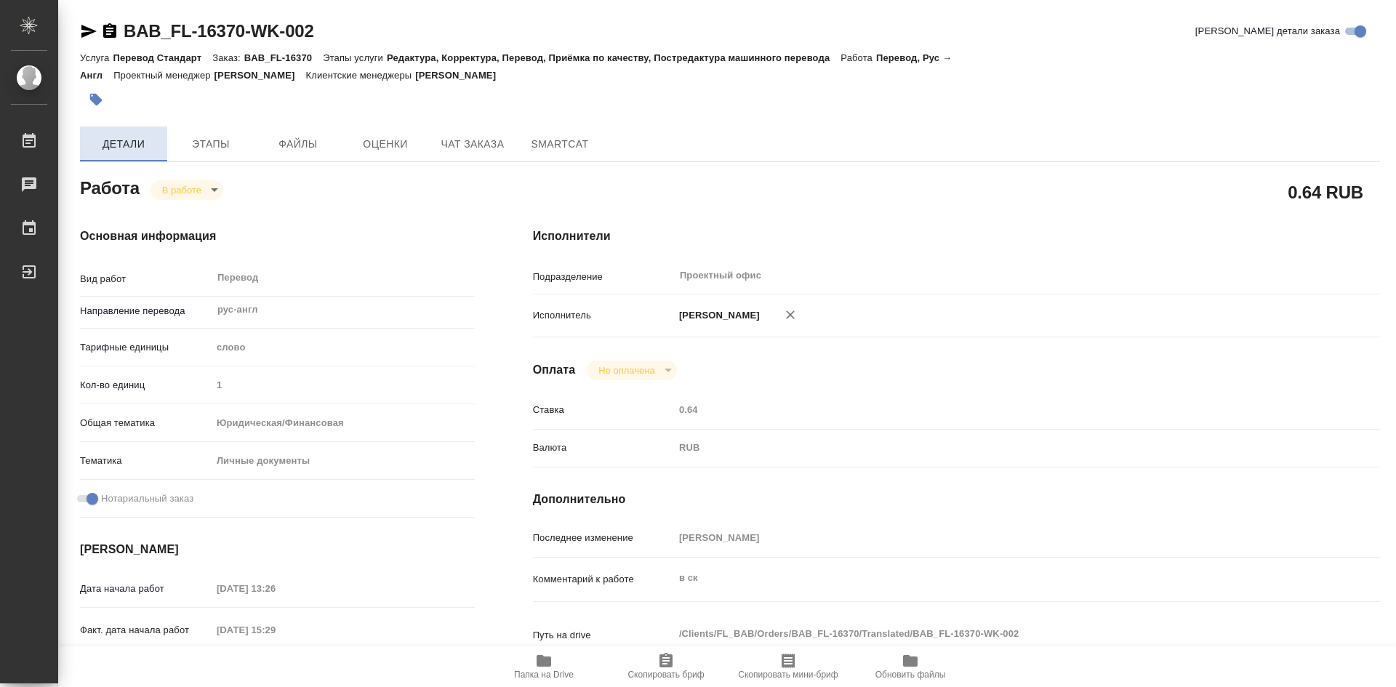
type textarea "x"
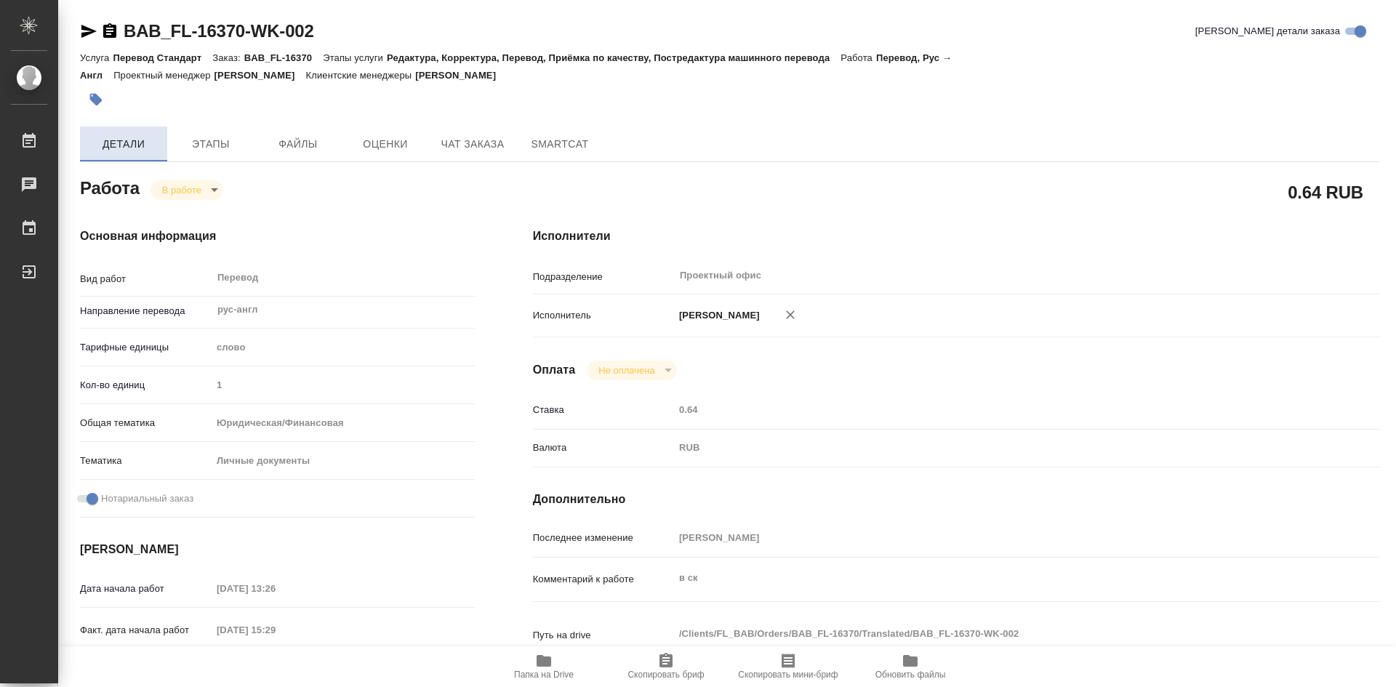
type textarea "x"
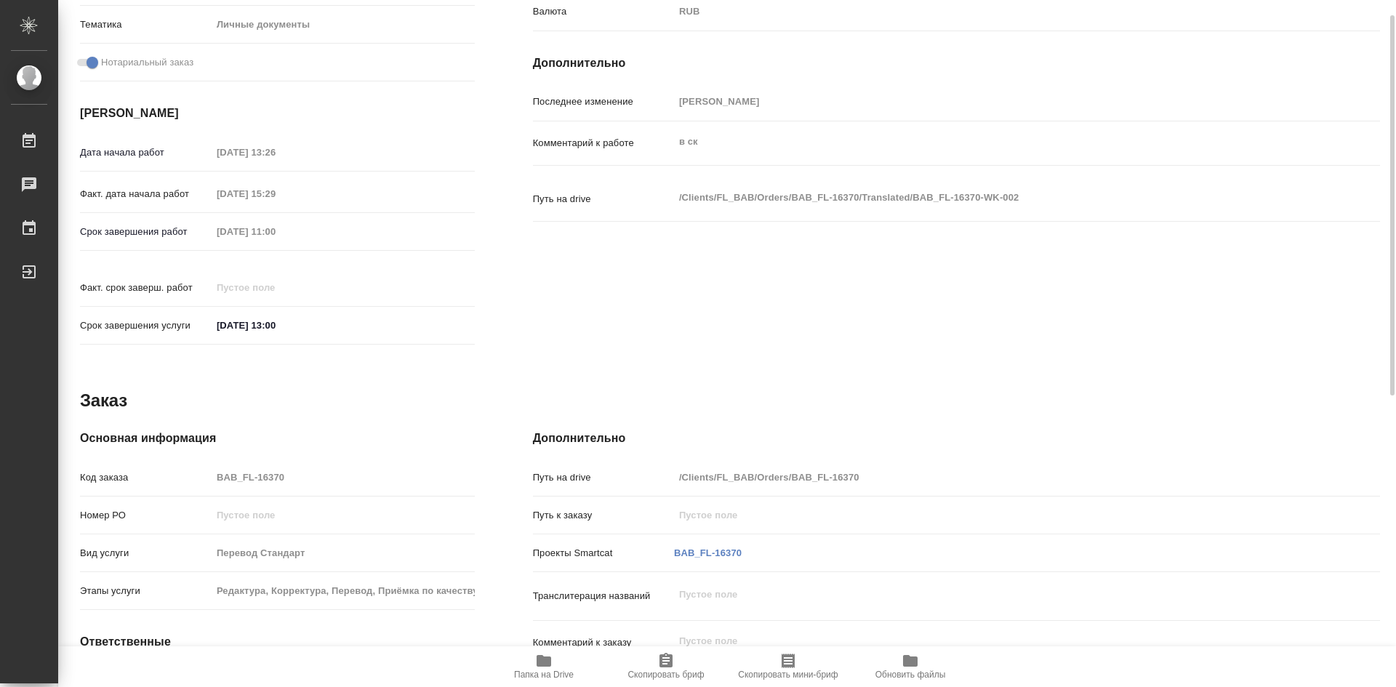
type textarea "x"
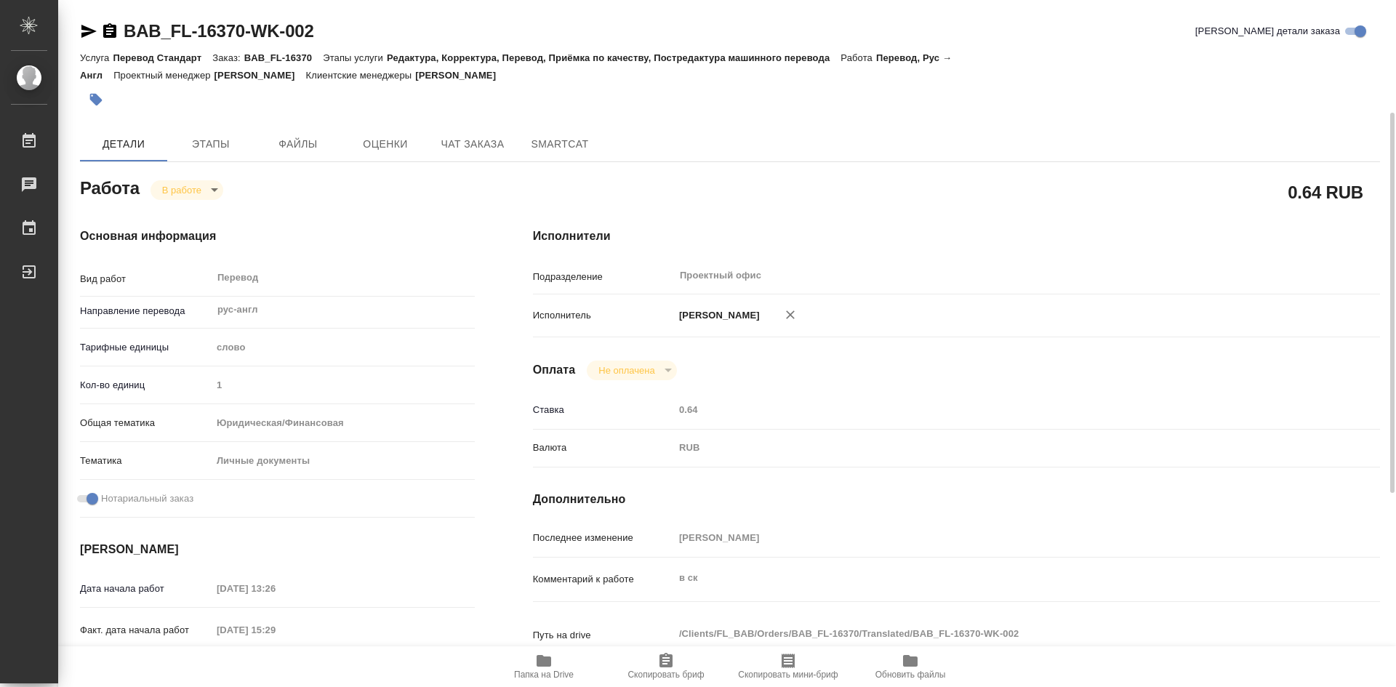
scroll to position [145, 0]
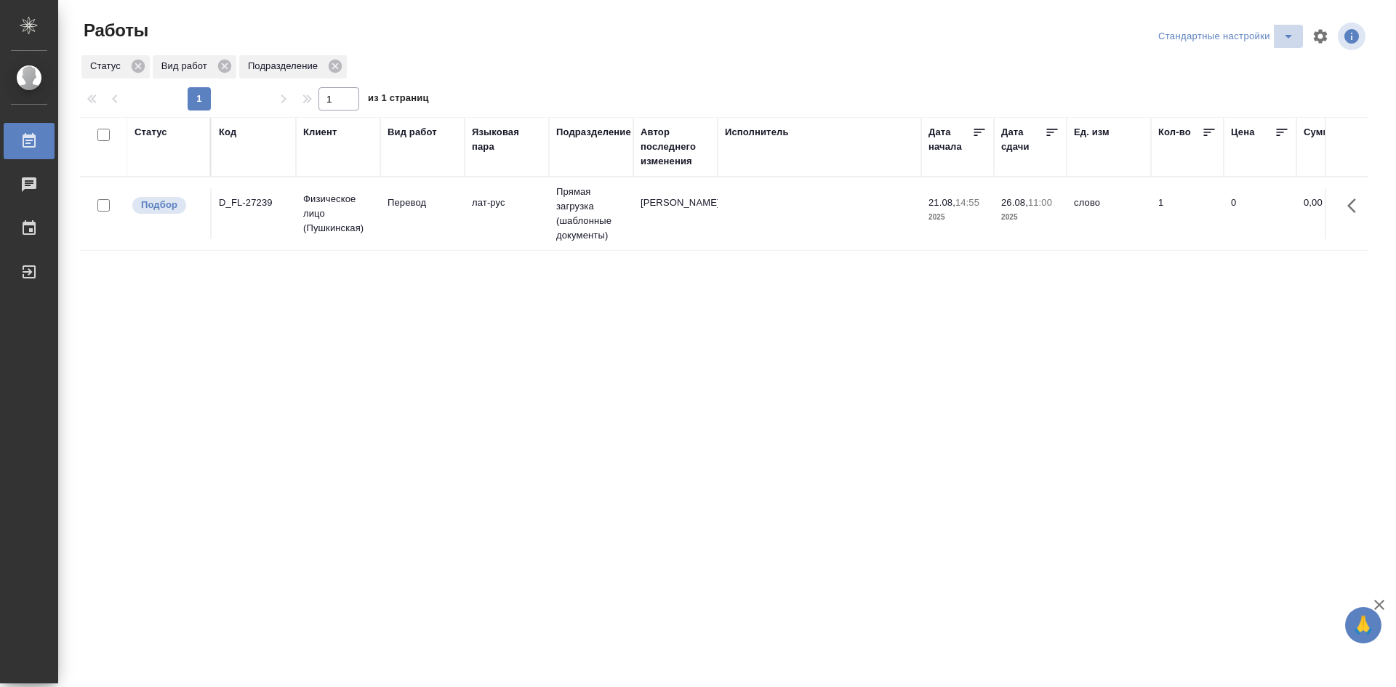
click at [1284, 31] on icon "split button" at bounding box center [1287, 36] width 17 height 17
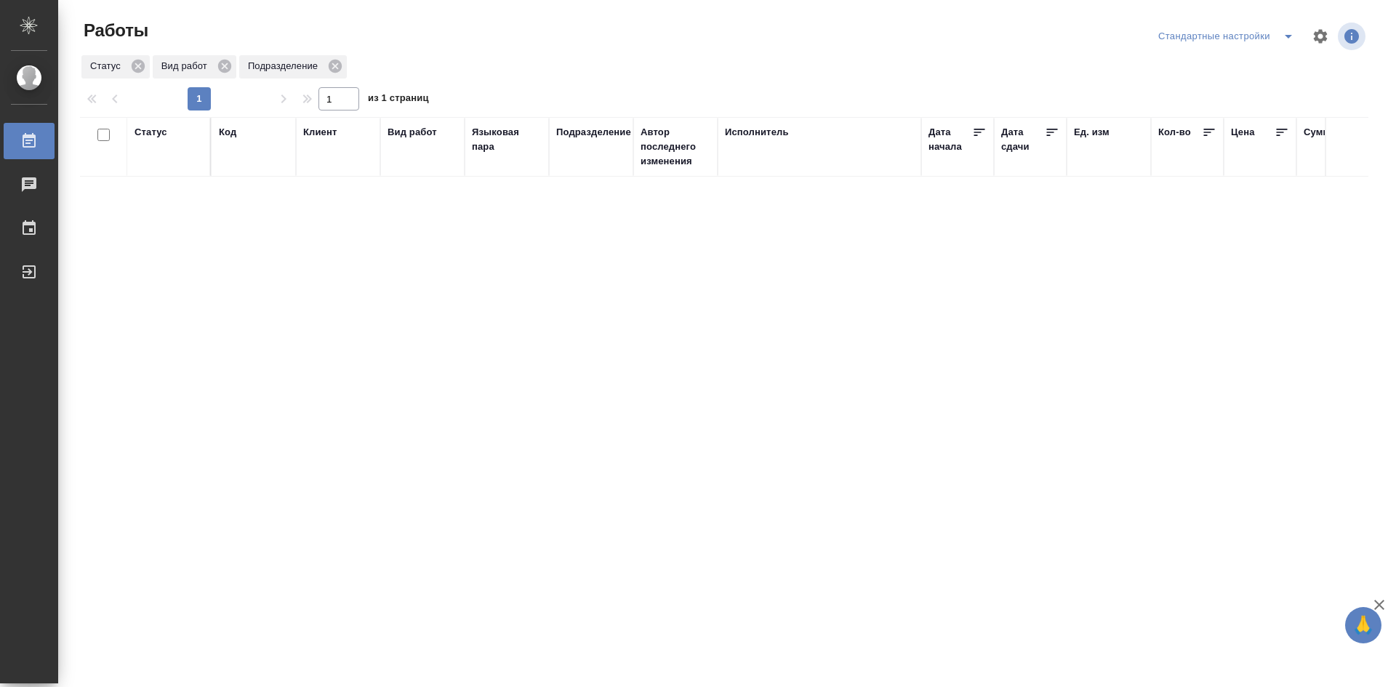
click at [1281, 37] on icon "split button" at bounding box center [1287, 36] width 17 height 17
click at [1238, 68] on li "мои" at bounding box center [1228, 65] width 148 height 23
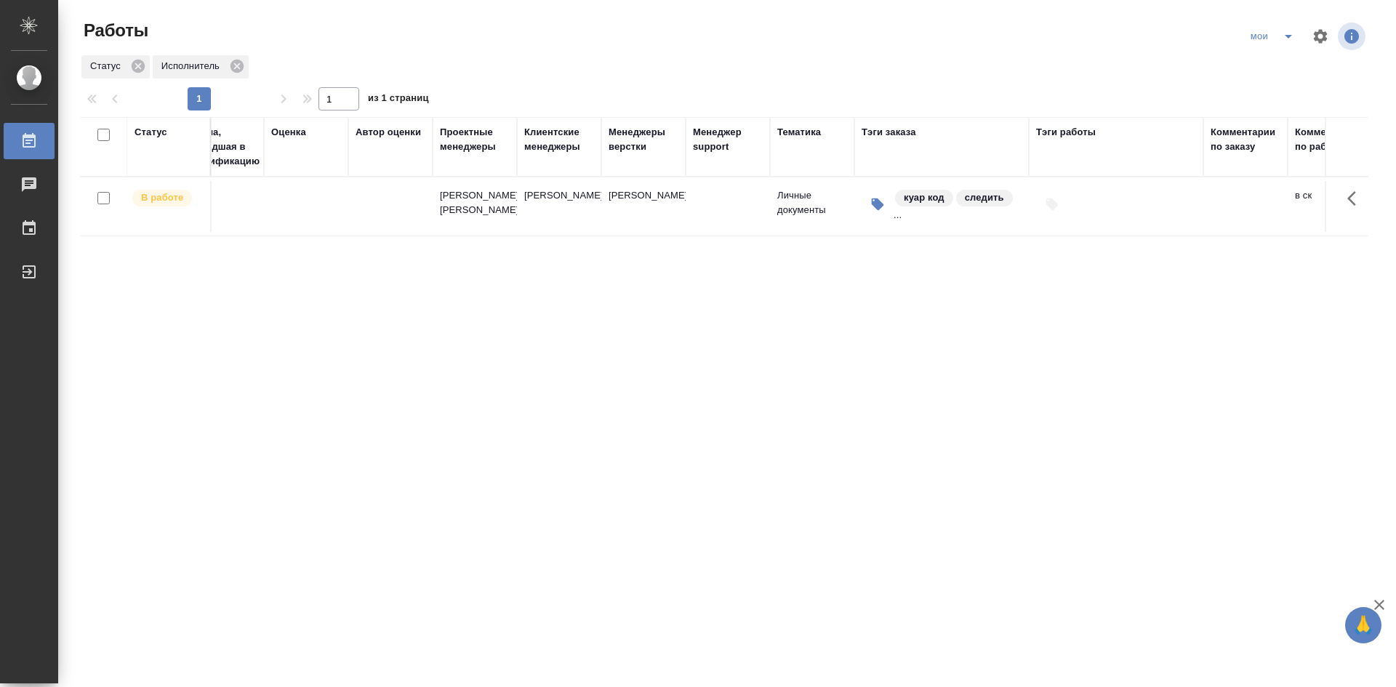
scroll to position [0, 1242]
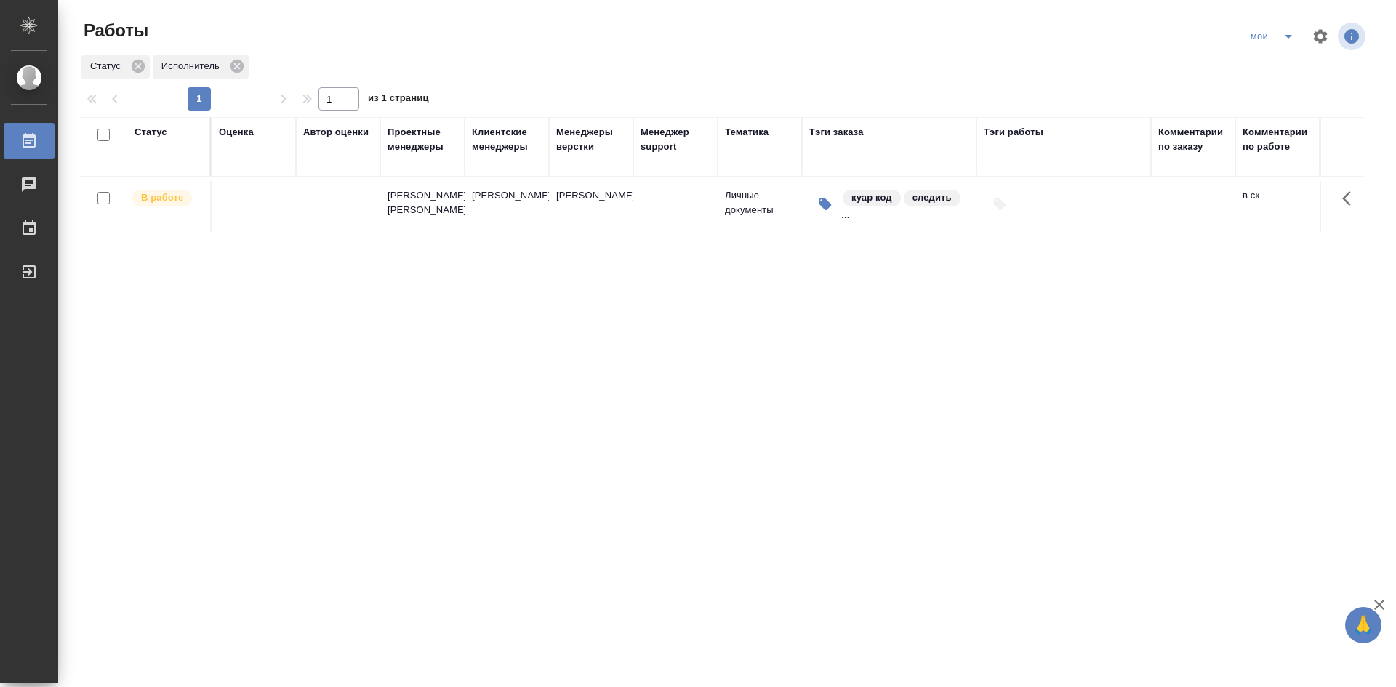
drag, startPoint x: 898, startPoint y: 642, endPoint x: 531, endPoint y: 625, distance: 368.2
click at [475, 624] on div "Работы мои Статус Исполнитель 1 1 из 1 страниц Статус Код Клиент Вид работ Язык…" at bounding box center [730, 324] width 1316 height 648
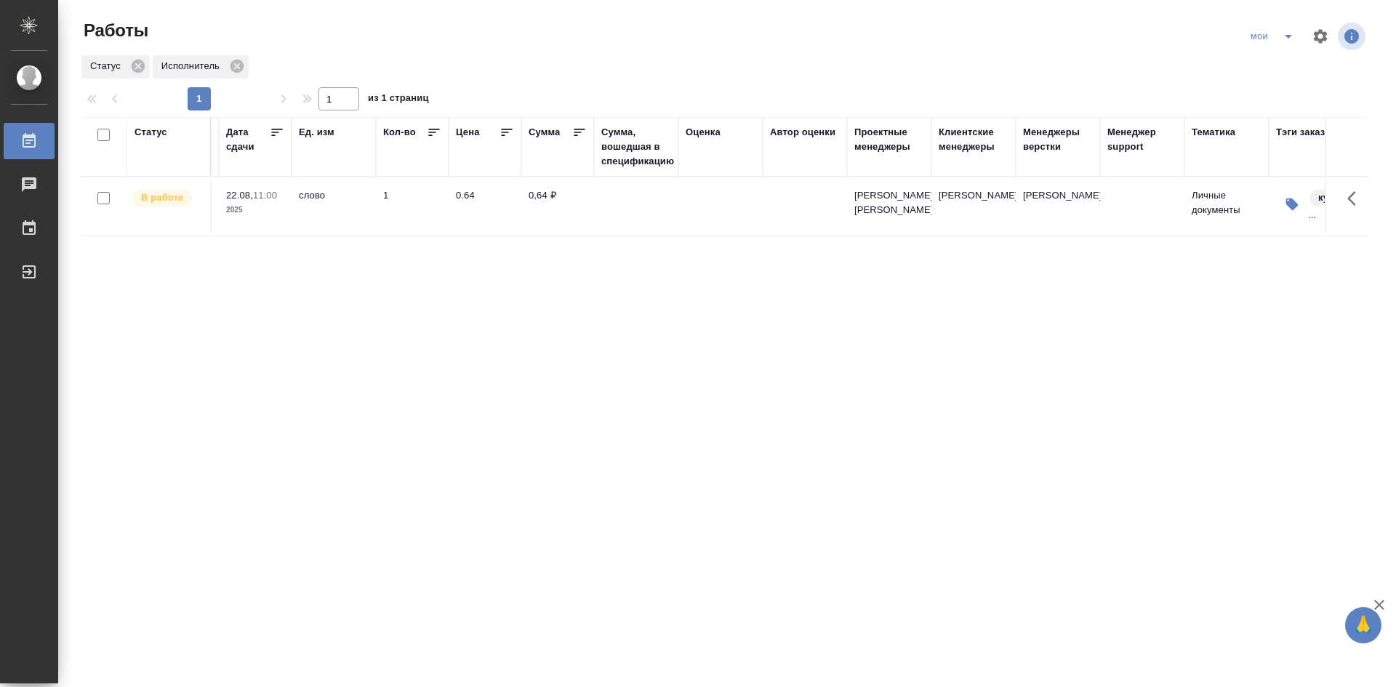
scroll to position [0, 0]
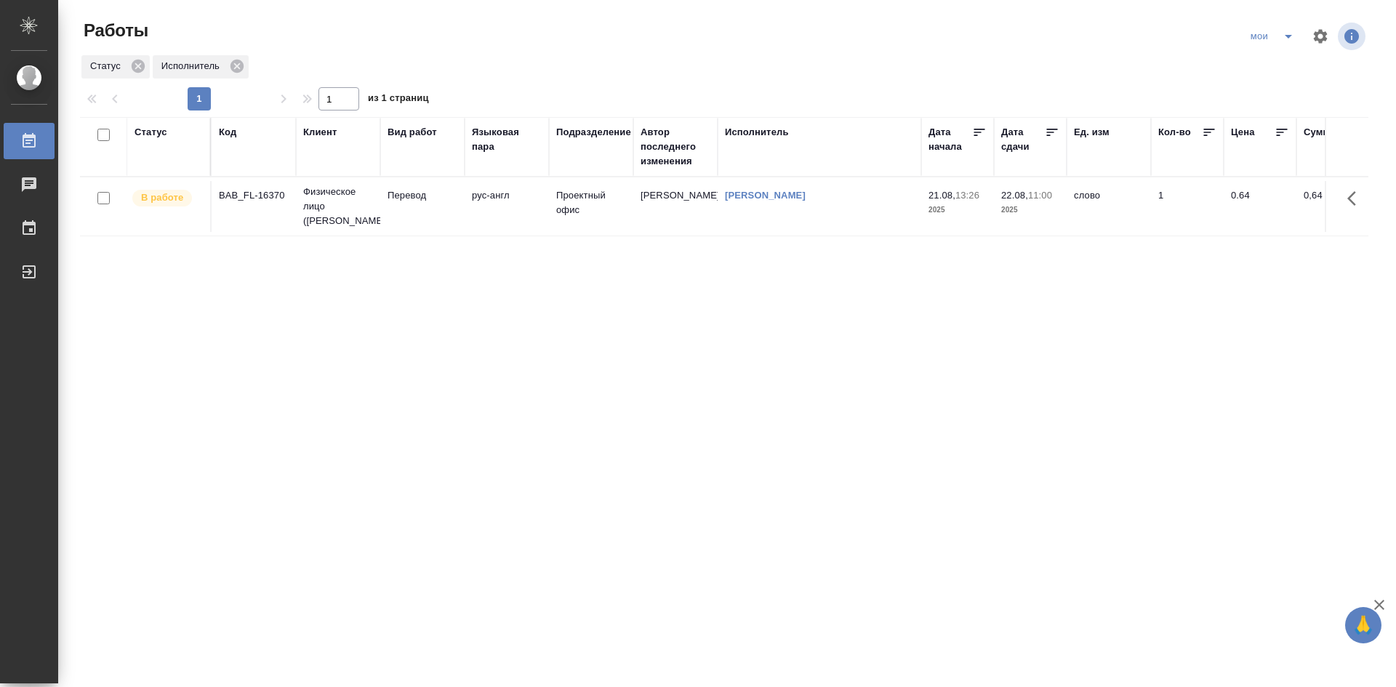
click at [1284, 35] on icon "split button" at bounding box center [1287, 36] width 17 height 17
click at [1253, 71] on li "Стандартные настройки" at bounding box center [1274, 65] width 140 height 23
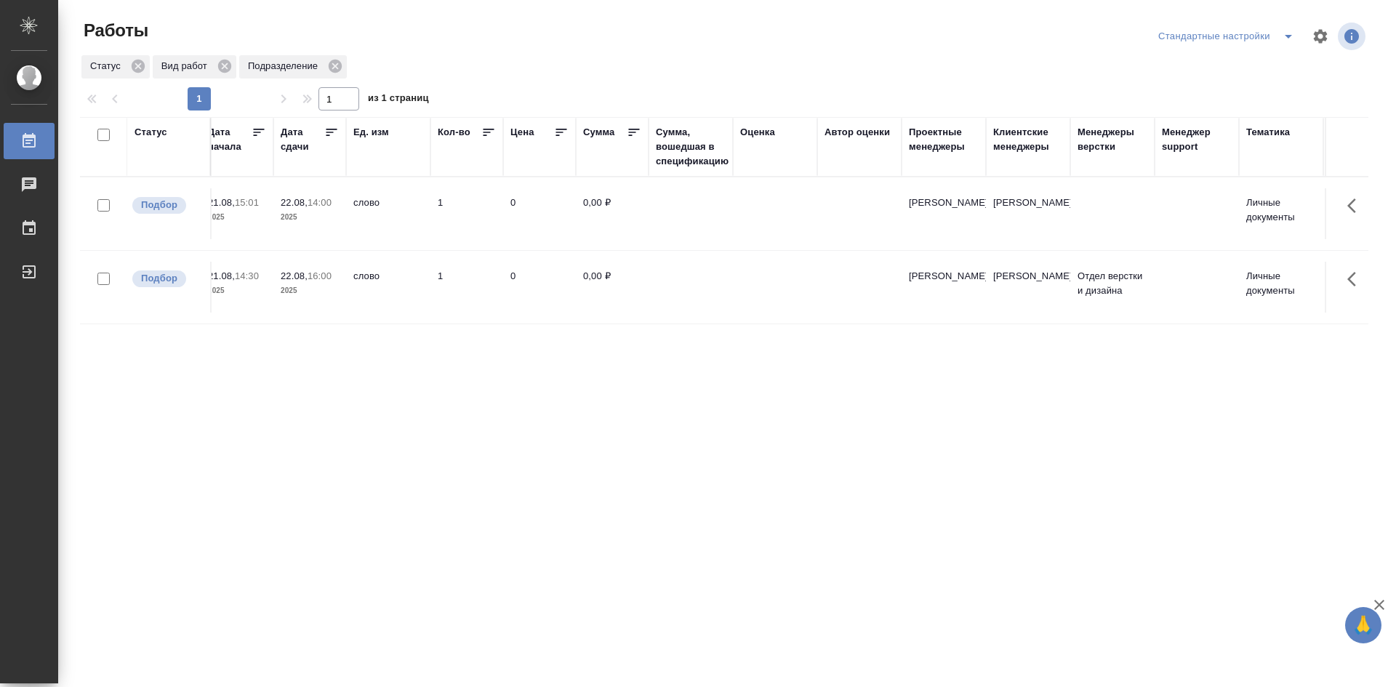
scroll to position [0, 859]
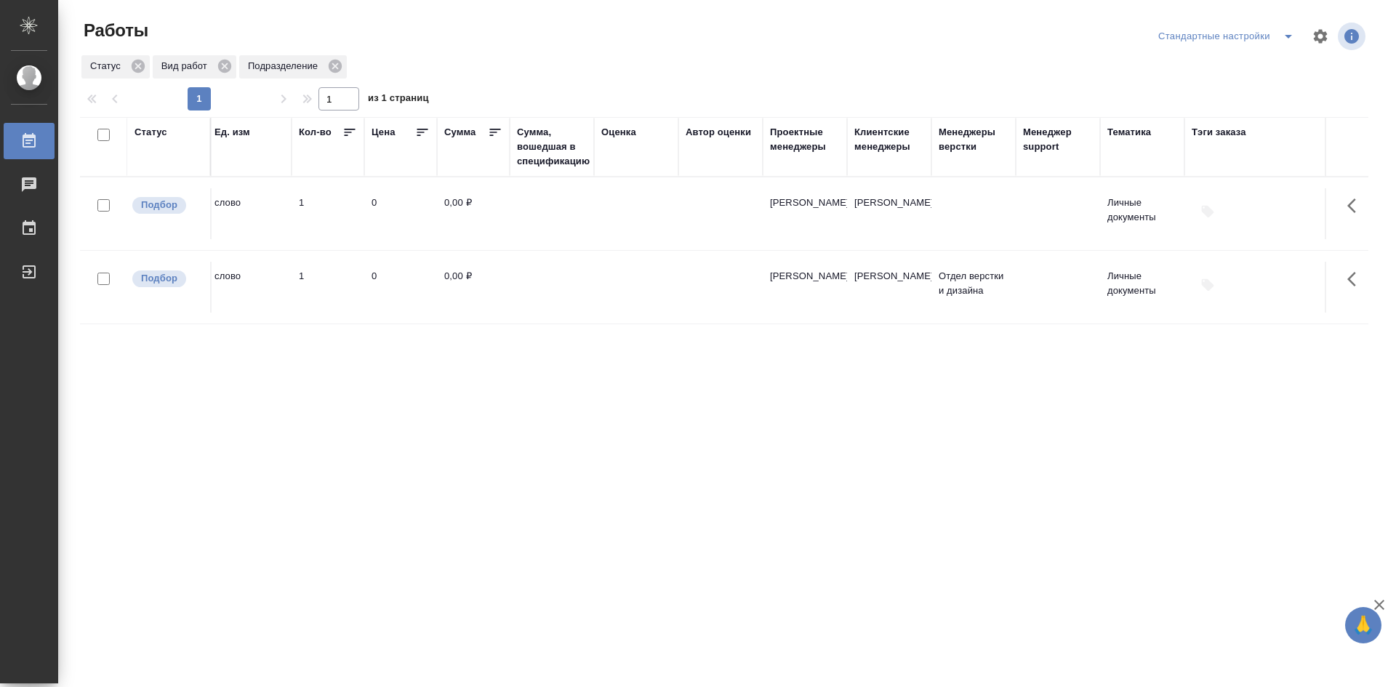
drag, startPoint x: 514, startPoint y: 398, endPoint x: 605, endPoint y: 401, distance: 90.9
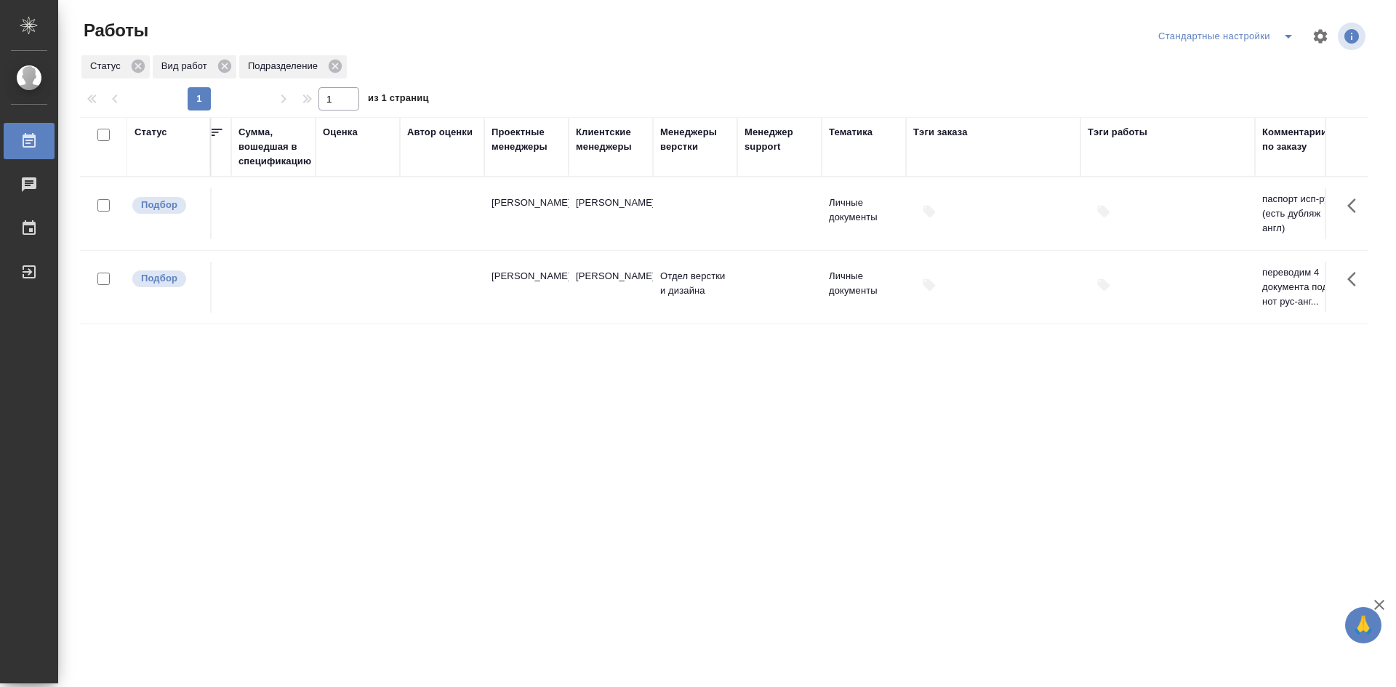
drag, startPoint x: 605, startPoint y: 401, endPoint x: 656, endPoint y: 401, distance: 51.6
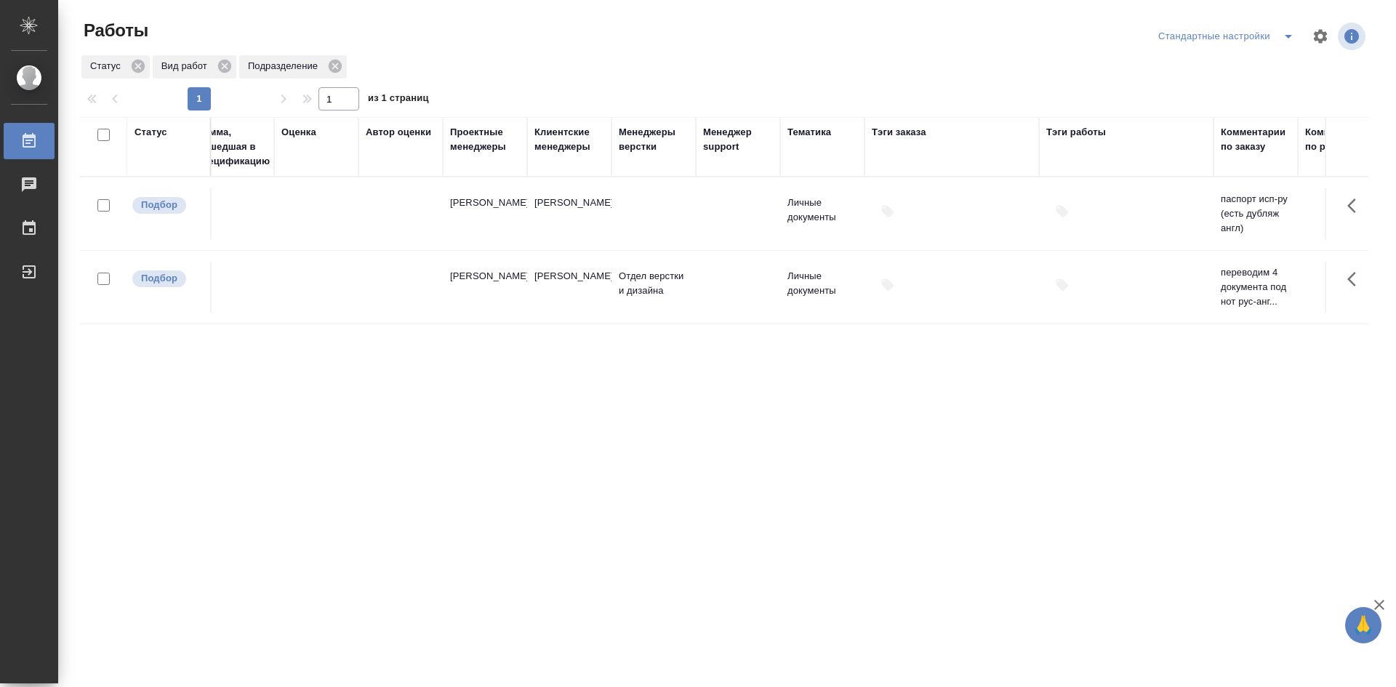
scroll to position [0, 1242]
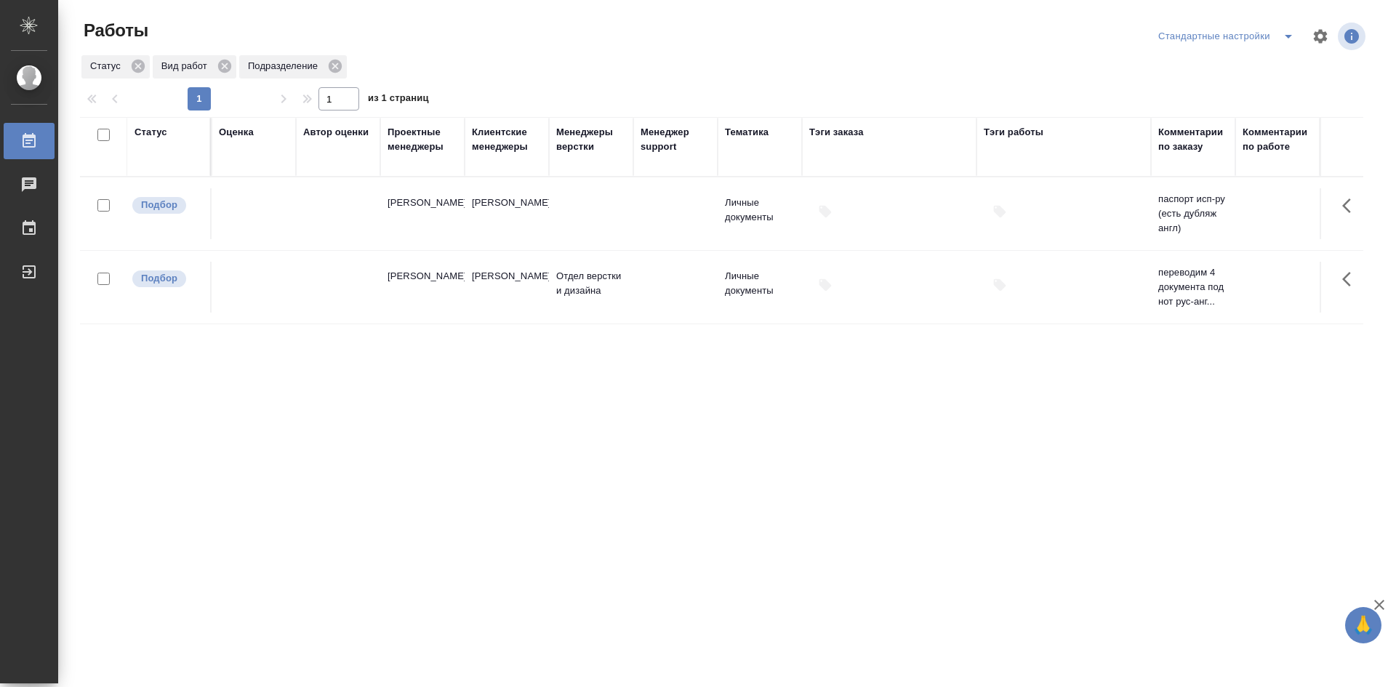
drag, startPoint x: 664, startPoint y: 390, endPoint x: 790, endPoint y: 388, distance: 125.8
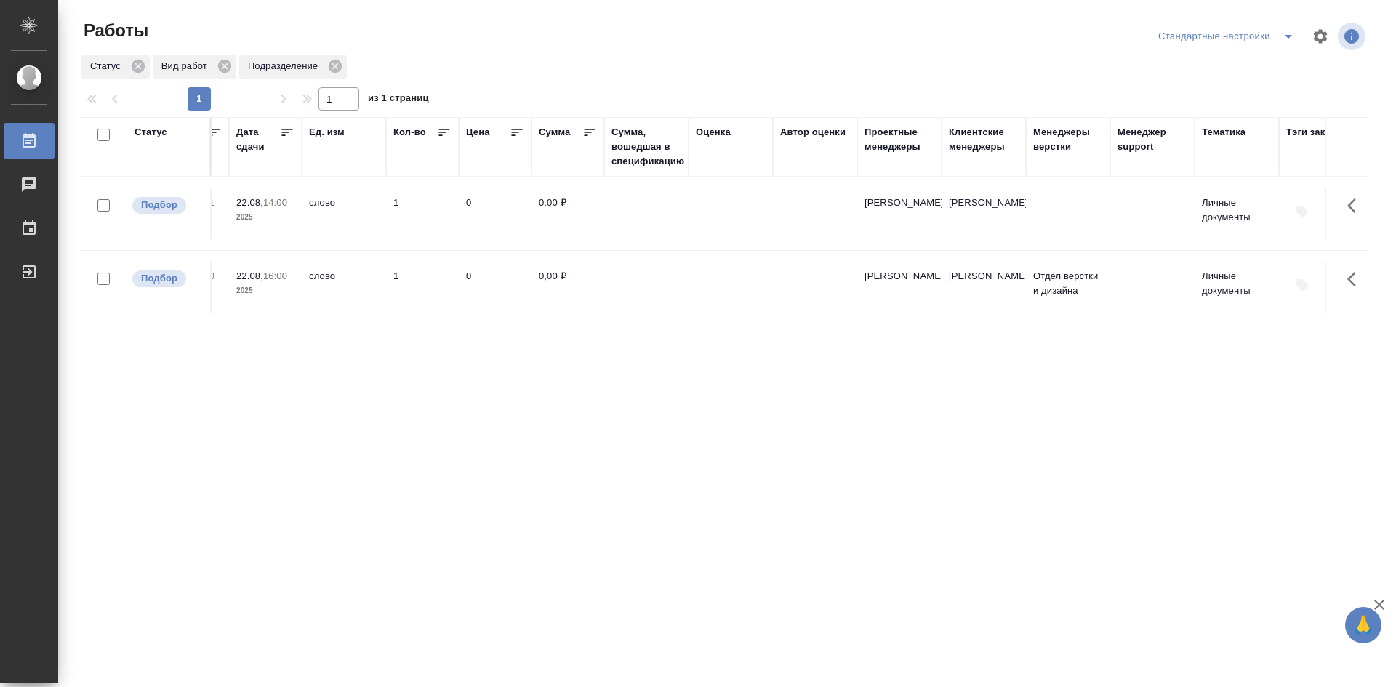
scroll to position [0, 0]
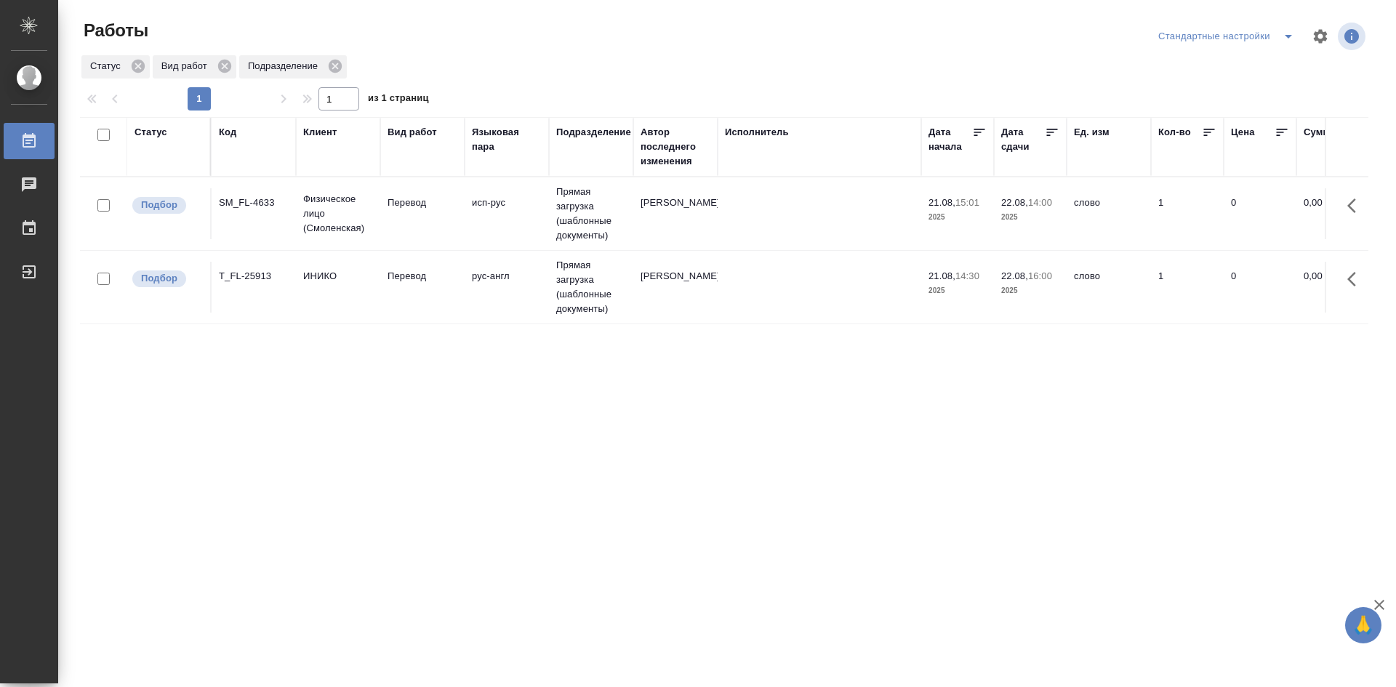
drag, startPoint x: 953, startPoint y: 396, endPoint x: 606, endPoint y: 382, distance: 347.0
